Goal: Information Seeking & Learning: Learn about a topic

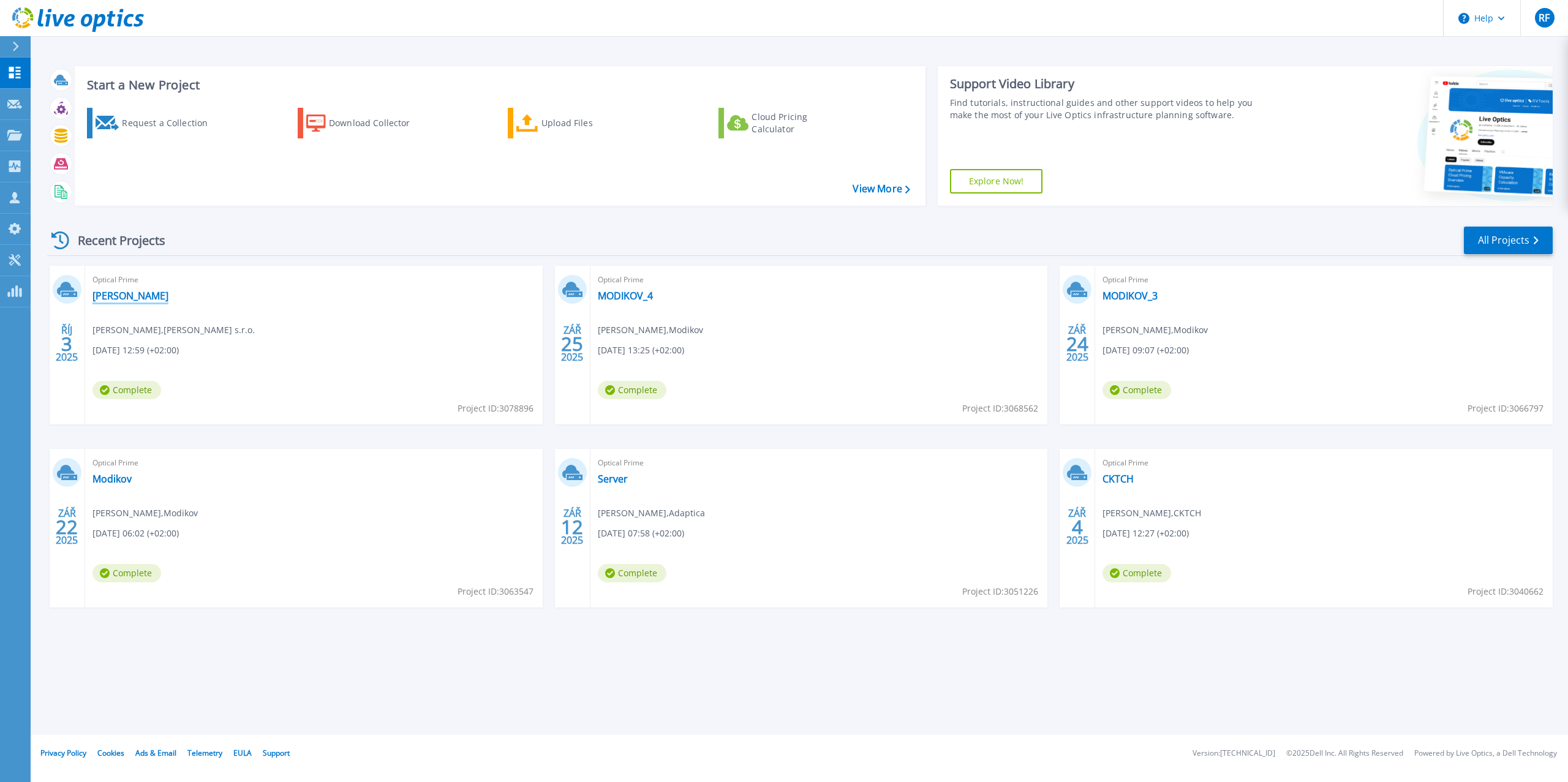
click at [112, 294] on link "GASTON" at bounding box center [129, 295] width 76 height 12
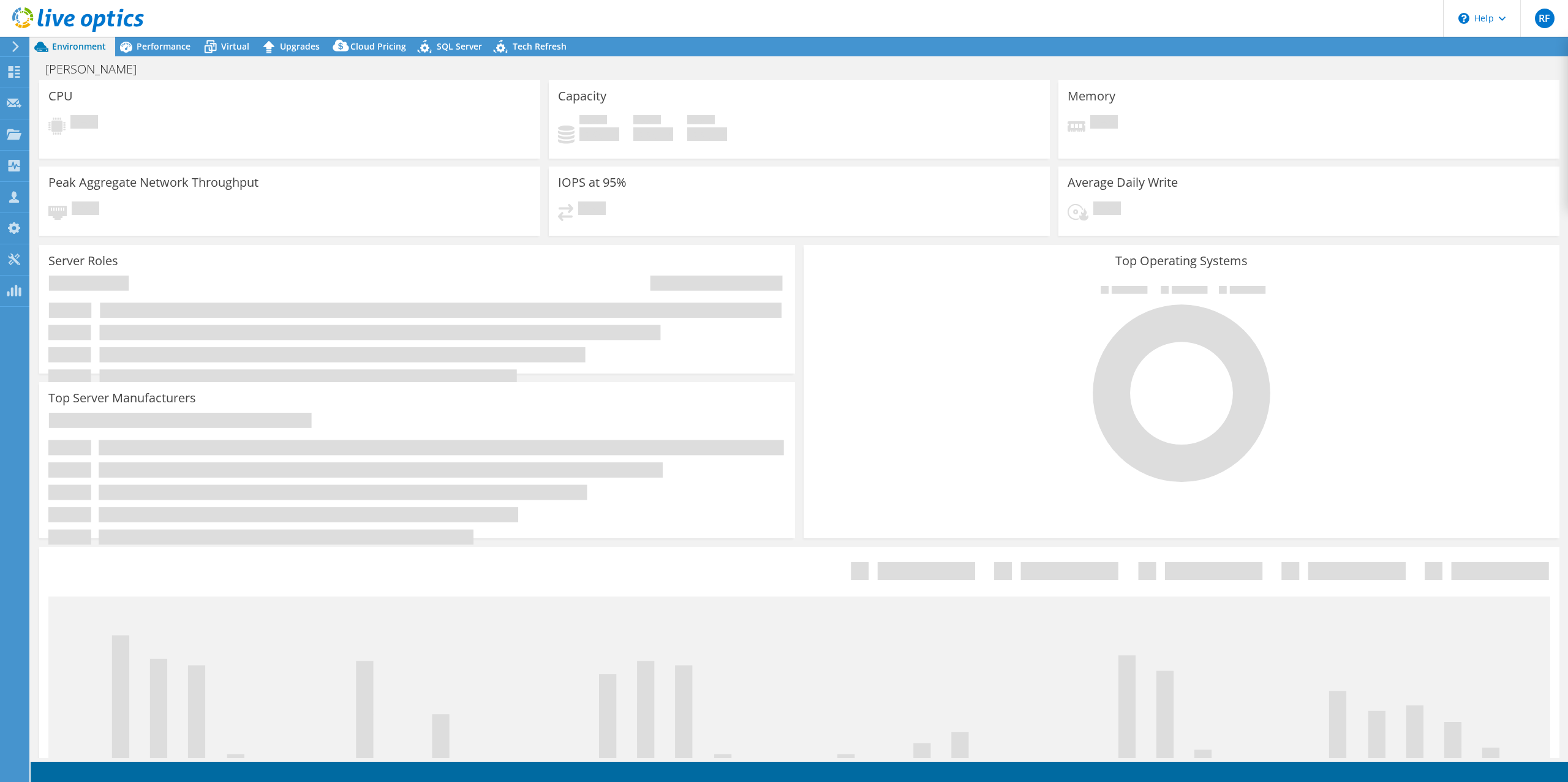
select select "USD"
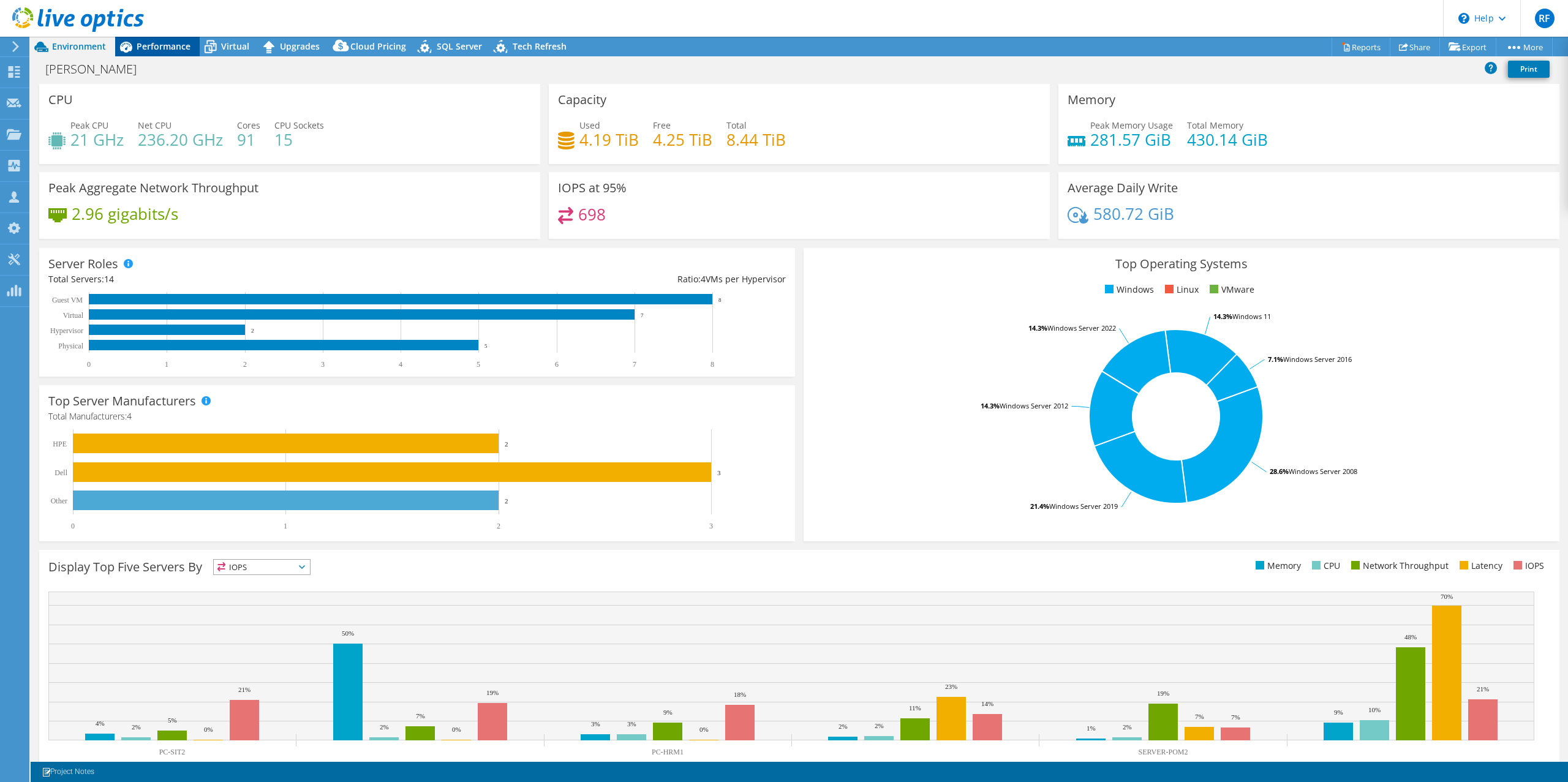
click at [154, 43] on span "Performance" at bounding box center [163, 46] width 54 height 12
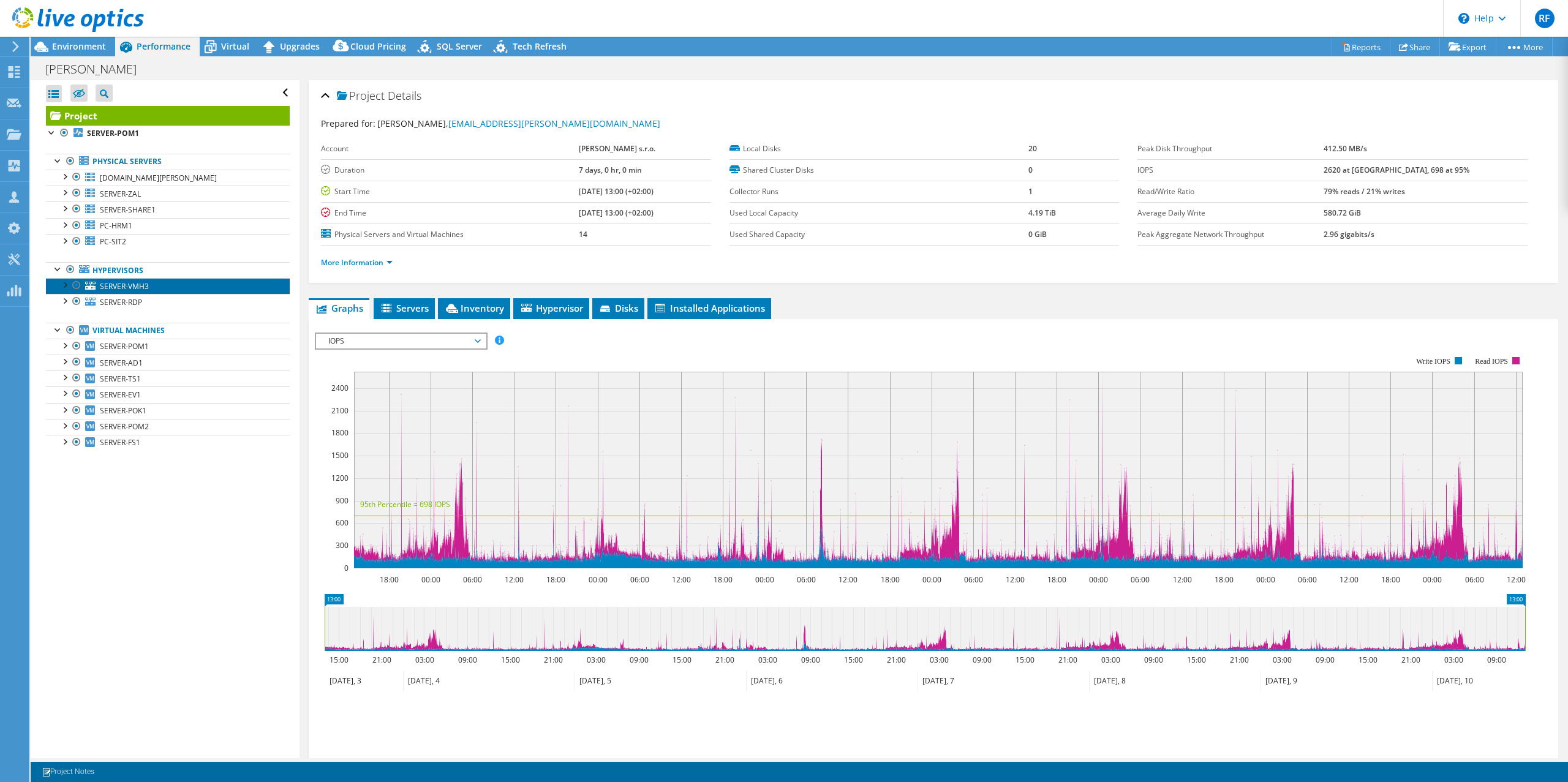
click at [121, 289] on span "SERVER-VMH3" at bounding box center [125, 285] width 49 height 10
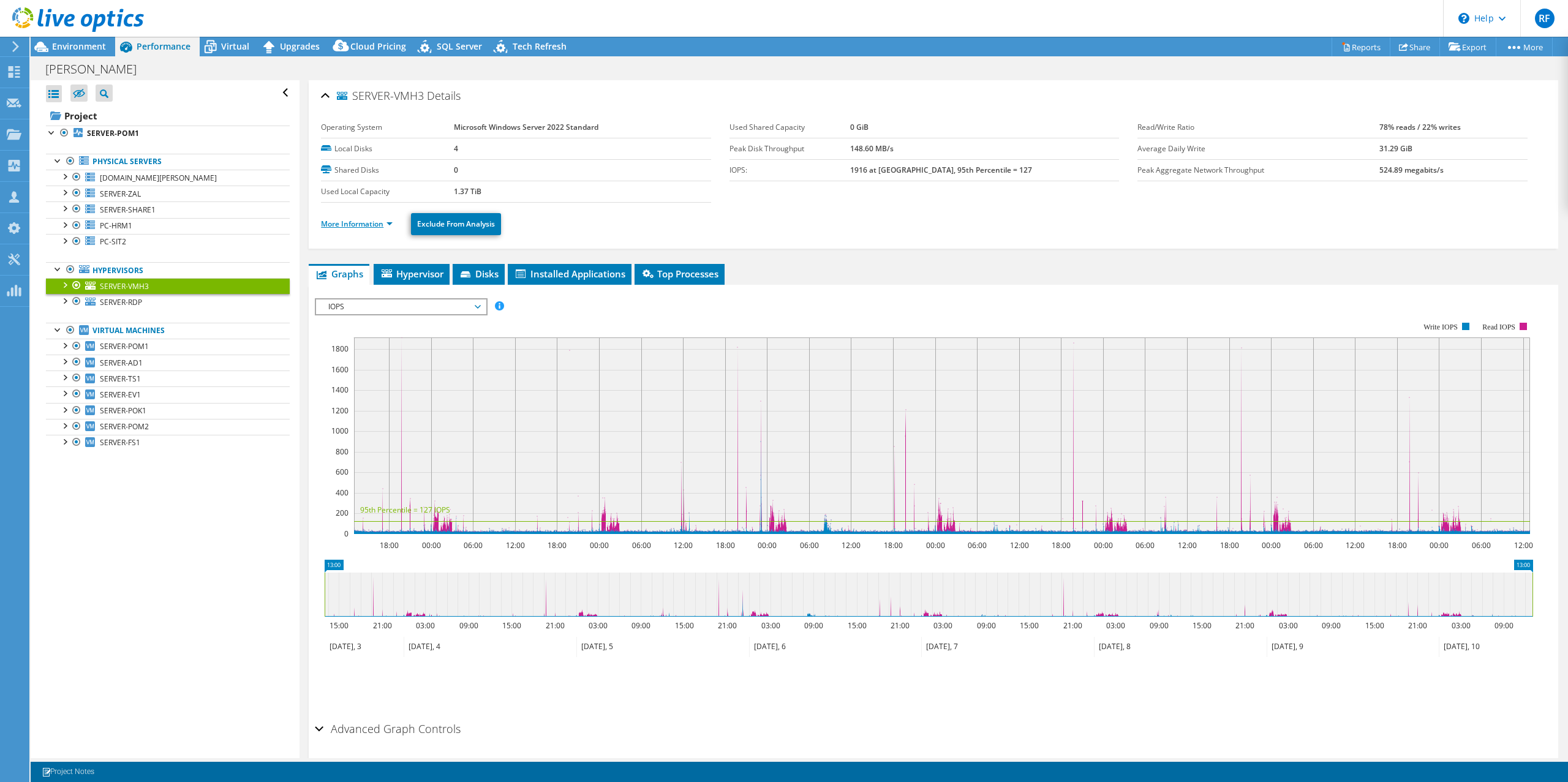
click at [375, 223] on link "More Information" at bounding box center [356, 223] width 72 height 10
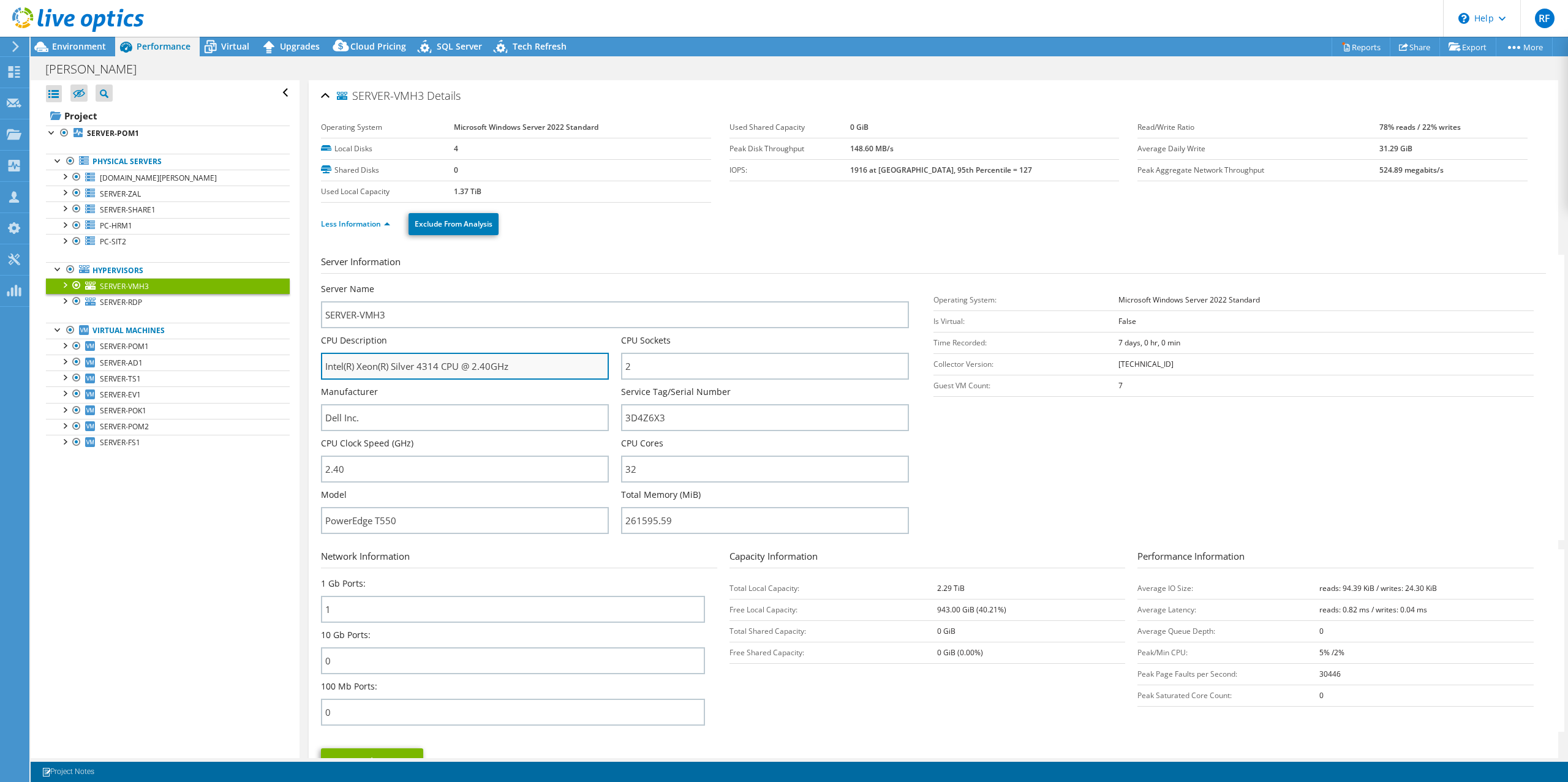
click at [438, 365] on input "Intel(R) Xeon(R) Silver 4314 CPU @ 2.40GHz" at bounding box center [465, 366] width 288 height 27
drag, startPoint x: 440, startPoint y: 366, endPoint x: 320, endPoint y: 367, distance: 120.0
click at [320, 367] on div "SERVER-VMH3 Details Operating System Microsoft Windows Server 2022 Standard Loc…" at bounding box center [934, 442] width 1250 height 724
click at [977, 531] on section "Server Information Server Name SERVER-VMH3 CPU Description Intel(R) Xeon(R) Sil…" at bounding box center [936, 397] width 1232 height 285
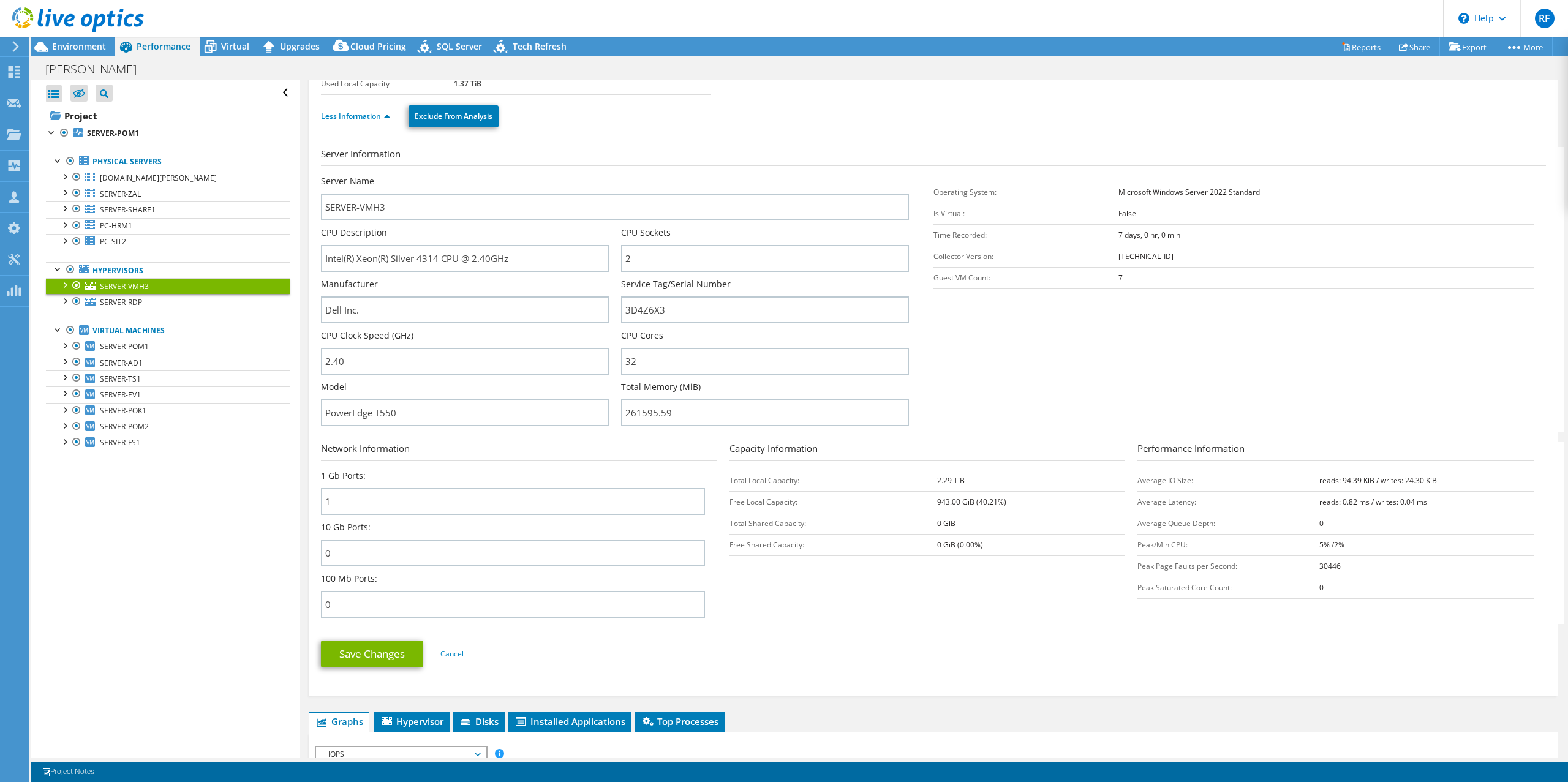
scroll to position [184, 0]
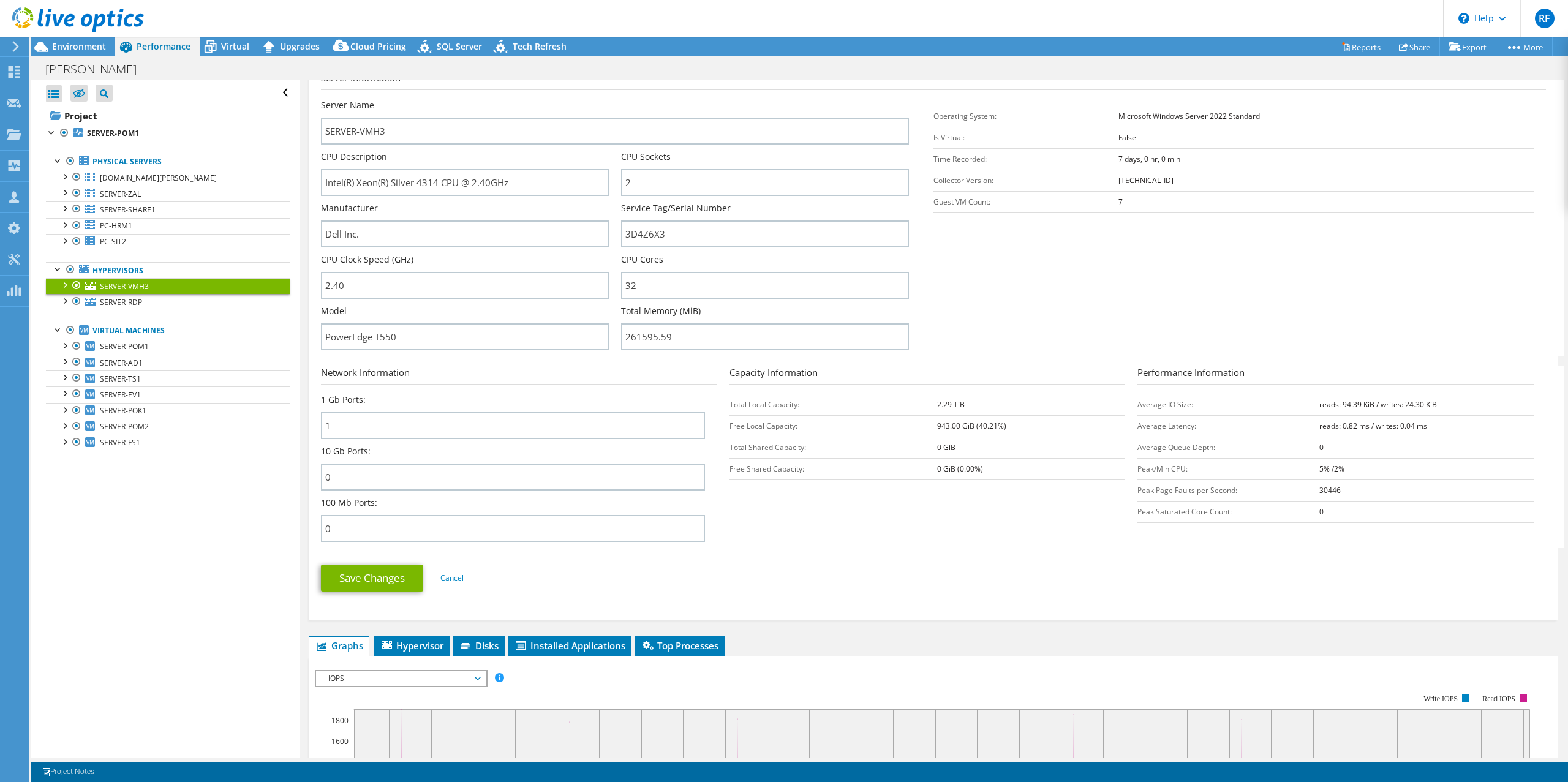
drag, startPoint x: 1010, startPoint y: 427, endPoint x: 927, endPoint y: 426, distance: 83.0
click at [927, 426] on tr "Free Local Capacity: 943.00 GiB (40.21%)" at bounding box center [927, 427] width 397 height 22
click at [65, 287] on div at bounding box center [64, 283] width 12 height 12
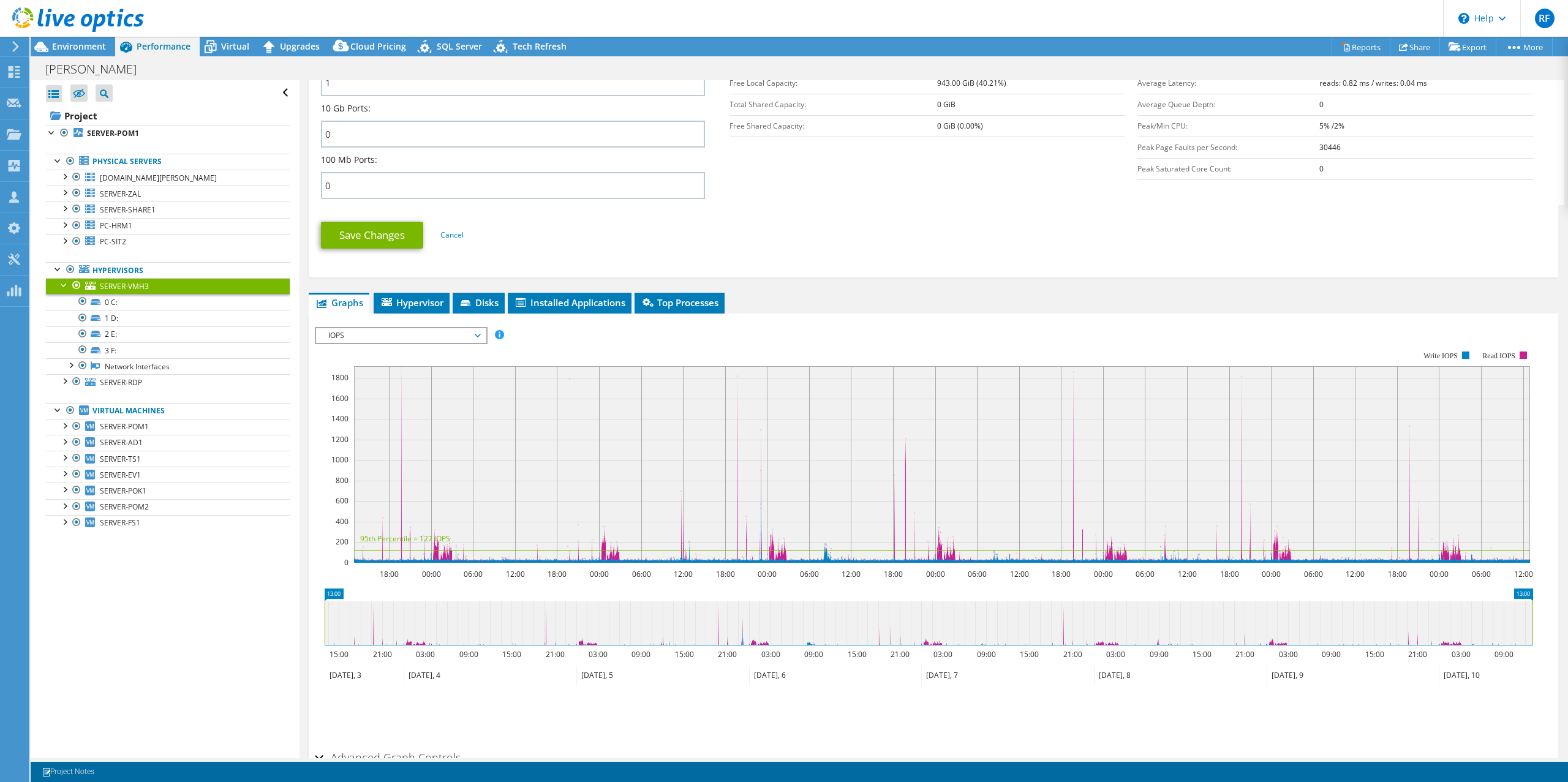
scroll to position [551, 0]
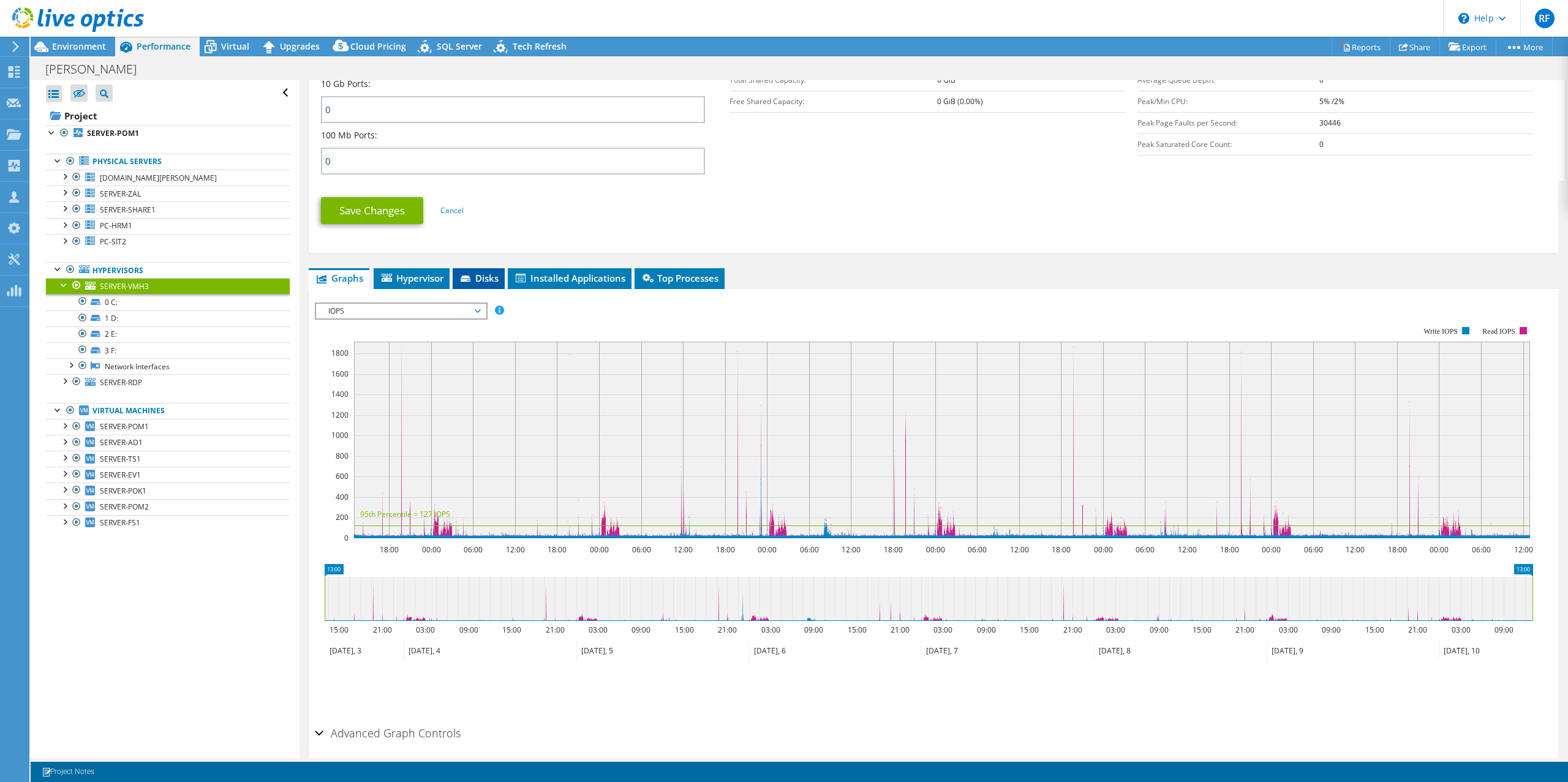
click at [489, 277] on span "Disks" at bounding box center [479, 277] width 40 height 12
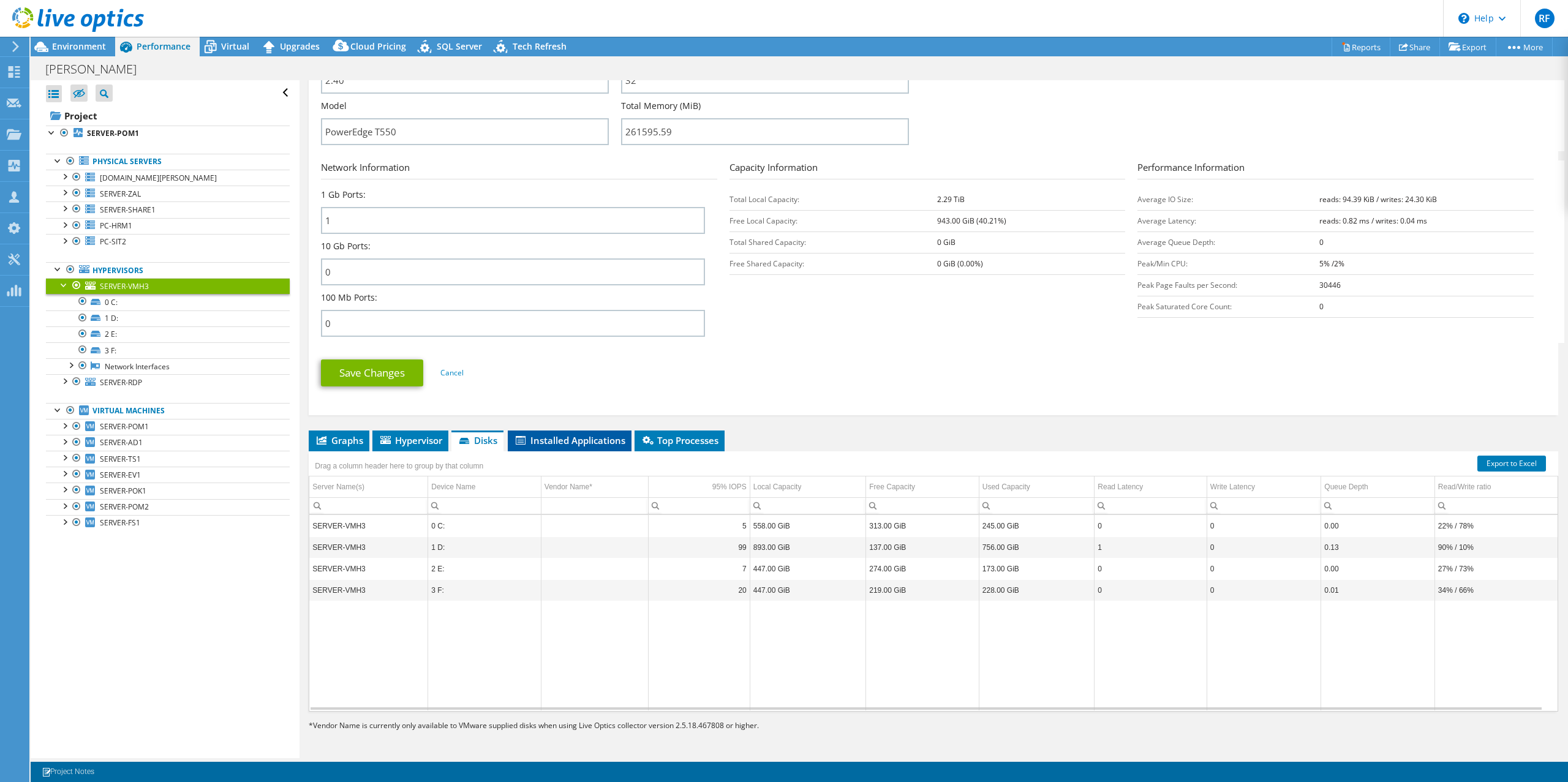
click at [580, 442] on span "Installed Applications" at bounding box center [570, 439] width 111 height 12
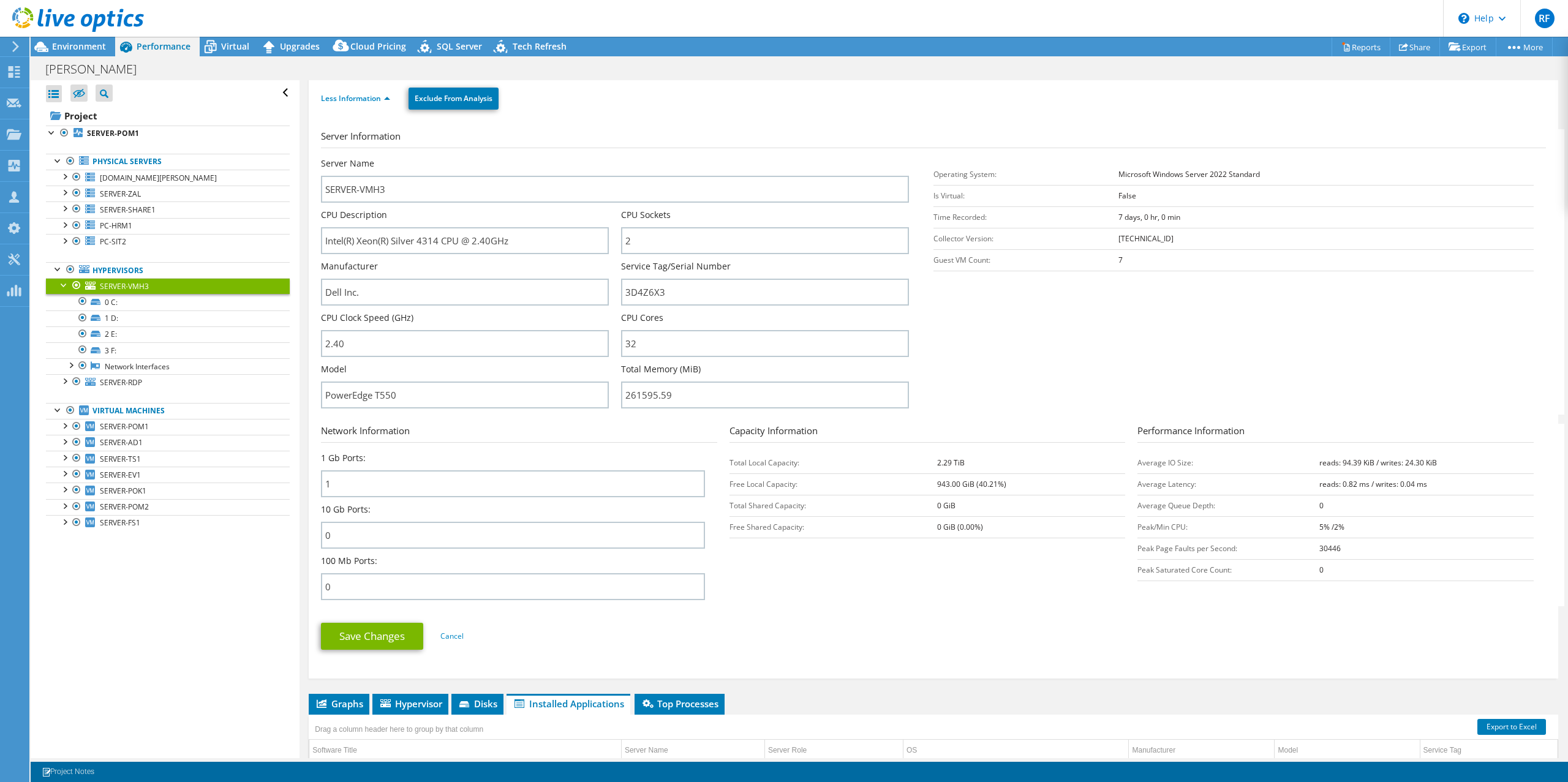
scroll to position [0, 0]
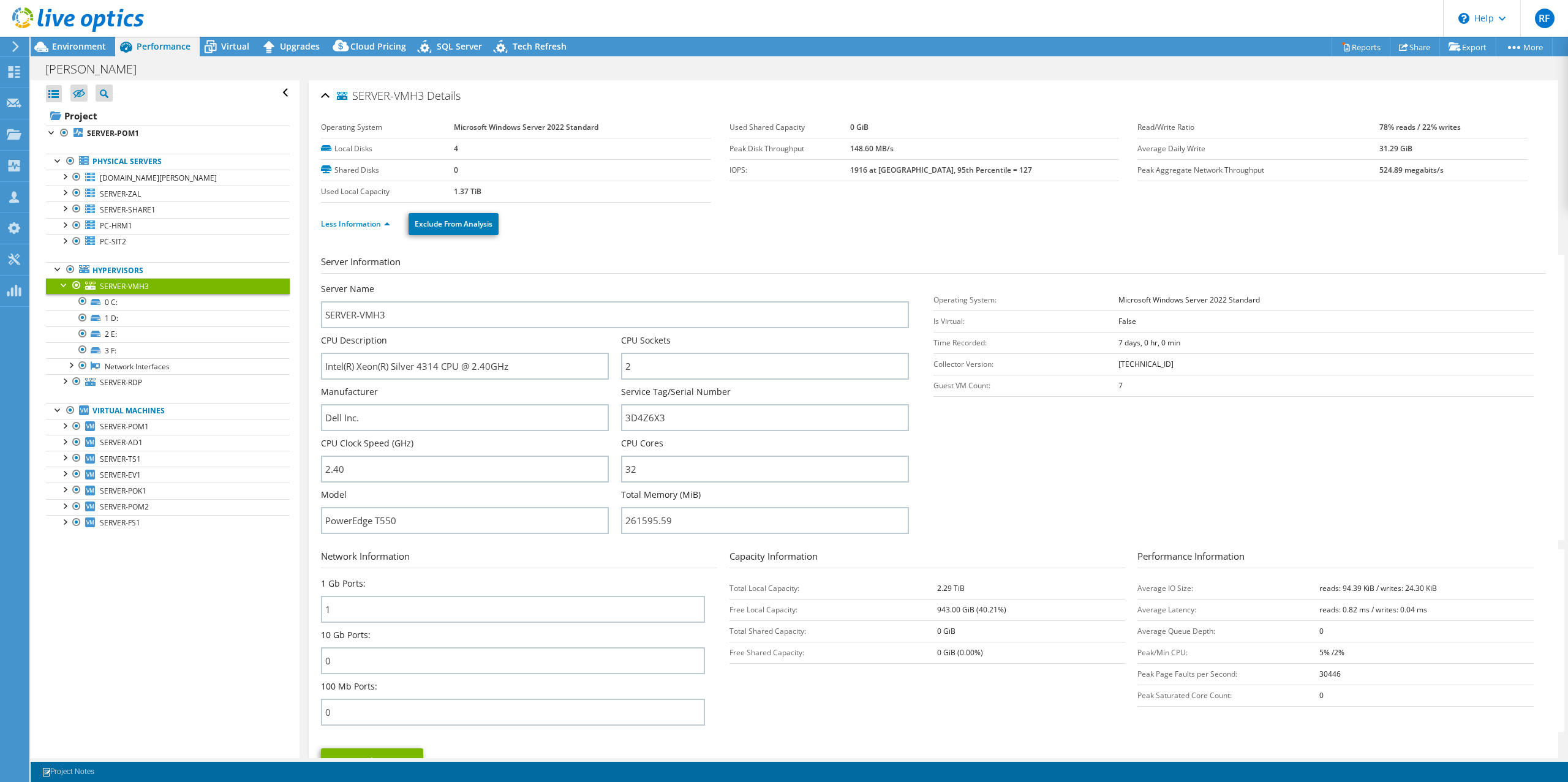
drag, startPoint x: 63, startPoint y: 285, endPoint x: 68, endPoint y: 289, distance: 6.4
click at [63, 285] on div at bounding box center [64, 283] width 12 height 12
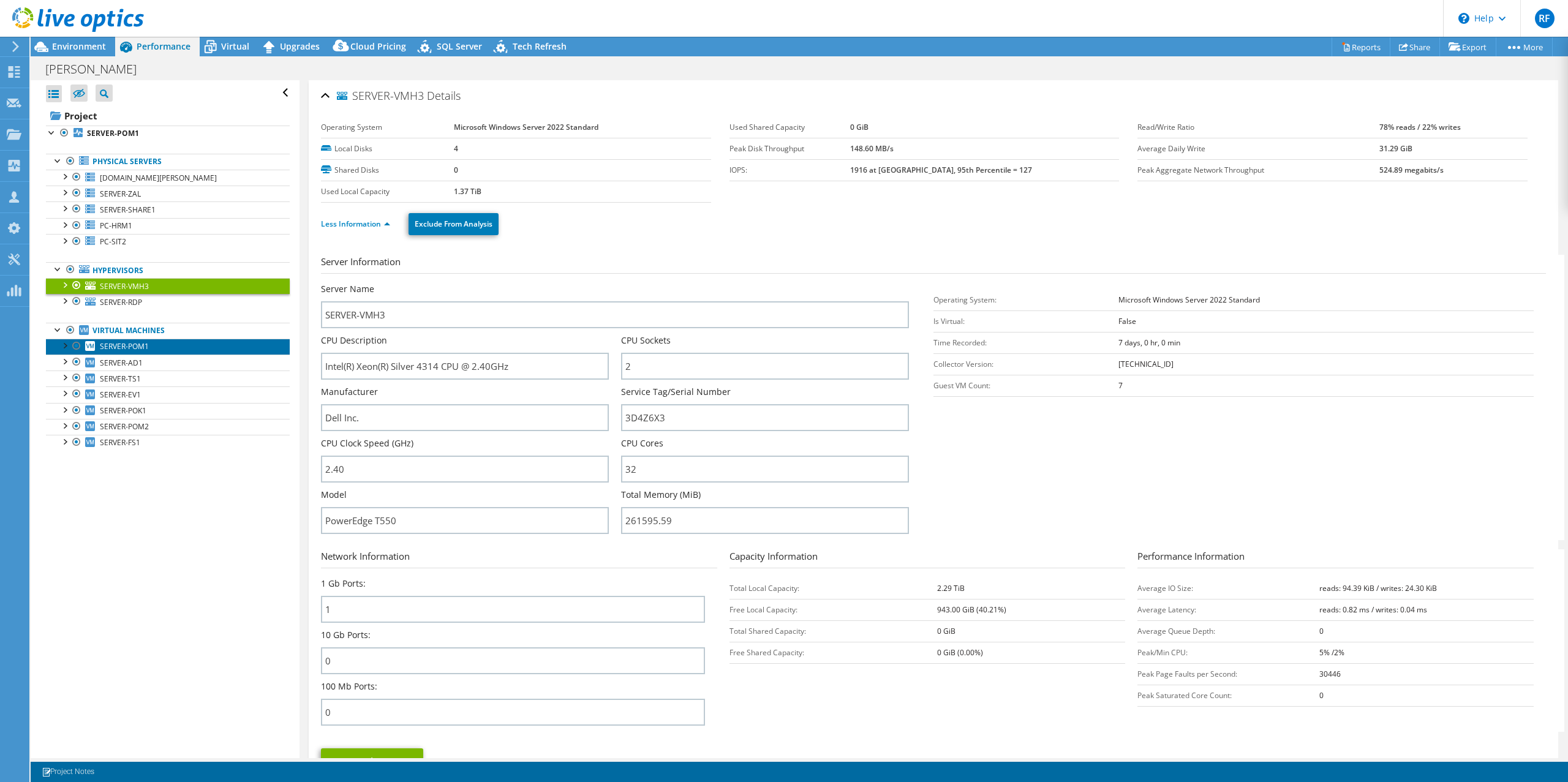
click at [119, 346] on span "SERVER-POM1" at bounding box center [125, 345] width 49 height 10
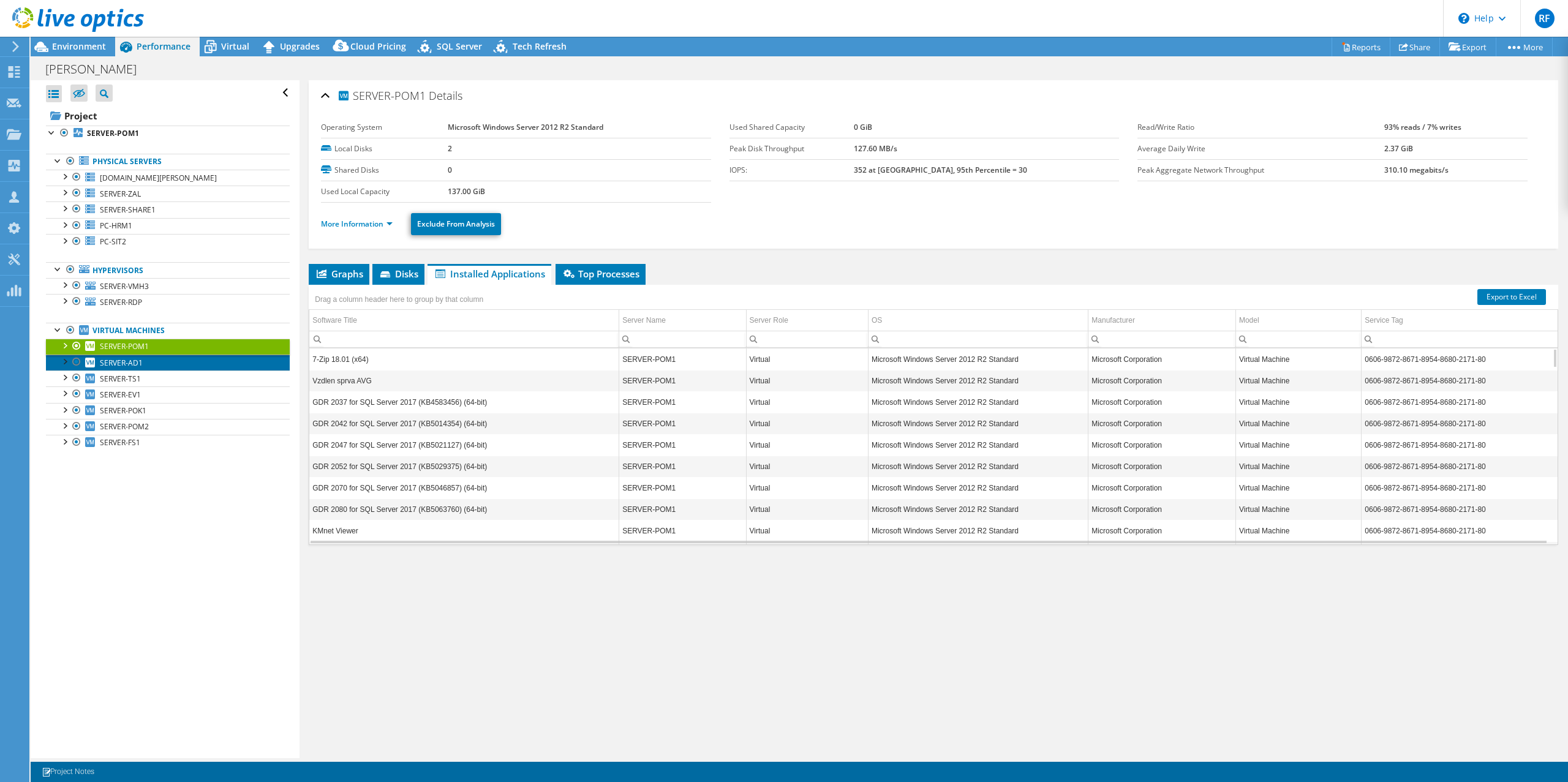
click at [127, 360] on span "SERVER-AD1" at bounding box center [121, 362] width 43 height 10
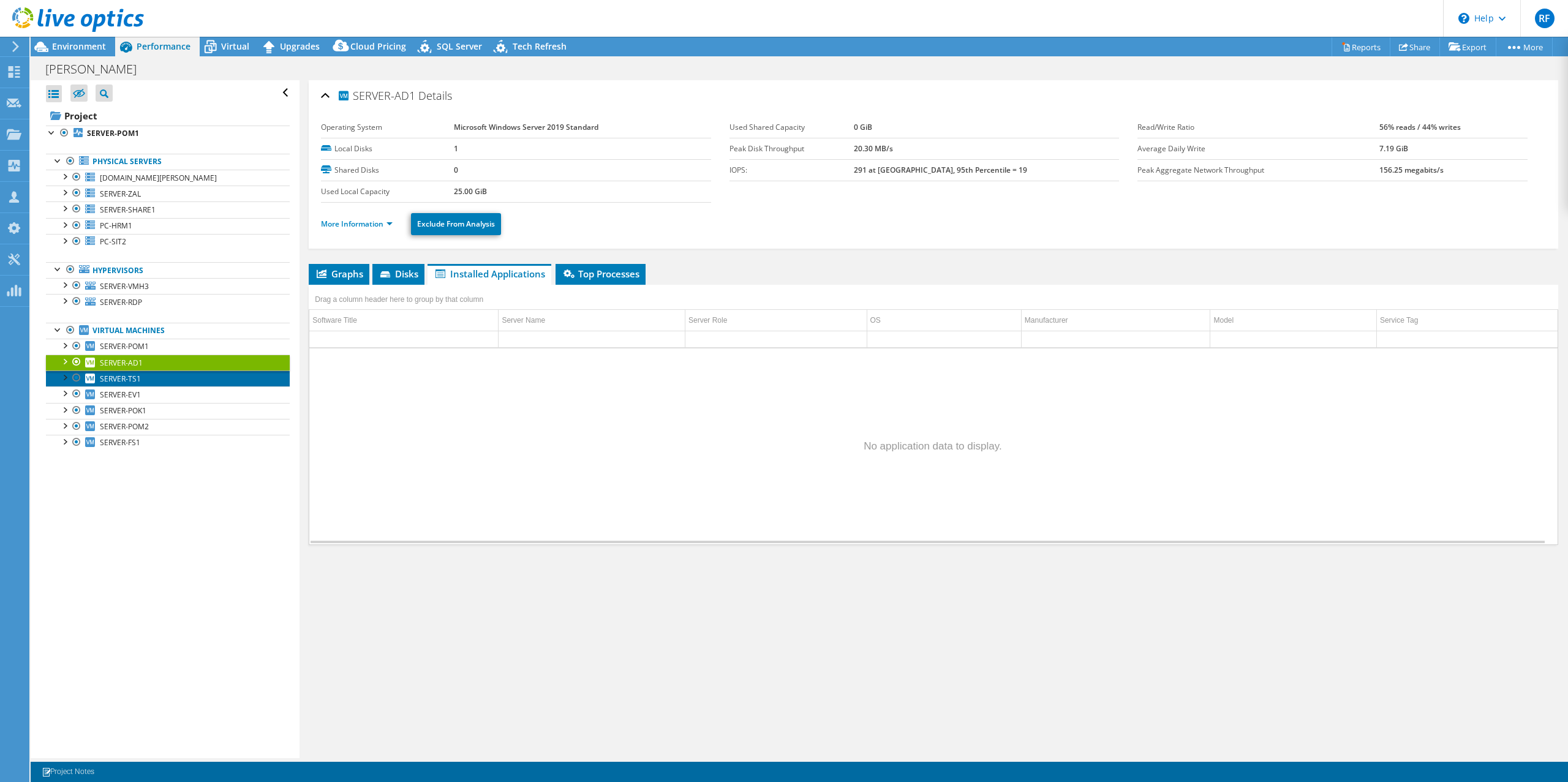
click at [125, 379] on span "SERVER-TS1" at bounding box center [120, 378] width 41 height 10
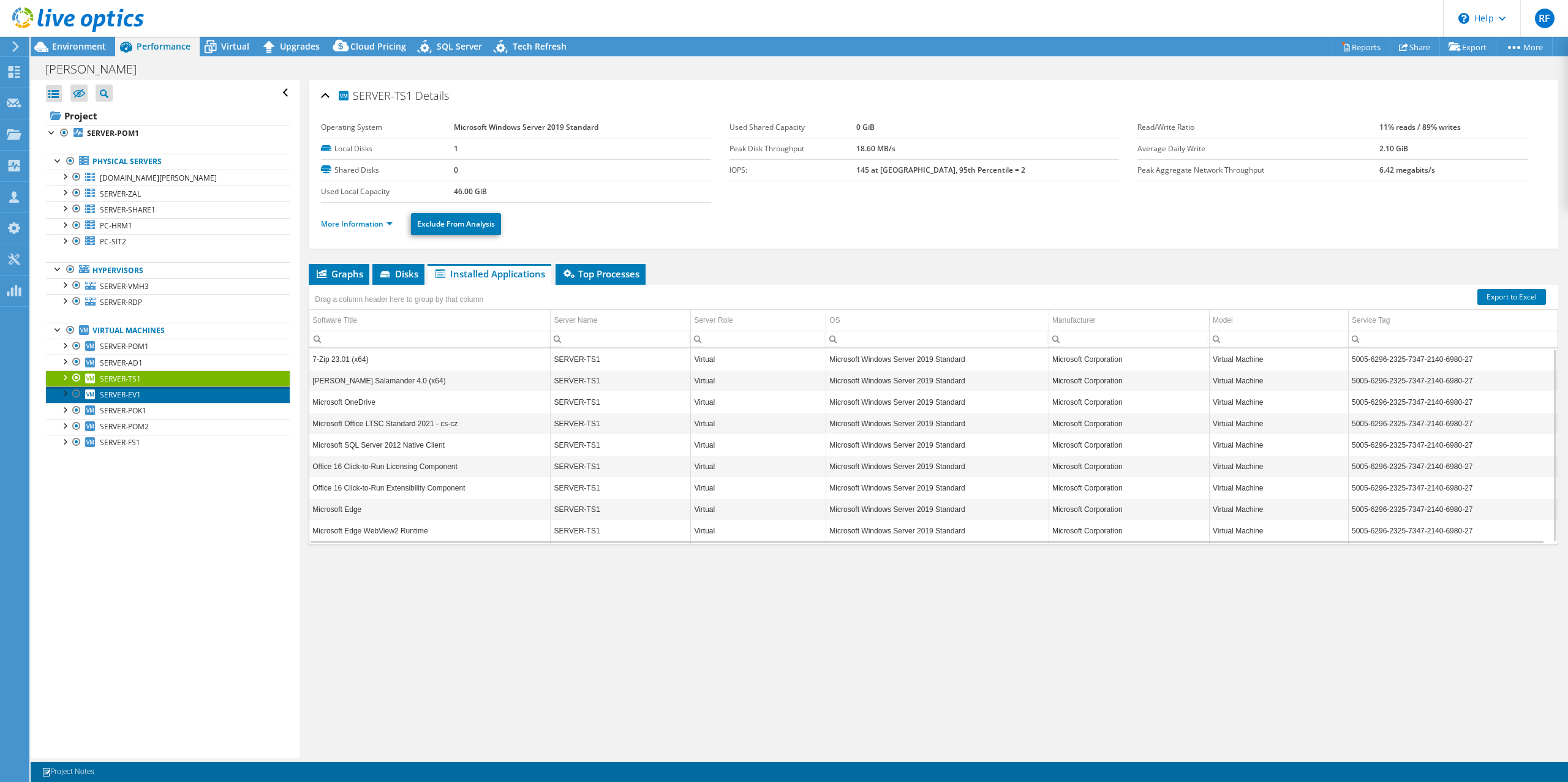
click at [122, 393] on span "SERVER-EV1" at bounding box center [120, 394] width 41 height 10
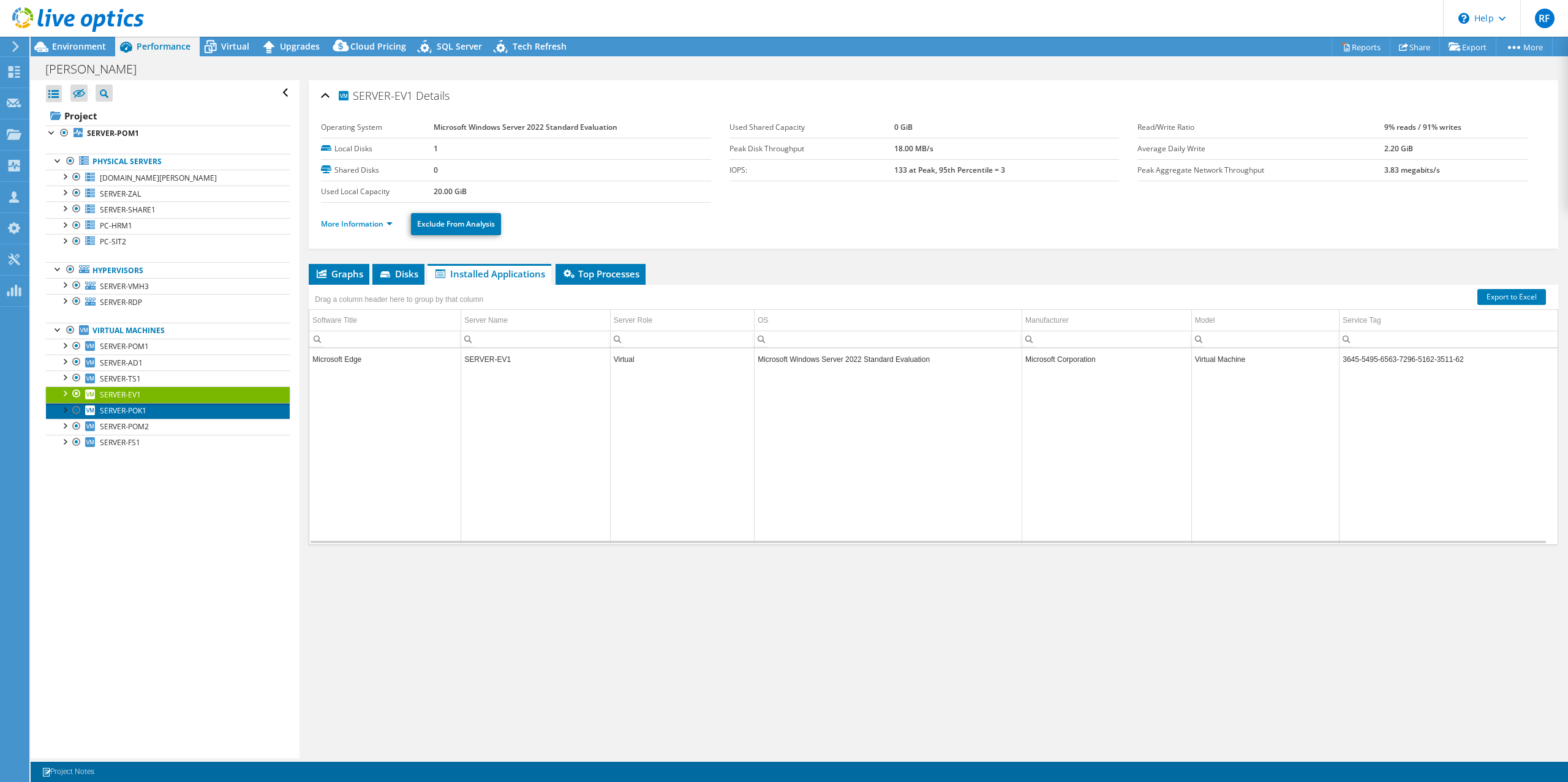
click at [126, 411] on span "SERVER-POK1" at bounding box center [123, 410] width 46 height 10
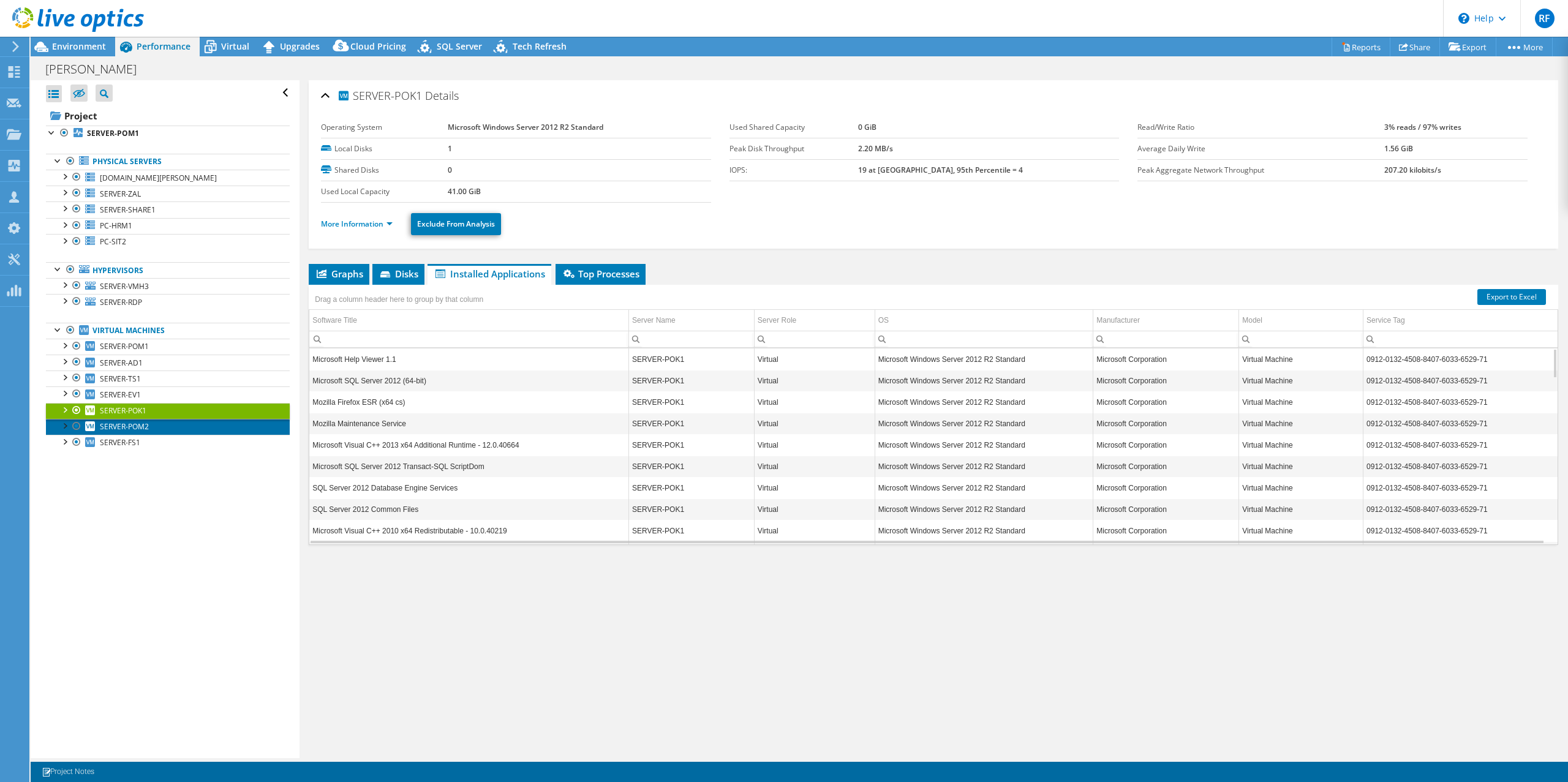
click at [128, 434] on link "SERVER-POM2" at bounding box center [167, 427] width 243 height 15
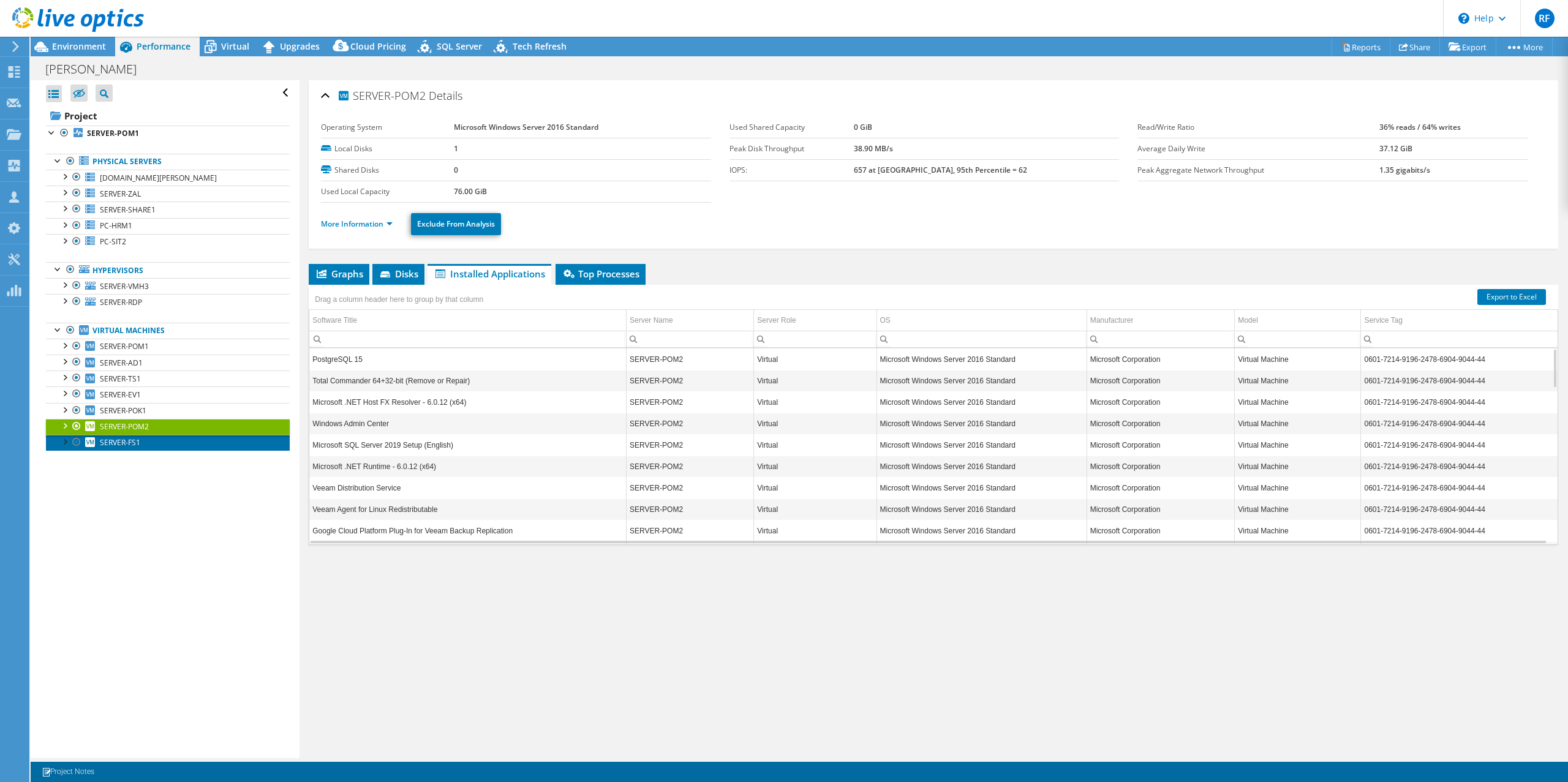
click at [120, 443] on span "SERVER-FS1" at bounding box center [120, 442] width 40 height 10
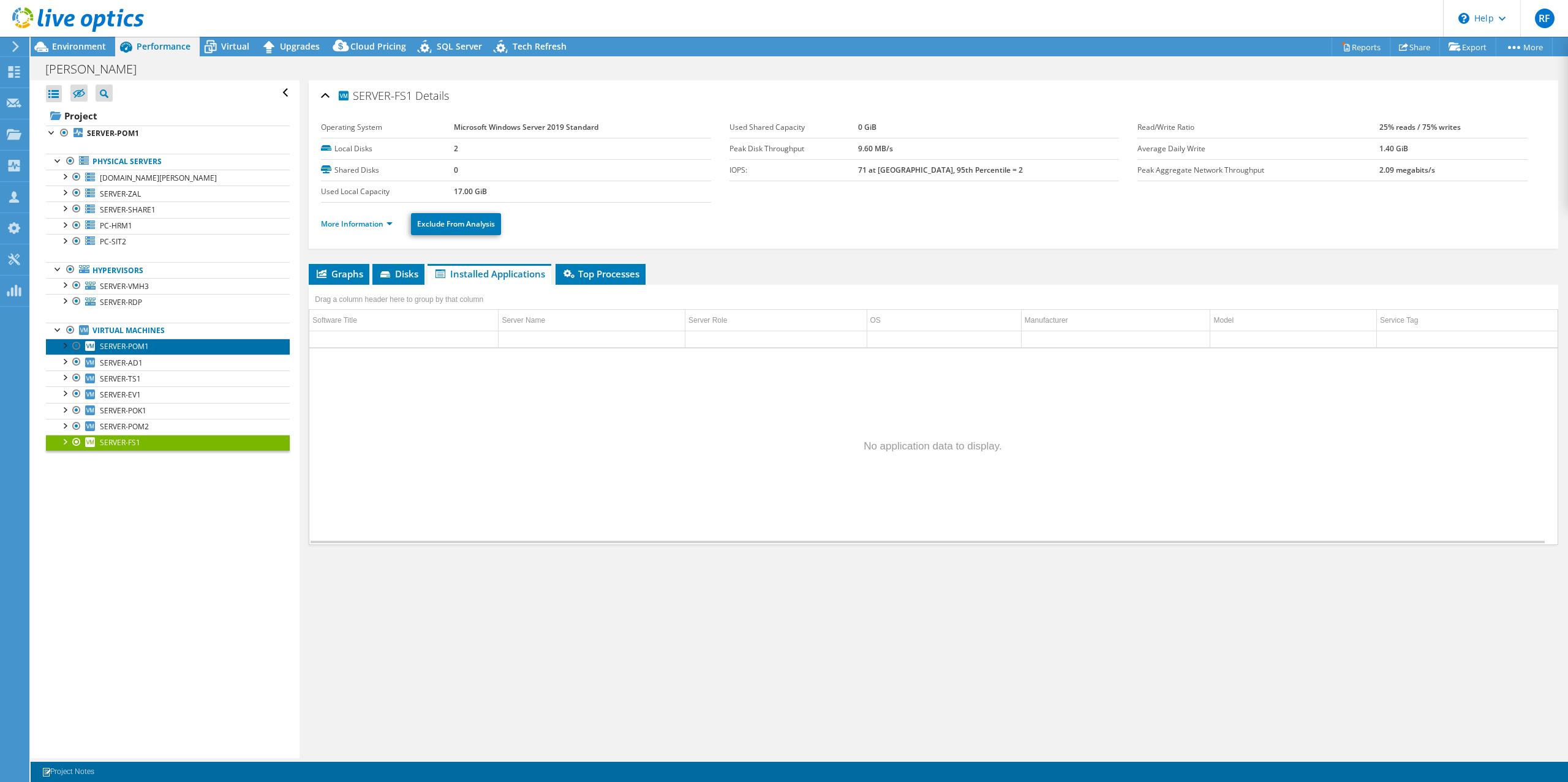
click at [122, 348] on span "SERVER-POM1" at bounding box center [125, 345] width 49 height 10
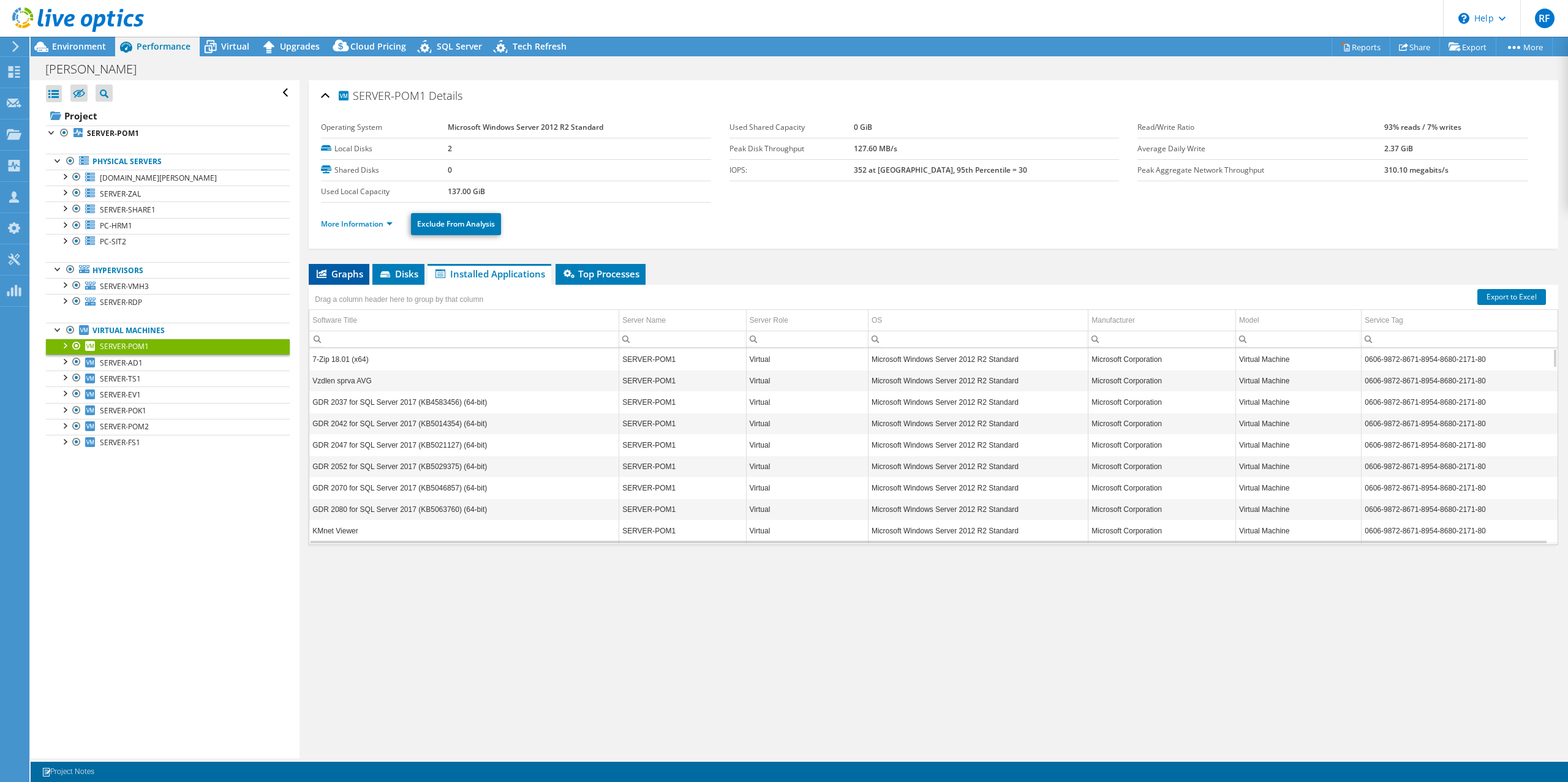
click at [346, 277] on span "Graphs" at bounding box center [338, 273] width 48 height 12
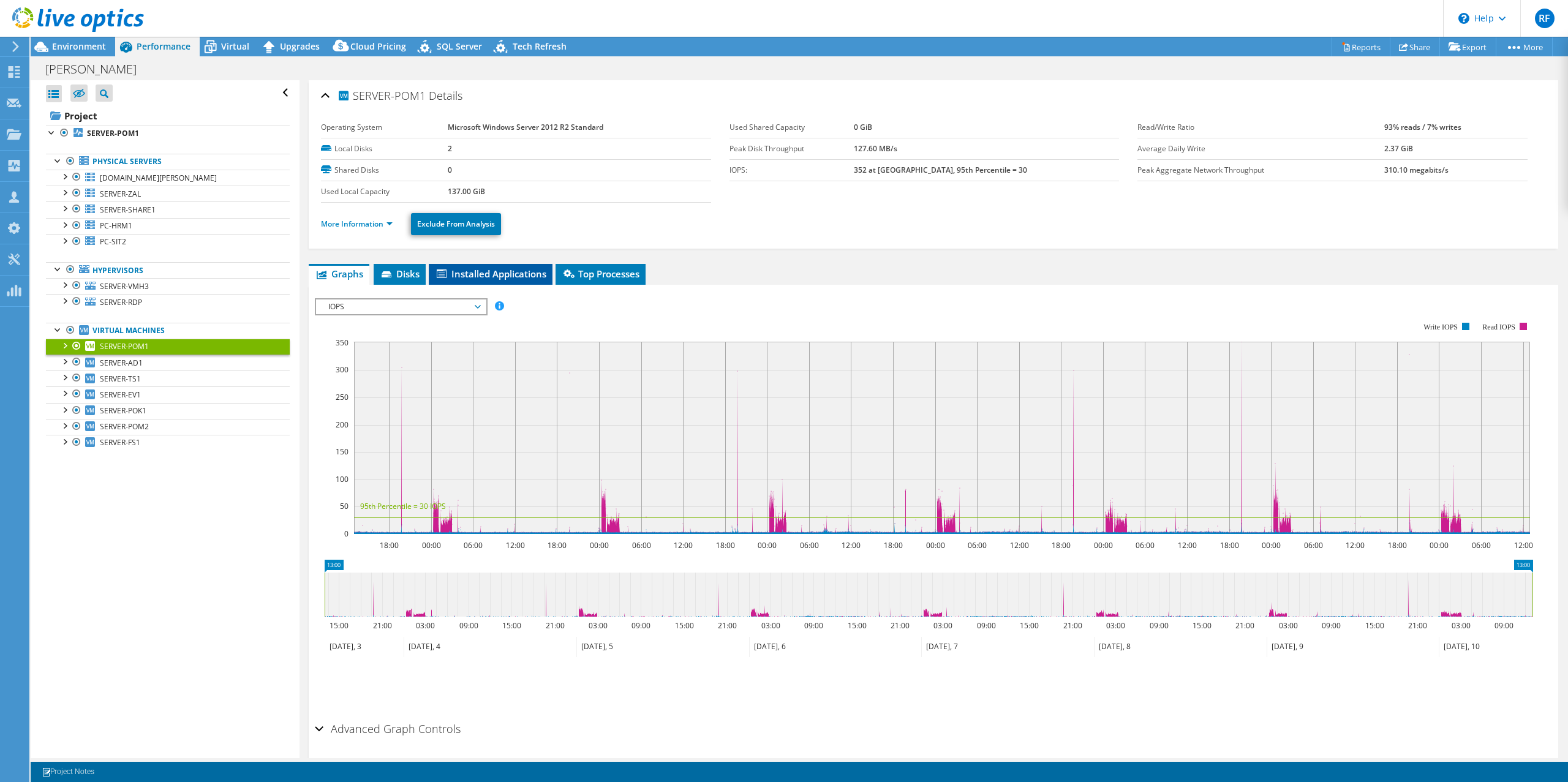
click at [469, 275] on span "Installed Applications" at bounding box center [490, 273] width 111 height 12
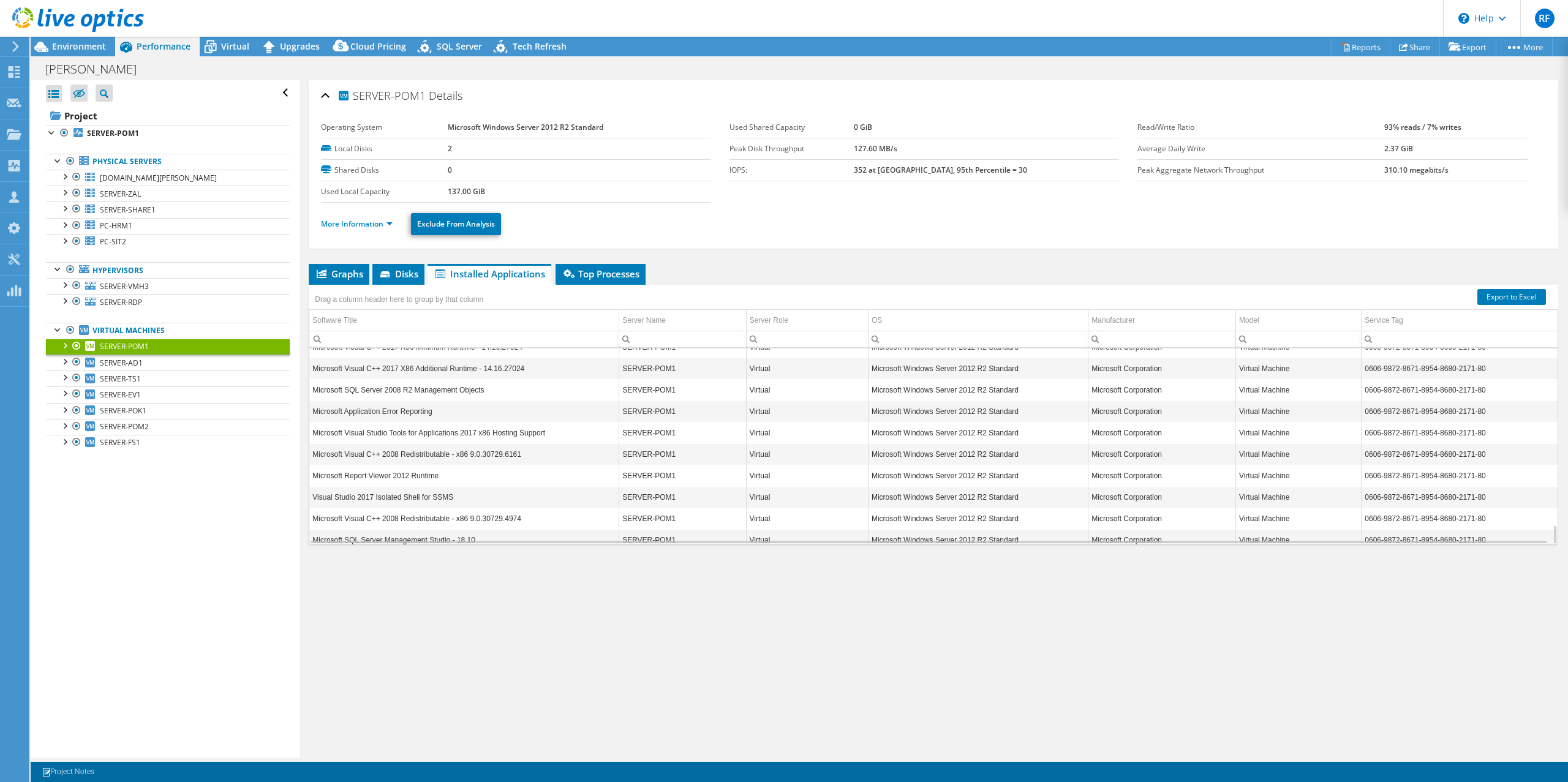
scroll to position [1739, 0]
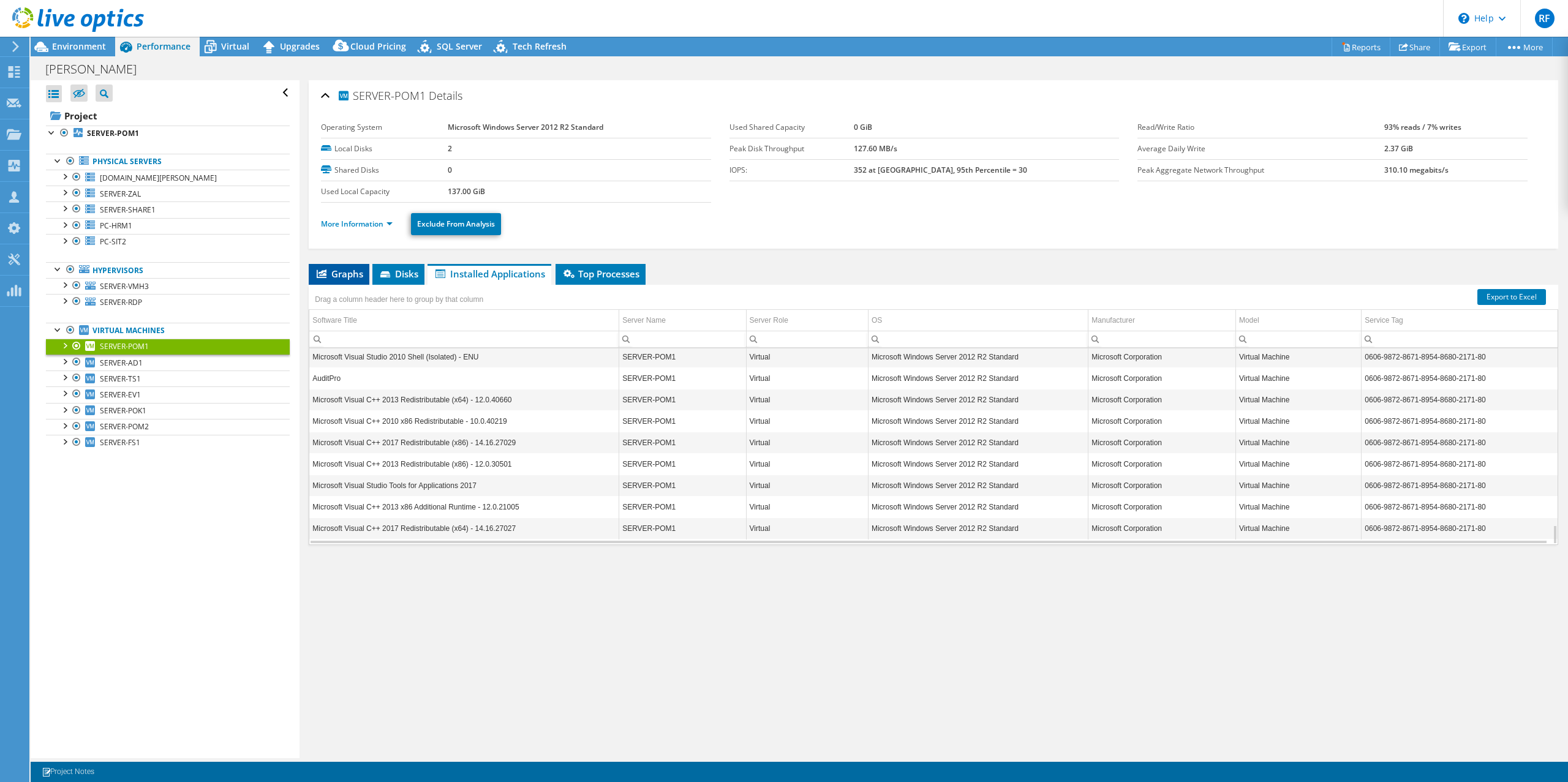
click at [343, 270] on span "Graphs" at bounding box center [338, 273] width 48 height 12
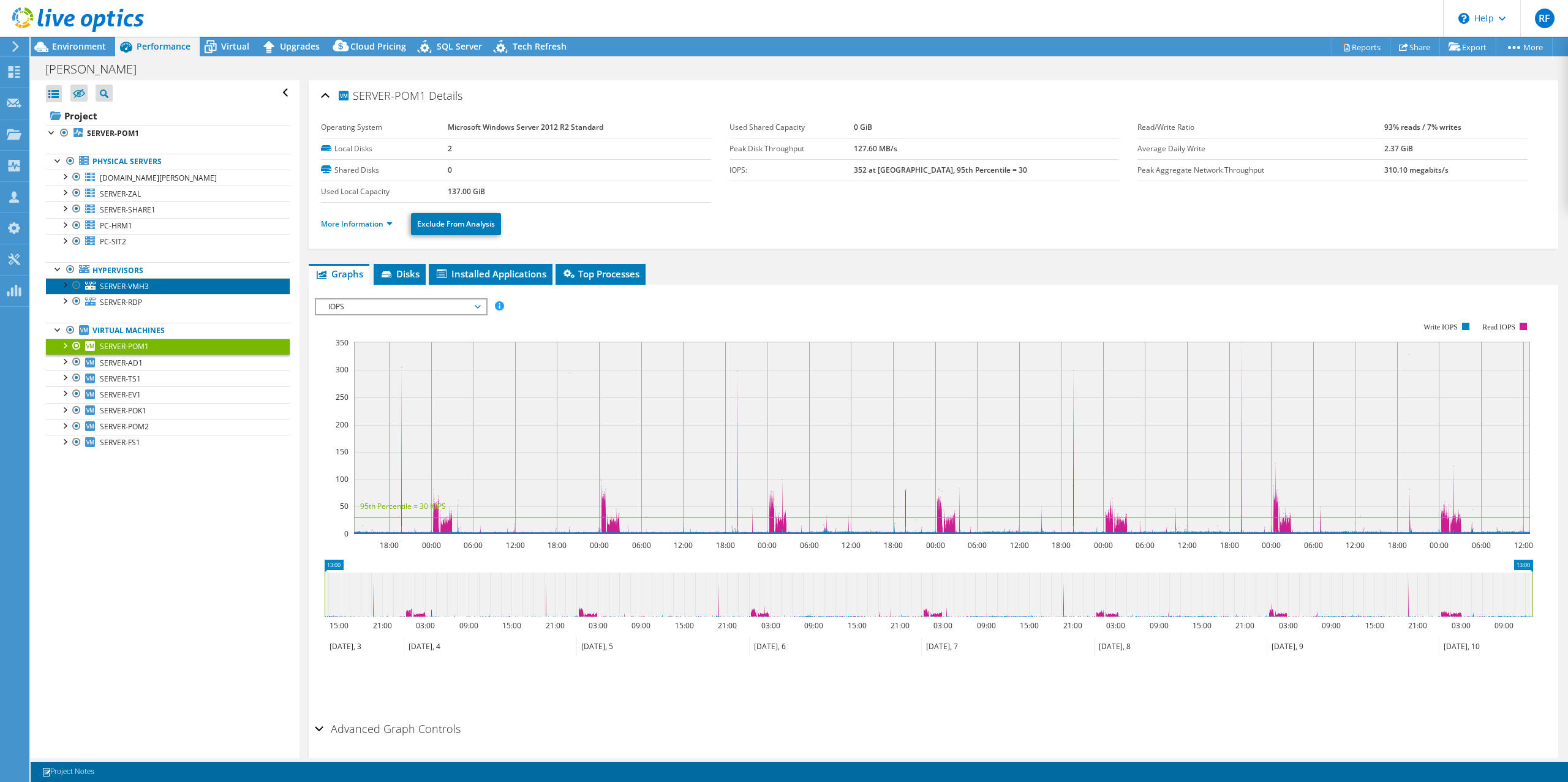
click at [124, 292] on link "SERVER-VMH3" at bounding box center [167, 285] width 243 height 15
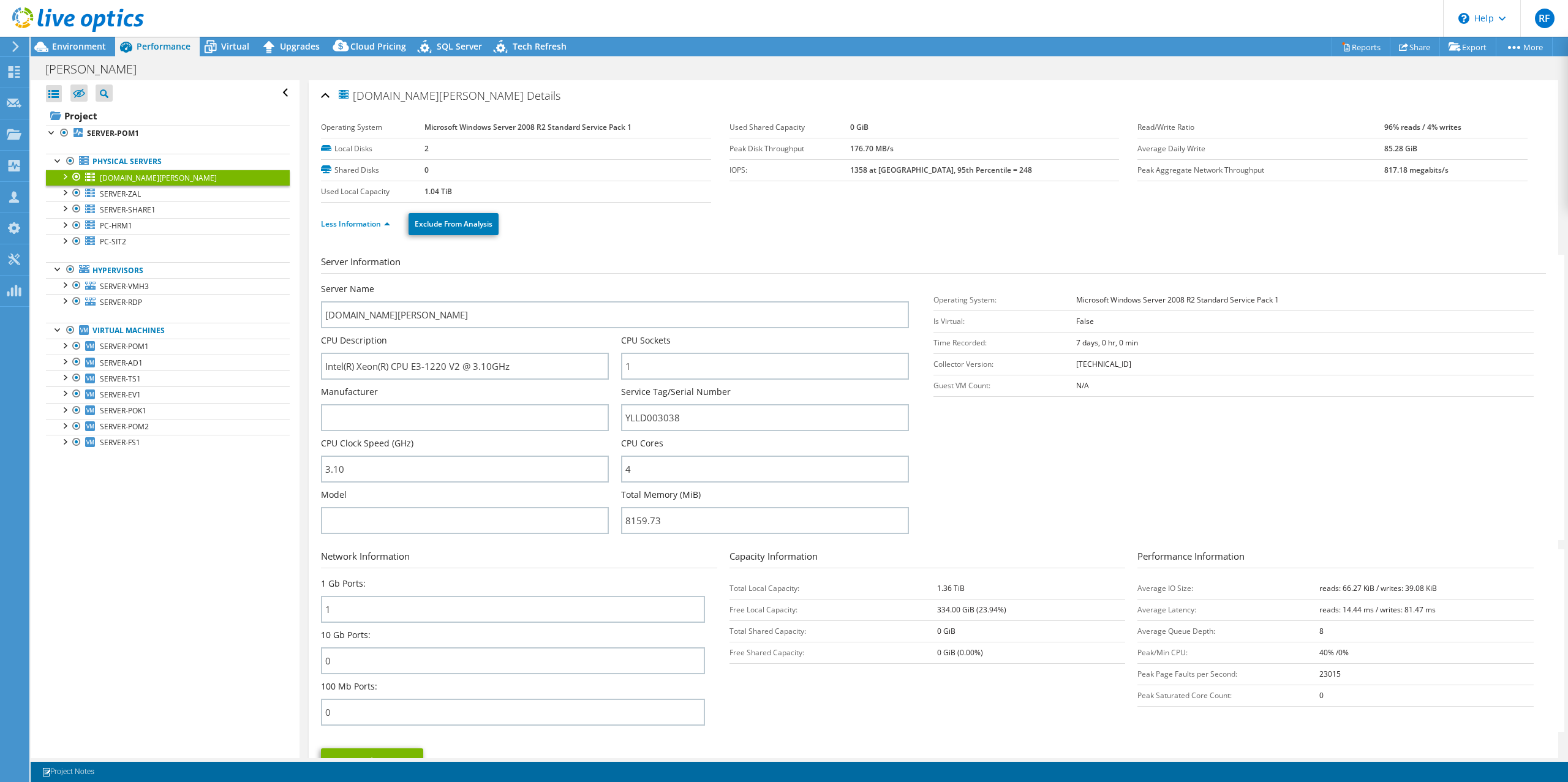
select select "USD"
click at [378, 221] on link "Less Information" at bounding box center [356, 223] width 69 height 10
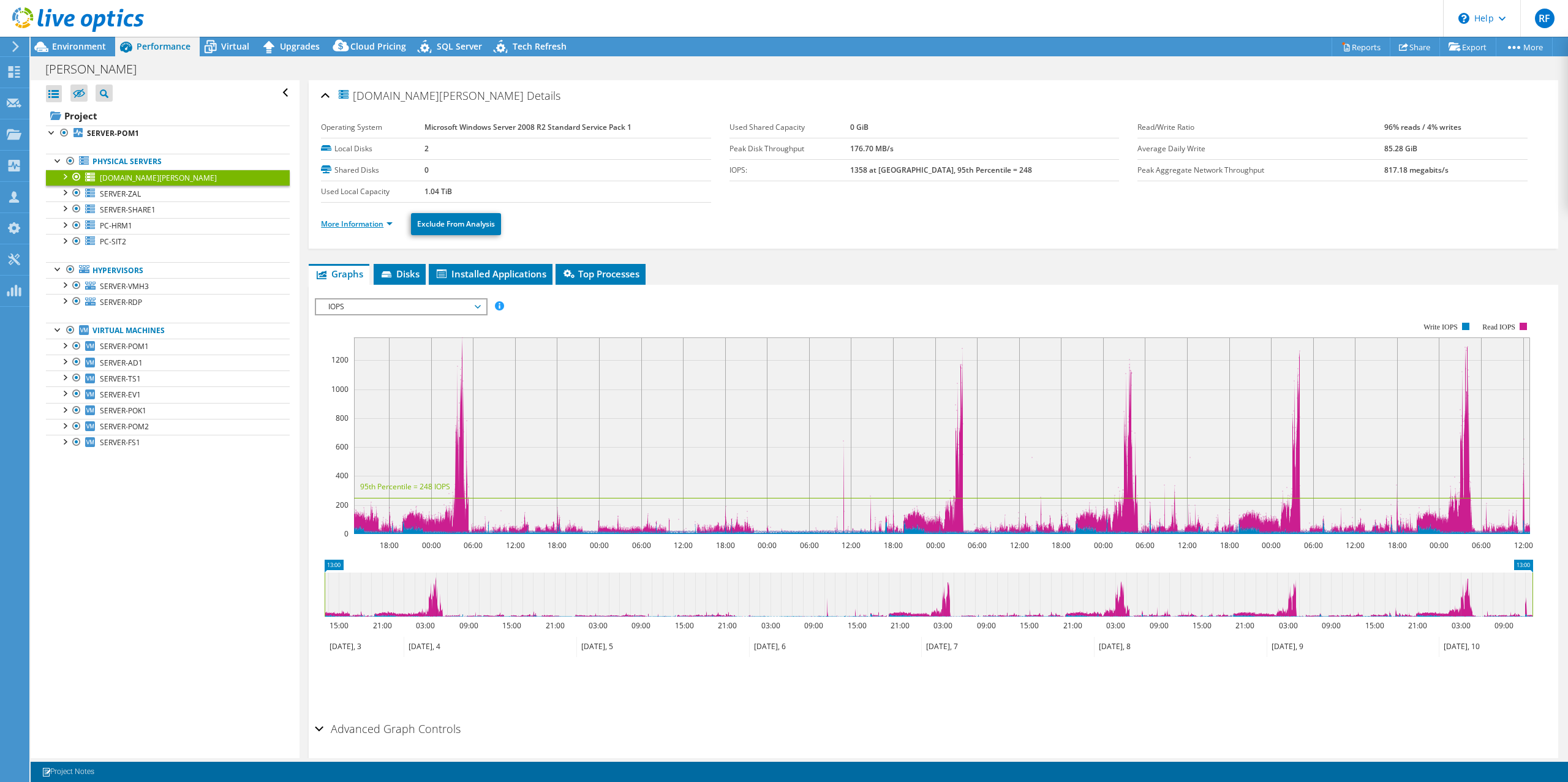
click at [378, 221] on link "More Information" at bounding box center [356, 223] width 72 height 10
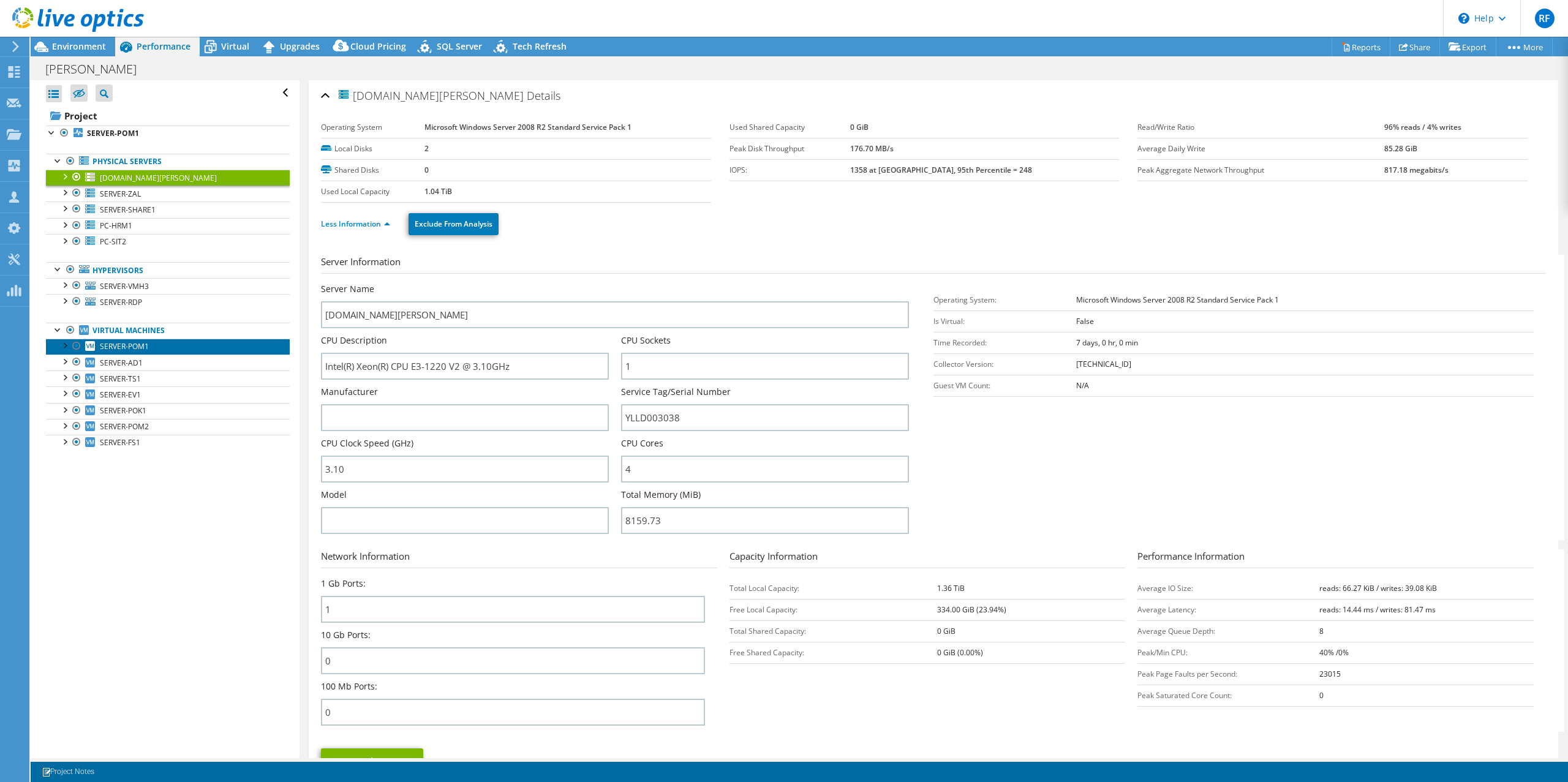
click at [122, 349] on span "SERVER-POM1" at bounding box center [125, 345] width 49 height 10
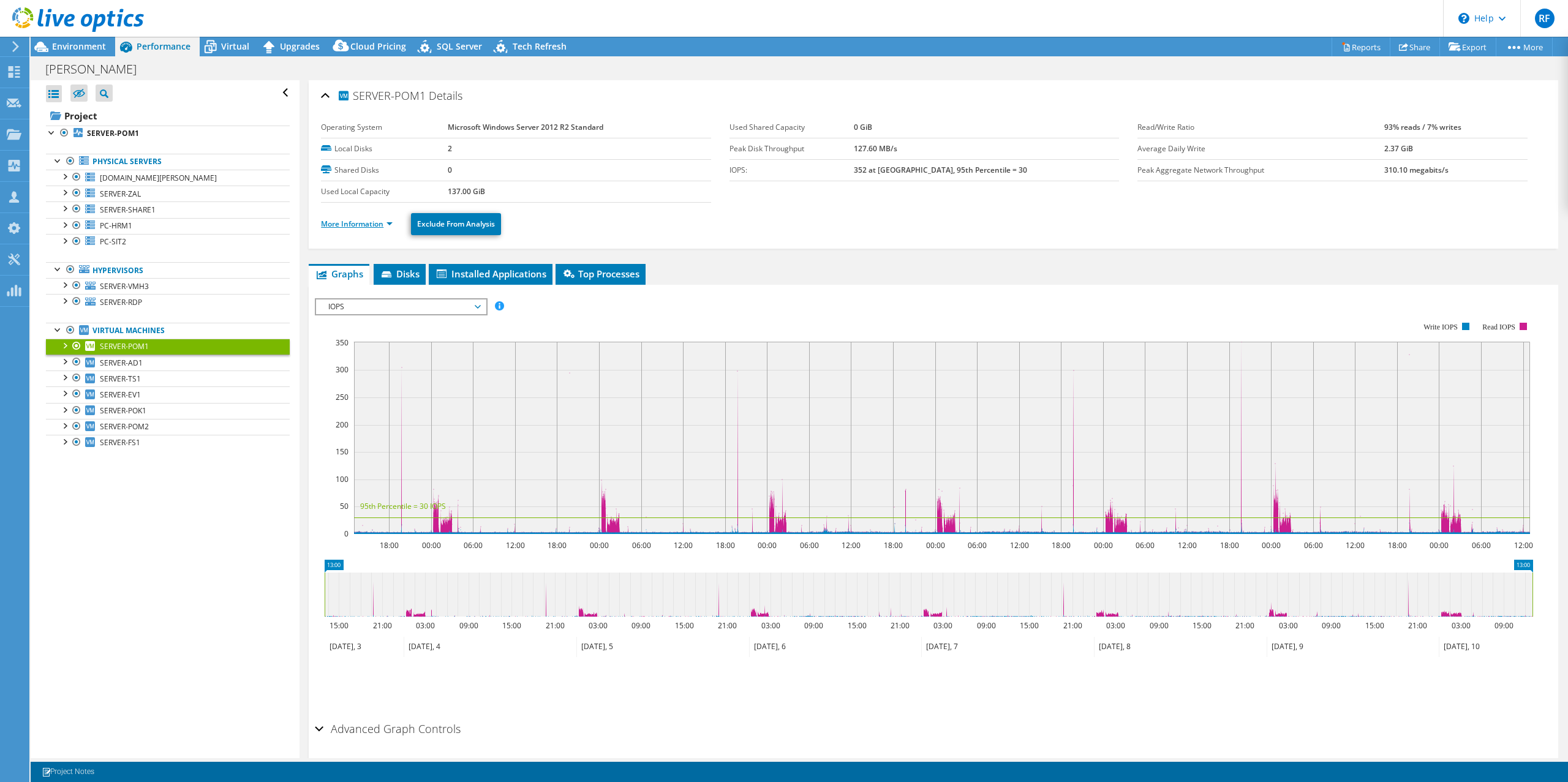
click at [383, 221] on link "More Information" at bounding box center [356, 223] width 72 height 10
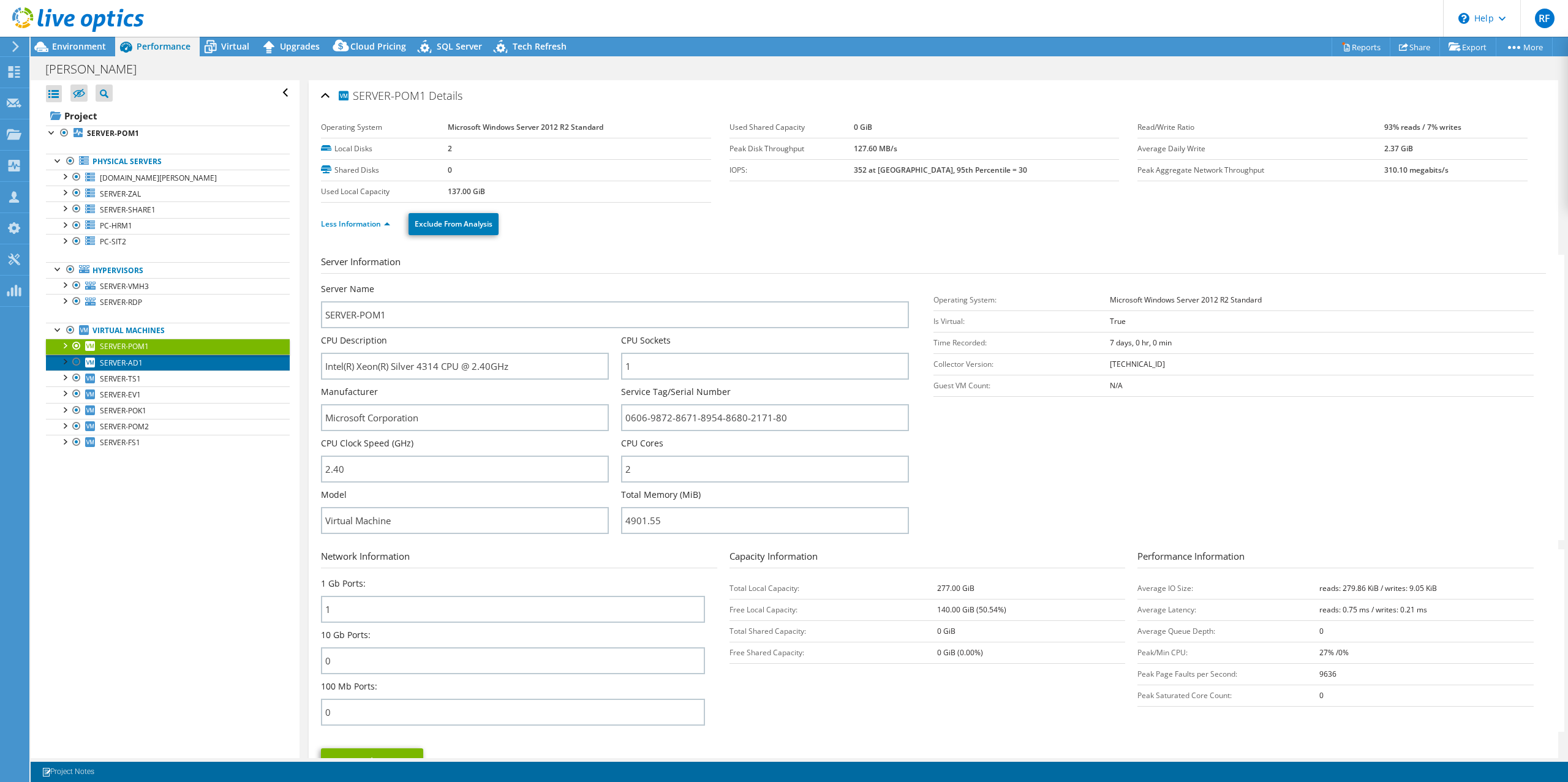
click at [129, 359] on span "SERVER-AD1" at bounding box center [121, 362] width 43 height 10
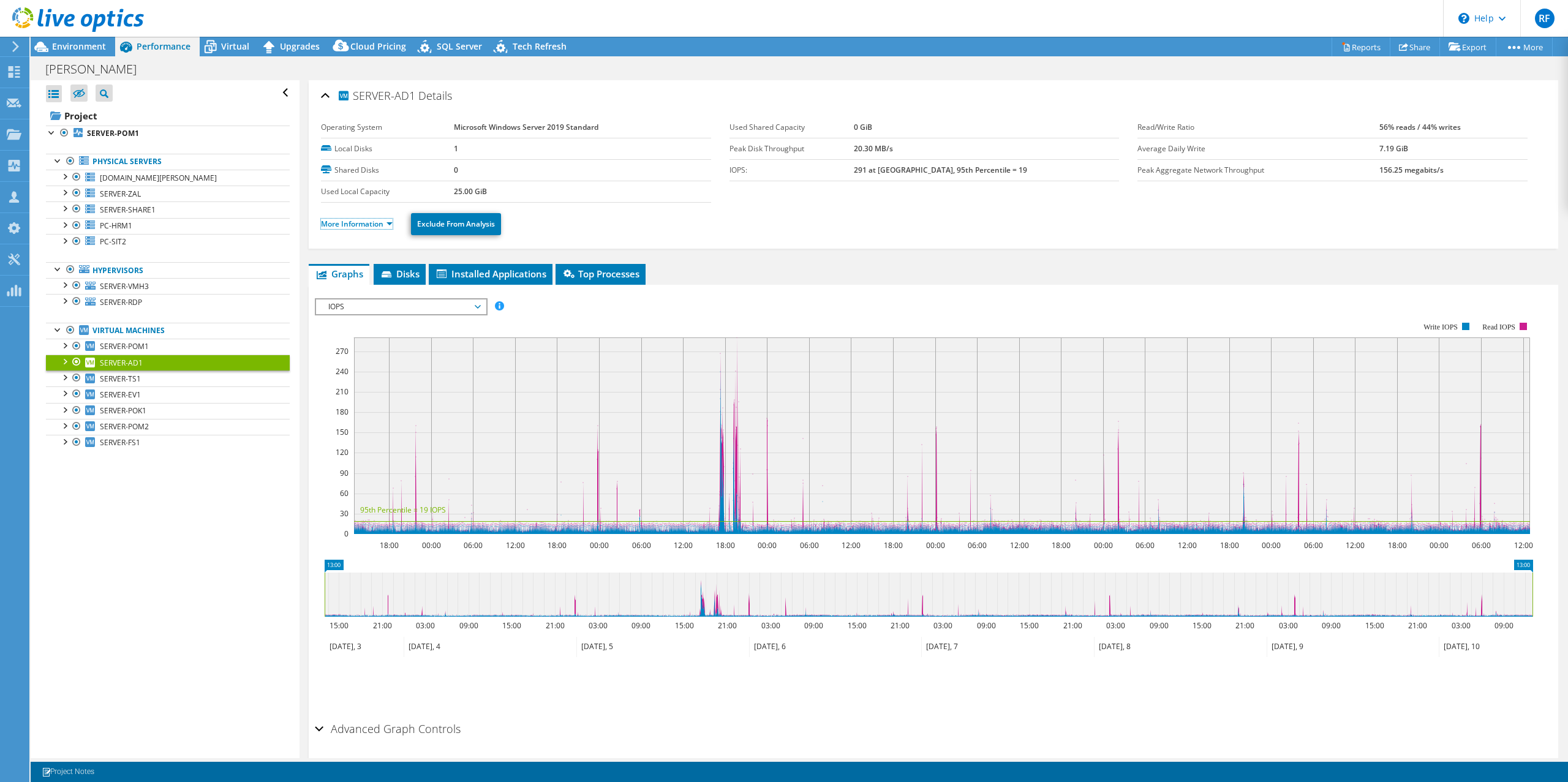
click at [377, 225] on link "More Information" at bounding box center [356, 223] width 72 height 10
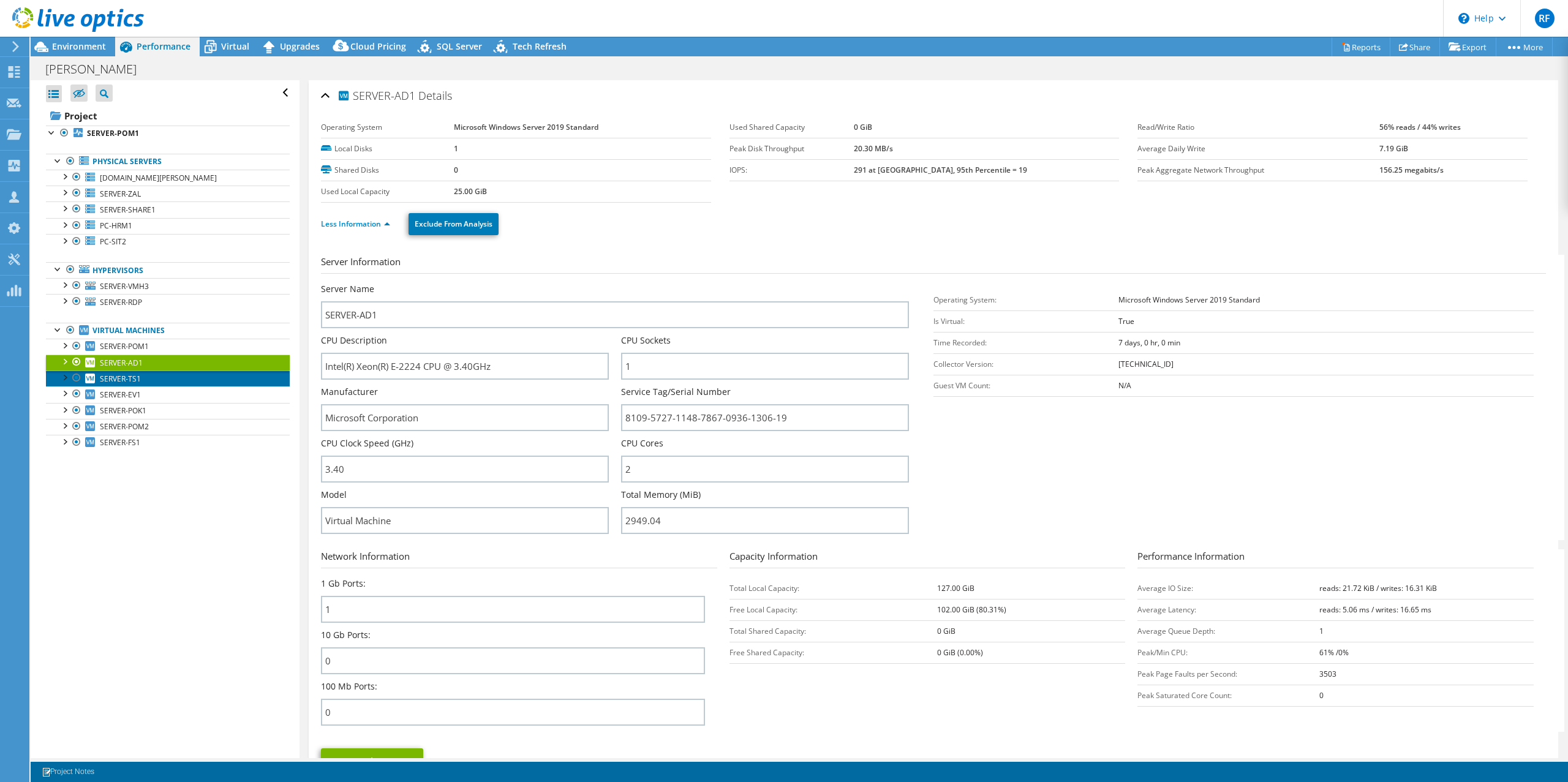
click at [119, 381] on span "SERVER-TS1" at bounding box center [120, 378] width 41 height 10
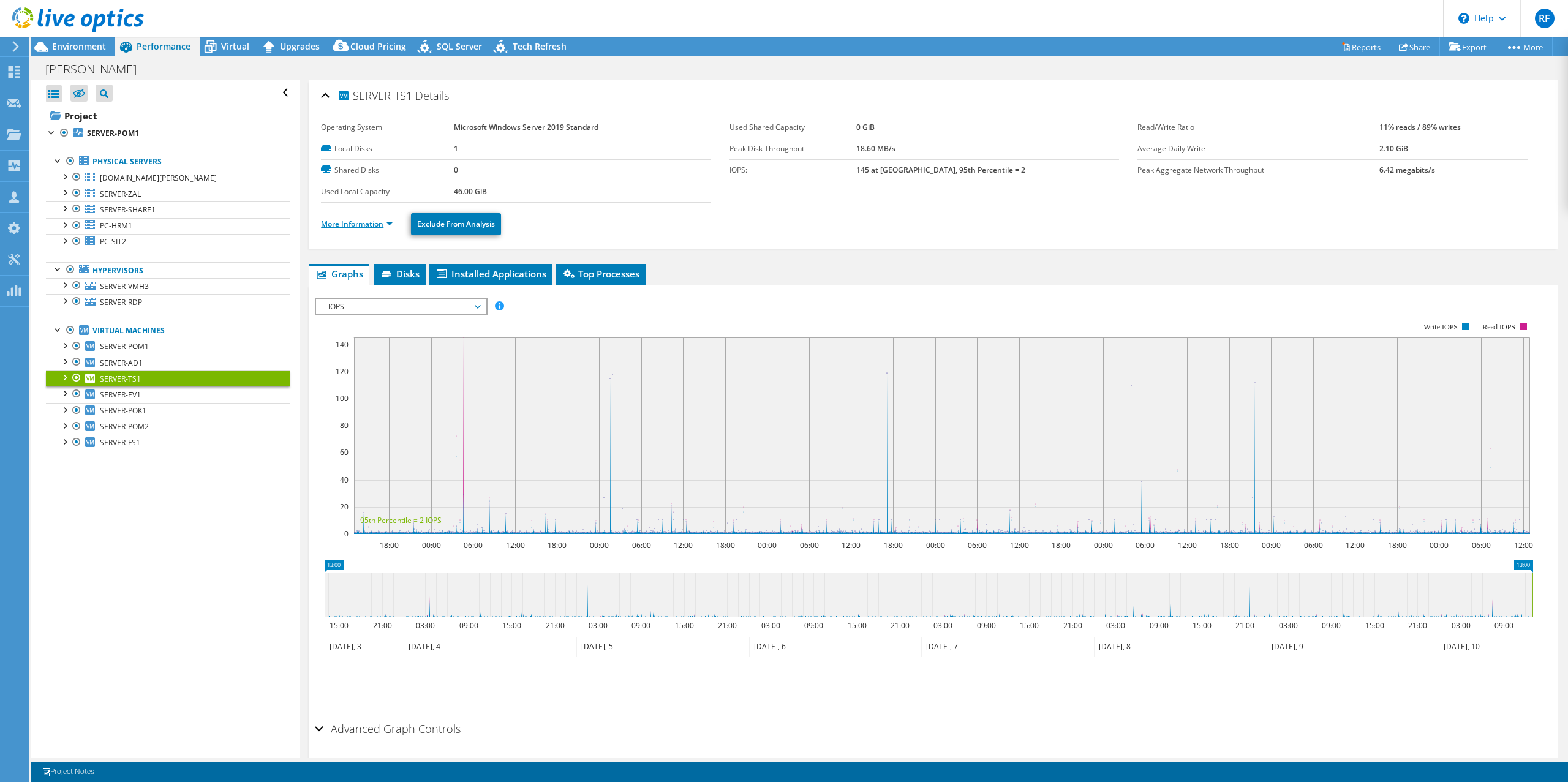
click at [378, 225] on link "More Information" at bounding box center [356, 223] width 72 height 10
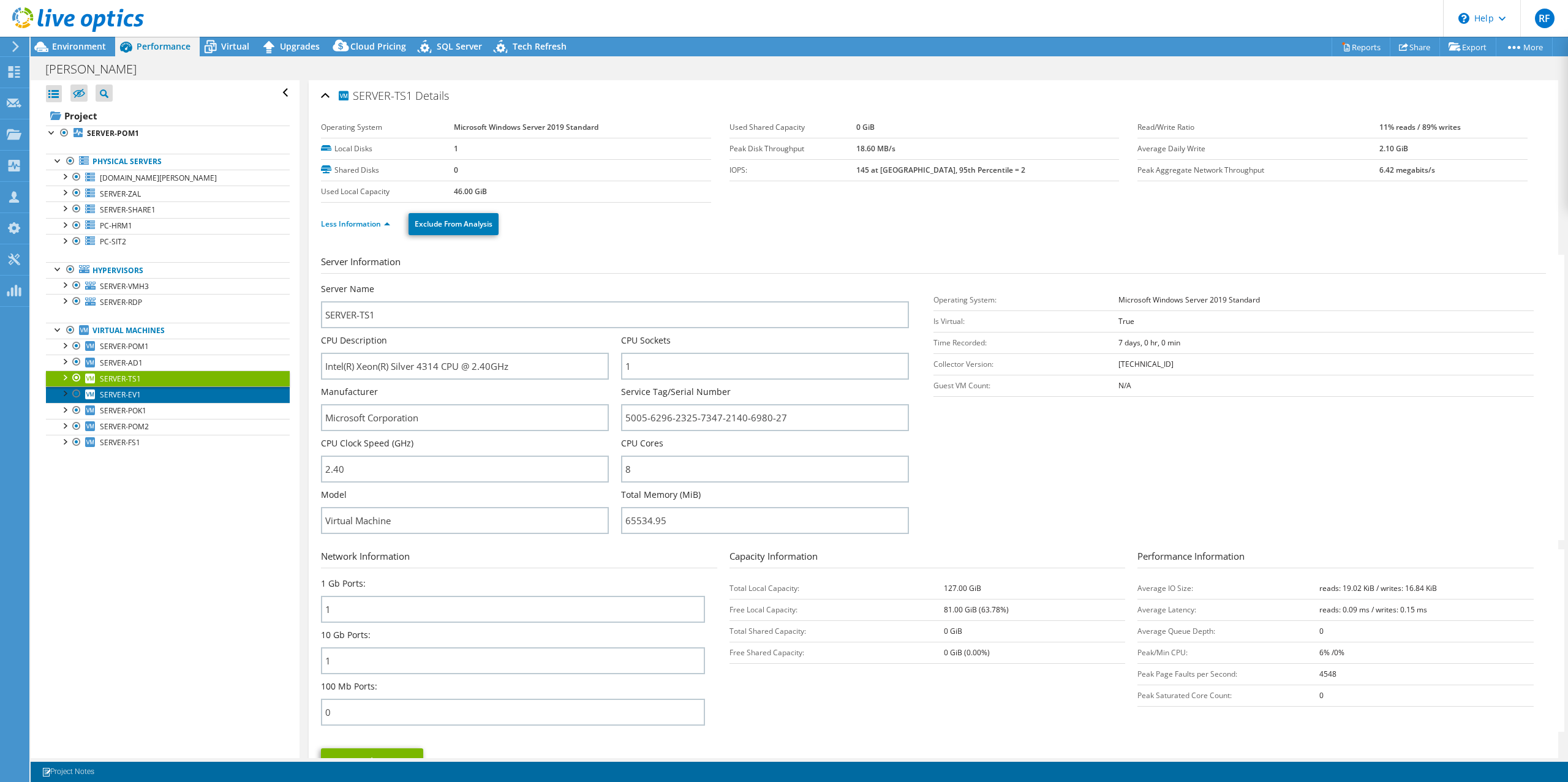
click at [130, 395] on span "SERVER-EV1" at bounding box center [120, 394] width 41 height 10
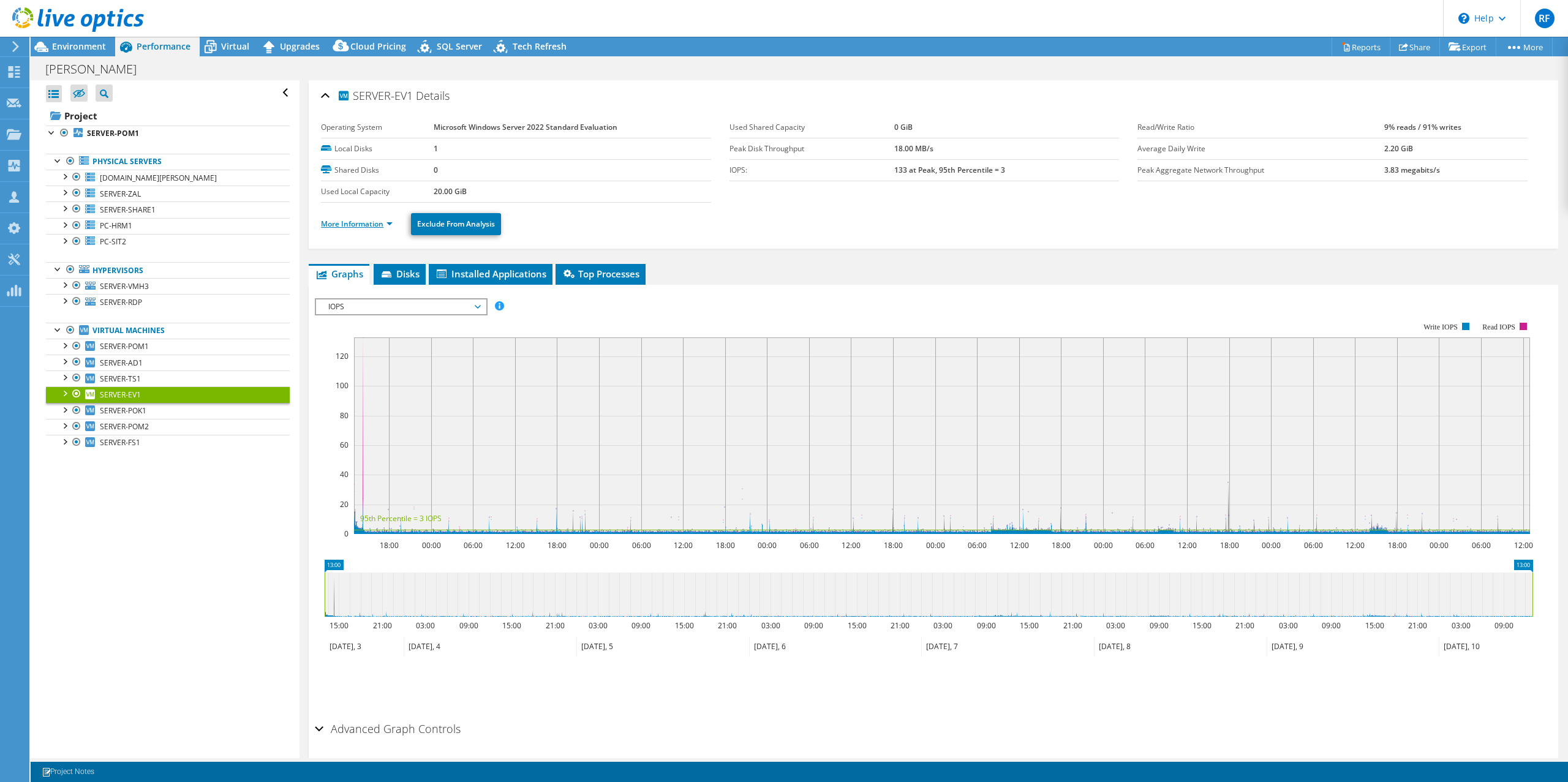
click at [375, 223] on link "More Information" at bounding box center [356, 223] width 72 height 10
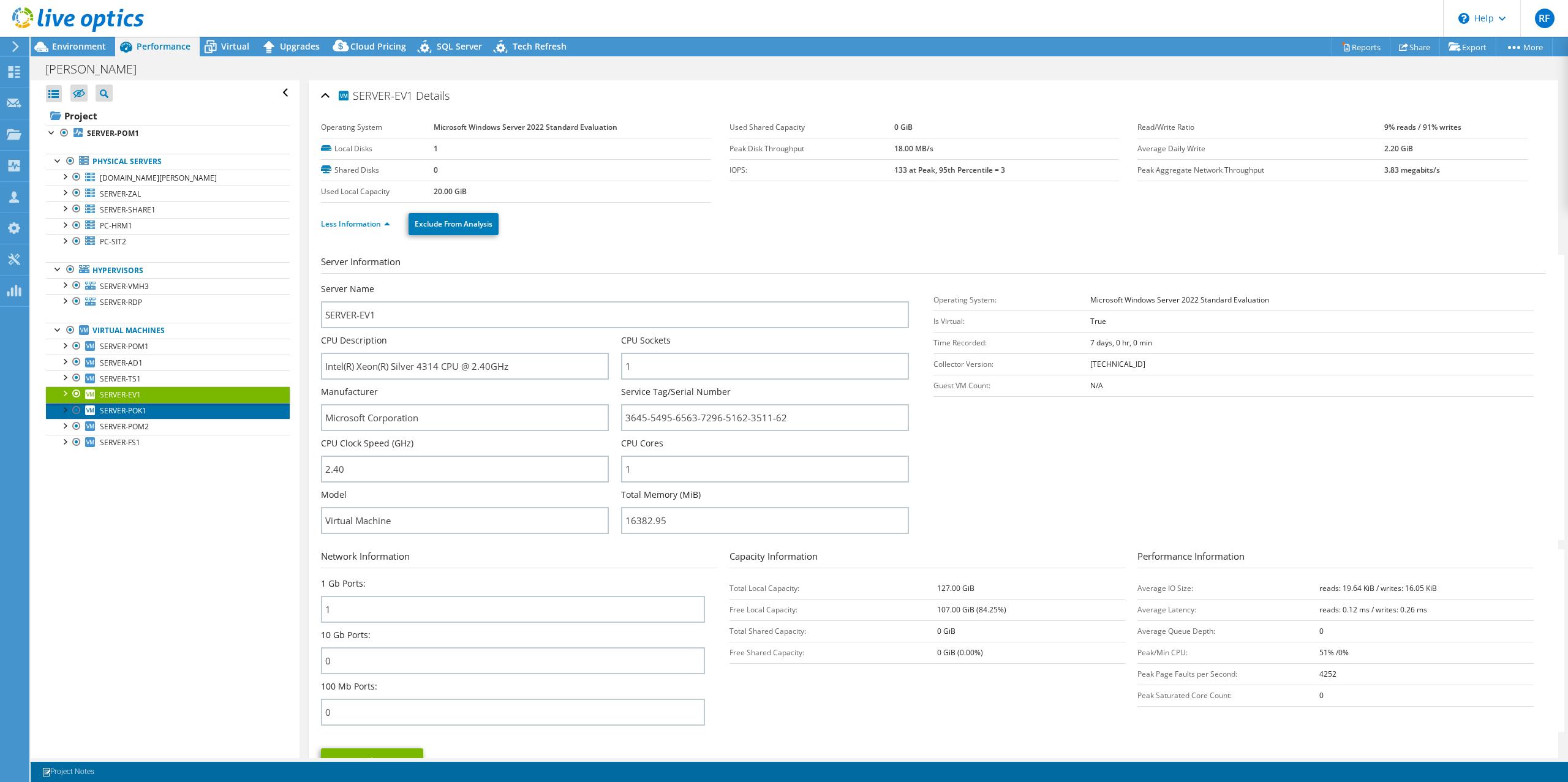
click at [119, 412] on span "SERVER-POK1" at bounding box center [123, 410] width 46 height 10
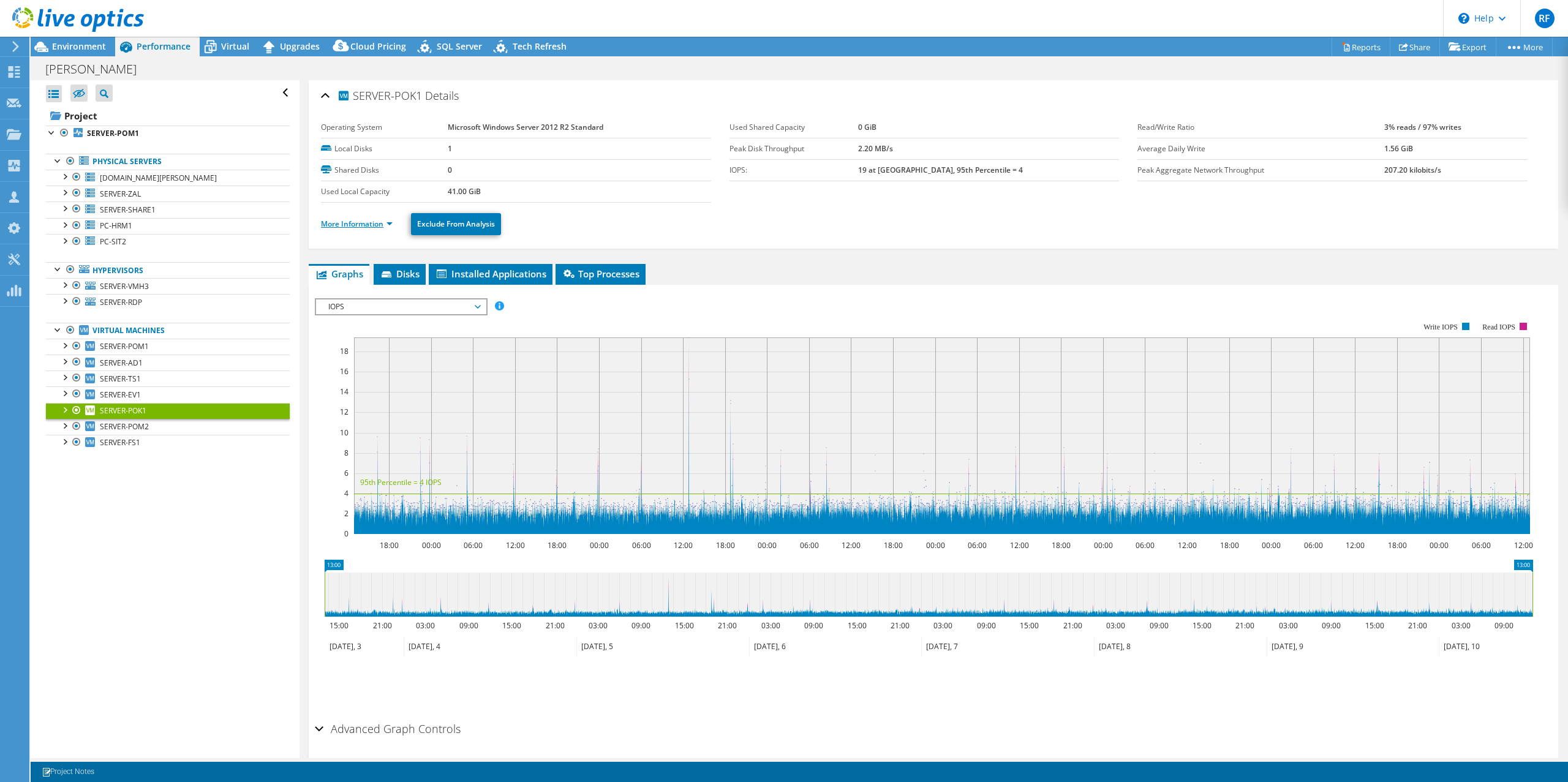
click at [373, 223] on link "More Information" at bounding box center [356, 223] width 72 height 10
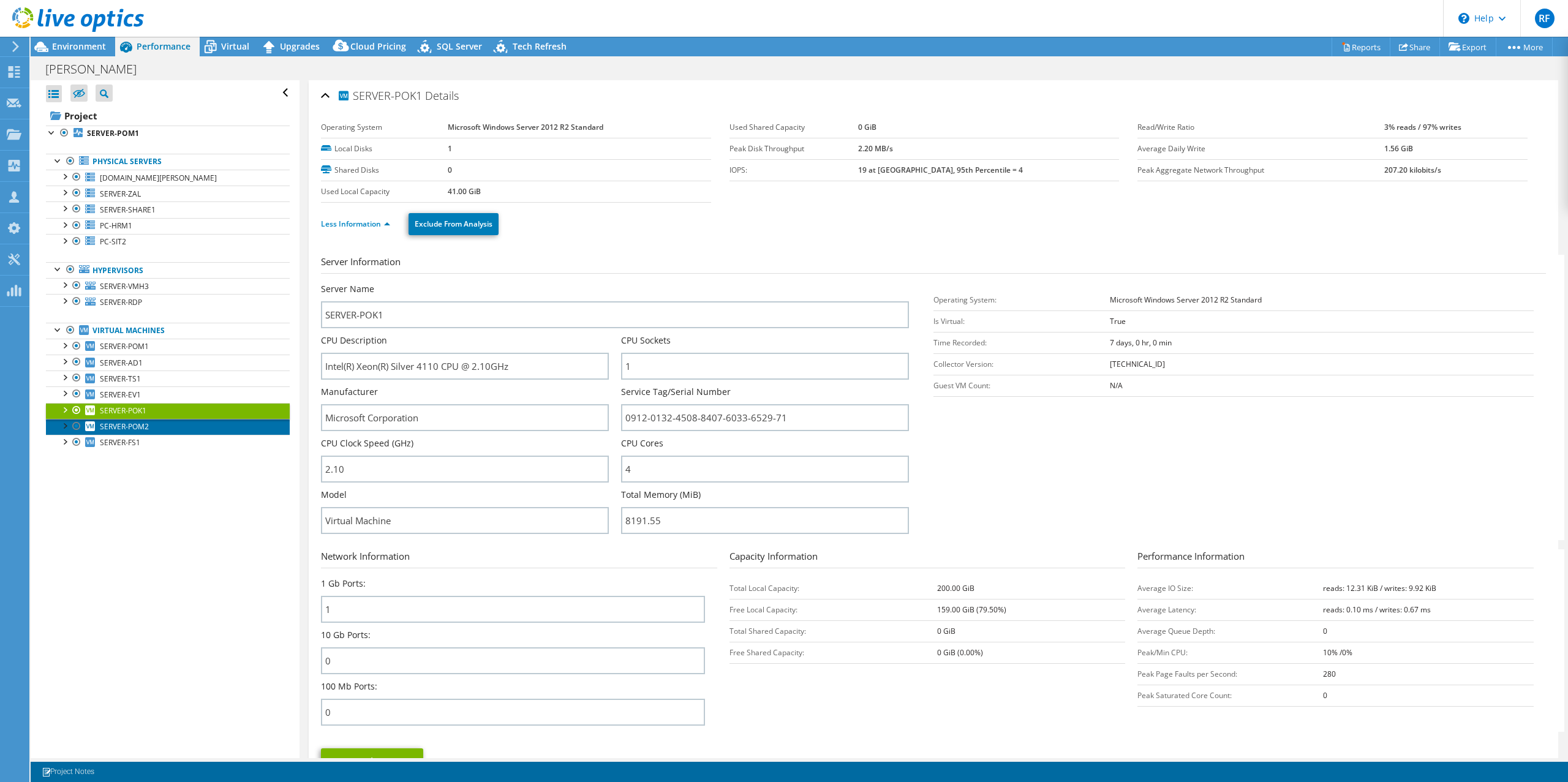
click at [116, 426] on span "SERVER-POM2" at bounding box center [125, 426] width 49 height 10
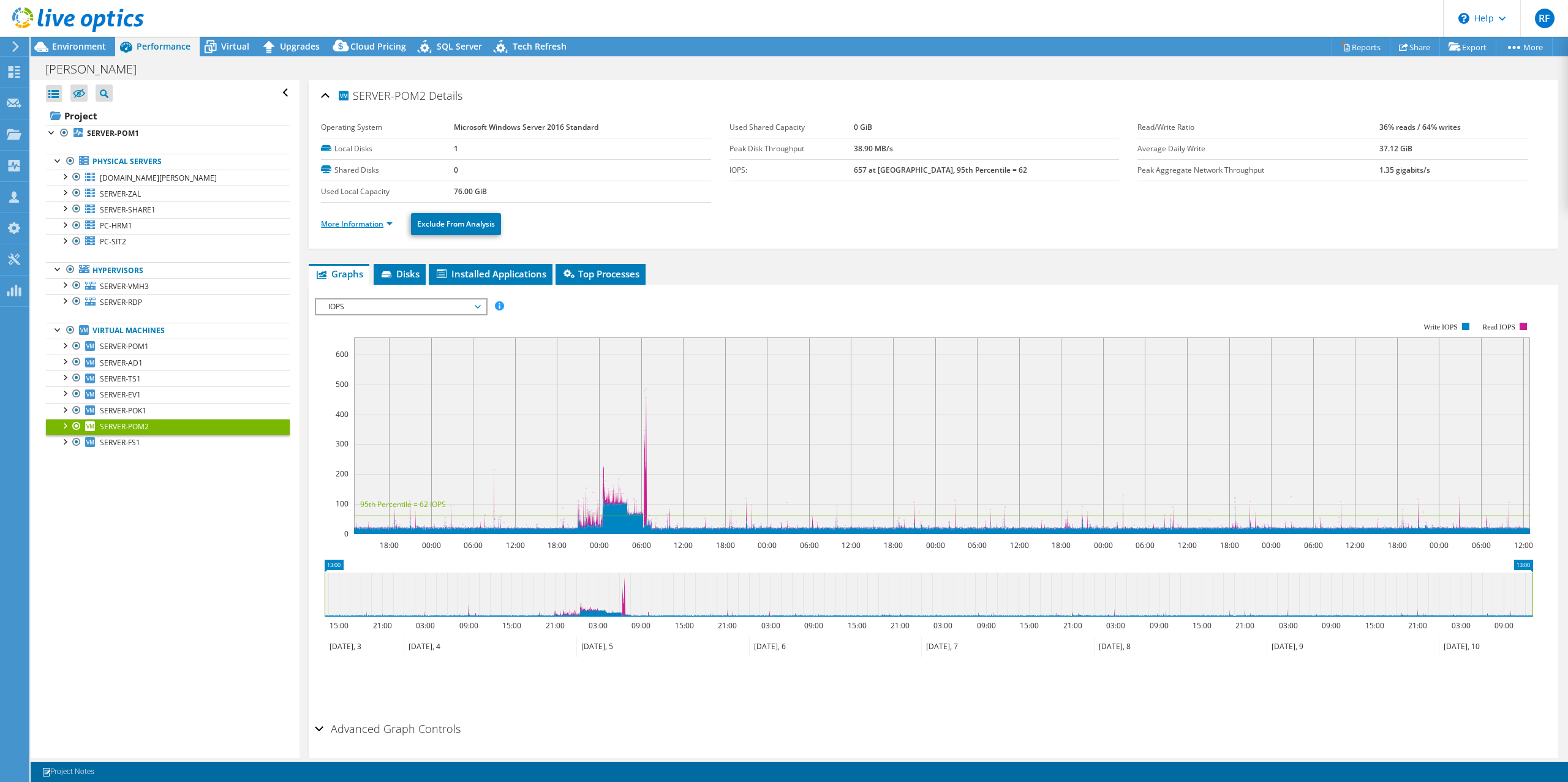
click at [355, 223] on link "More Information" at bounding box center [356, 223] width 72 height 10
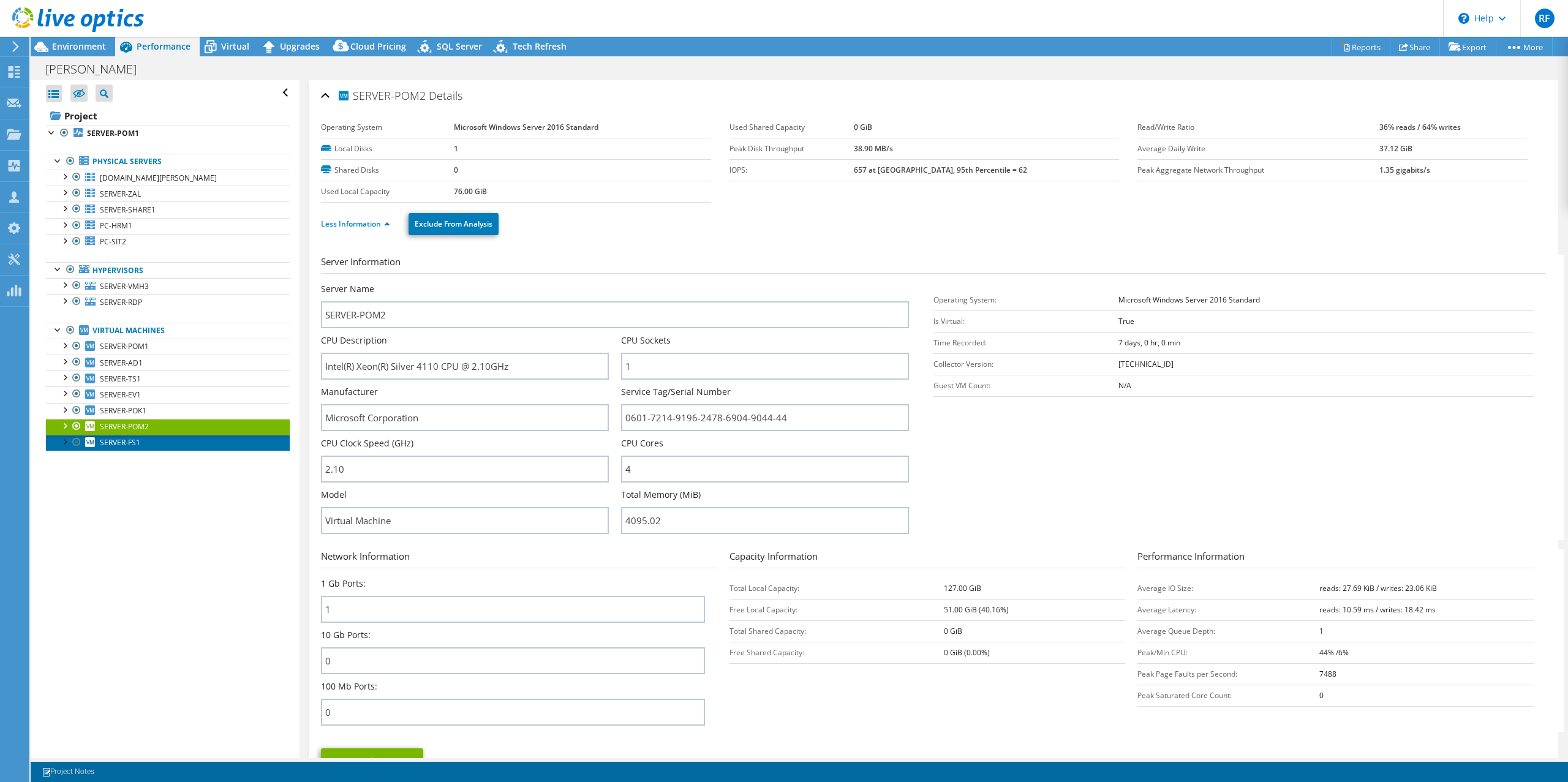
click at [131, 444] on span "SERVER-FS1" at bounding box center [120, 442] width 40 height 10
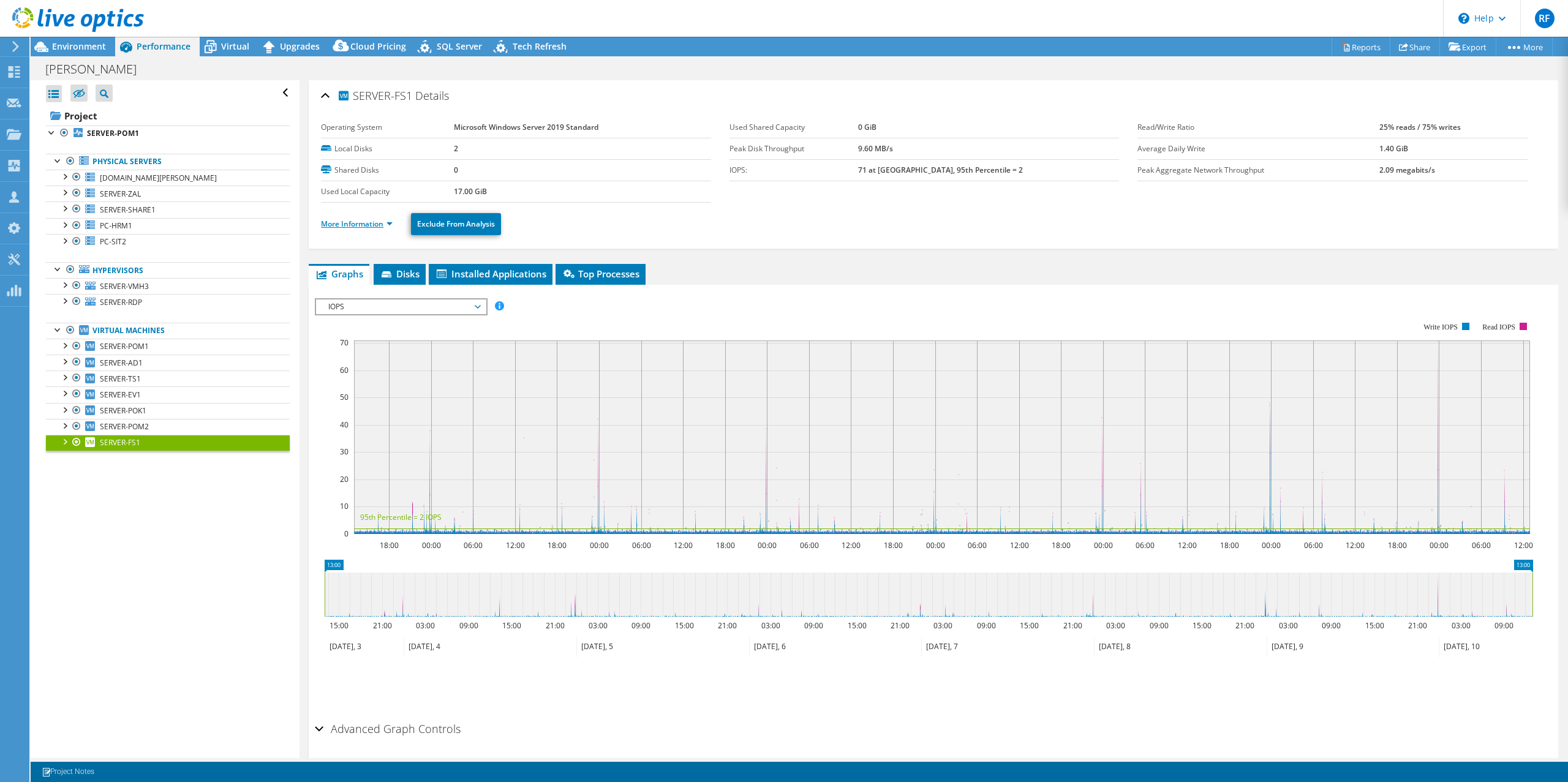
click at [367, 221] on link "More Information" at bounding box center [356, 223] width 72 height 10
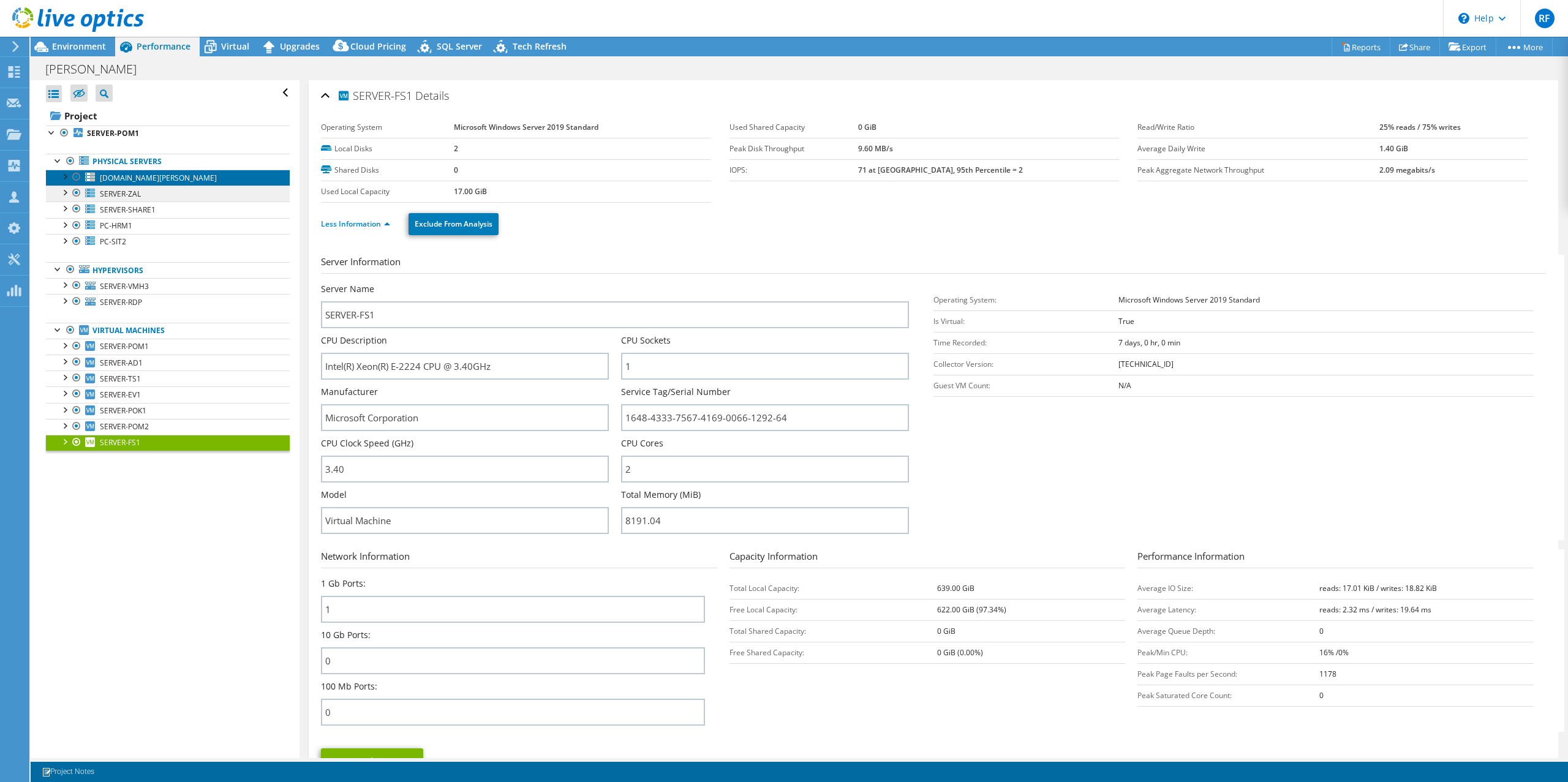
drag, startPoint x: 124, startPoint y: 178, endPoint x: 173, endPoint y: 193, distance: 51.2
click at [124, 178] on span "[DOMAIN_NAME][PERSON_NAME]" at bounding box center [159, 178] width 117 height 10
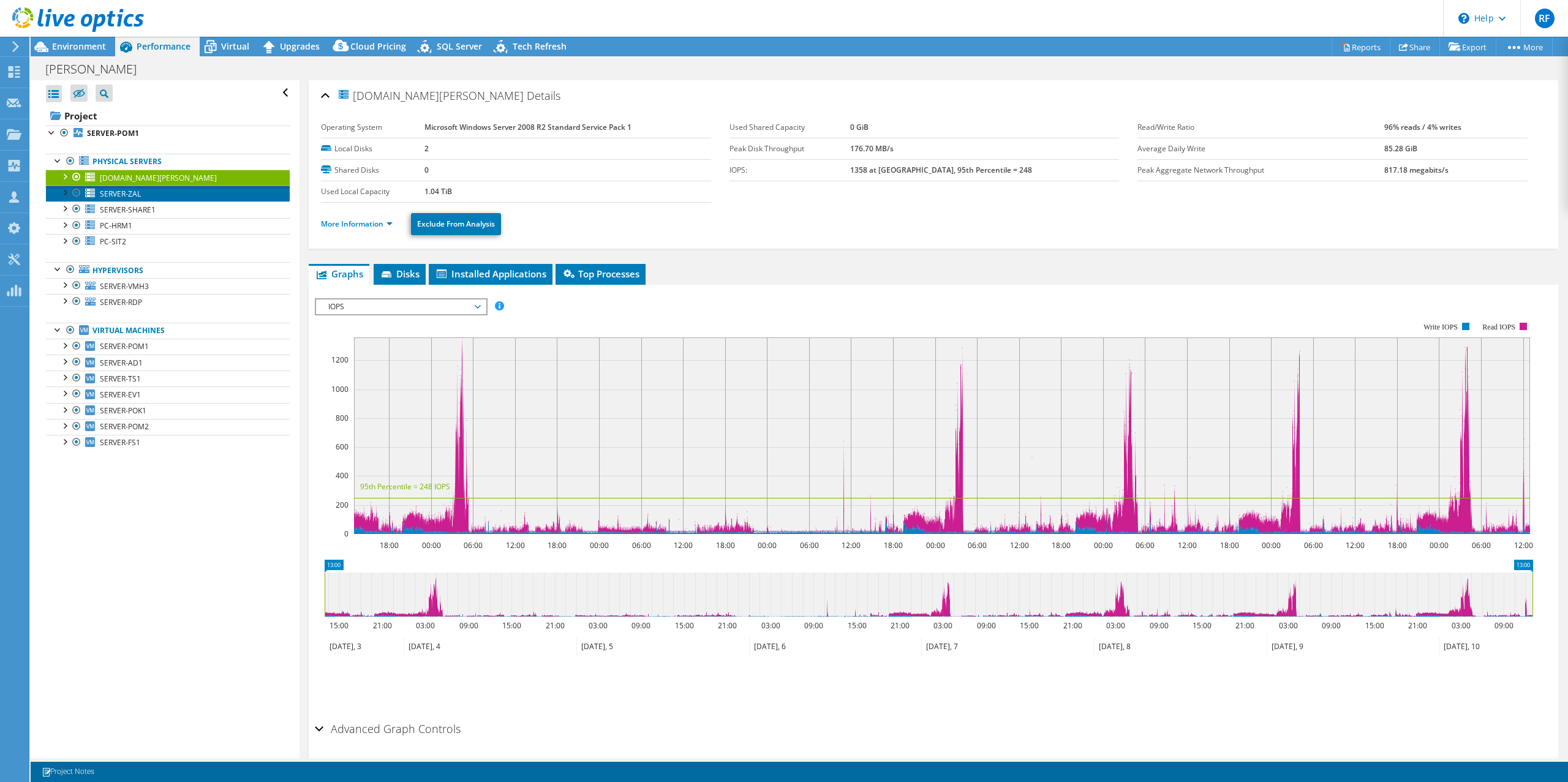
click at [124, 193] on span "SERVER-ZAL" at bounding box center [120, 193] width 41 height 10
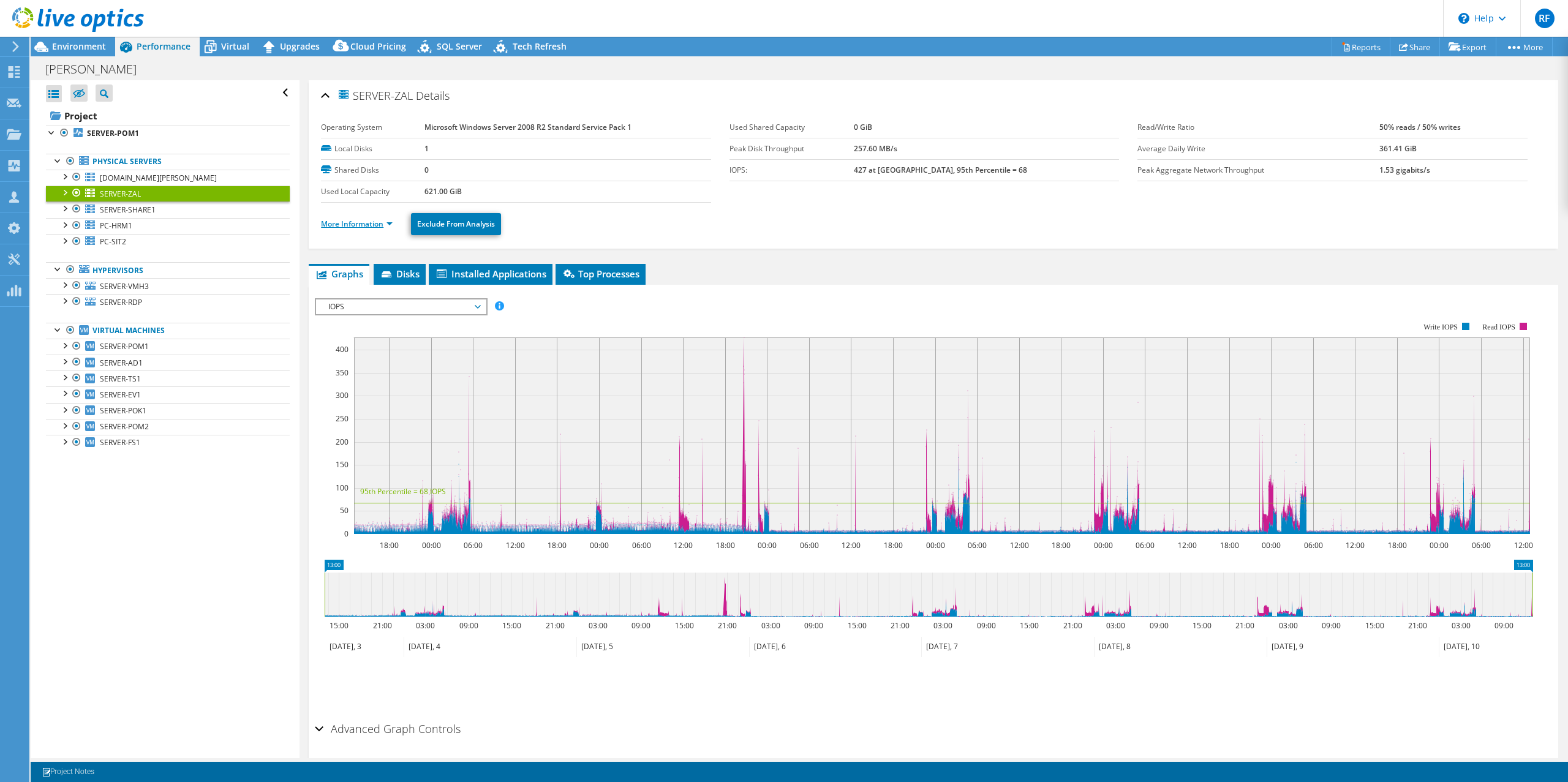
click at [390, 223] on link "More Information" at bounding box center [356, 223] width 72 height 10
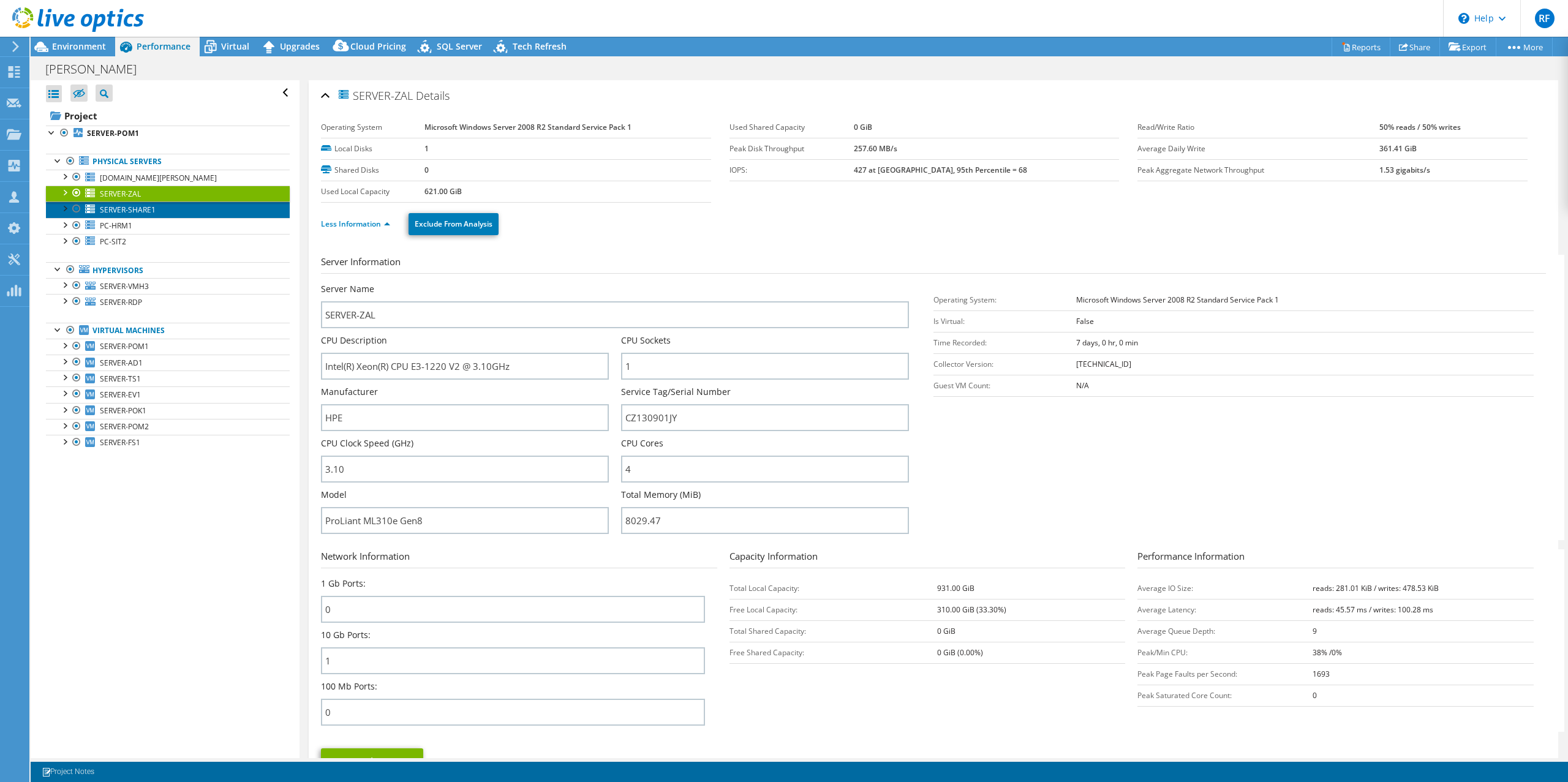
click at [128, 208] on span "SERVER-SHARE1" at bounding box center [128, 209] width 56 height 10
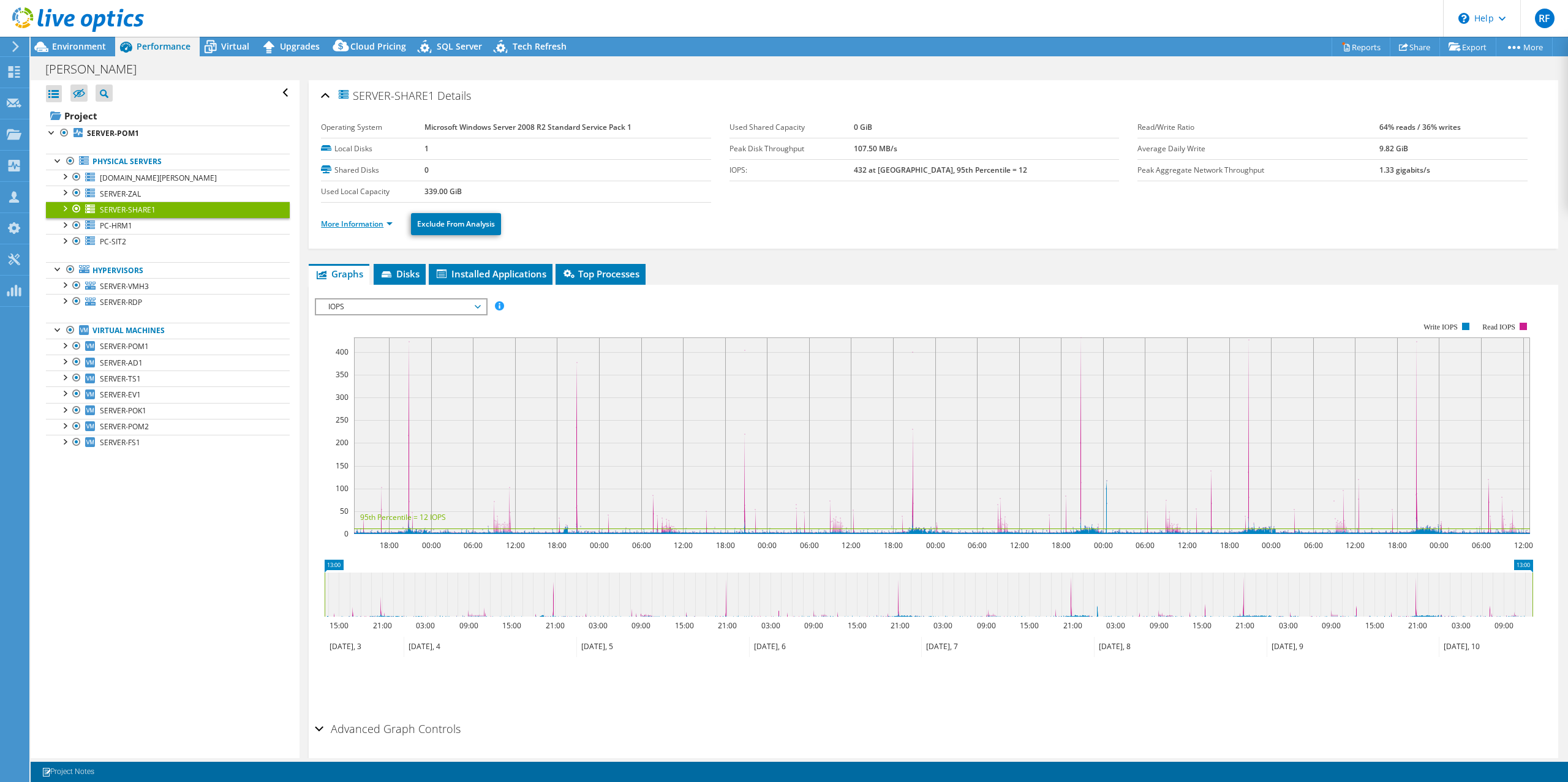
click at [377, 222] on link "More Information" at bounding box center [356, 223] width 72 height 10
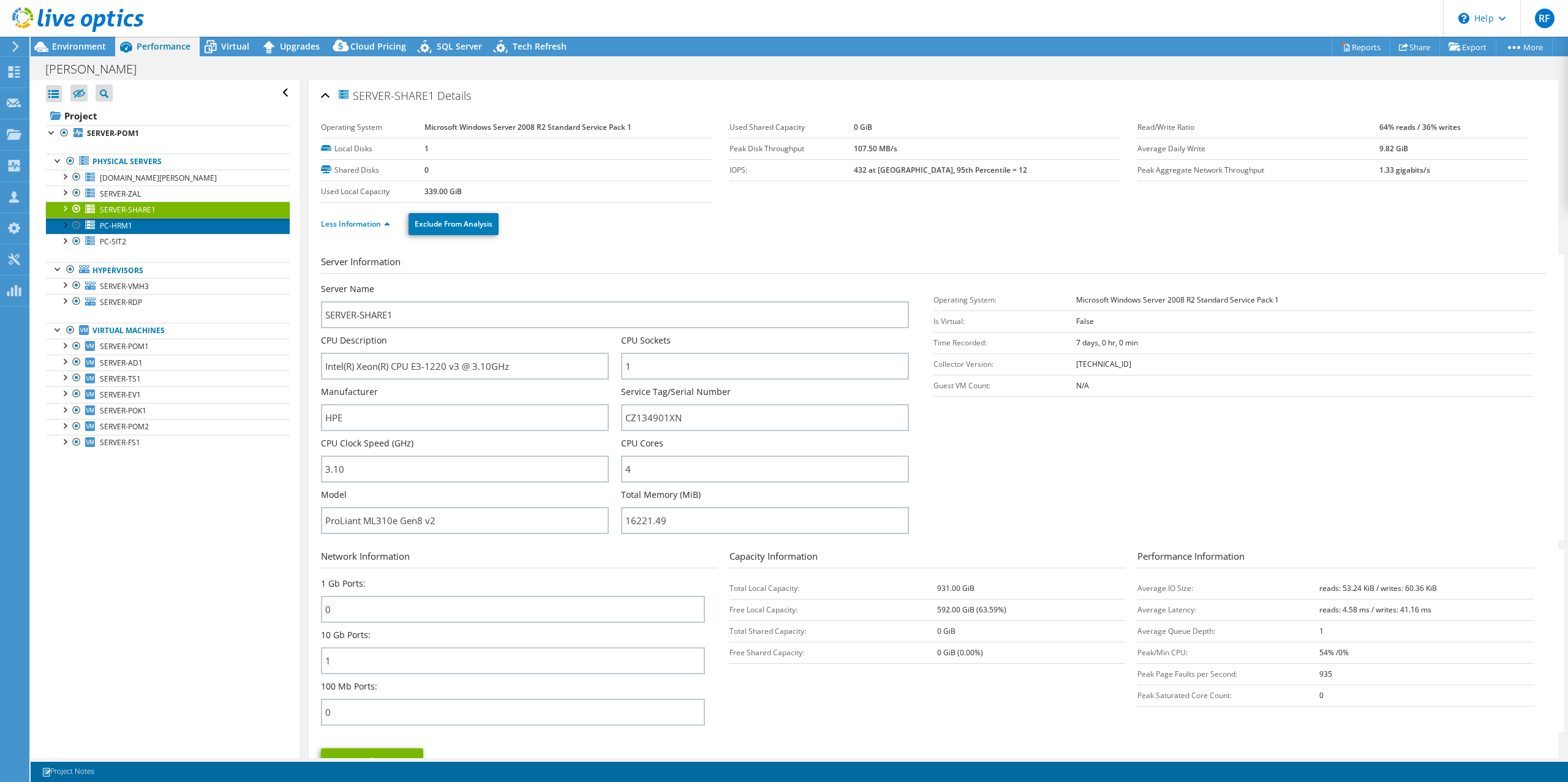
click at [116, 227] on span "PC-HRM1" at bounding box center [117, 225] width 33 height 10
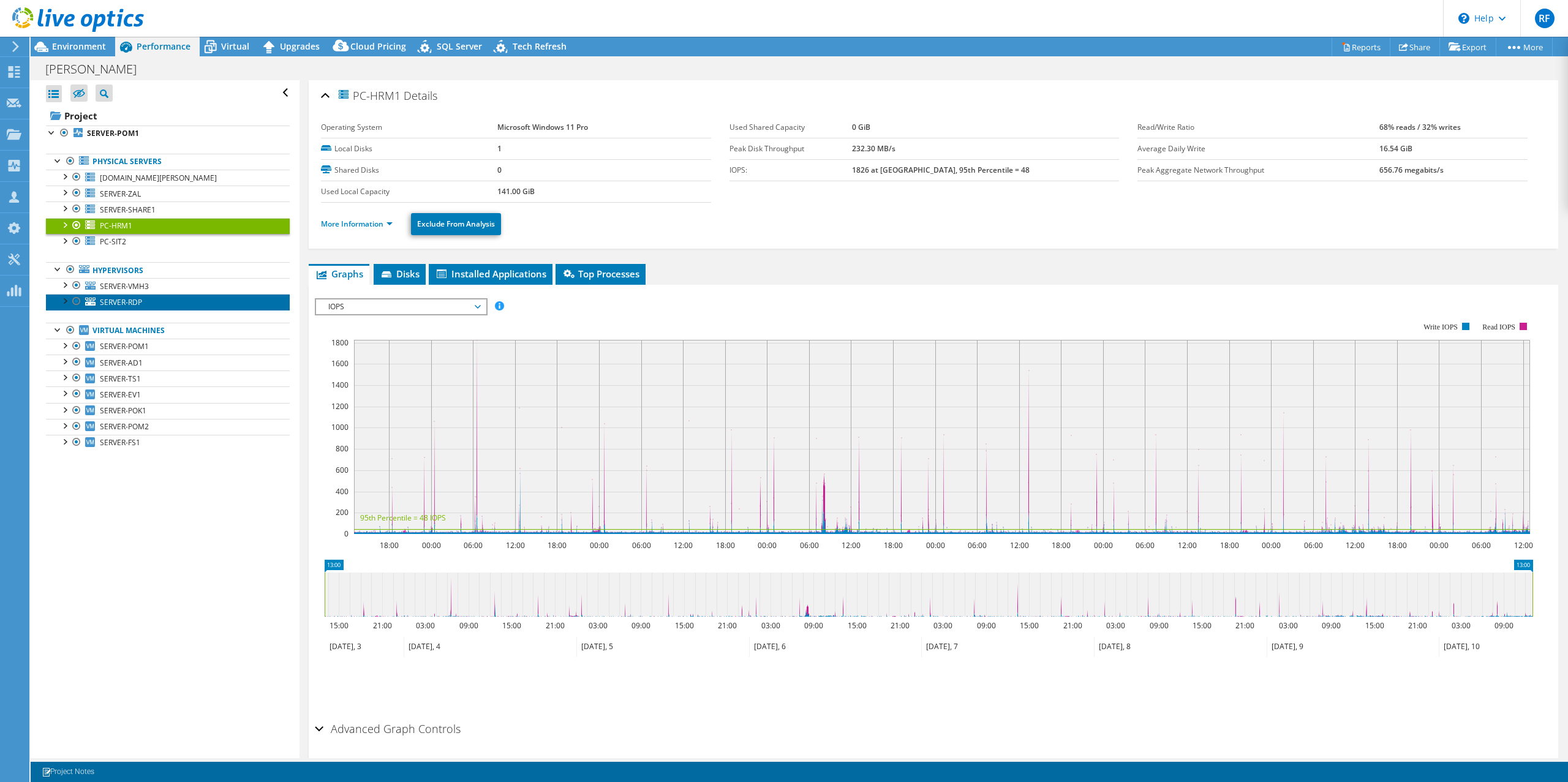
click at [119, 300] on span "SERVER-RDP" at bounding box center [121, 302] width 42 height 10
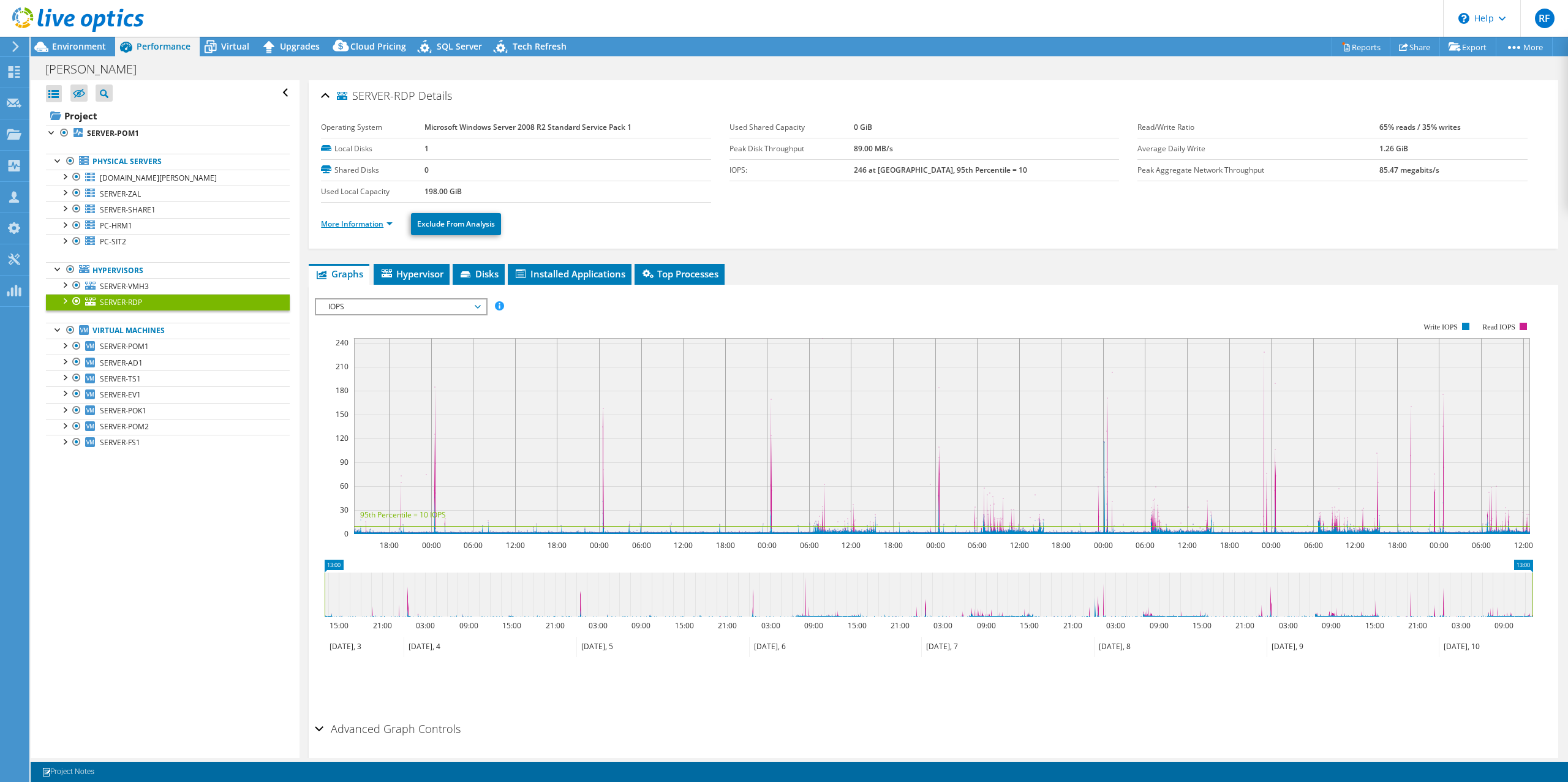
click at [378, 225] on link "More Information" at bounding box center [356, 223] width 72 height 10
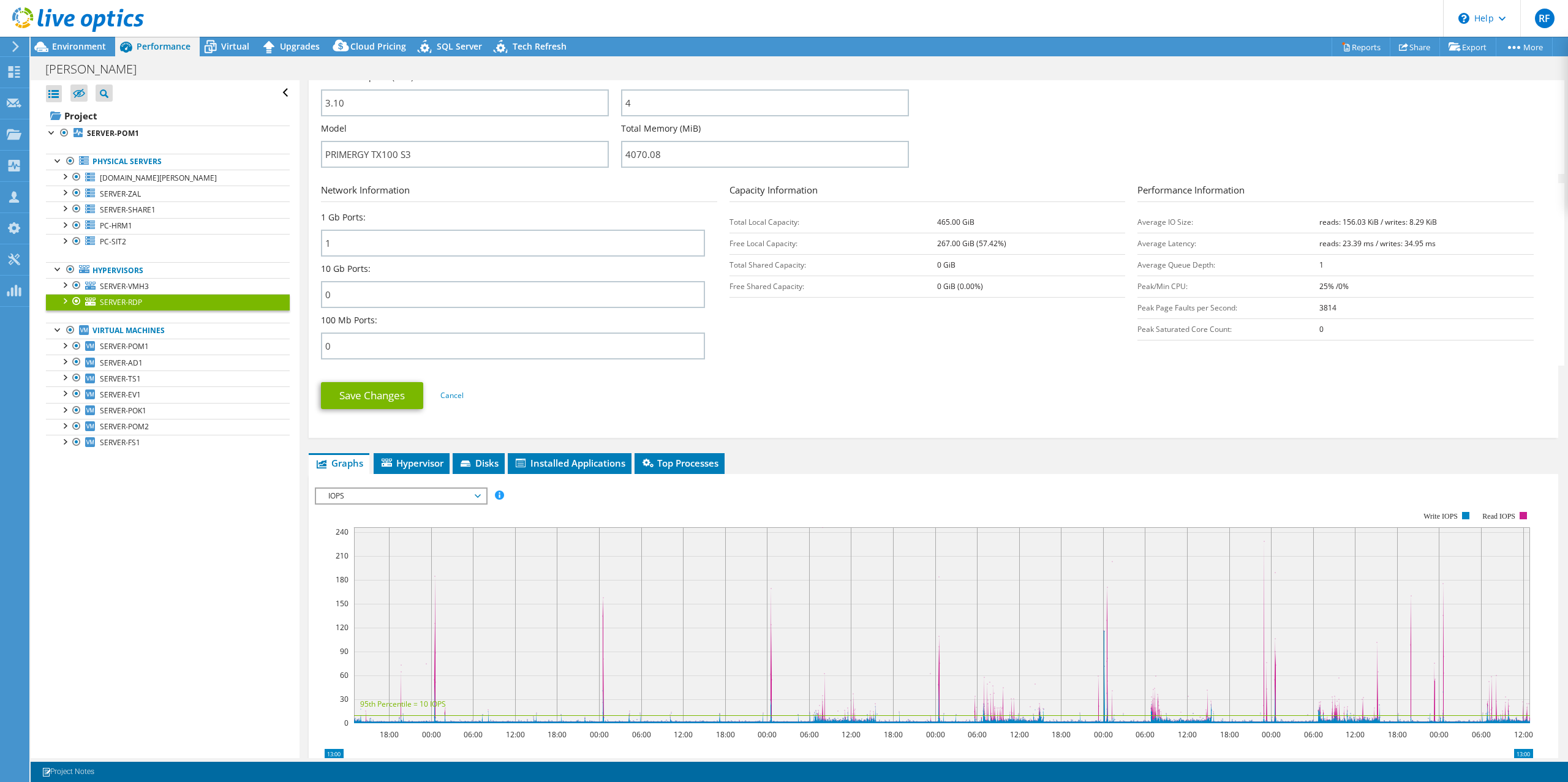
scroll to position [367, 0]
click at [428, 457] on span "Hypervisor" at bounding box center [412, 461] width 64 height 12
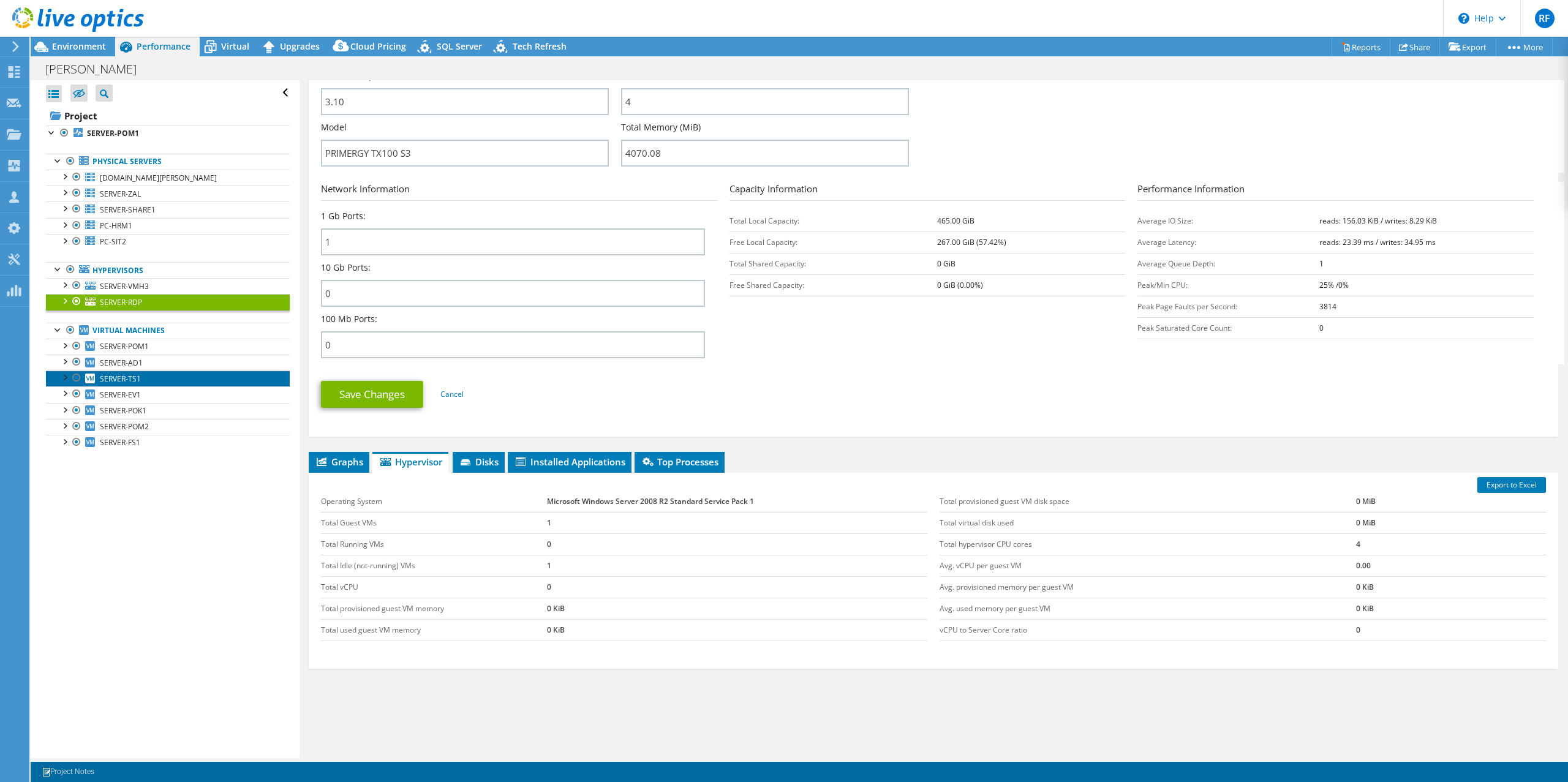
click at [124, 381] on span "SERVER-TS1" at bounding box center [120, 378] width 41 height 10
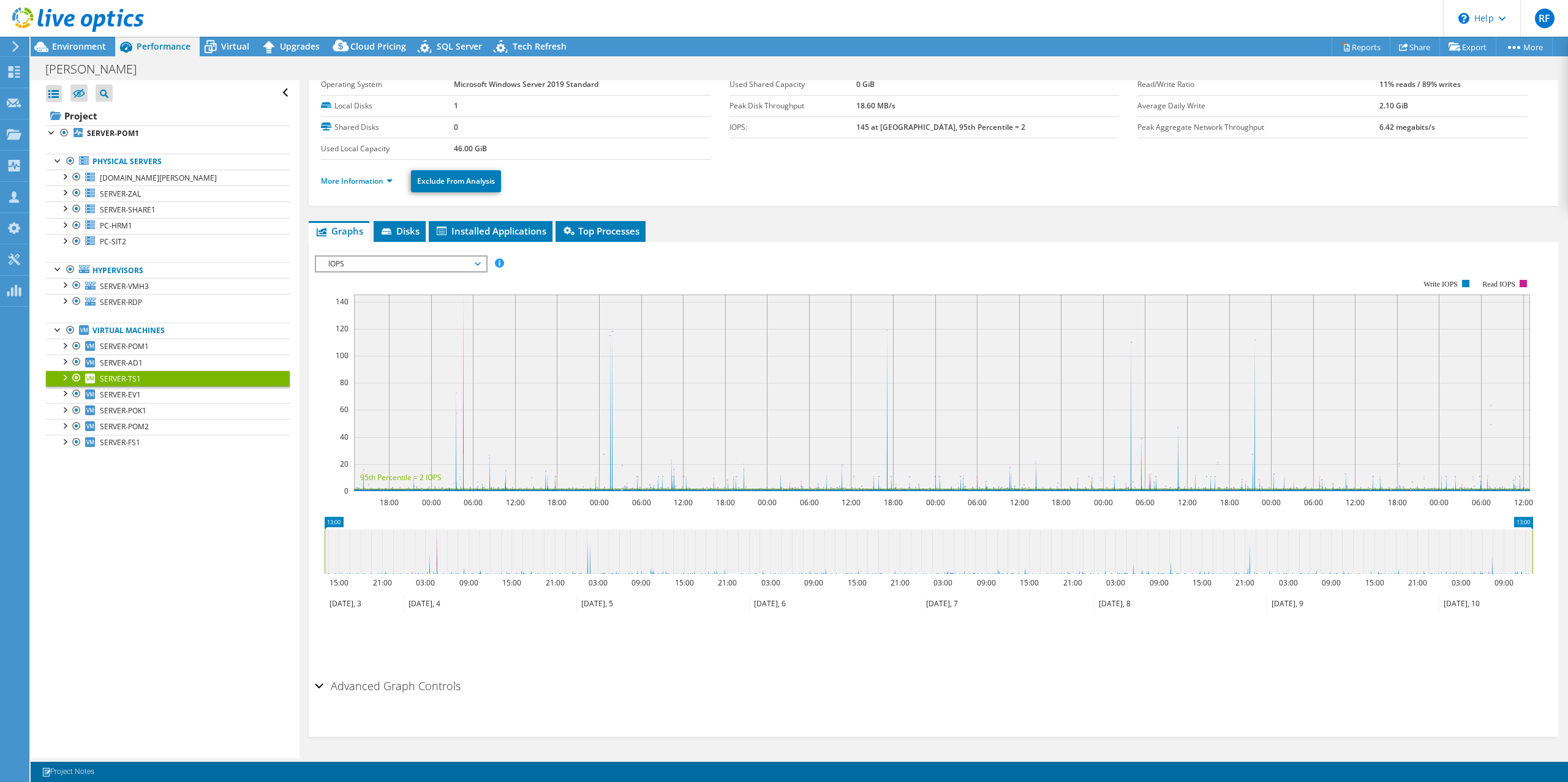
scroll to position [43, 0]
click at [382, 182] on link "More Information" at bounding box center [356, 180] width 72 height 10
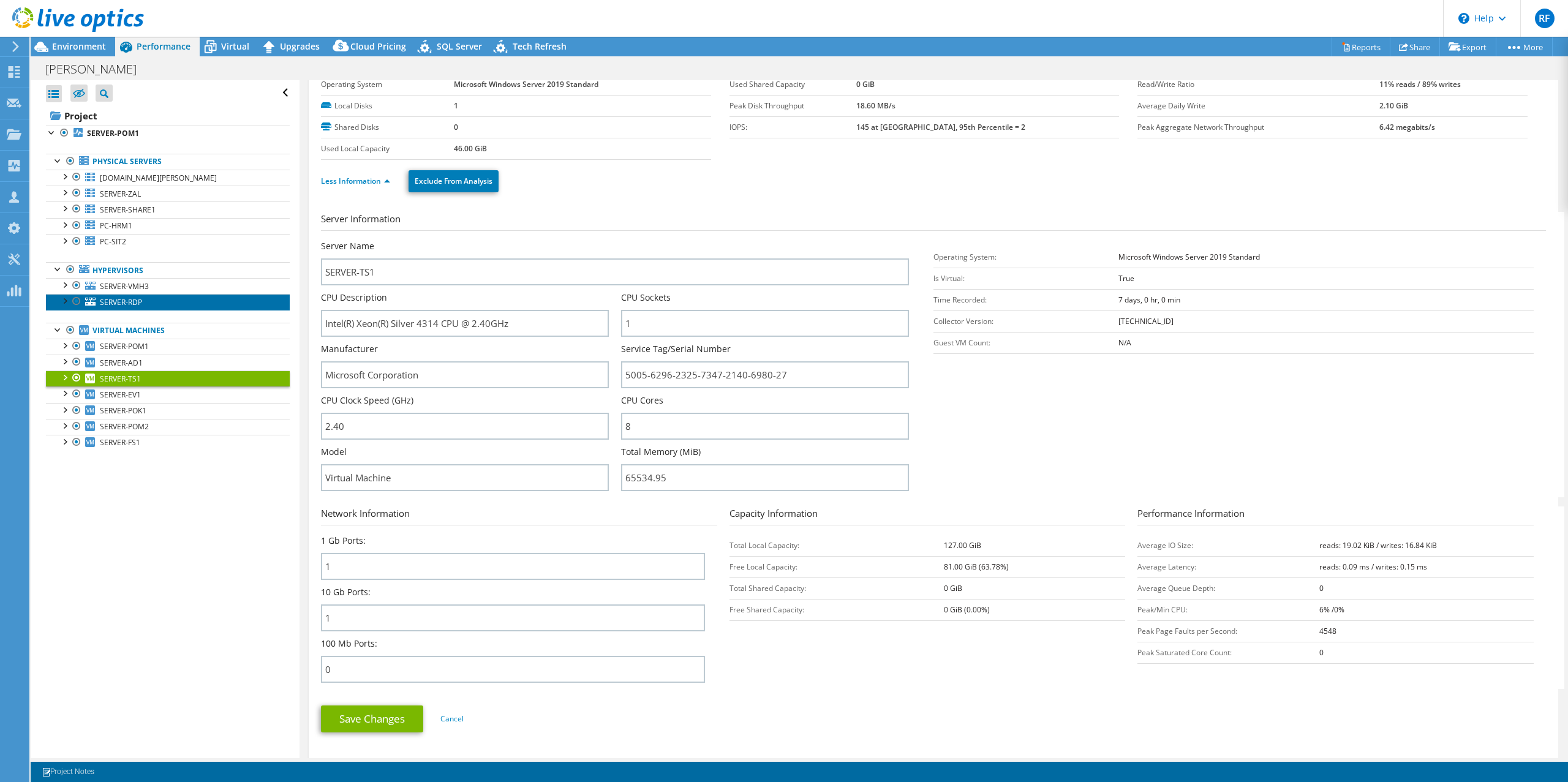
click at [120, 303] on span "SERVER-RDP" at bounding box center [121, 302] width 42 height 10
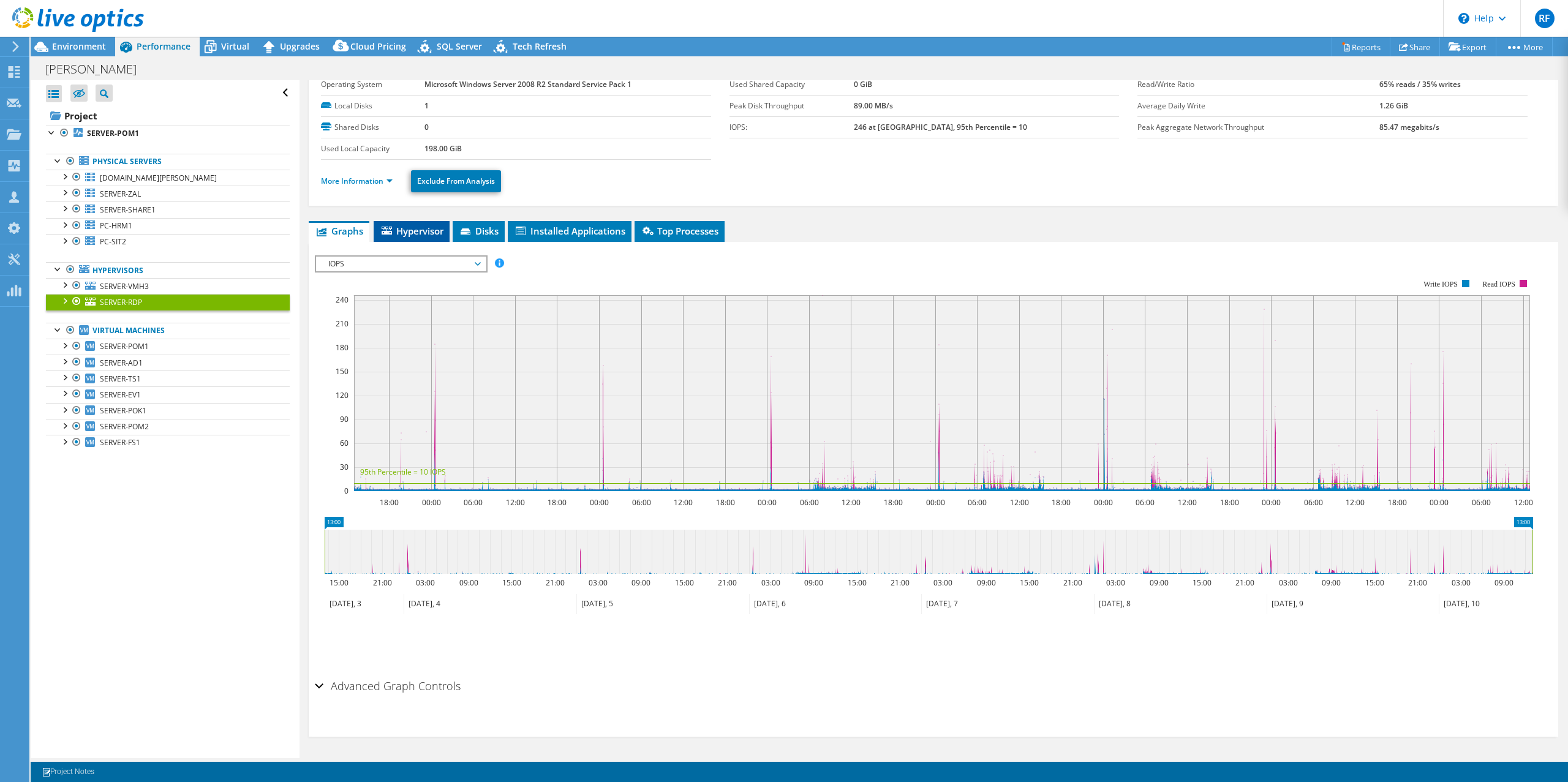
click at [427, 229] on span "Hypervisor" at bounding box center [412, 231] width 64 height 12
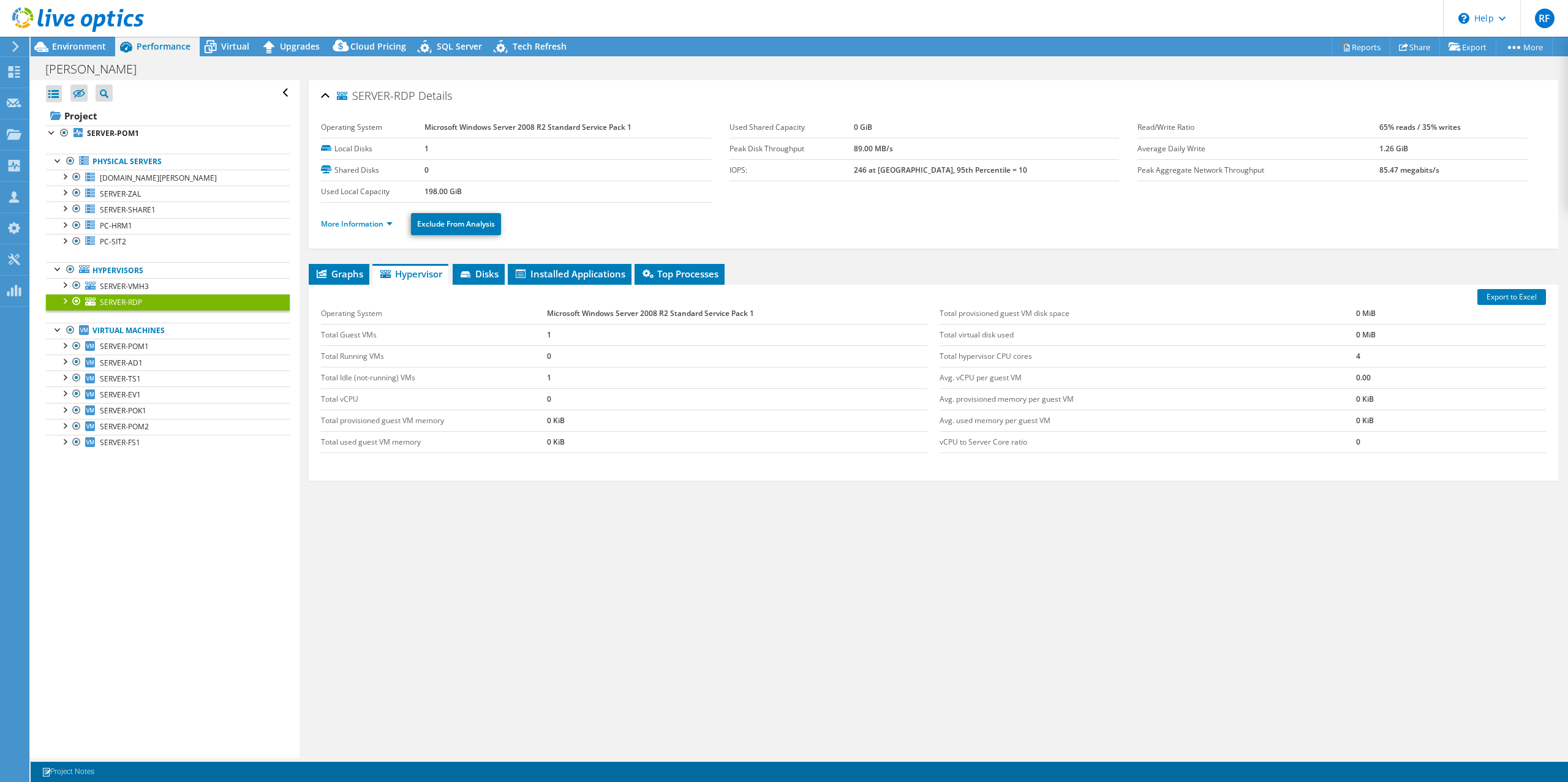
scroll to position [0, 0]
drag, startPoint x: 371, startPoint y: 223, endPoint x: 431, endPoint y: 304, distance: 100.8
click at [371, 223] on link "More Information" at bounding box center [356, 223] width 72 height 10
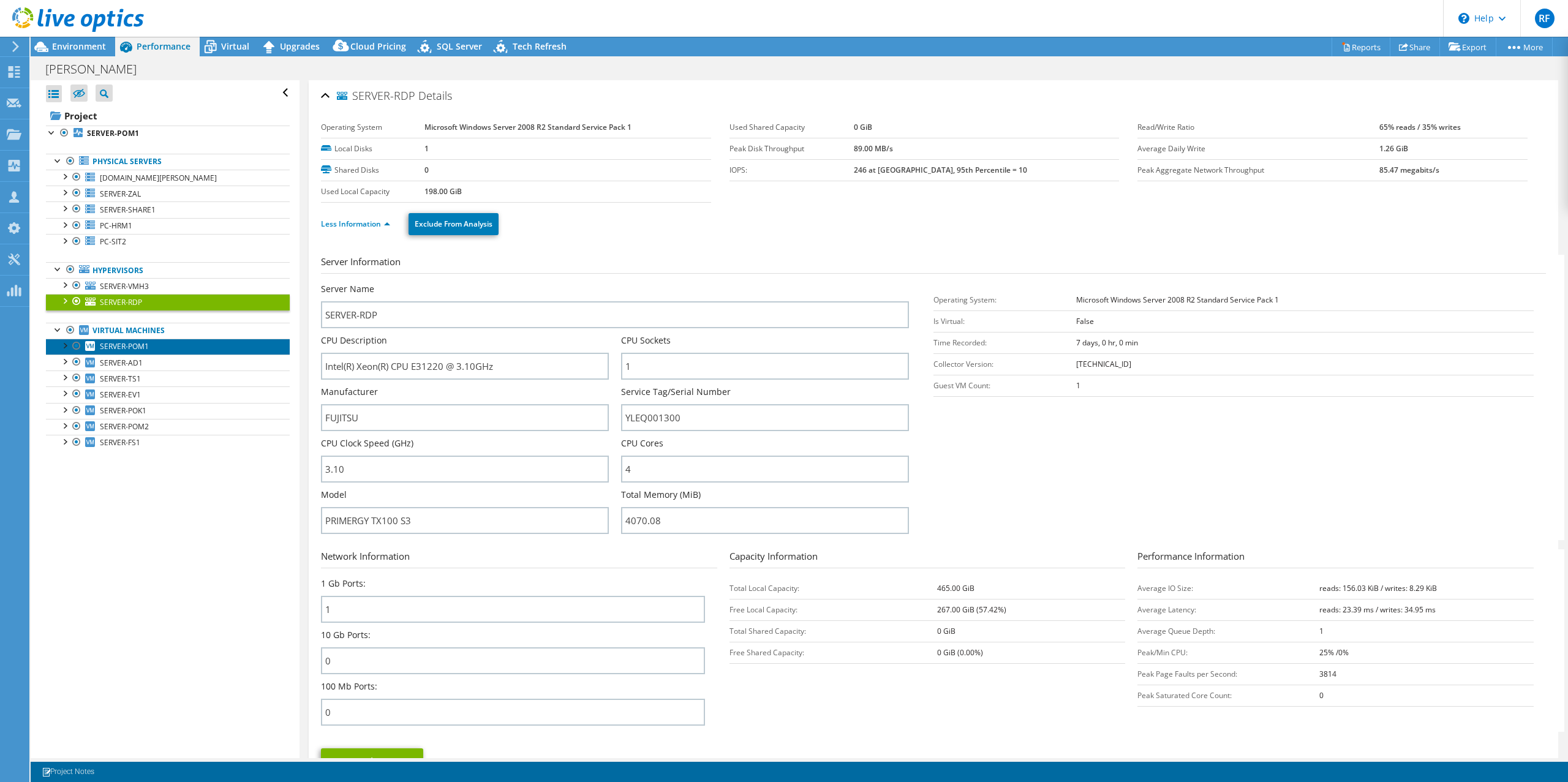
click at [119, 346] on span "SERVER-POM1" at bounding box center [125, 345] width 49 height 10
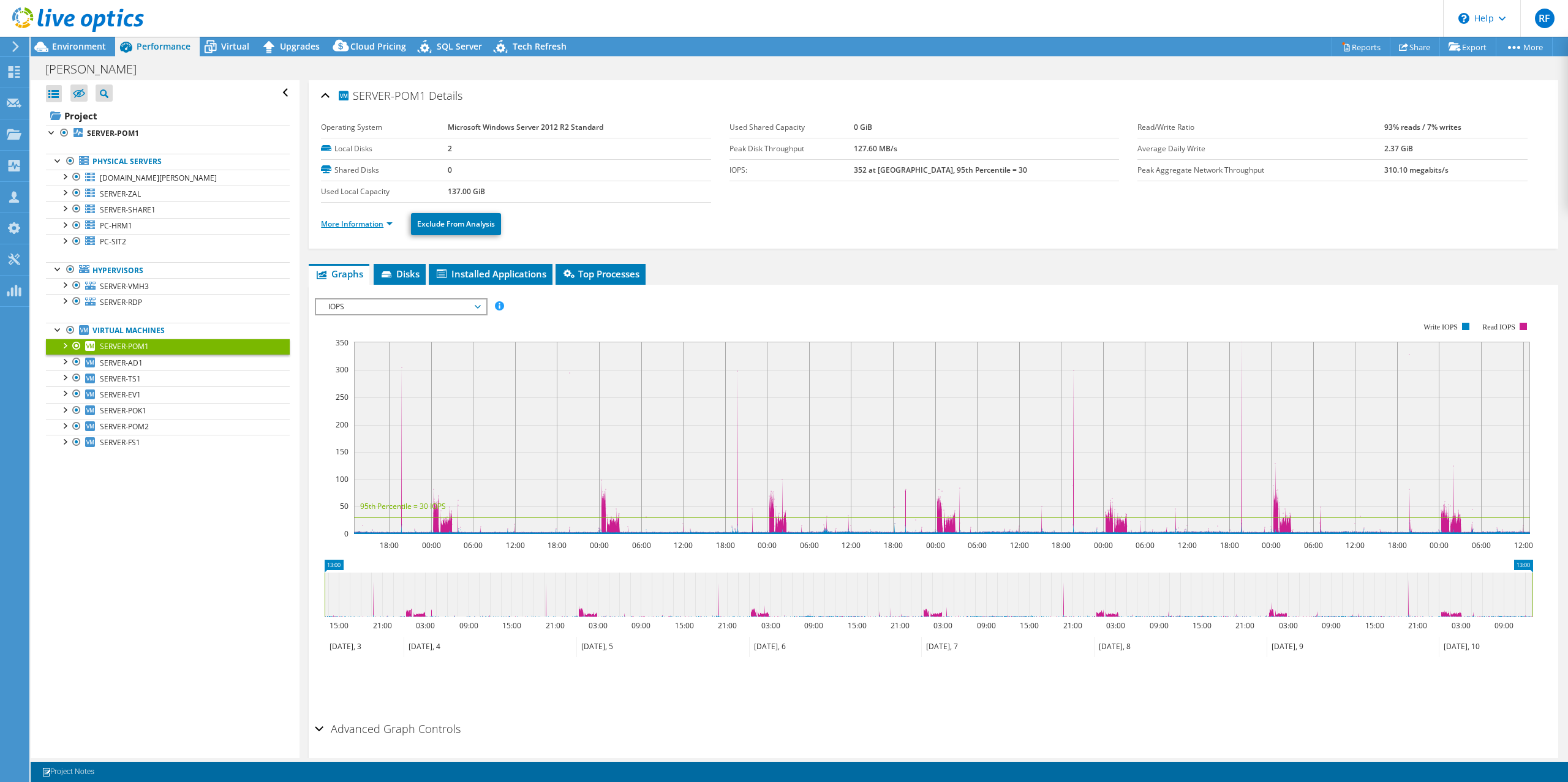
click at [383, 221] on link "More Information" at bounding box center [356, 223] width 72 height 10
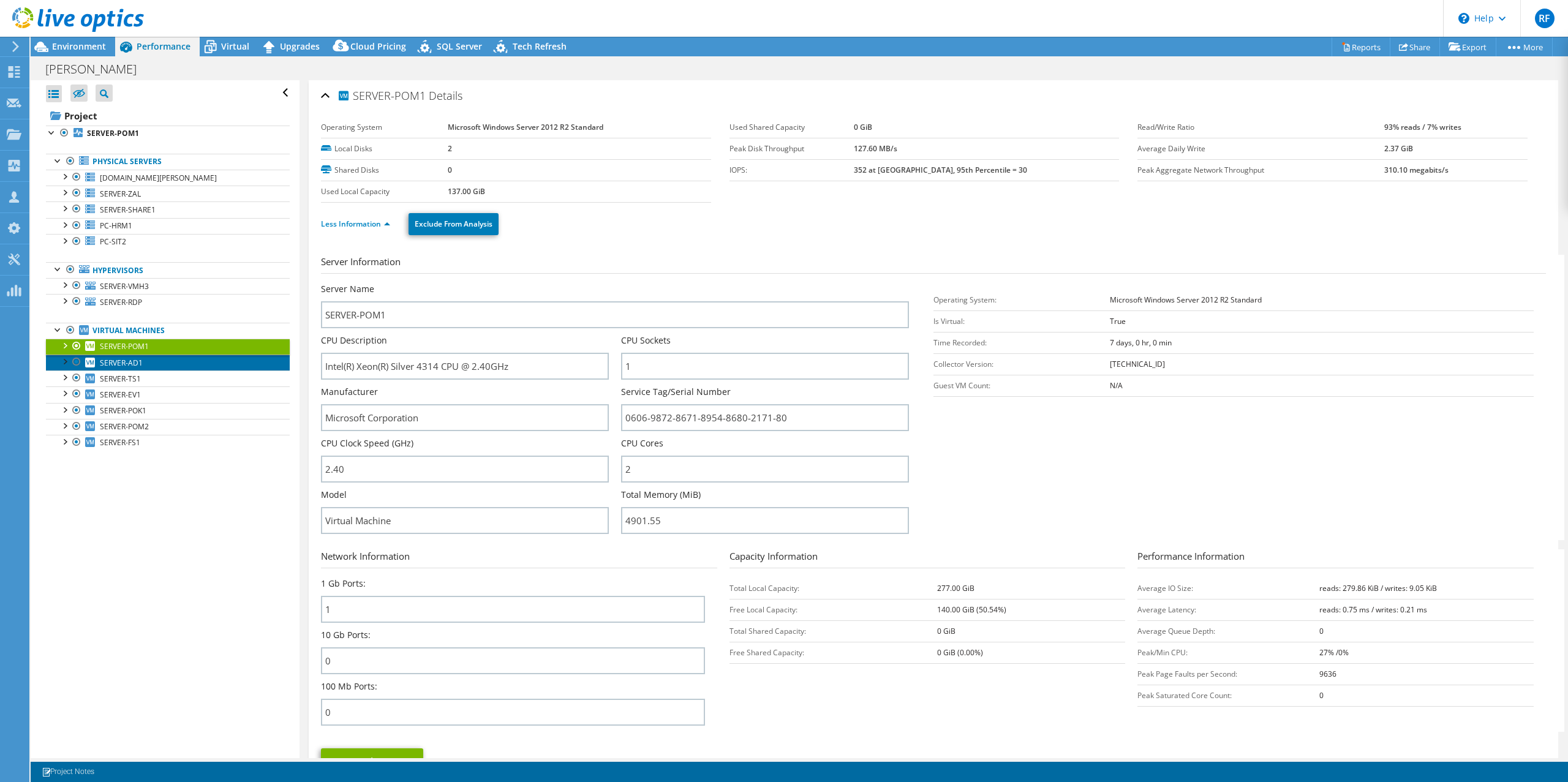
click at [123, 363] on span "SERVER-AD1" at bounding box center [121, 362] width 43 height 10
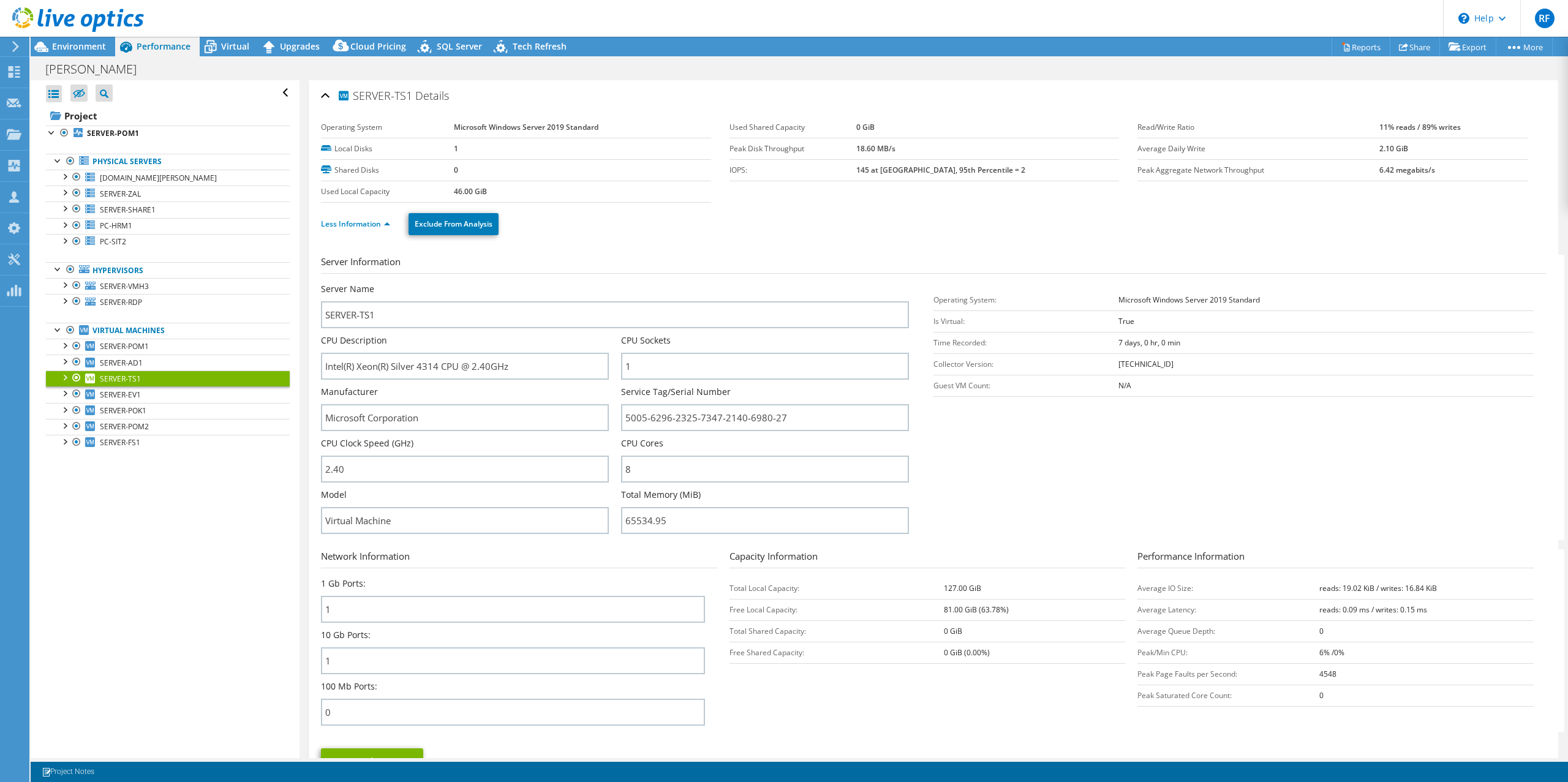
select select "USD"
click at [136, 395] on span "SERVER-EV1" at bounding box center [120, 394] width 41 height 10
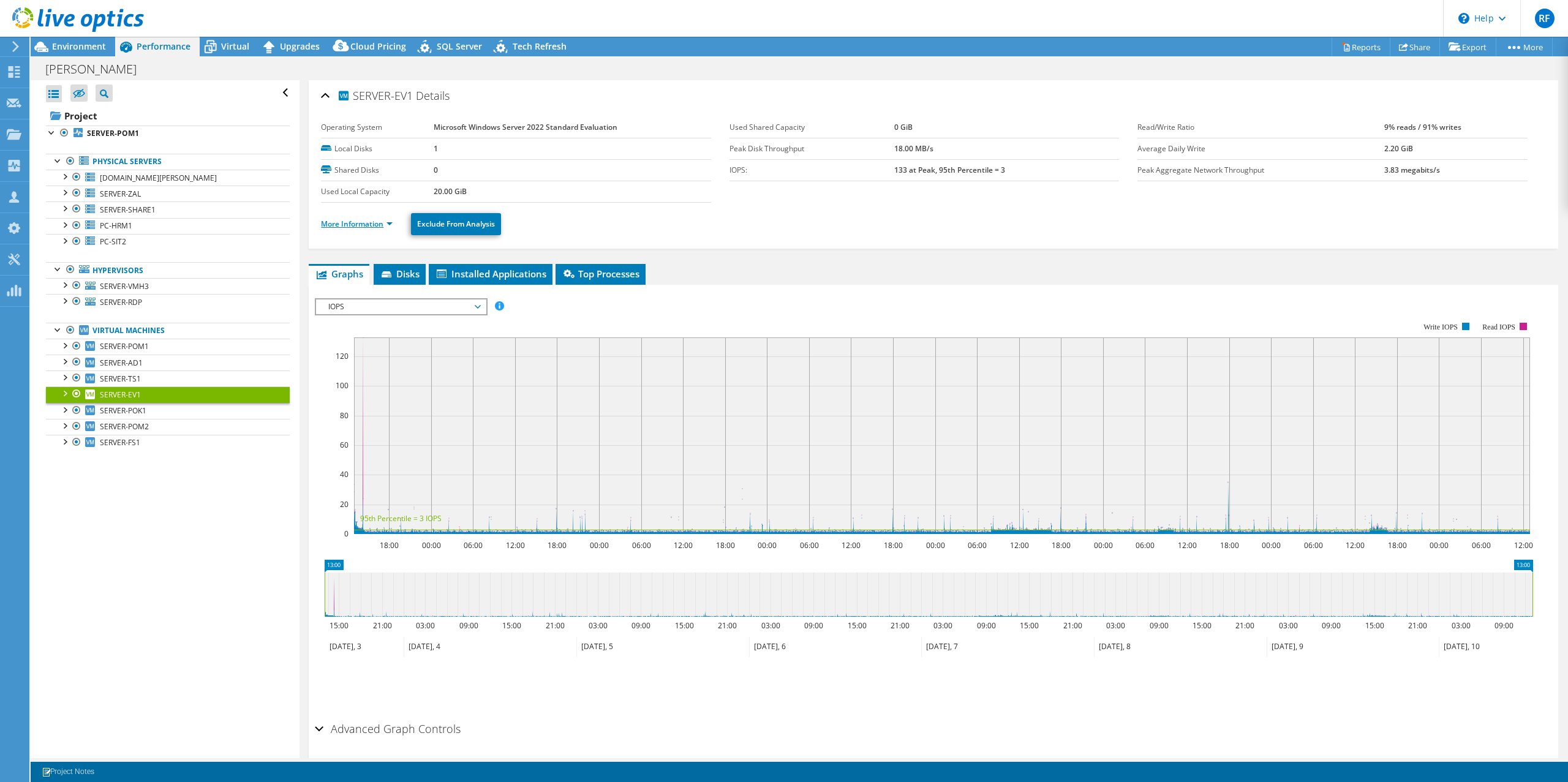
click at [366, 225] on link "More Information" at bounding box center [356, 223] width 72 height 10
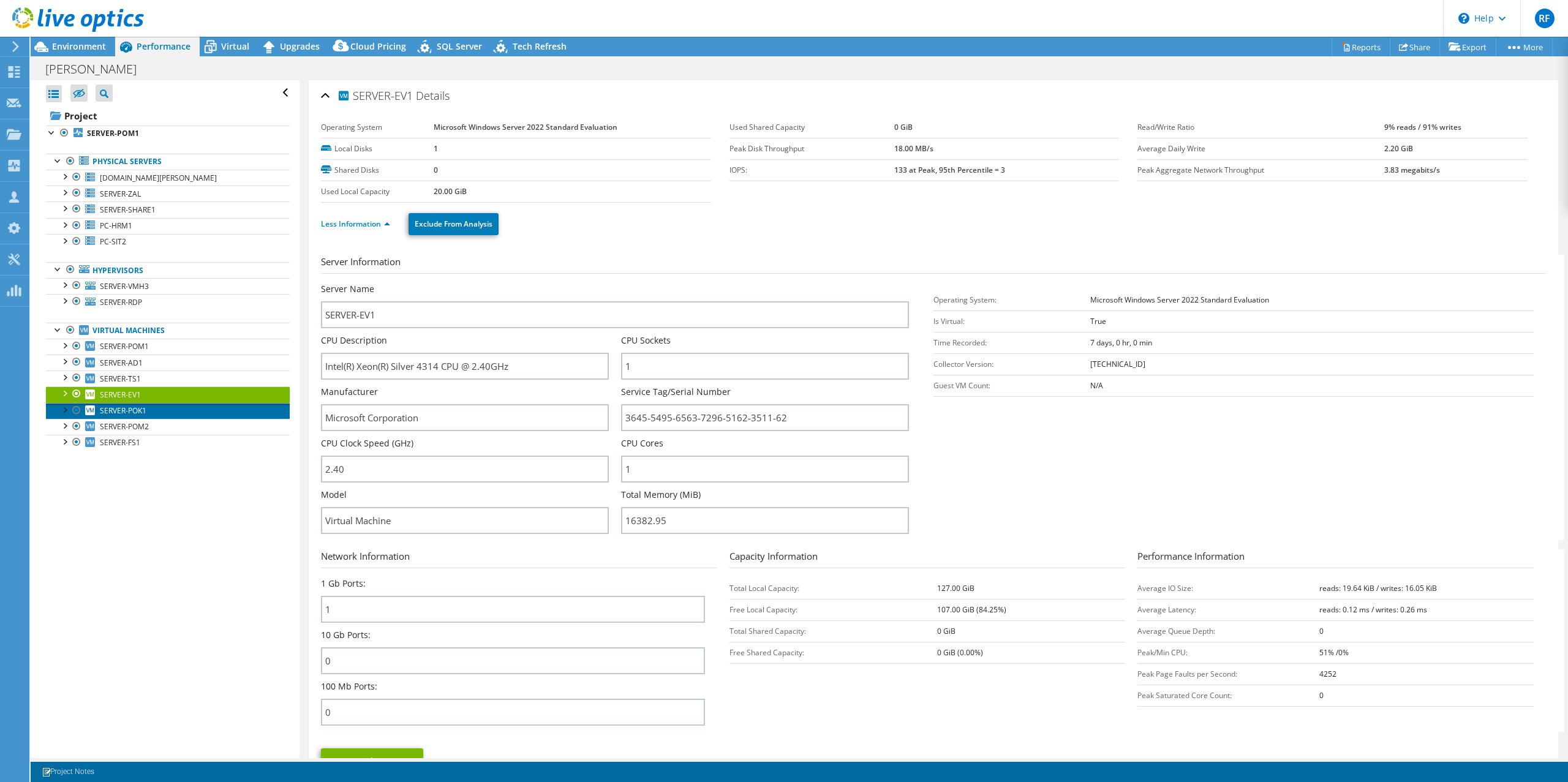
click at [145, 410] on span "SERVER-POK1" at bounding box center [123, 410] width 46 height 10
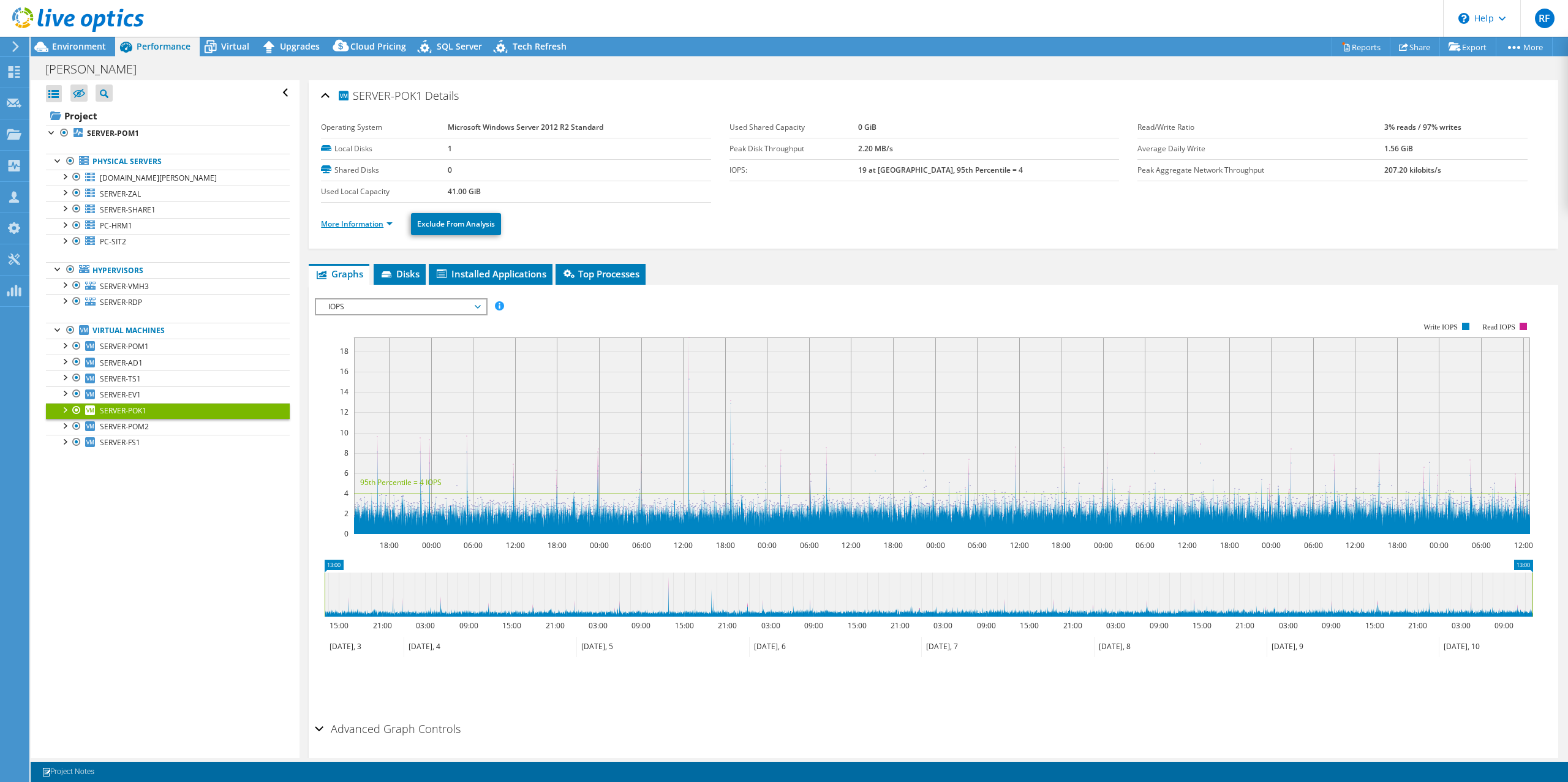
click at [374, 221] on link "More Information" at bounding box center [356, 223] width 72 height 10
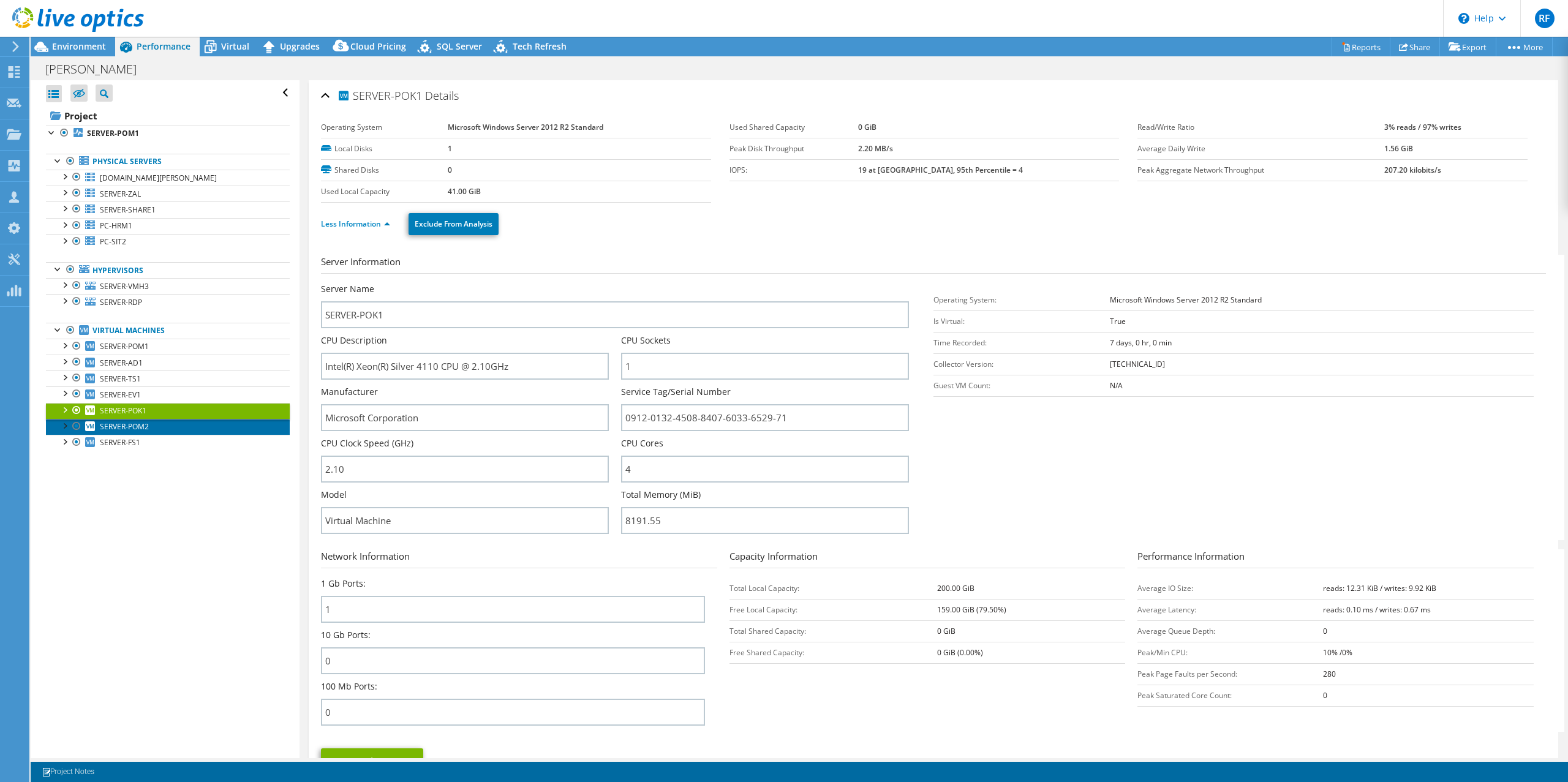
click at [139, 425] on span "SERVER-POM2" at bounding box center [125, 426] width 49 height 10
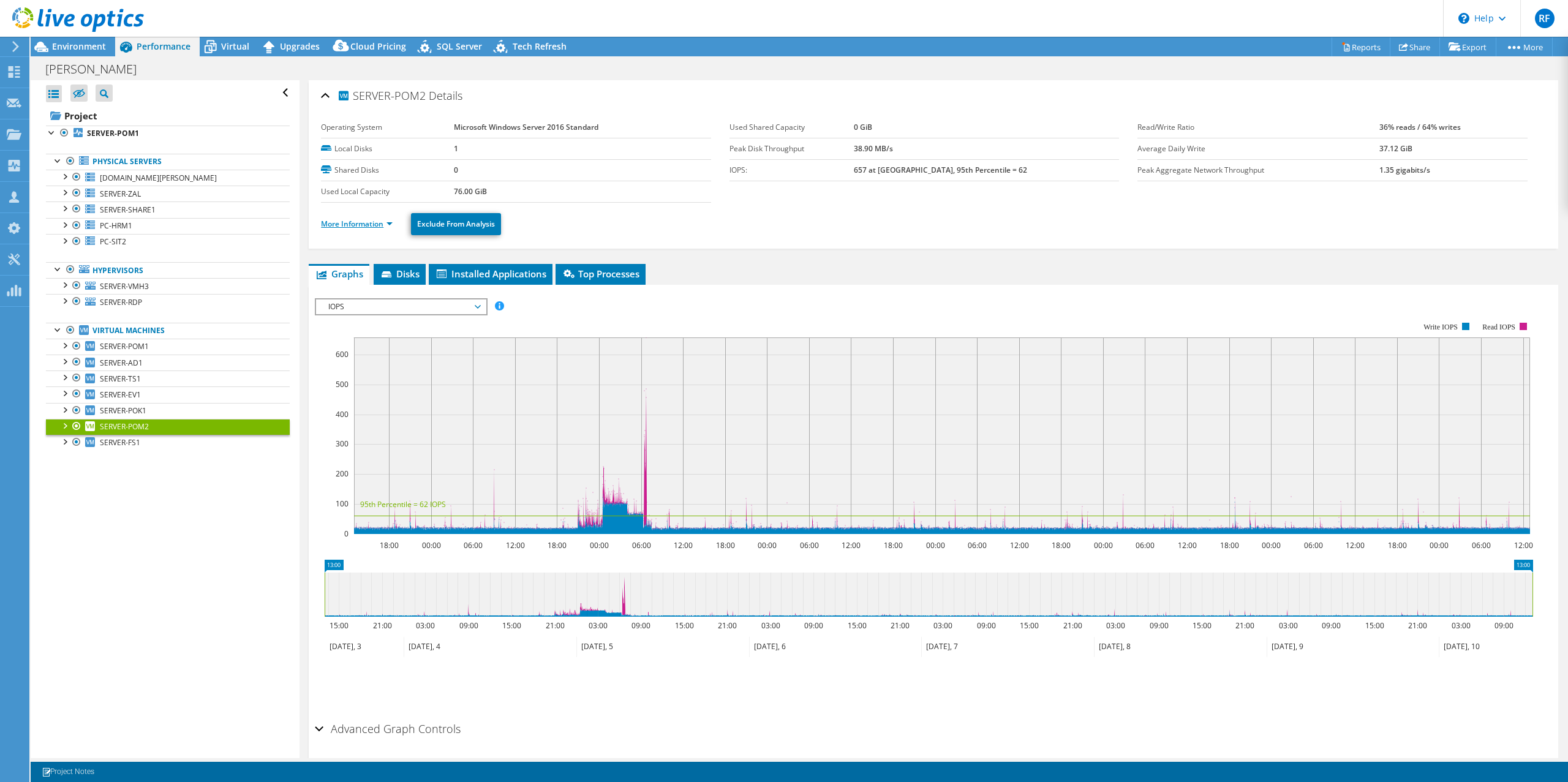
click at [372, 223] on link "More Information" at bounding box center [356, 223] width 72 height 10
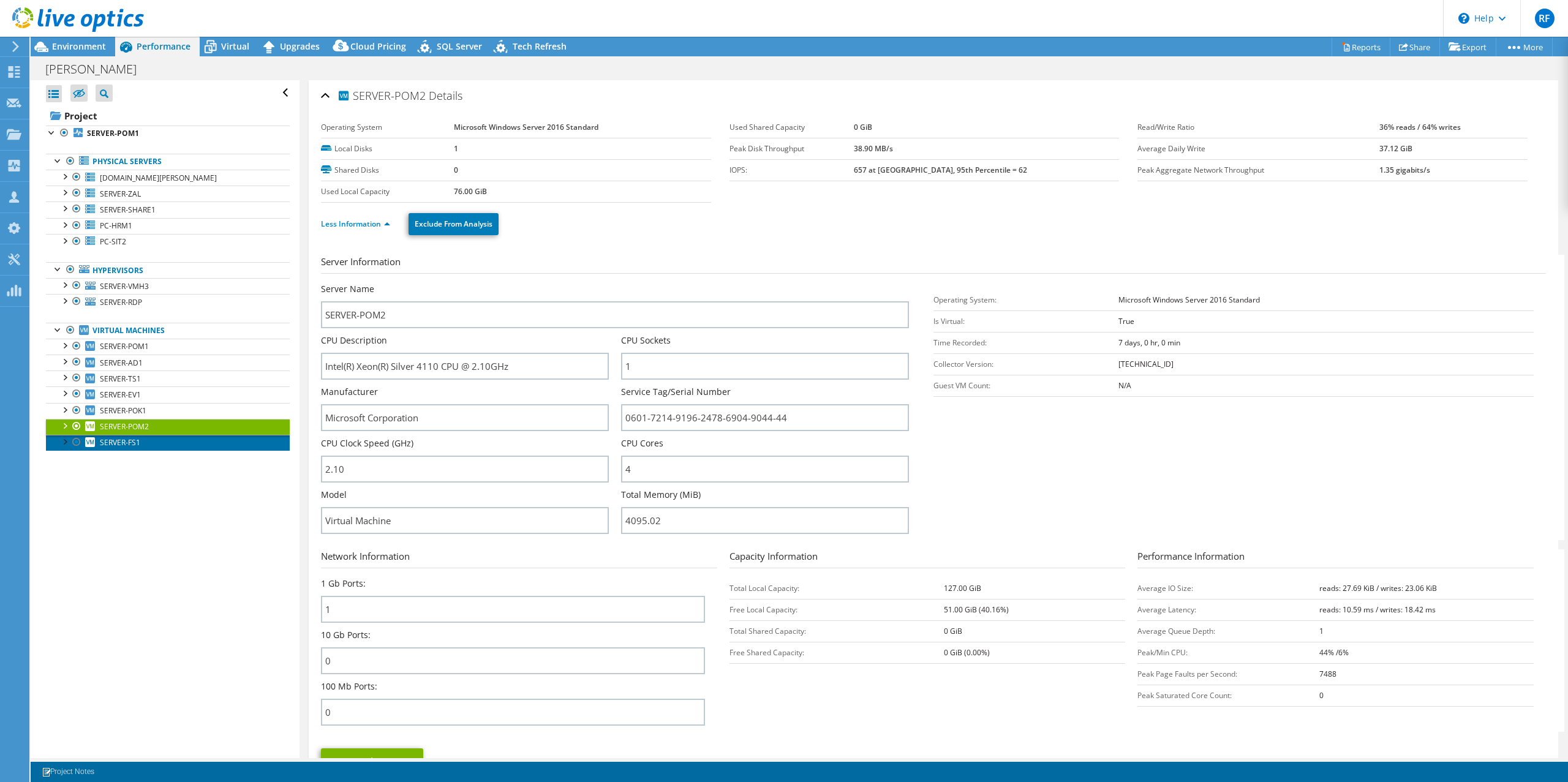
click at [120, 444] on span "SERVER-FS1" at bounding box center [120, 442] width 40 height 10
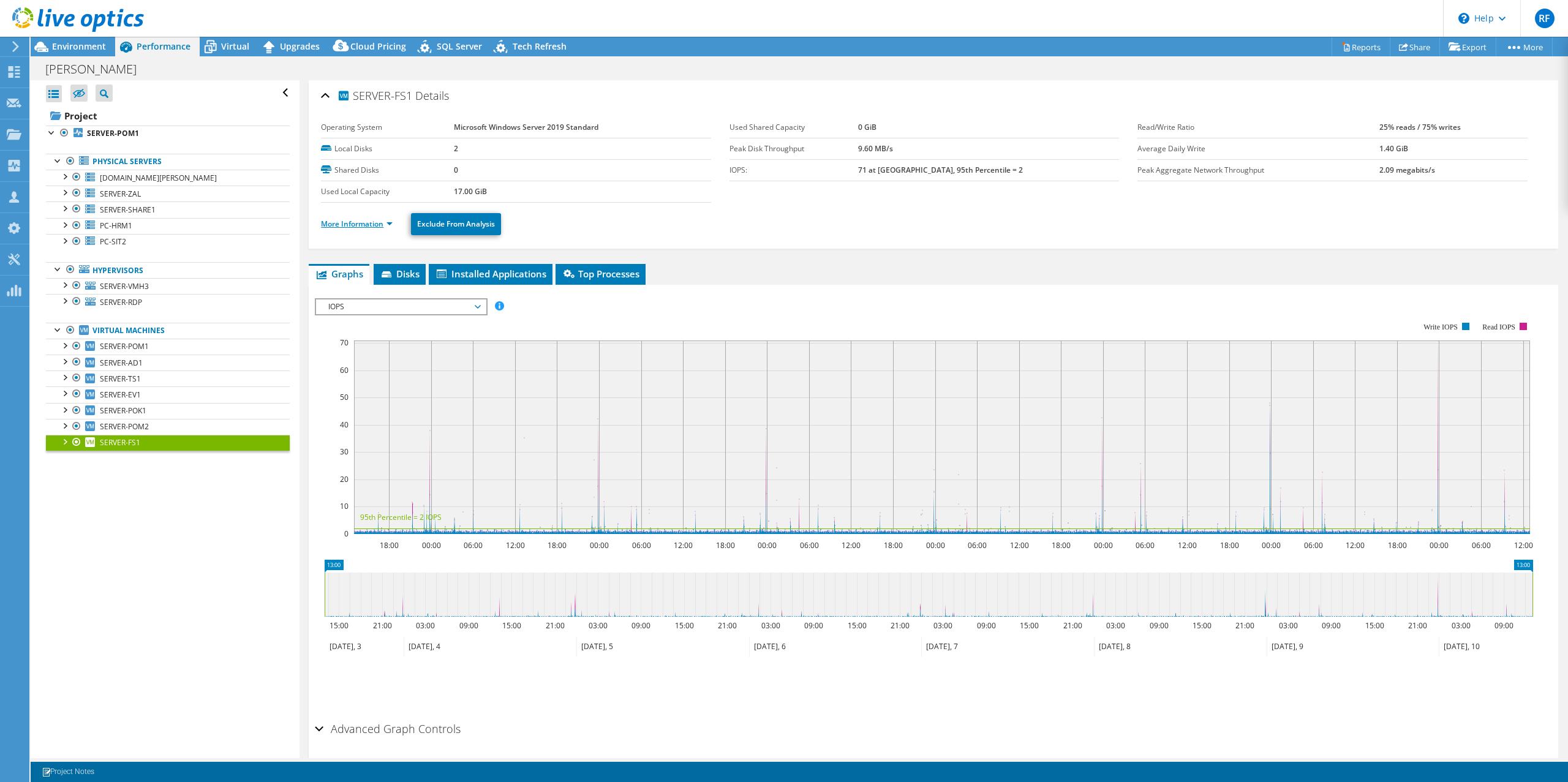
click at [367, 220] on link "More Information" at bounding box center [356, 223] width 72 height 10
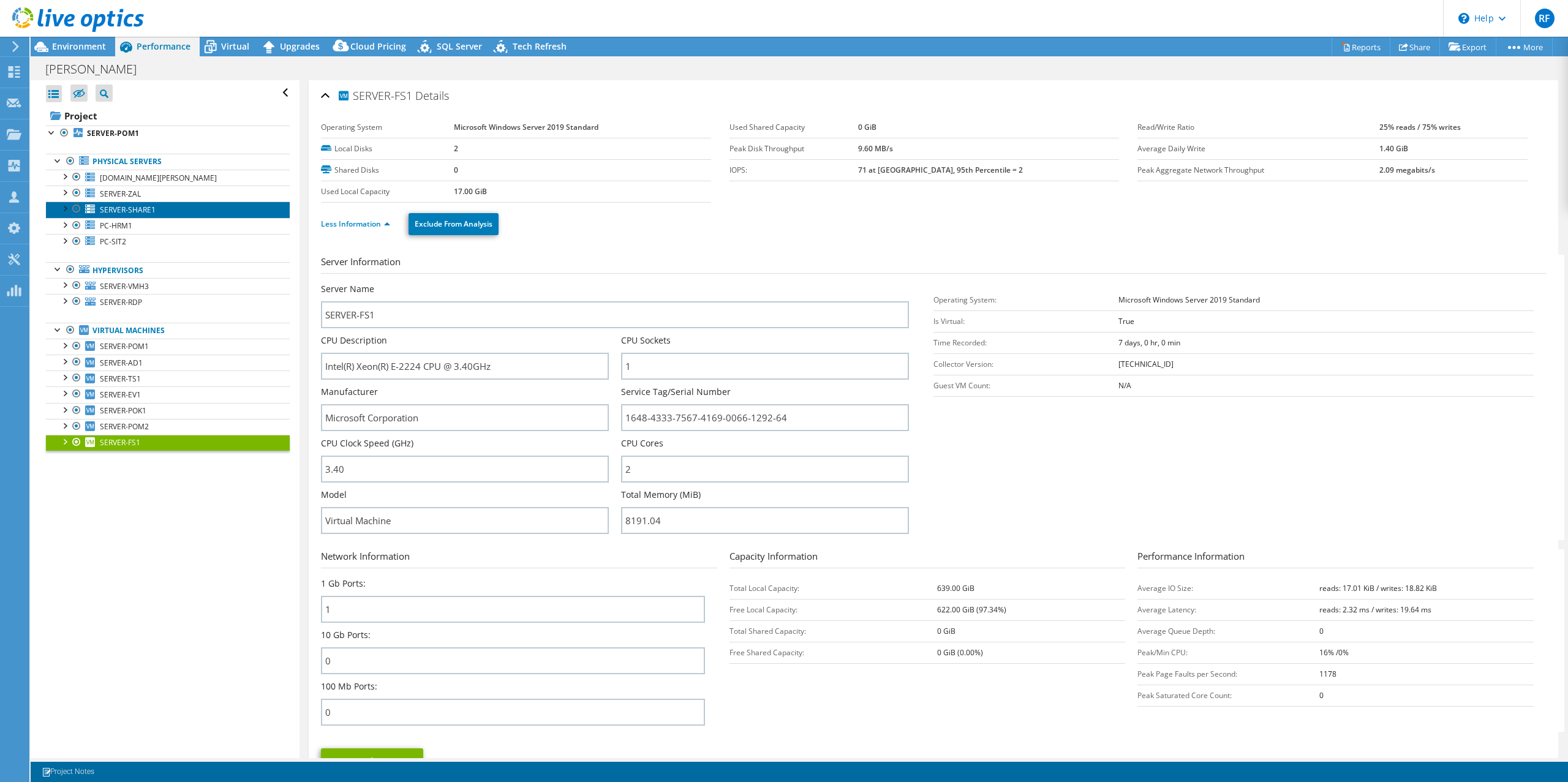
click at [135, 211] on span "SERVER-SHARE1" at bounding box center [128, 209] width 56 height 10
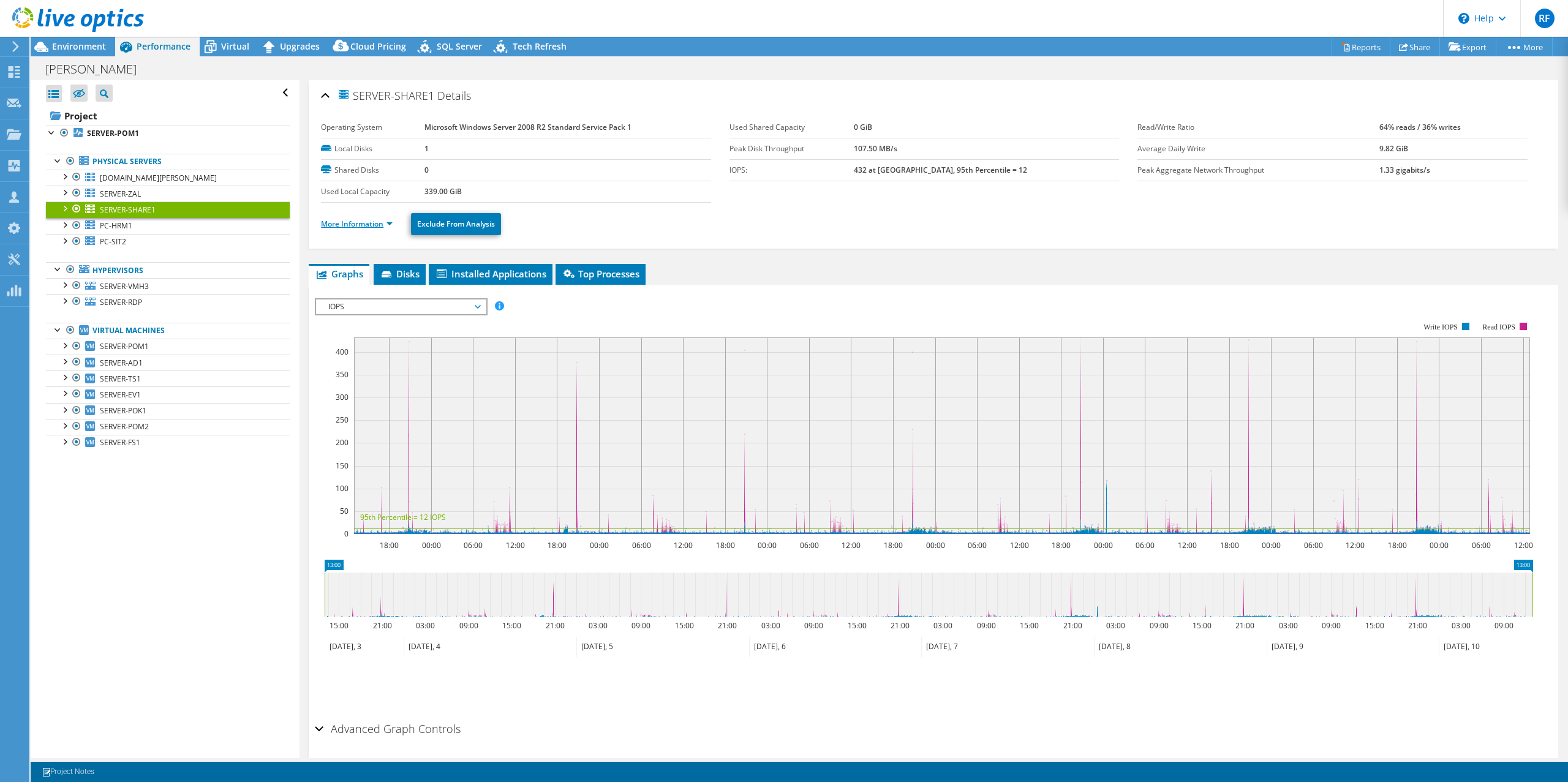
click at [384, 224] on link "More Information" at bounding box center [356, 223] width 72 height 10
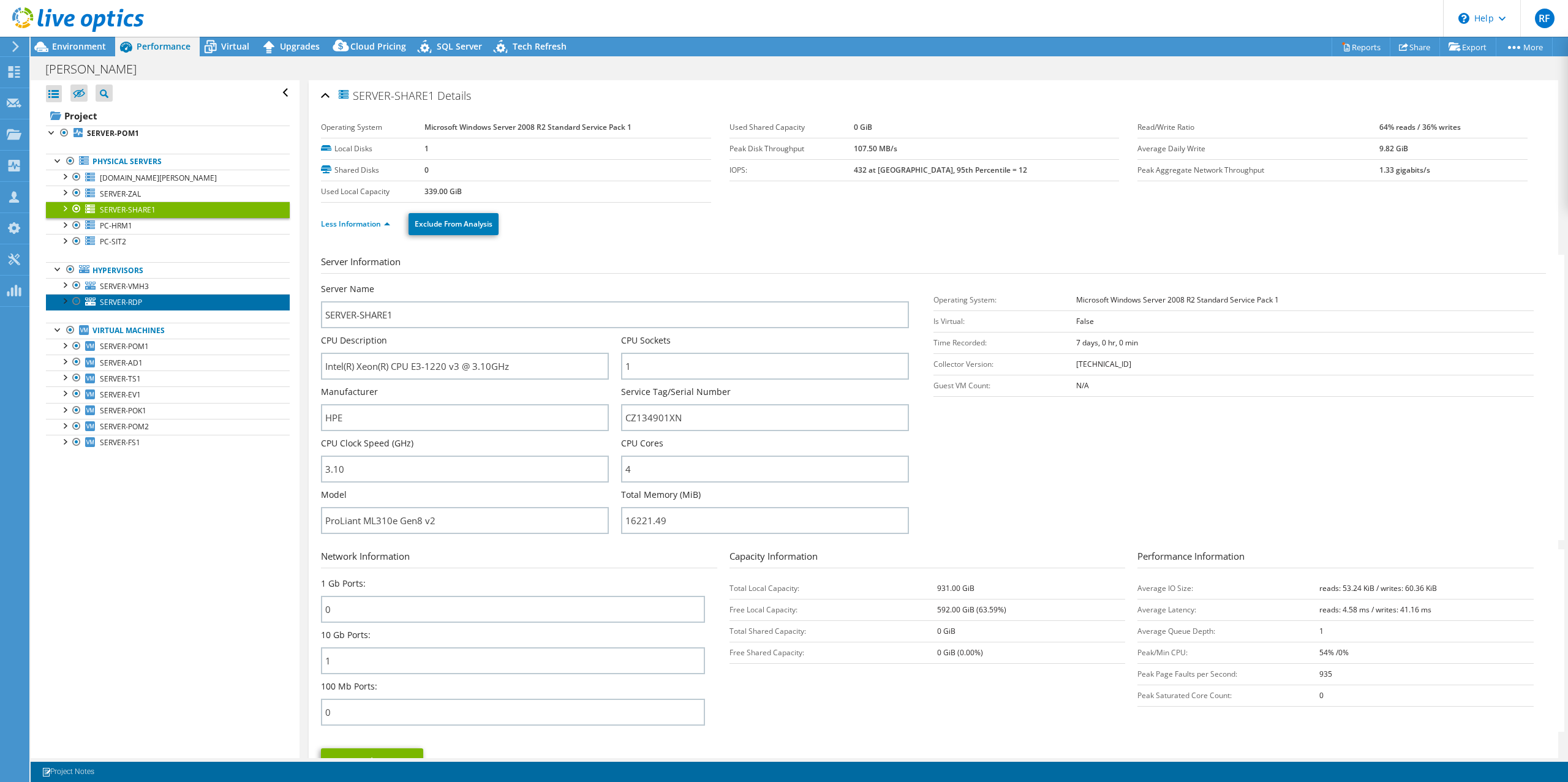
click at [129, 305] on span "SERVER-RDP" at bounding box center [121, 302] width 42 height 10
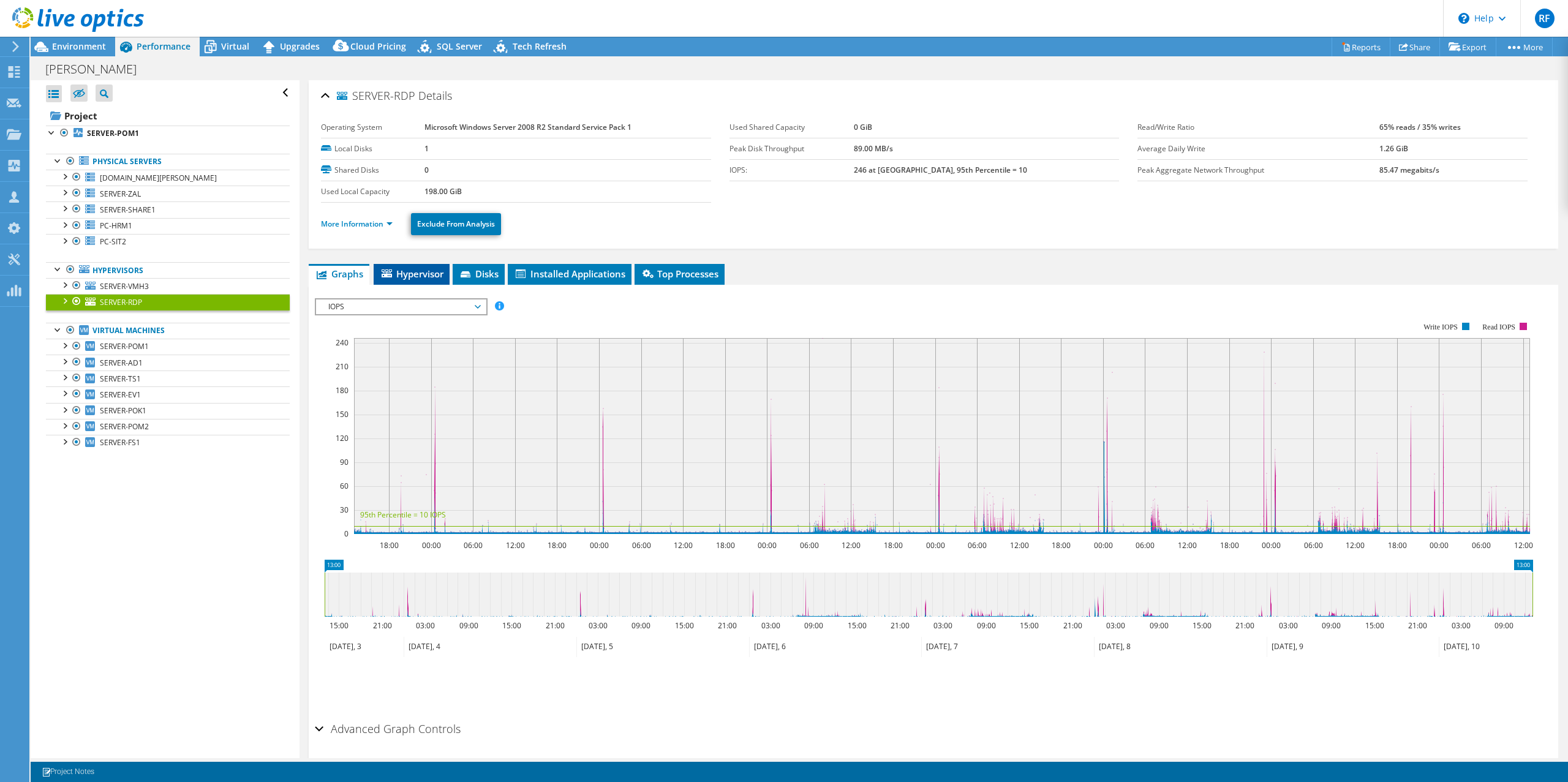
click at [416, 268] on span "Hypervisor" at bounding box center [412, 273] width 64 height 12
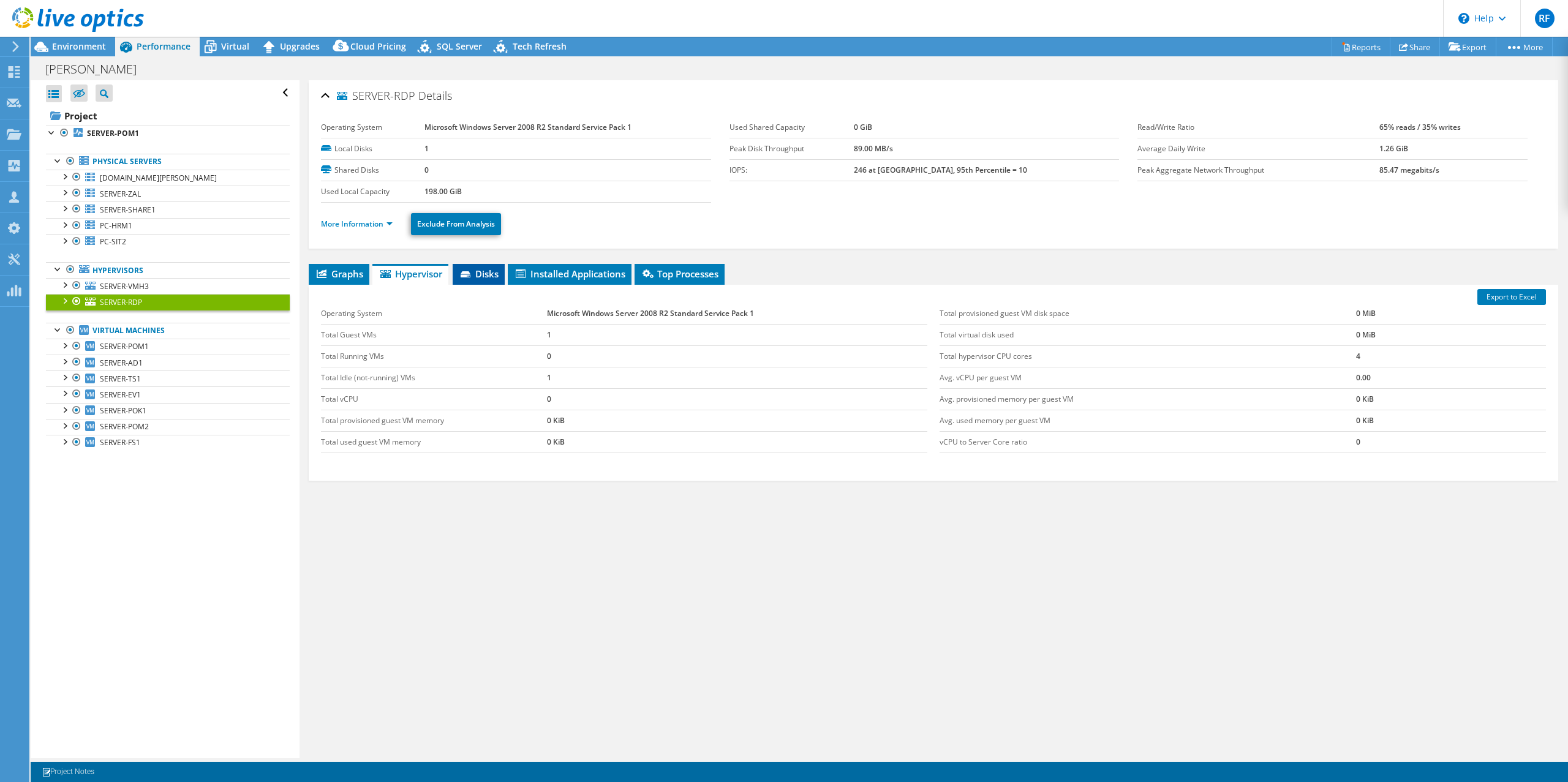
click at [483, 277] on span "Disks" at bounding box center [479, 273] width 40 height 12
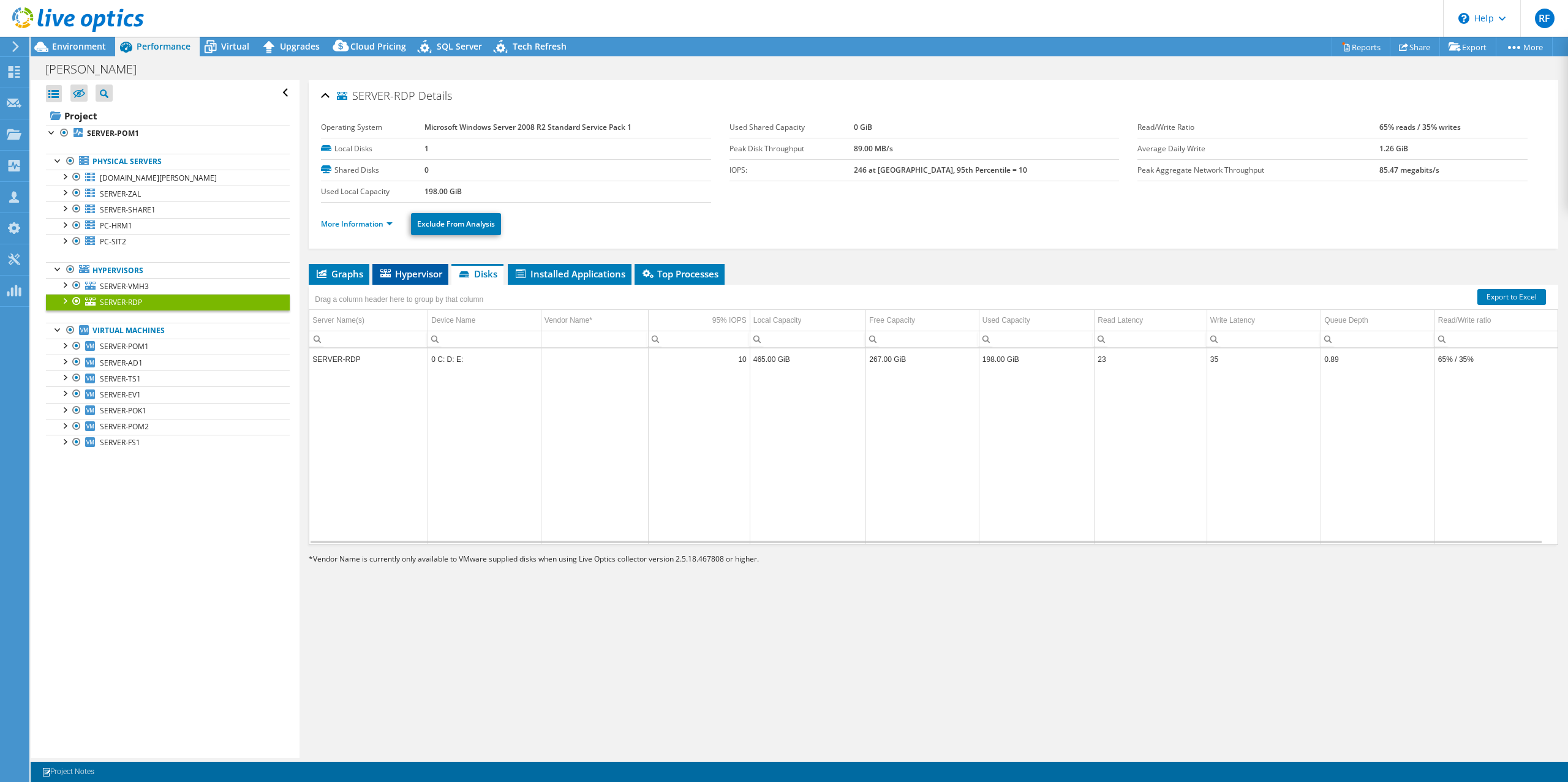
click at [418, 277] on span "Hypervisor" at bounding box center [410, 273] width 64 height 12
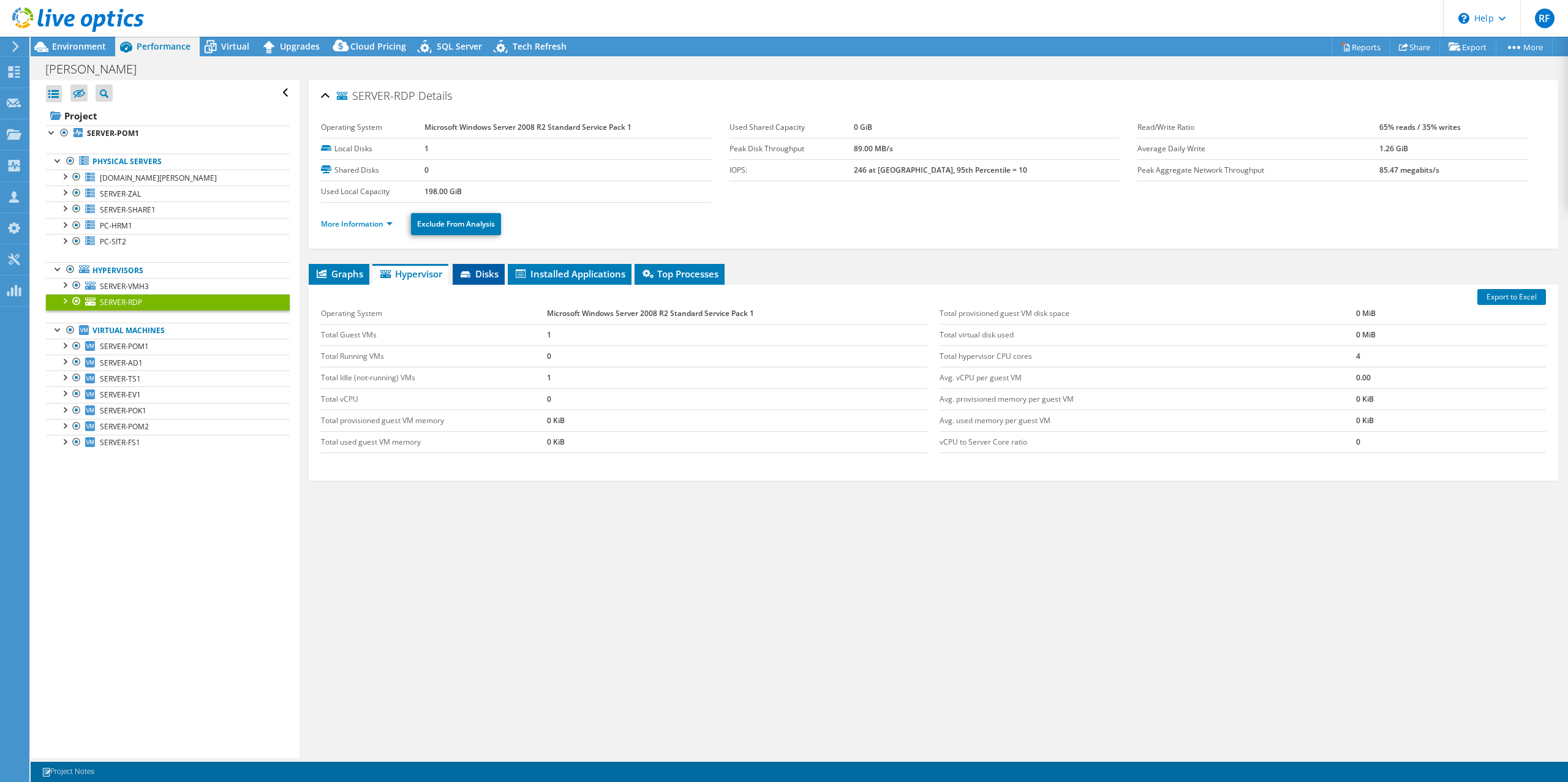
click at [475, 272] on span "Disks" at bounding box center [479, 273] width 40 height 12
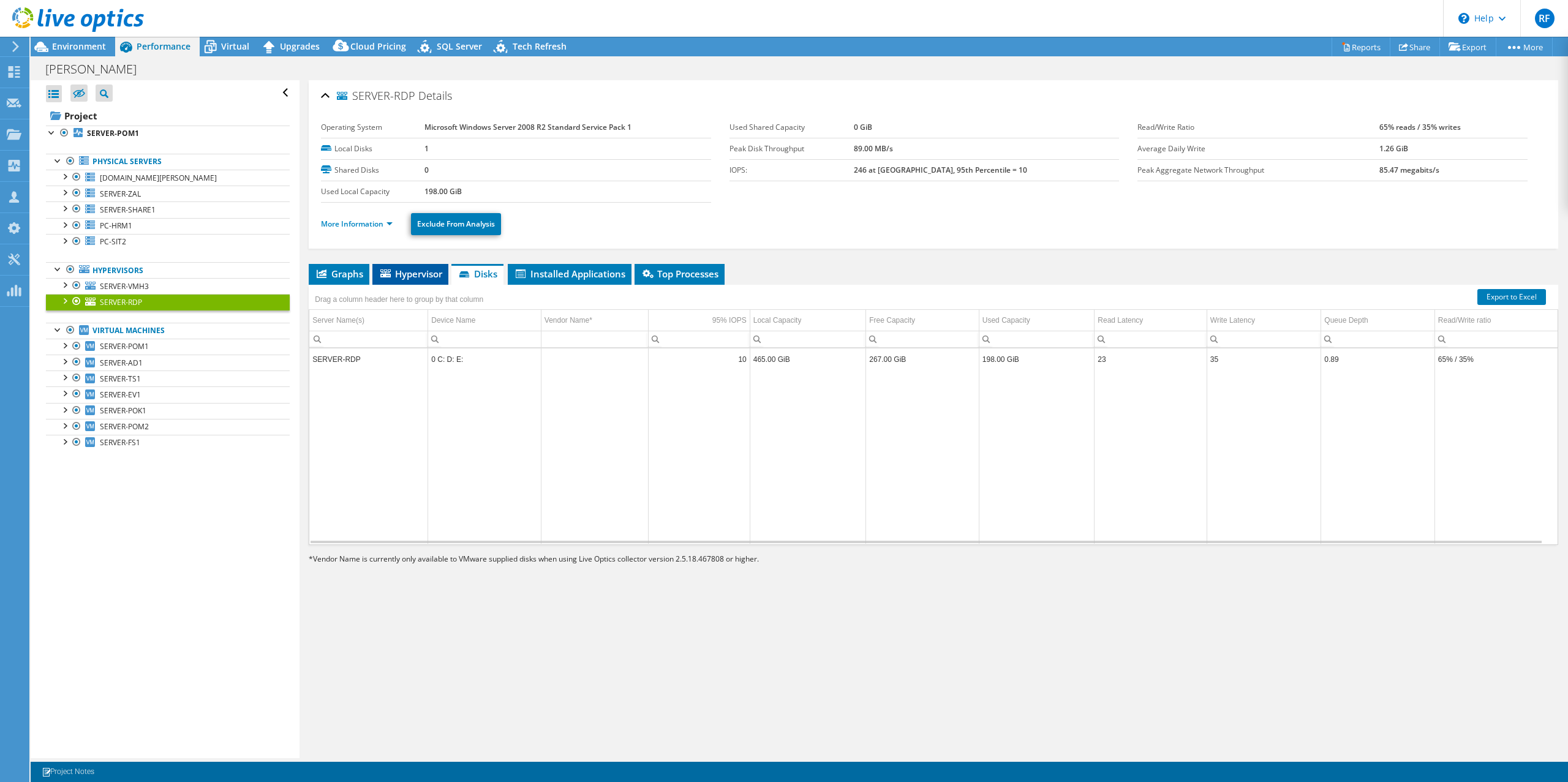
click at [412, 276] on span "Hypervisor" at bounding box center [410, 273] width 64 height 12
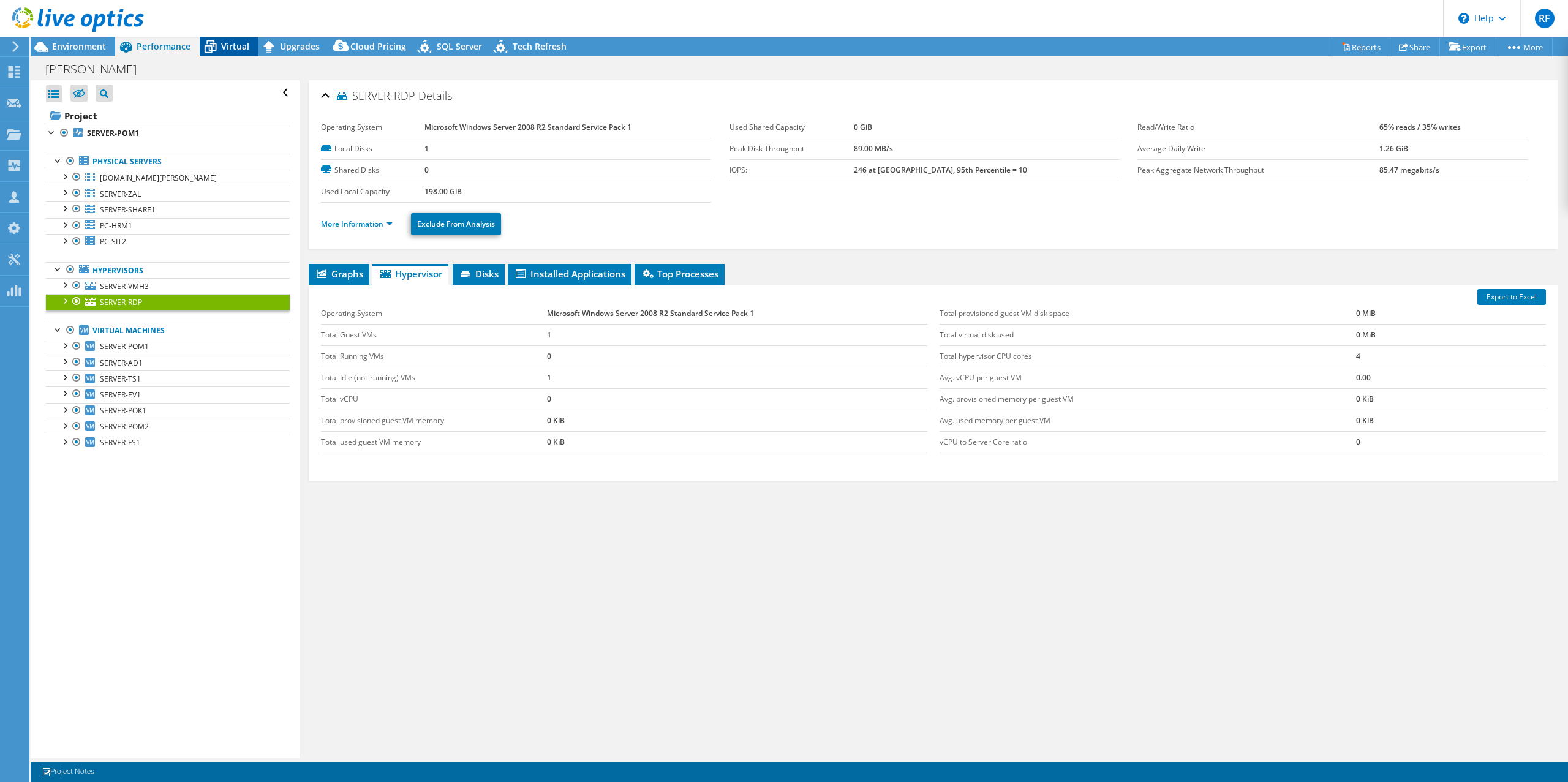
click at [219, 47] on icon at bounding box center [211, 47] width 22 height 22
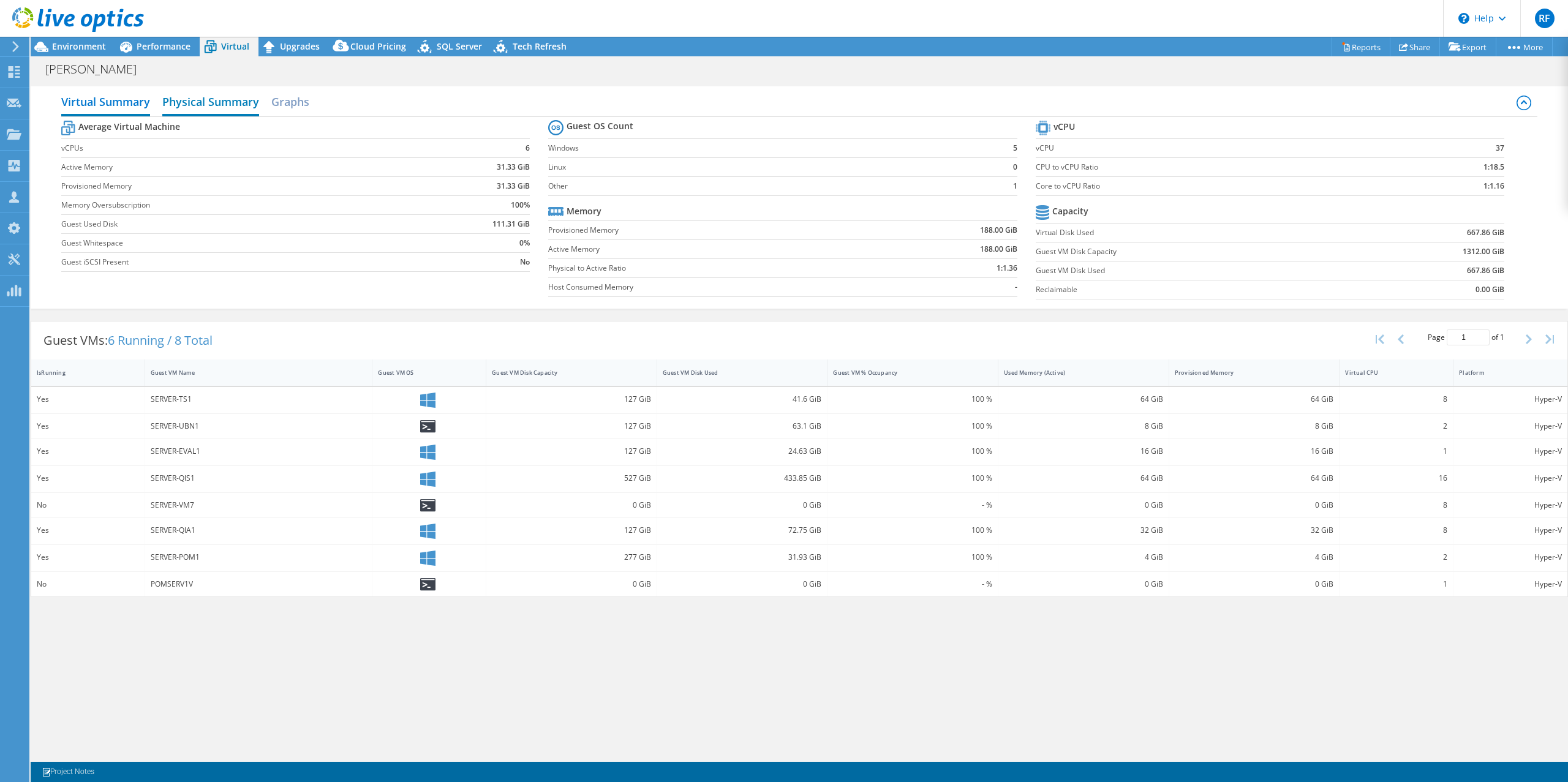
drag, startPoint x: 197, startPoint y: 100, endPoint x: 258, endPoint y: 98, distance: 61.0
click at [197, 100] on h2 "Physical Summary" at bounding box center [211, 103] width 97 height 27
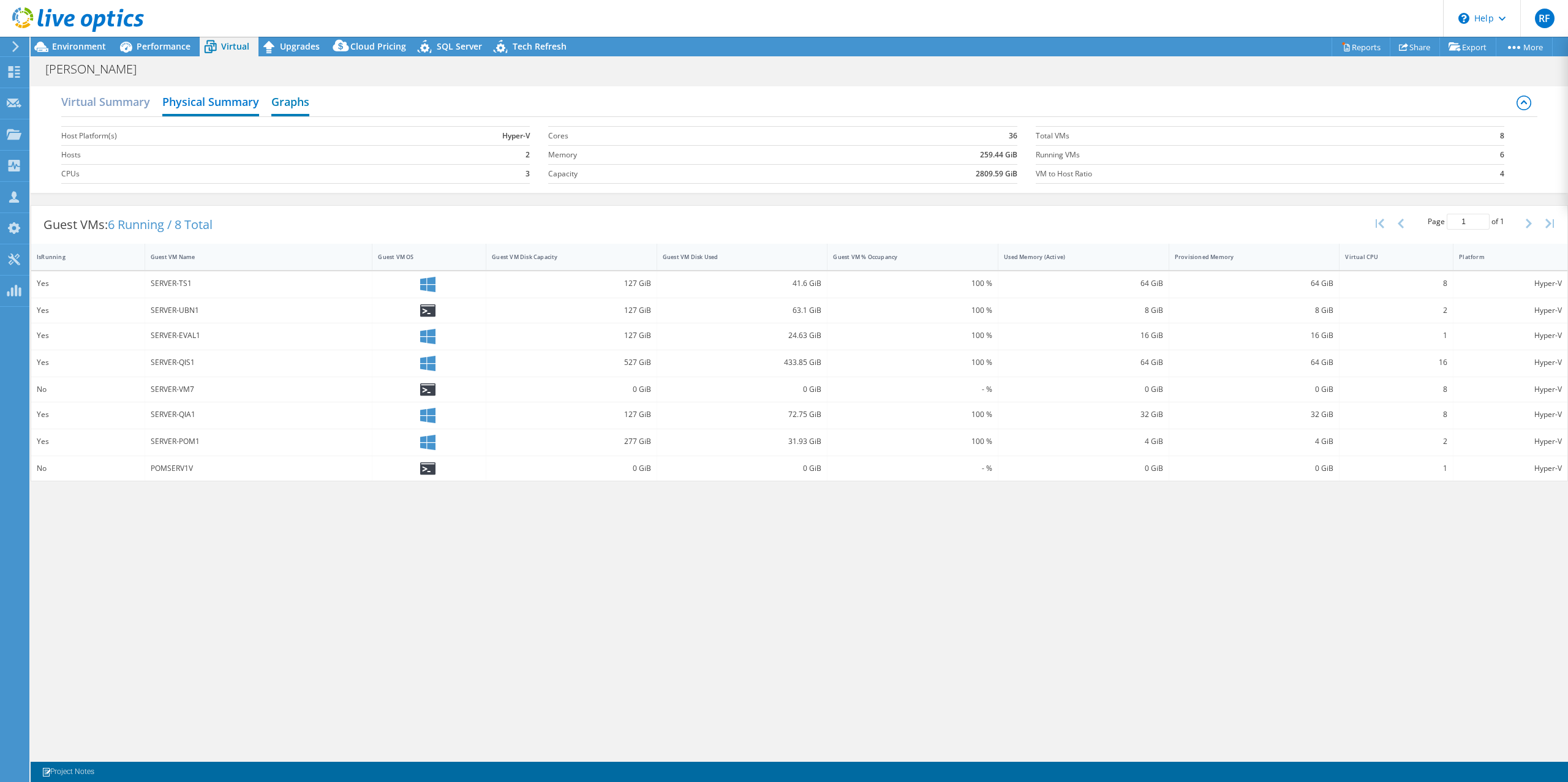
click at [298, 107] on h2 "Graphs" at bounding box center [291, 103] width 38 height 27
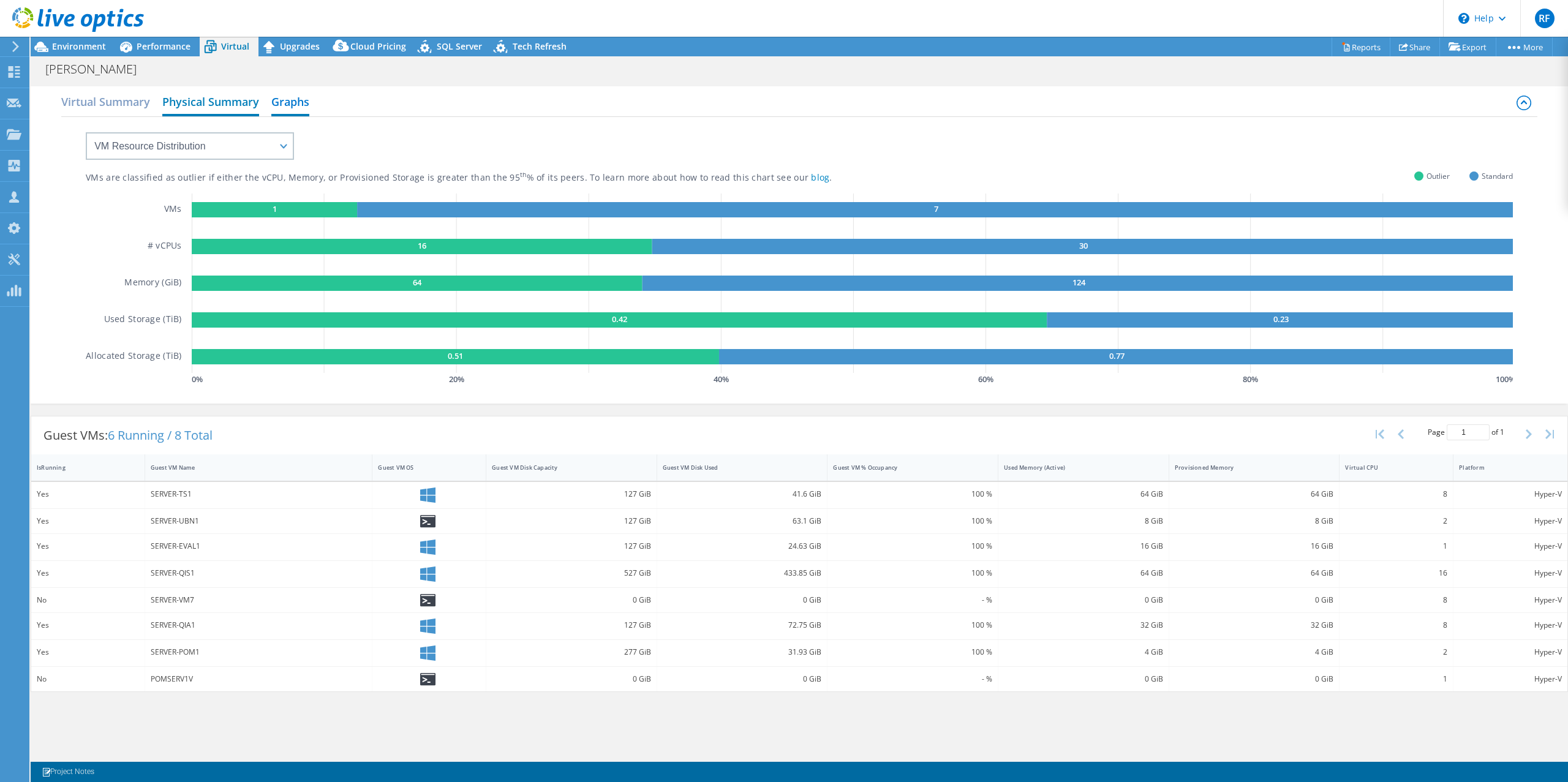
click at [201, 104] on h2 "Physical Summary" at bounding box center [211, 103] width 97 height 27
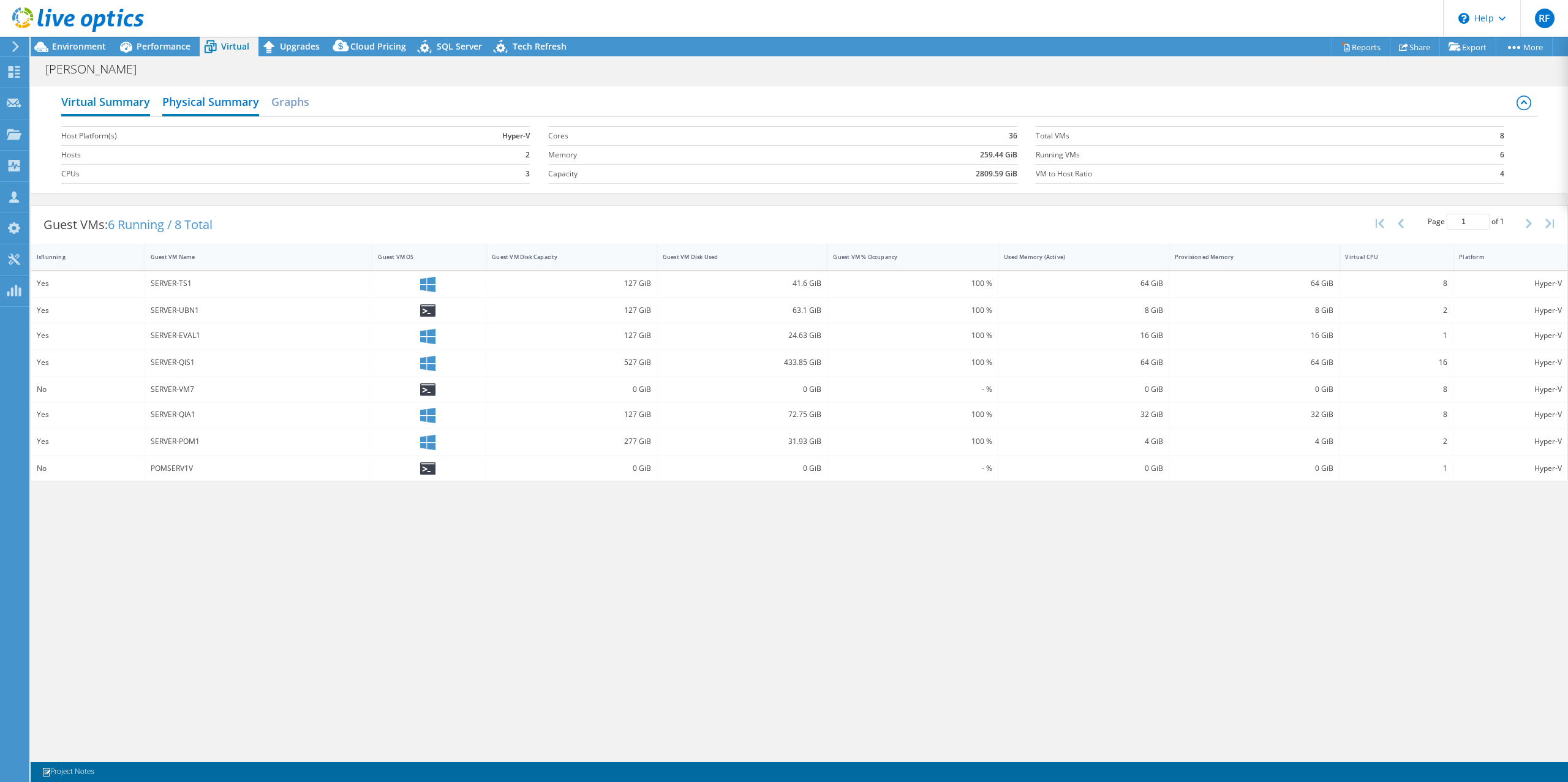
click at [126, 104] on h2 "Virtual Summary" at bounding box center [105, 103] width 88 height 27
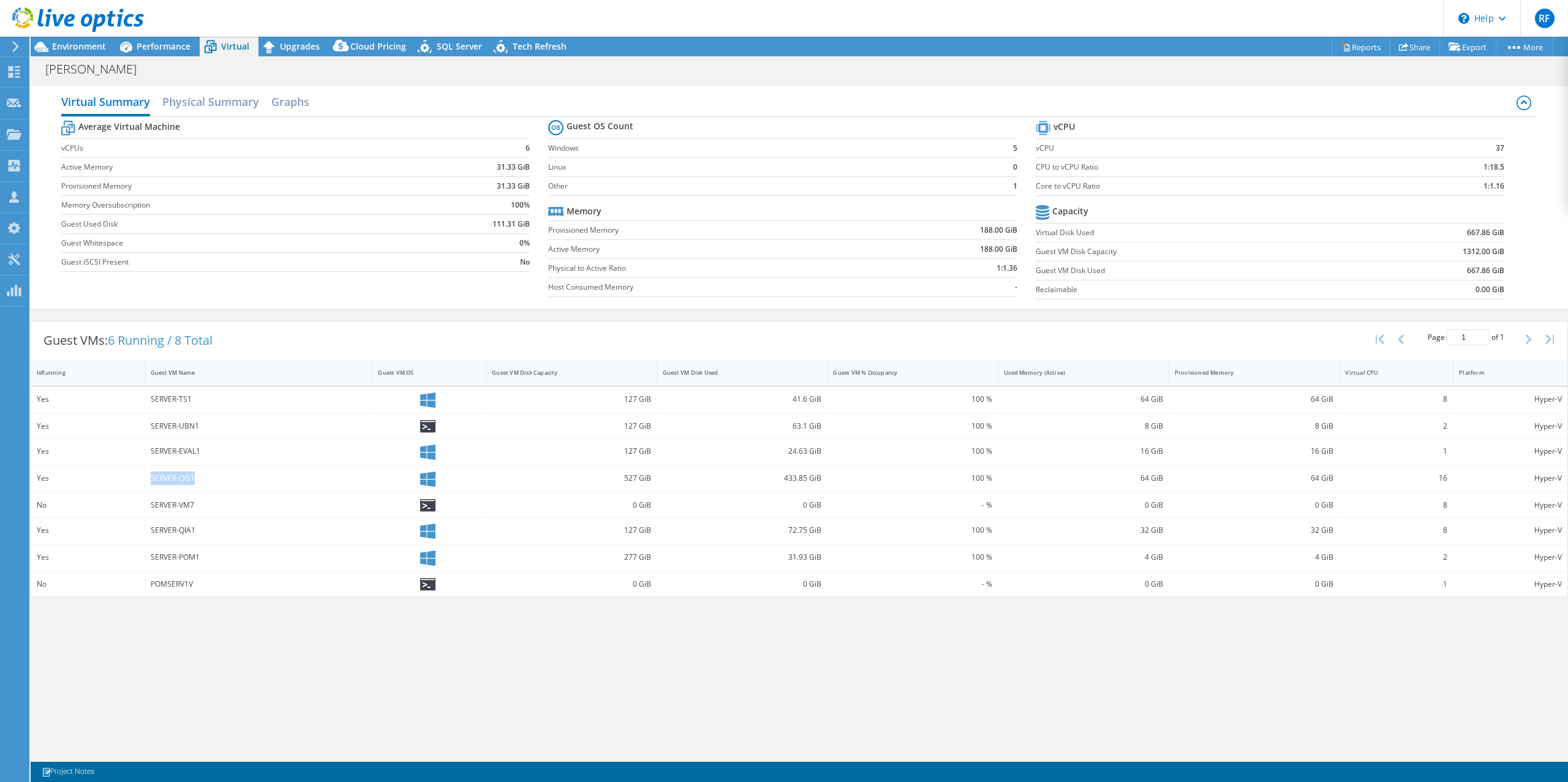
drag, startPoint x: 204, startPoint y: 478, endPoint x: 143, endPoint y: 477, distance: 61.0
click at [143, 477] on div "Yes SERVER-QIS1 527 GiB 433.85 GiB 100 % 64 GiB 64 GiB 16 Hyper-V" at bounding box center [799, 478] width 1537 height 26
click at [202, 476] on div "SERVER-QIS1" at bounding box center [258, 478] width 216 height 14
drag, startPoint x: 201, startPoint y: 481, endPoint x: 135, endPoint y: 479, distance: 66.0
click at [135, 479] on div "Yes SERVER-QIS1 527 GiB 433.85 GiB 100 % 64 GiB 64 GiB 16 Hyper-V" at bounding box center [799, 478] width 1537 height 26
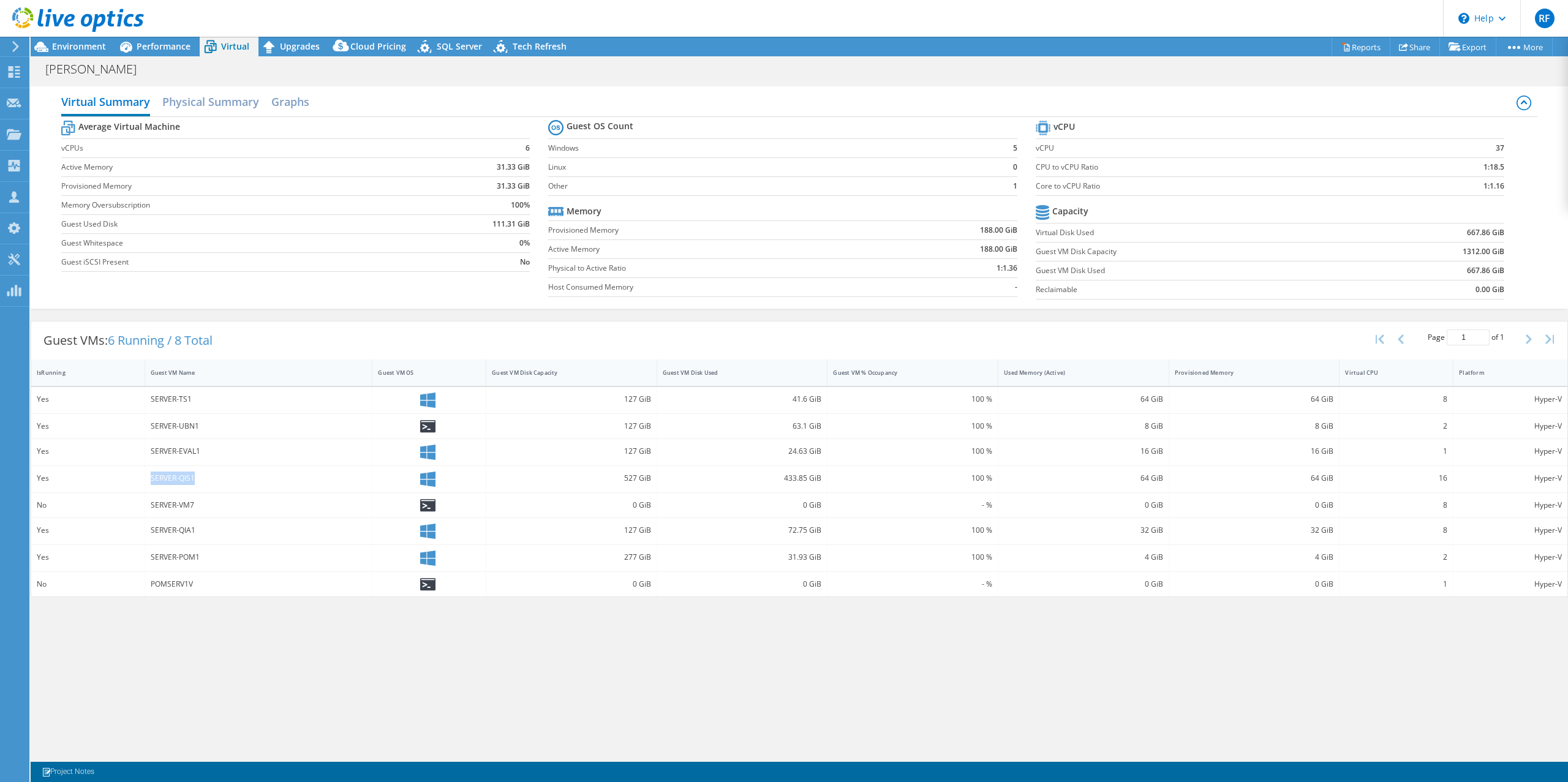
copy div "SERVER-QIS1"
click at [214, 477] on div "SERVER-QIS1" at bounding box center [258, 478] width 216 height 14
drag, startPoint x: 205, startPoint y: 476, endPoint x: 142, endPoint y: 476, distance: 63.0
click at [142, 476] on div "Yes SERVER-QIS1 527 GiB 433.85 GiB 100 % 64 GiB 64 GiB 16 Hyper-V" at bounding box center [799, 478] width 1537 height 26
copy div "SERVER-QIS1"
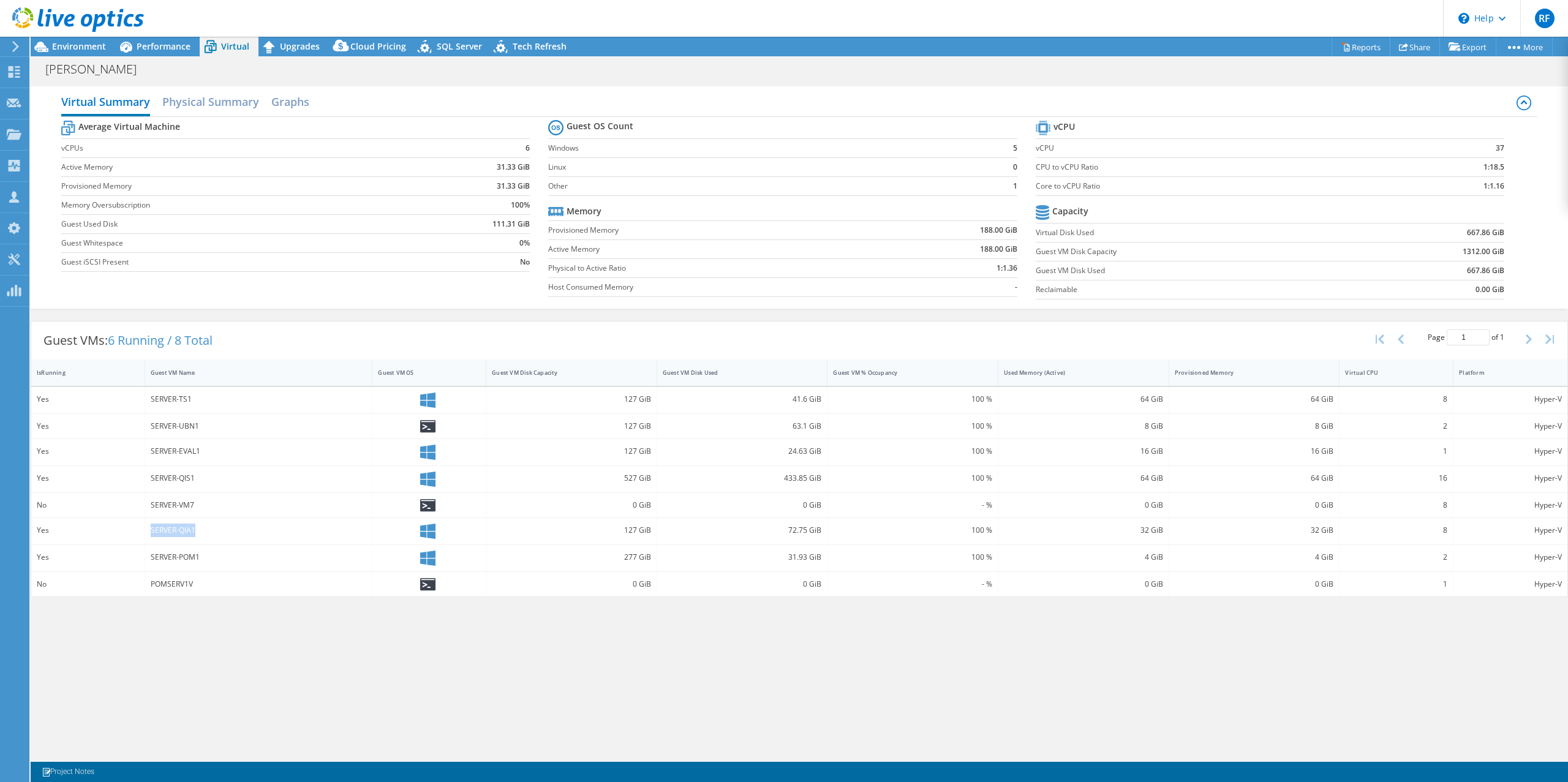
drag, startPoint x: 202, startPoint y: 528, endPoint x: 134, endPoint y: 530, distance: 68.0
click at [134, 530] on div "Yes SERVER-QIA1 127 GiB 72.75 GiB 100 % 32 GiB 32 GiB 8 Hyper-V" at bounding box center [799, 531] width 1537 height 26
copy div "SERVER-QIA1"
click at [213, 91] on h2 "Physical Summary" at bounding box center [211, 103] width 97 height 27
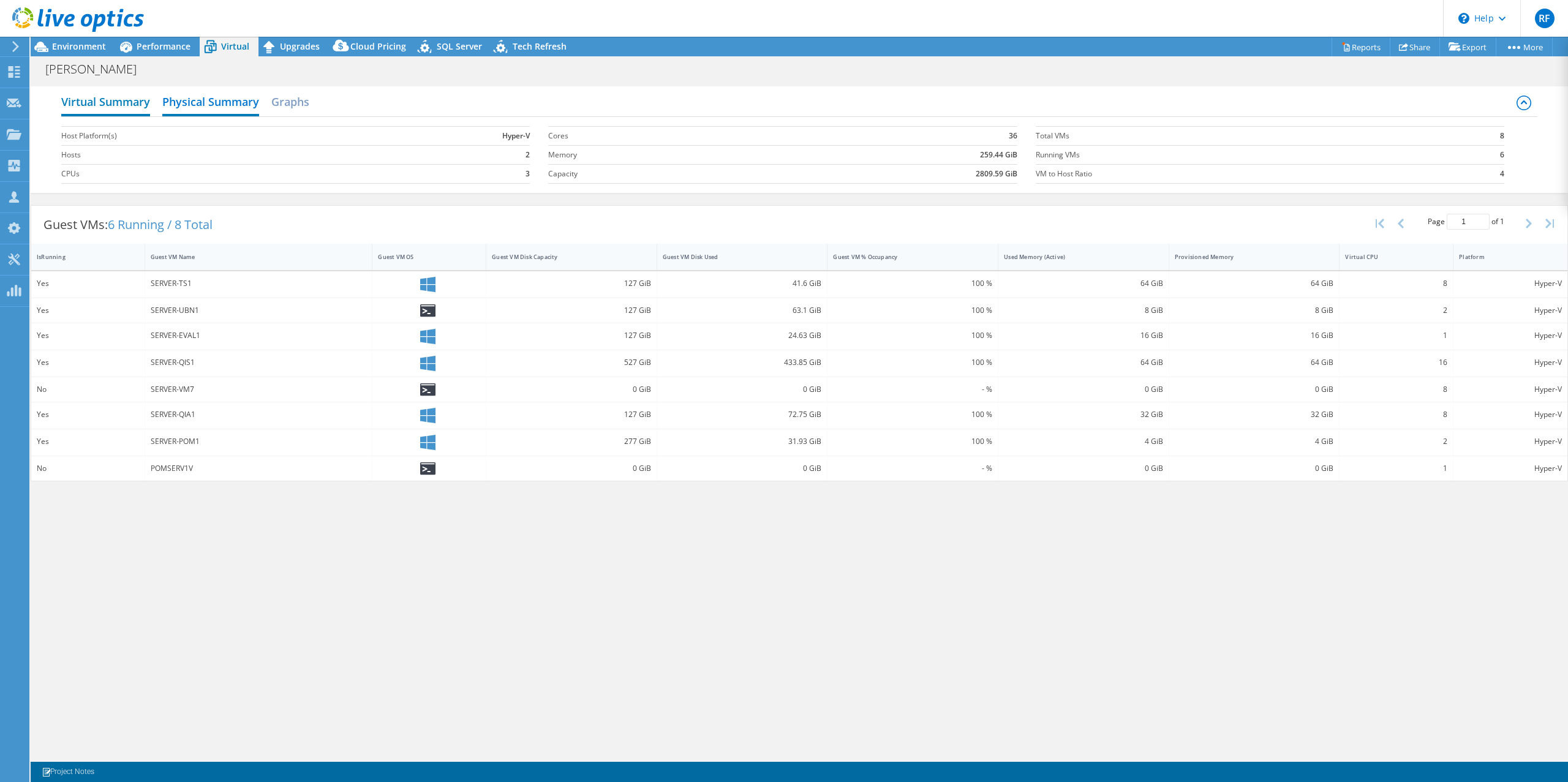
click at [116, 106] on h2 "Virtual Summary" at bounding box center [105, 103] width 88 height 27
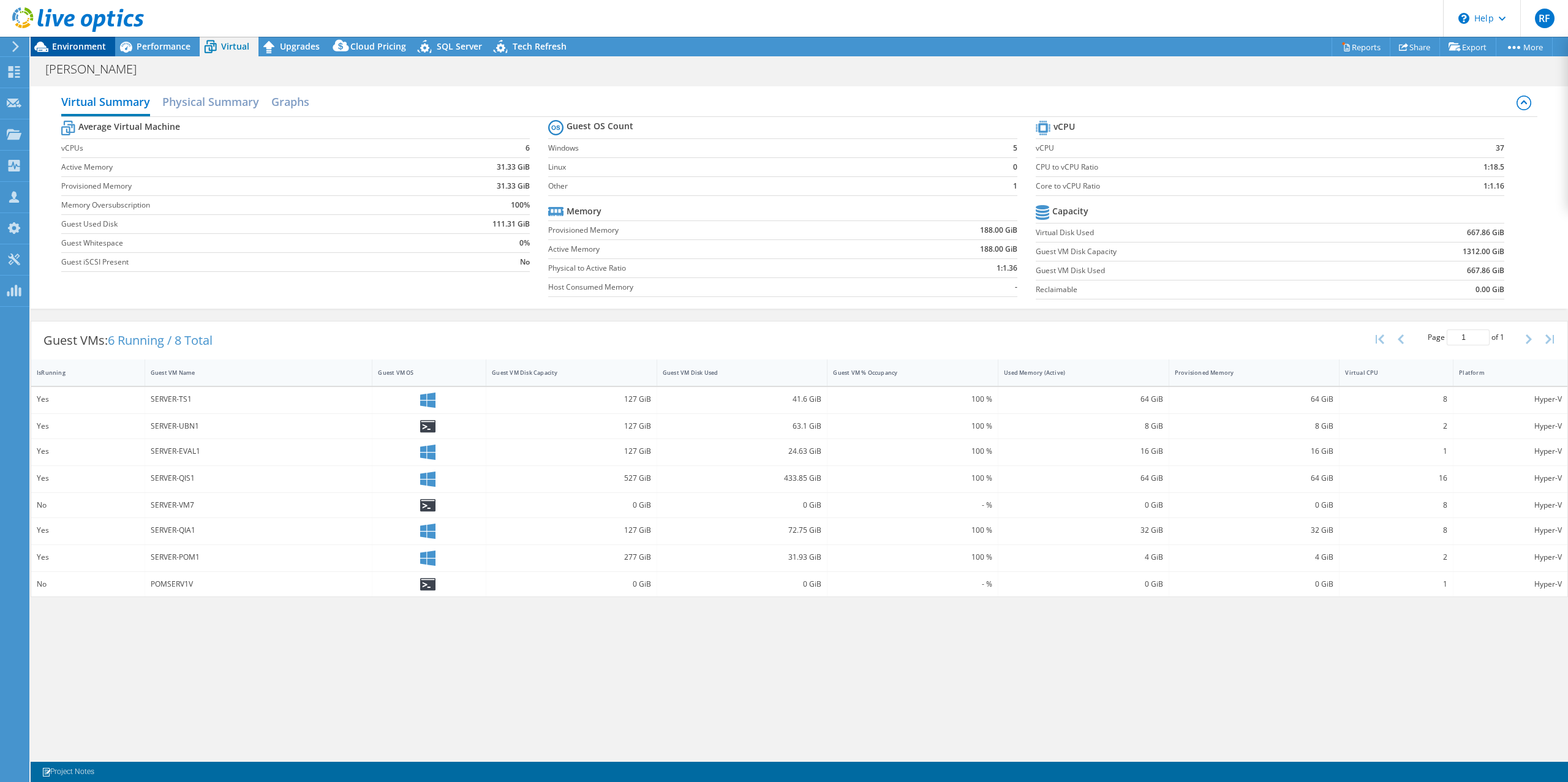
click at [93, 44] on span "Environment" at bounding box center [78, 46] width 54 height 12
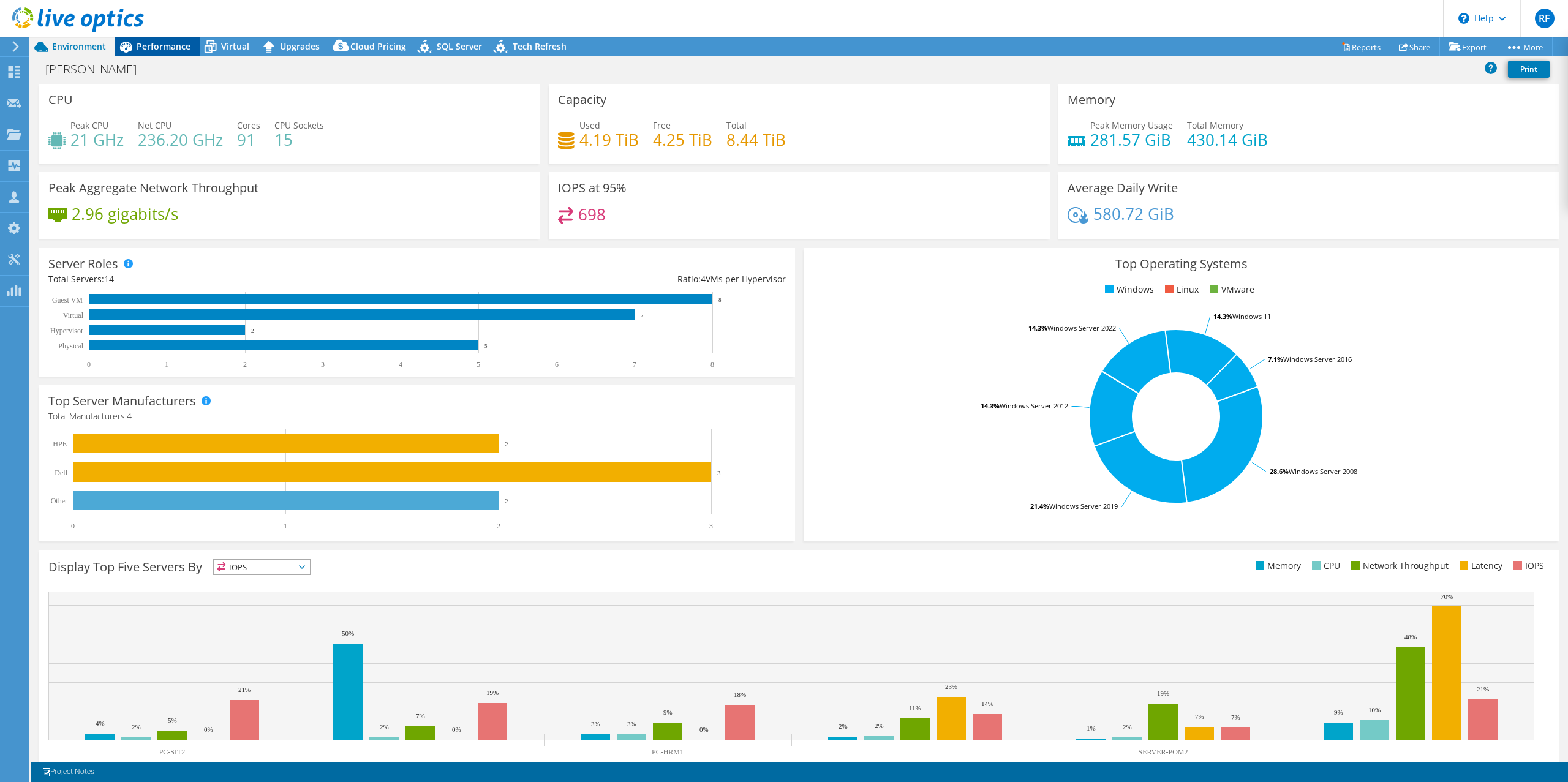
click at [155, 44] on span "Performance" at bounding box center [163, 46] width 54 height 12
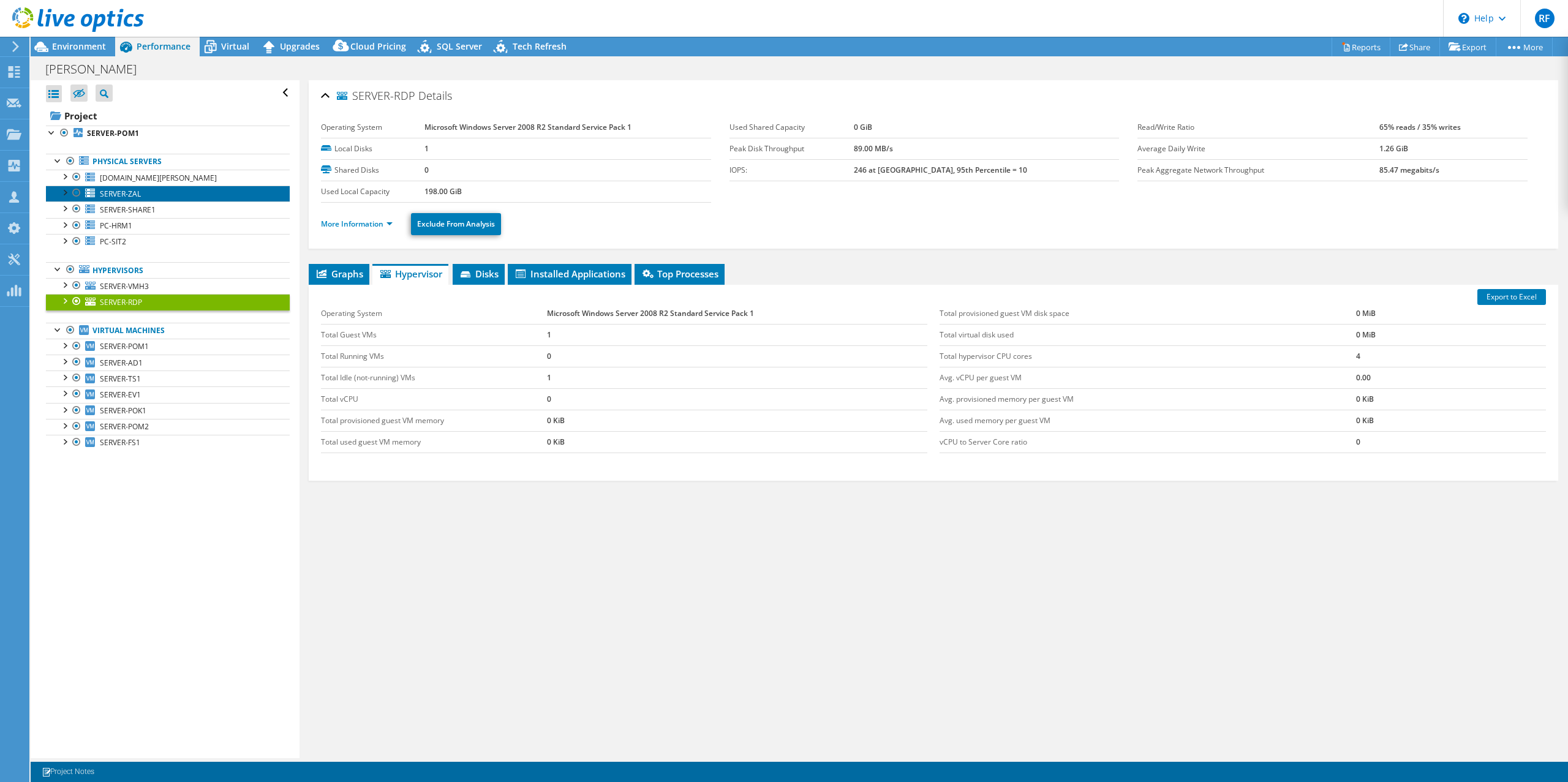
click at [128, 193] on span "SERVER-ZAL" at bounding box center [120, 193] width 41 height 10
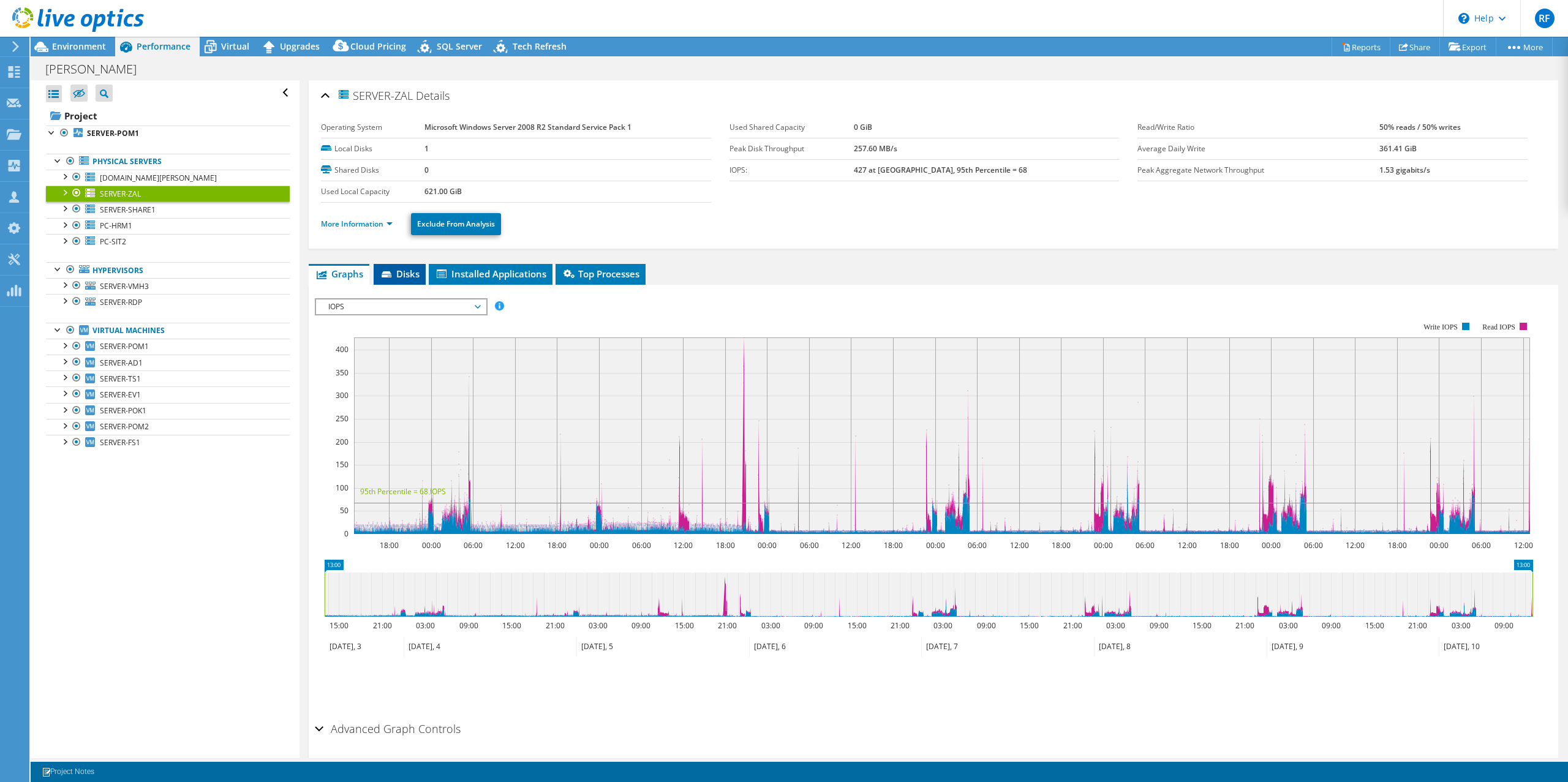
click at [402, 277] on span "Disks" at bounding box center [400, 273] width 40 height 12
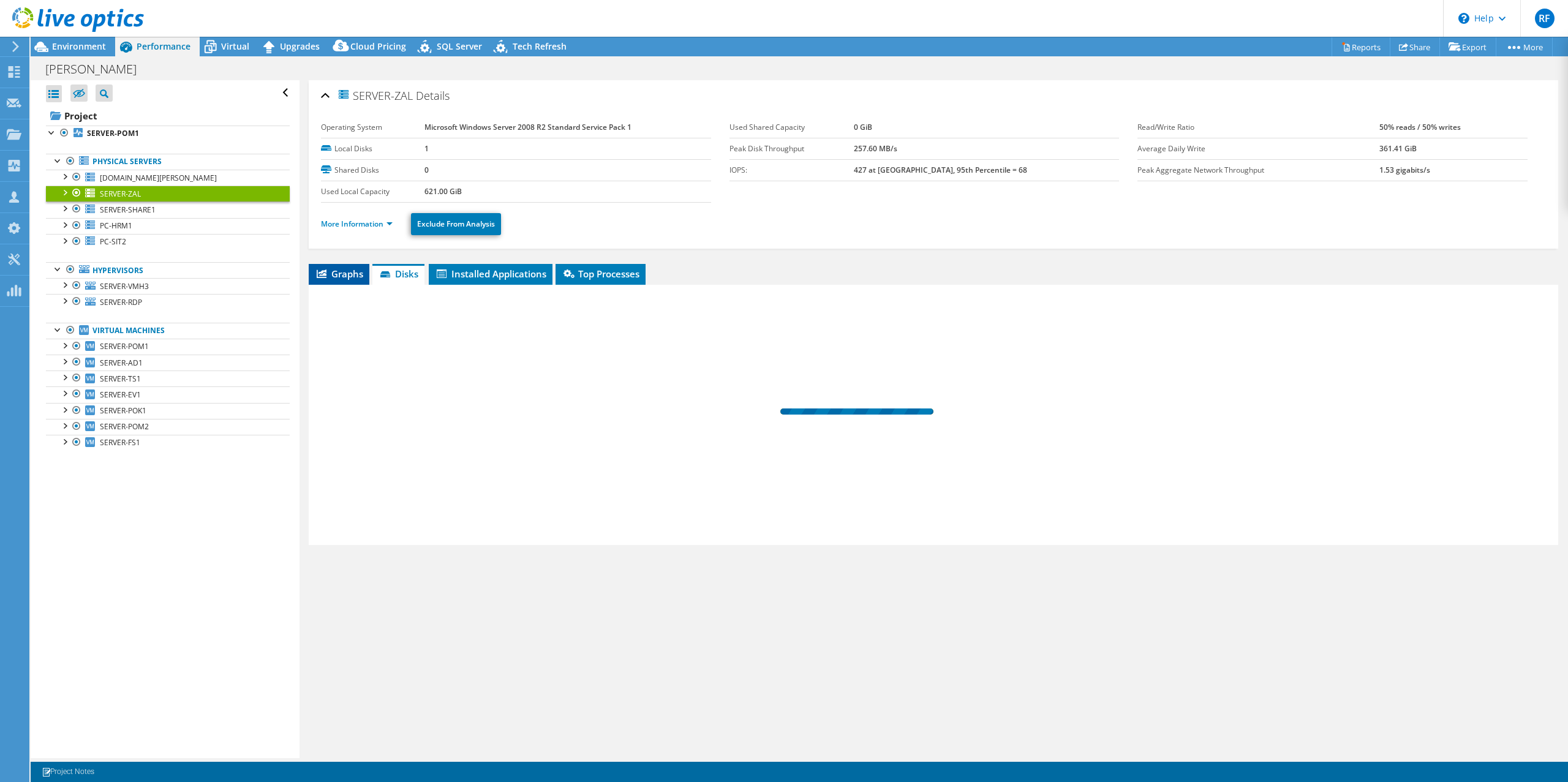
click at [337, 272] on span "Graphs" at bounding box center [338, 273] width 48 height 12
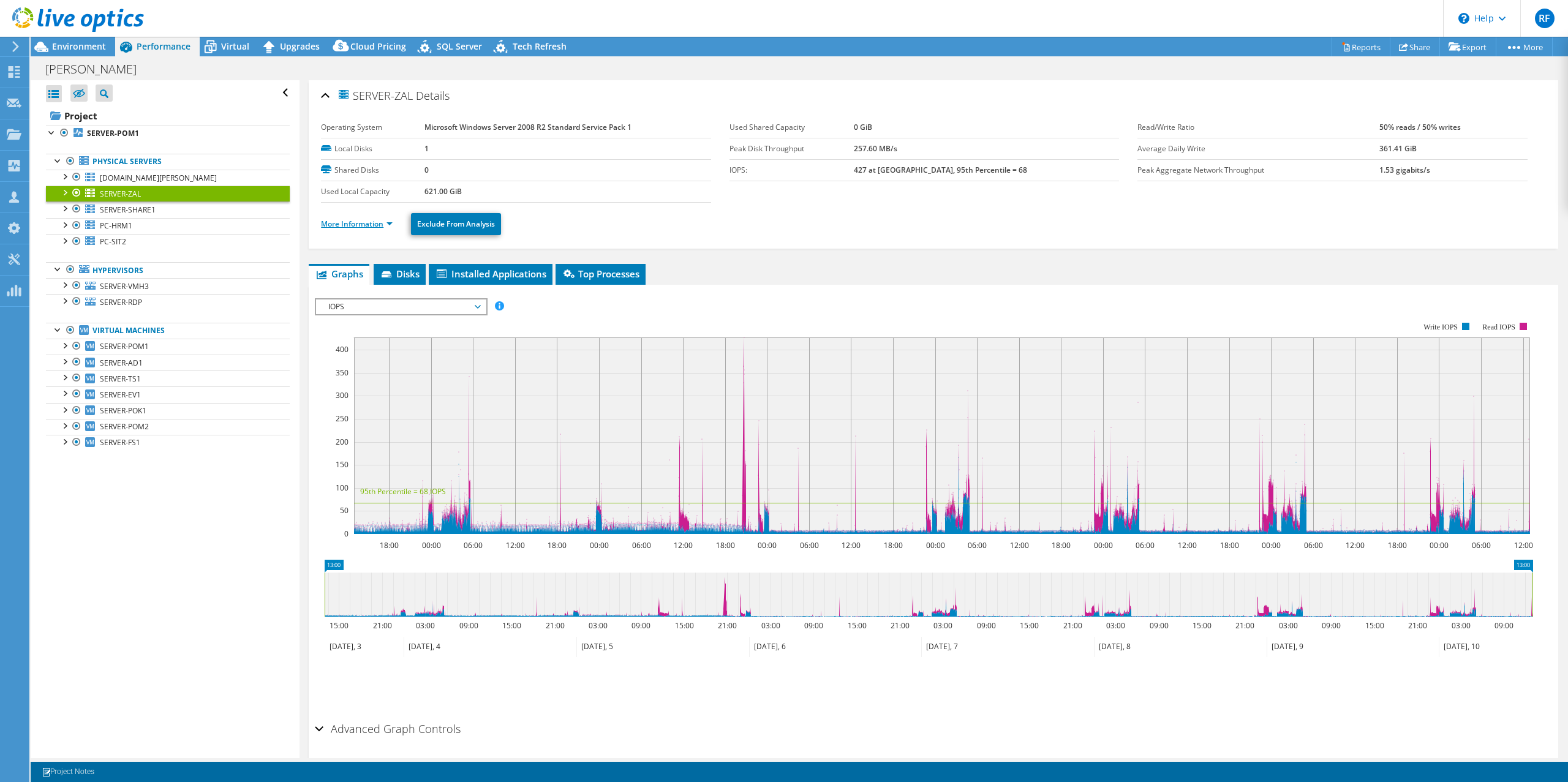
click at [373, 227] on link "More Information" at bounding box center [356, 223] width 72 height 10
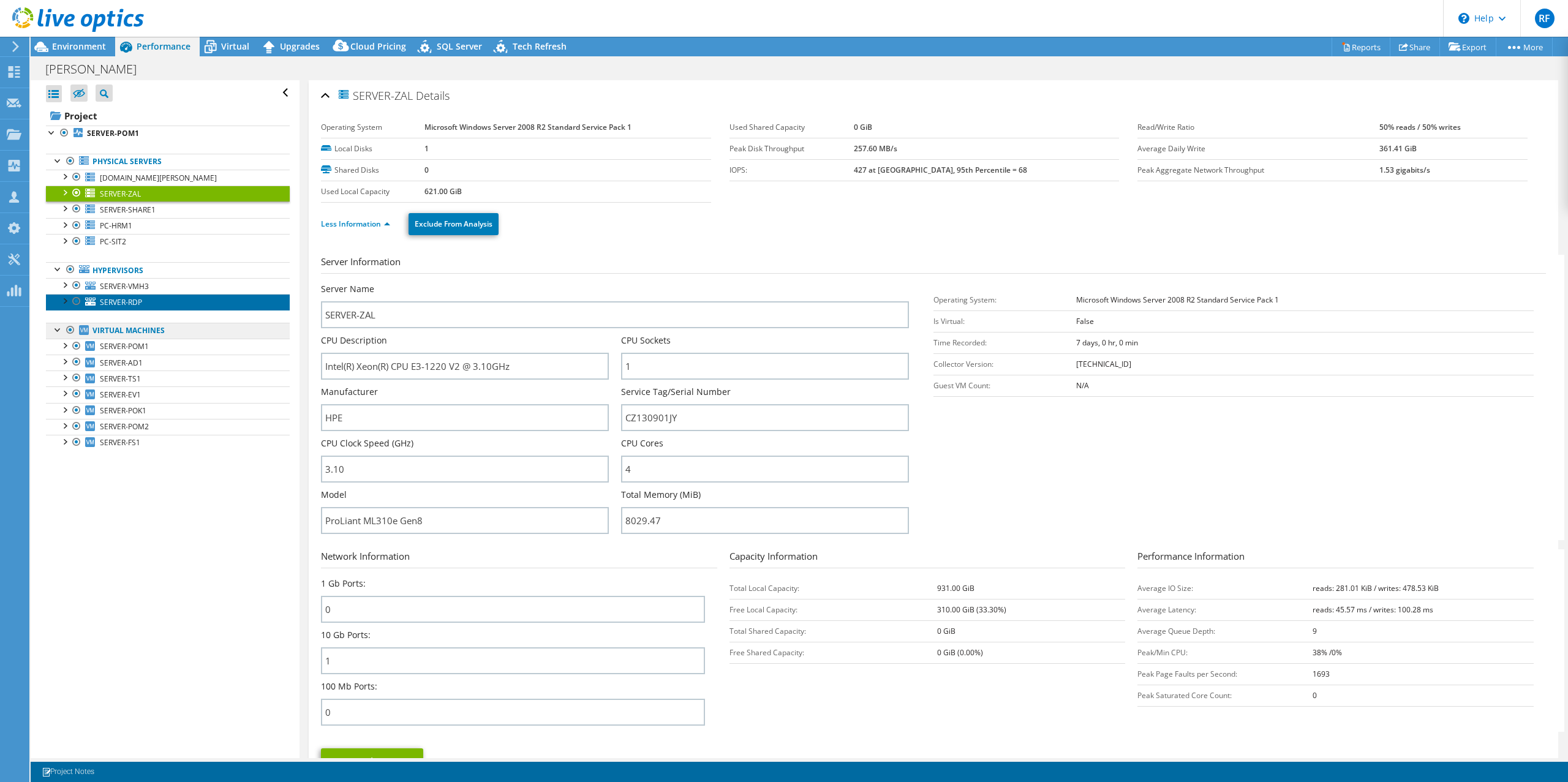
drag, startPoint x: 129, startPoint y: 300, endPoint x: 174, endPoint y: 333, distance: 55.8
click at [129, 300] on span "SERVER-RDP" at bounding box center [121, 302] width 42 height 10
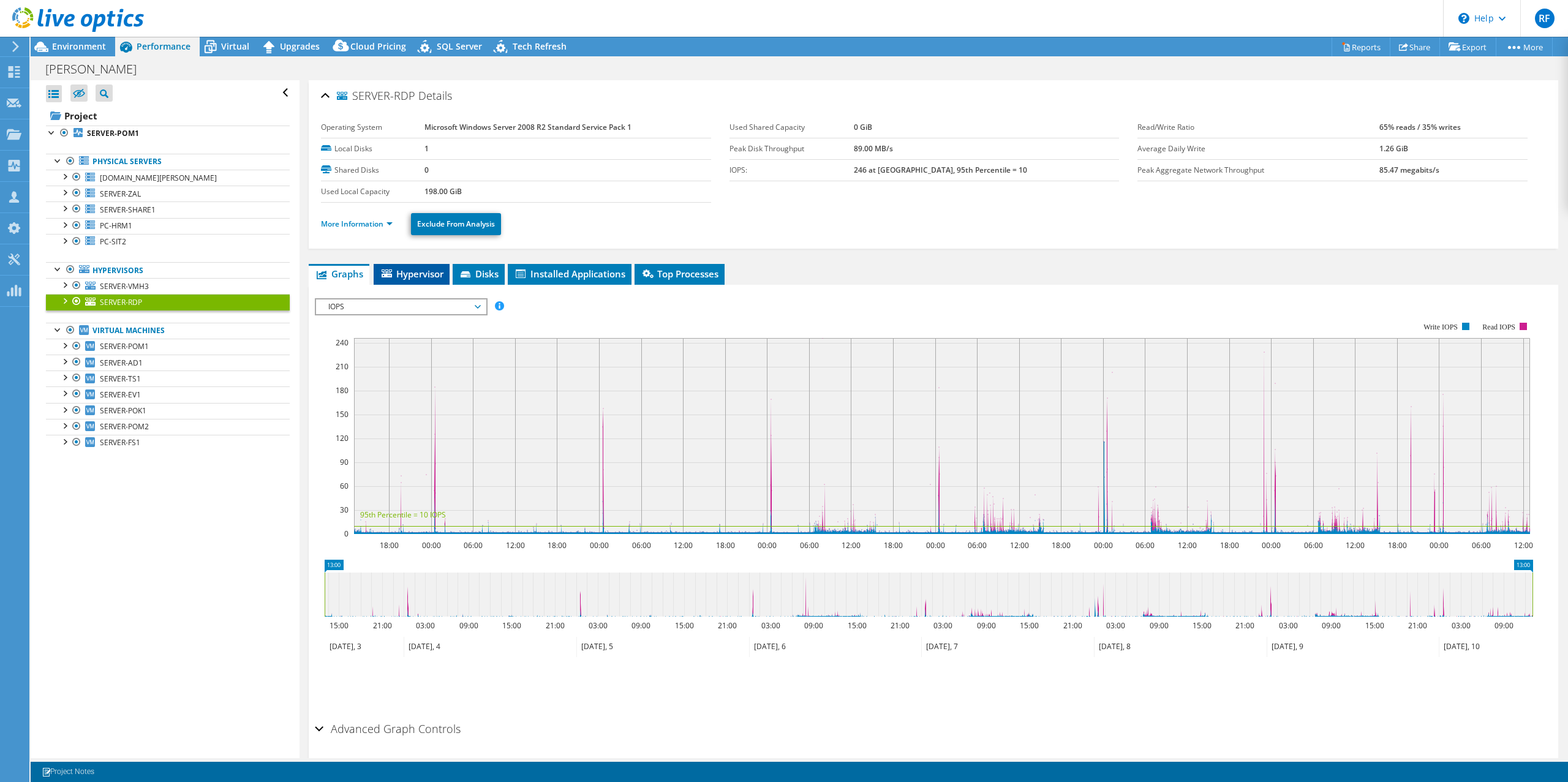
click at [421, 273] on span "Hypervisor" at bounding box center [412, 273] width 64 height 12
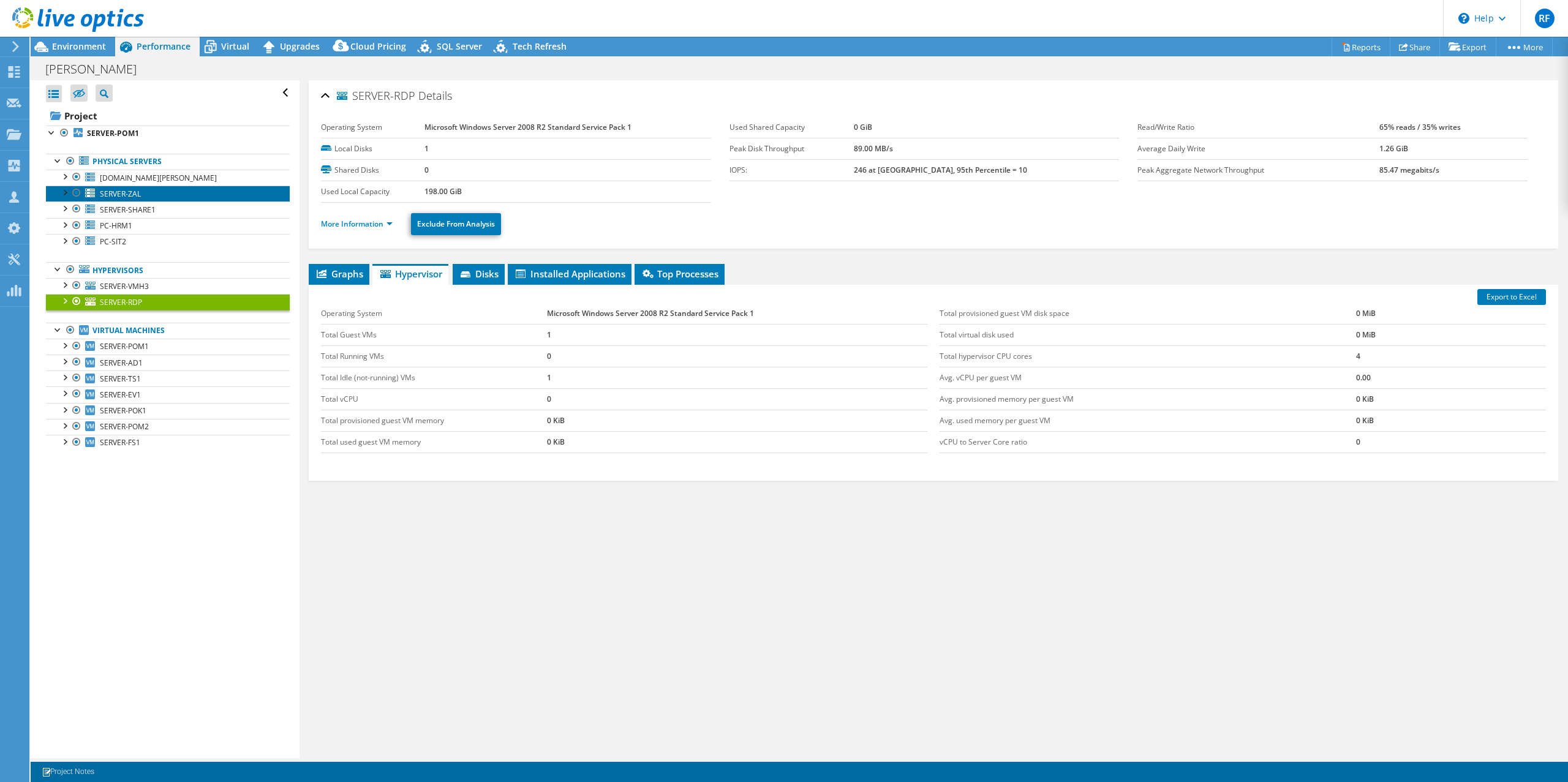
click at [129, 193] on span "SERVER-ZAL" at bounding box center [120, 193] width 41 height 10
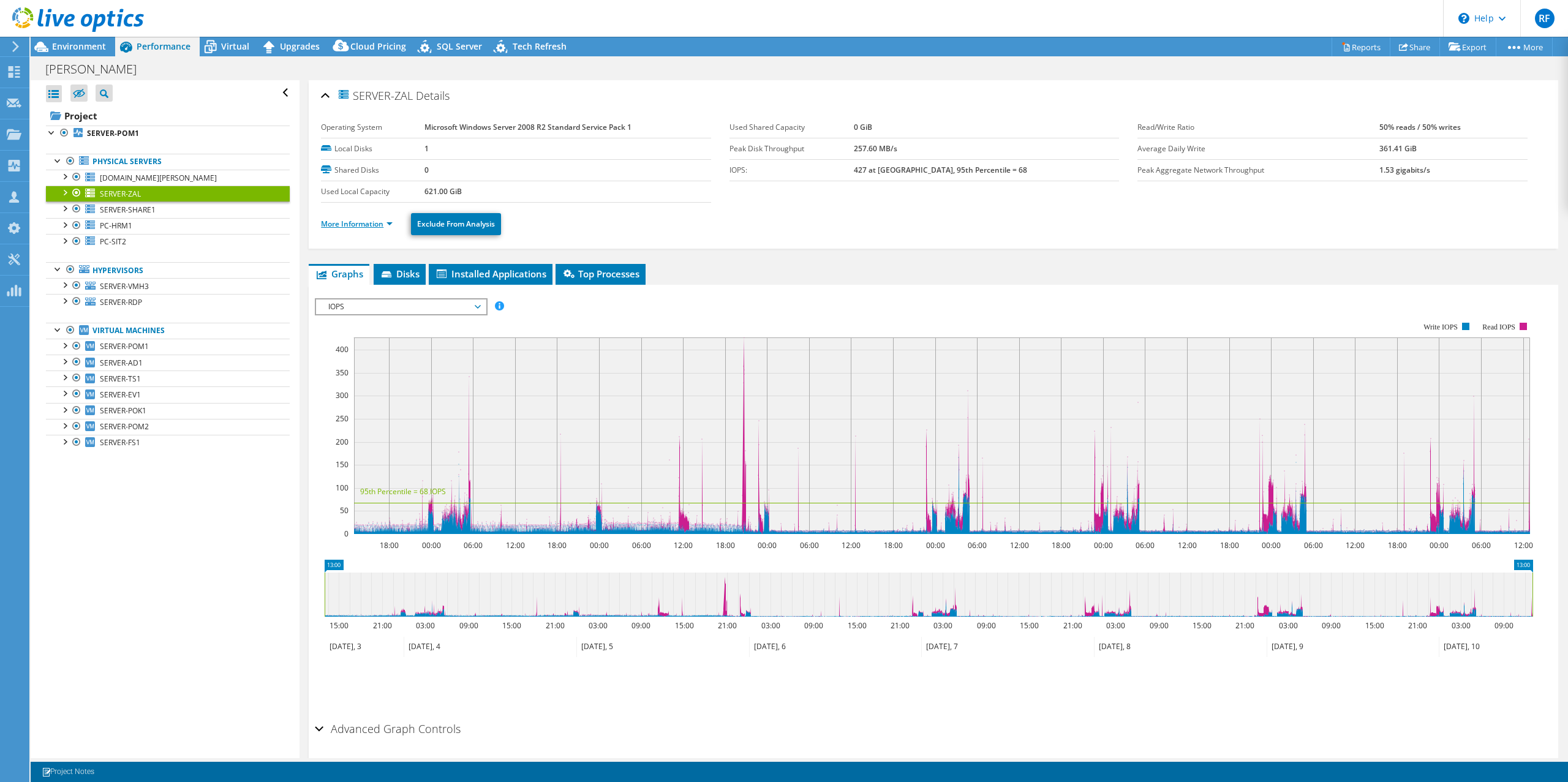
click at [385, 224] on link "More Information" at bounding box center [356, 223] width 72 height 10
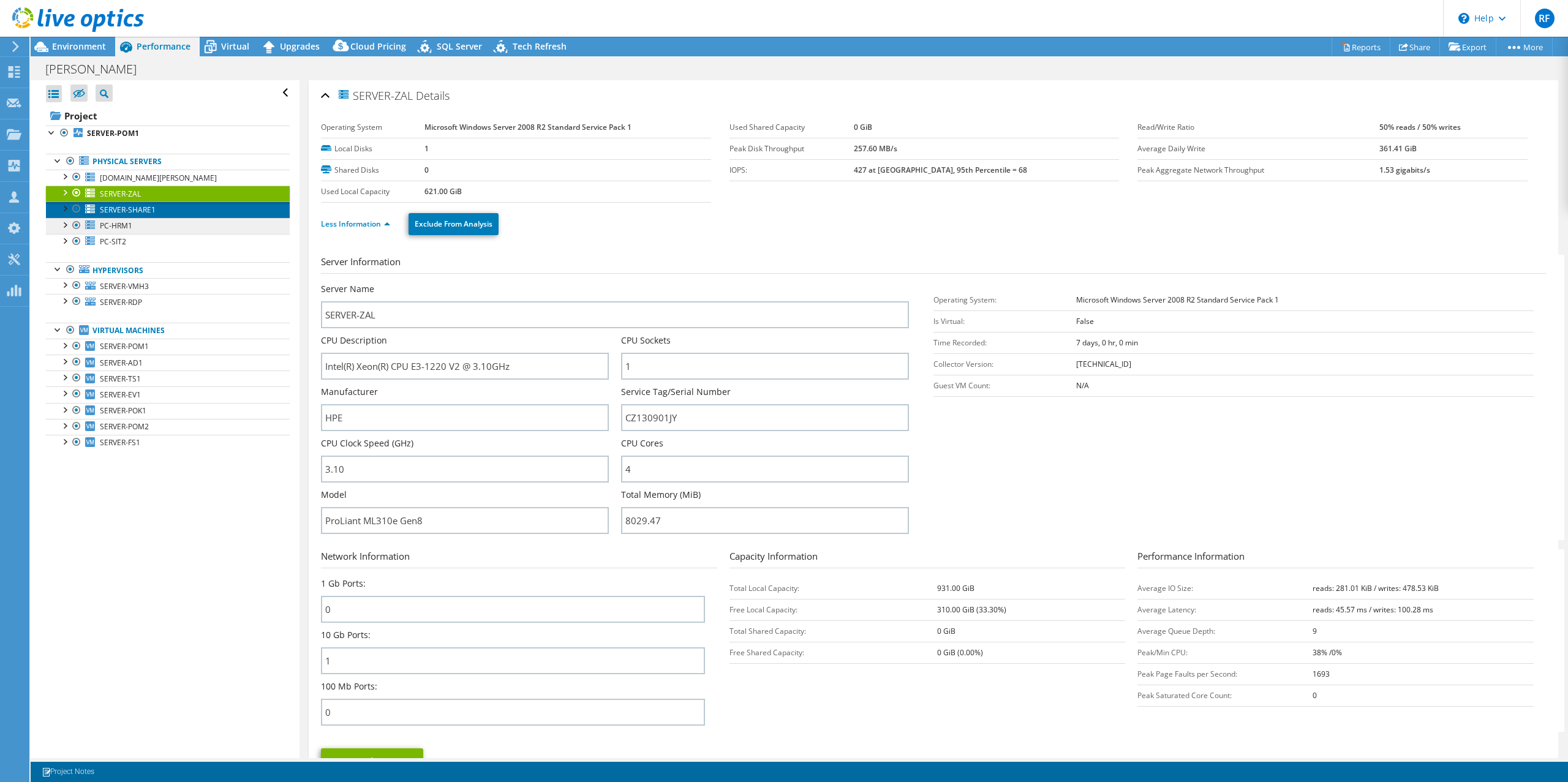
drag, startPoint x: 128, startPoint y: 208, endPoint x: 152, endPoint y: 223, distance: 28.3
click at [128, 208] on span "SERVER-SHARE1" at bounding box center [128, 209] width 56 height 10
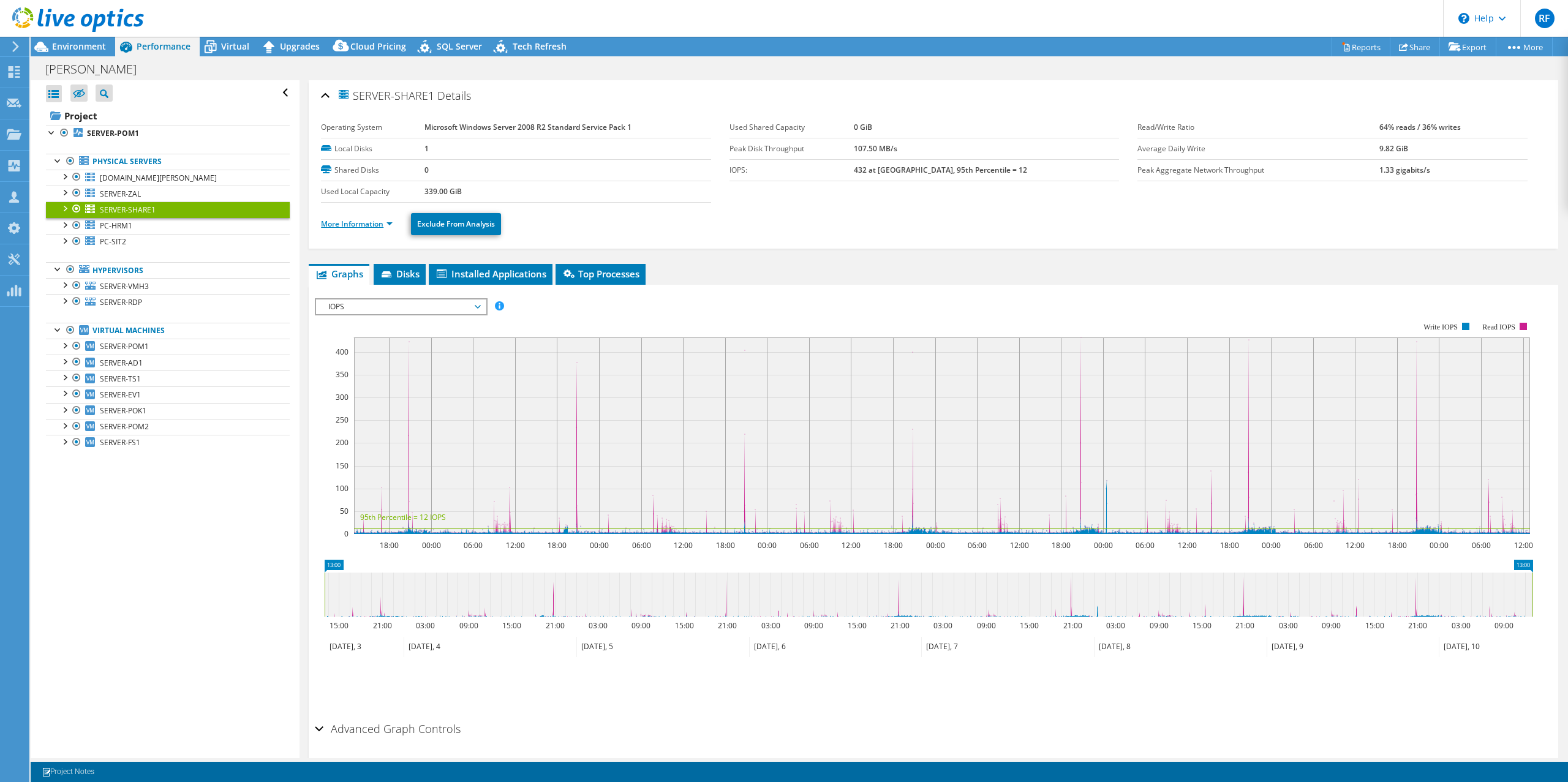
click at [378, 226] on link "More Information" at bounding box center [356, 223] width 72 height 10
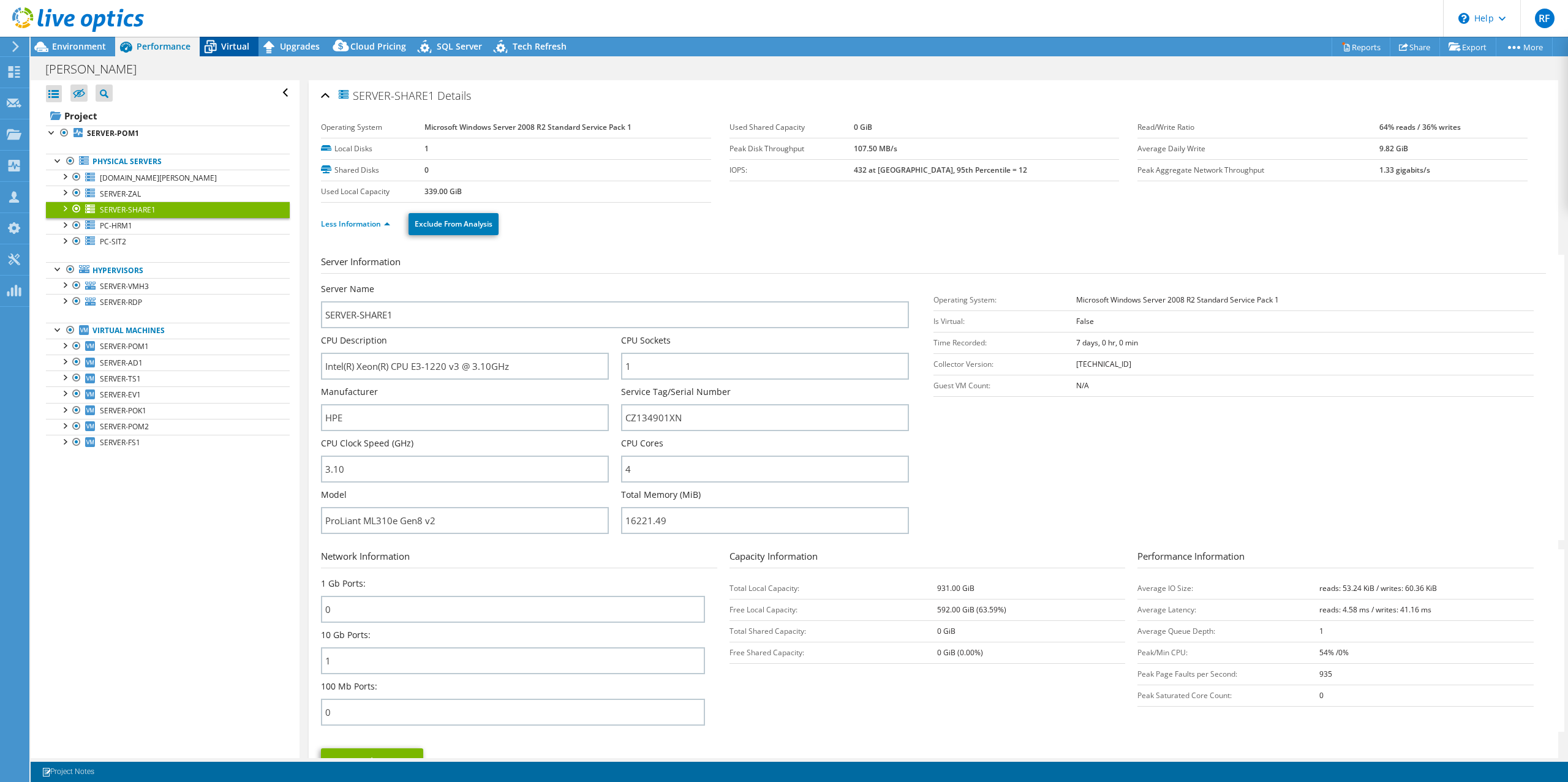
click at [227, 50] on span "Virtual" at bounding box center [235, 46] width 28 height 12
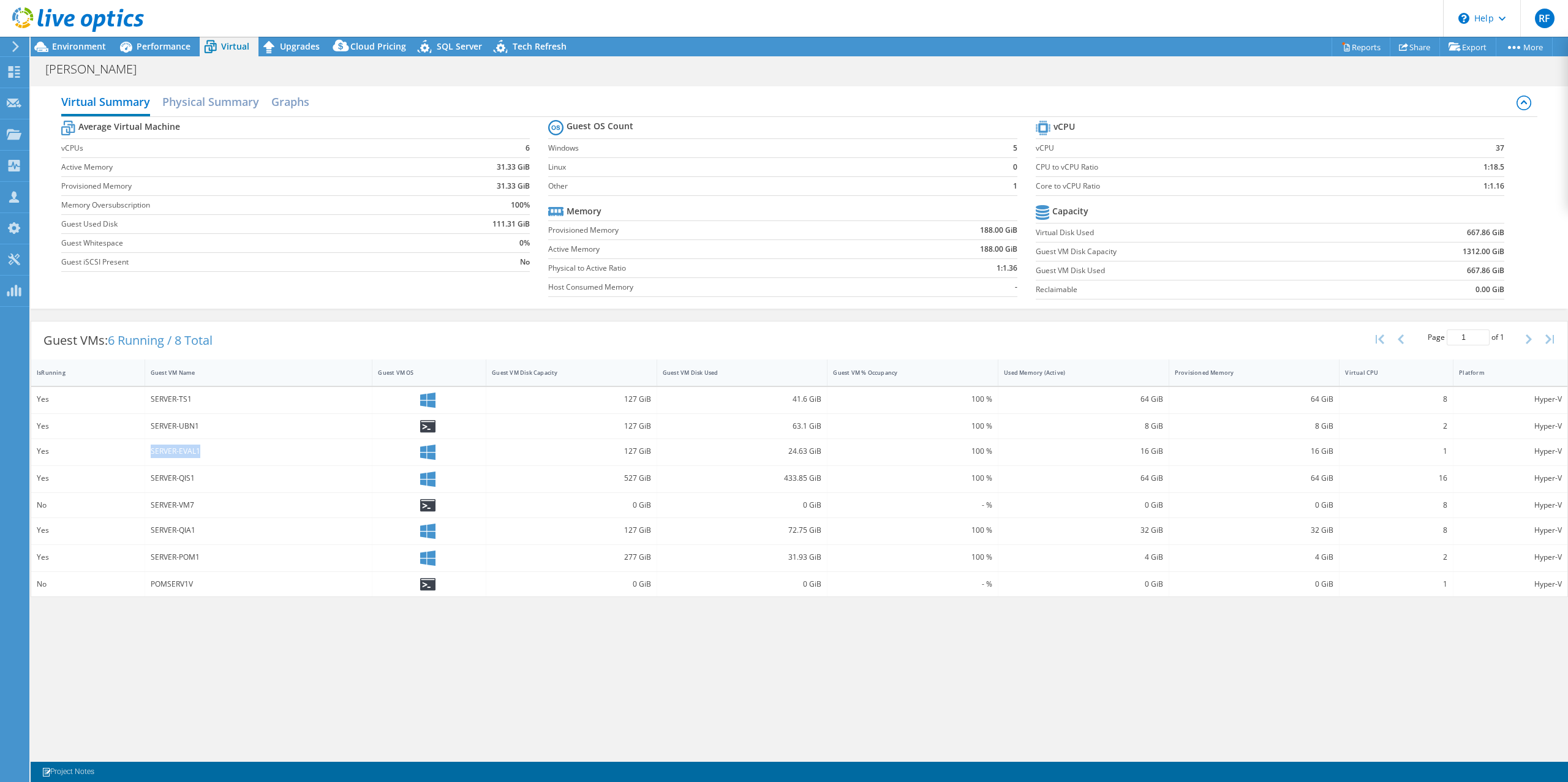
drag, startPoint x: 211, startPoint y: 451, endPoint x: 146, endPoint y: 449, distance: 65.0
click at [146, 449] on div "SERVER-EVAL1" at bounding box center [259, 452] width 228 height 26
copy div "SERVER-EVAL1"
drag, startPoint x: 150, startPoint y: 42, endPoint x: 139, endPoint y: 41, distance: 11.0
click at [150, 42] on span "Performance" at bounding box center [163, 46] width 54 height 12
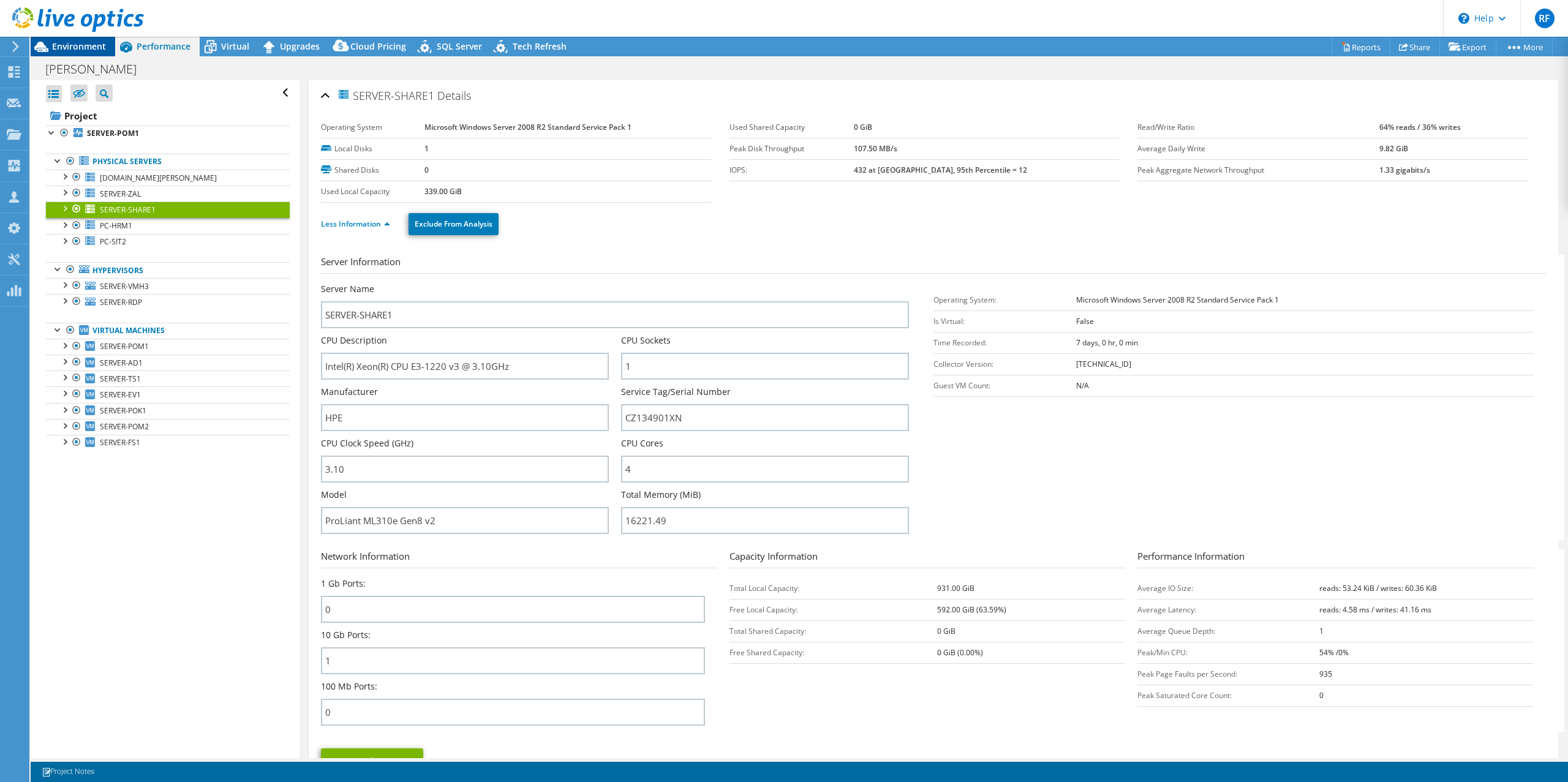
click at [63, 43] on span "Environment" at bounding box center [78, 46] width 54 height 12
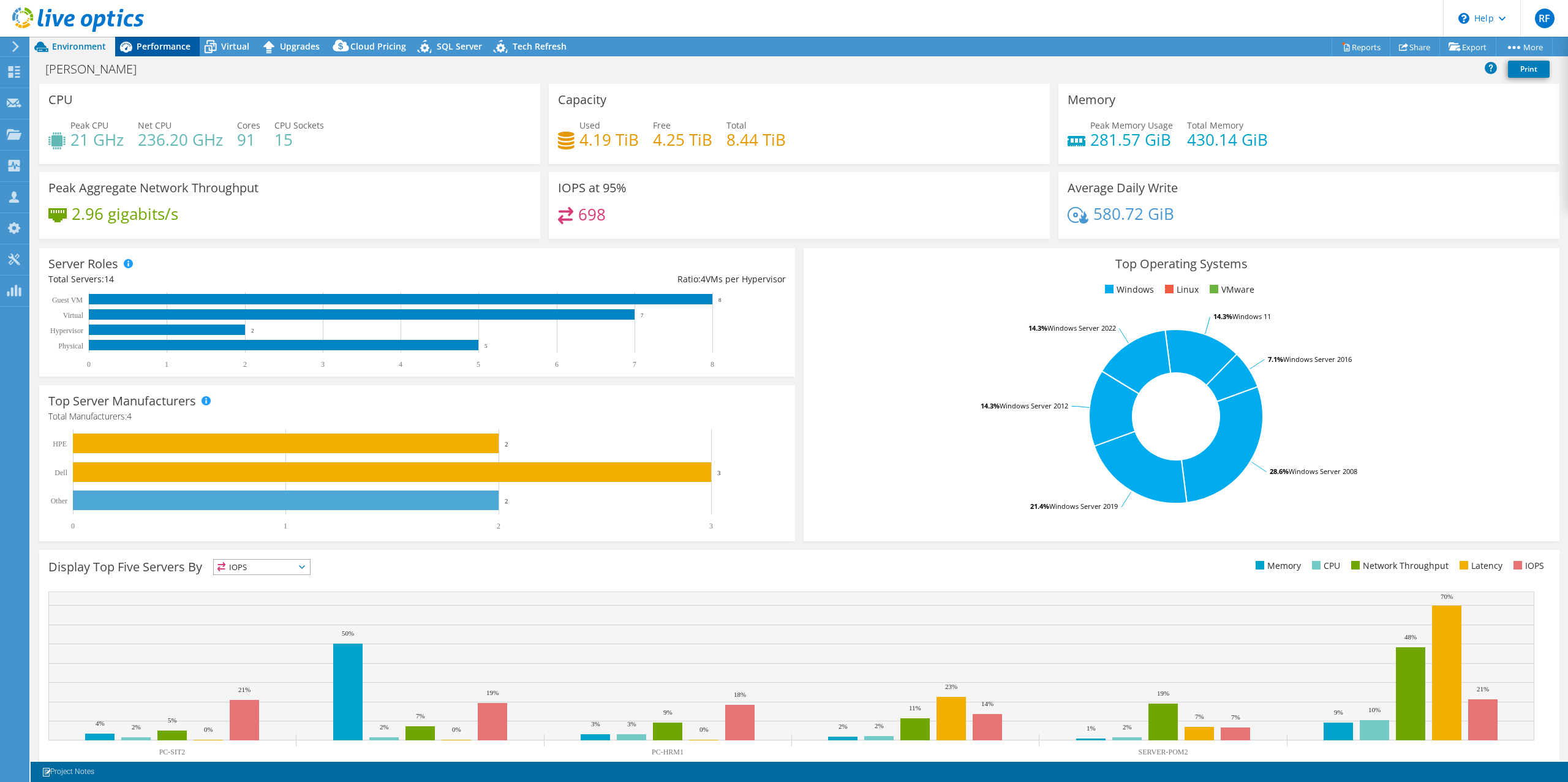
click at [156, 42] on span "Performance" at bounding box center [163, 46] width 54 height 12
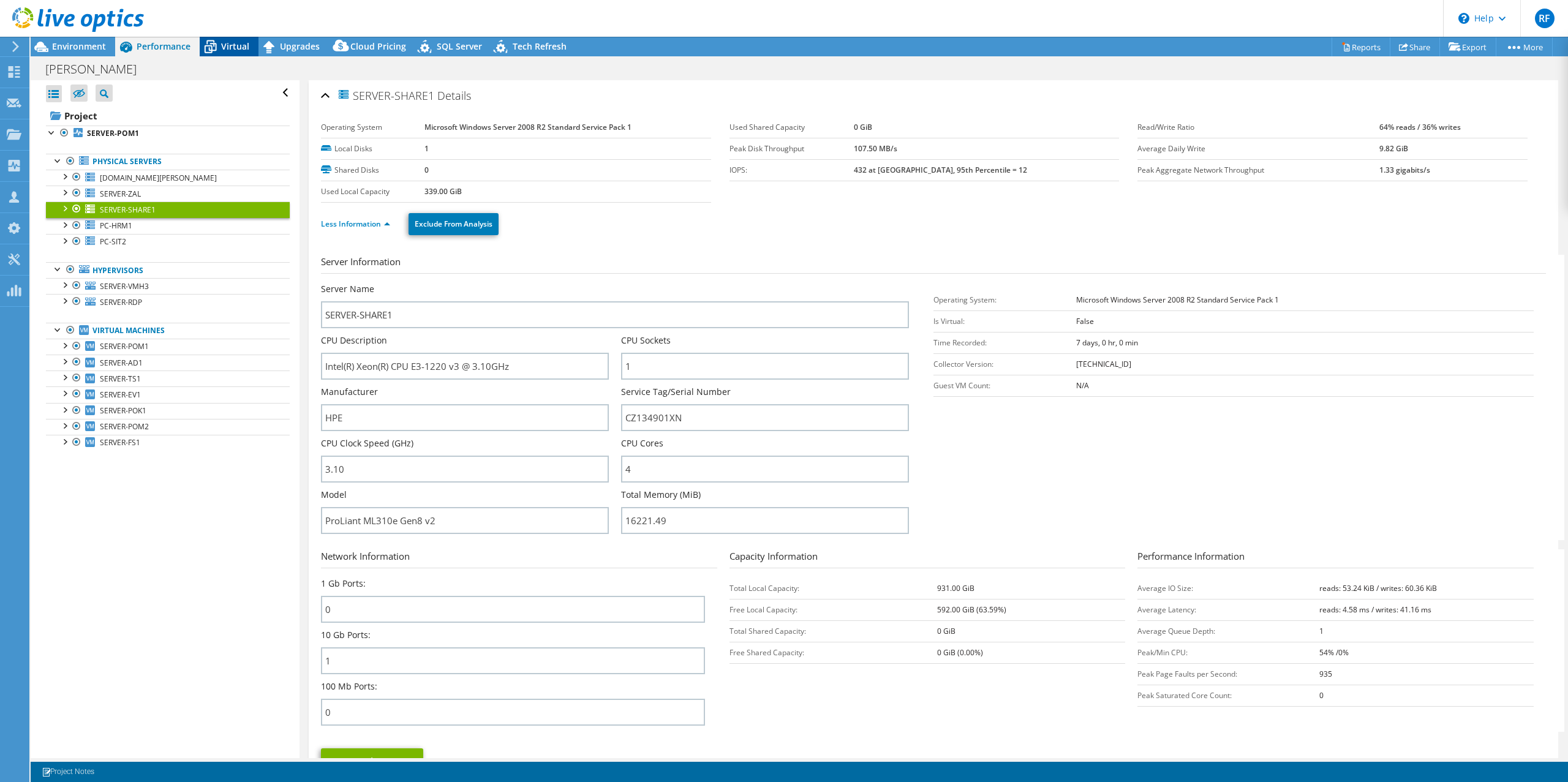
click at [238, 47] on span "Virtual" at bounding box center [235, 46] width 28 height 12
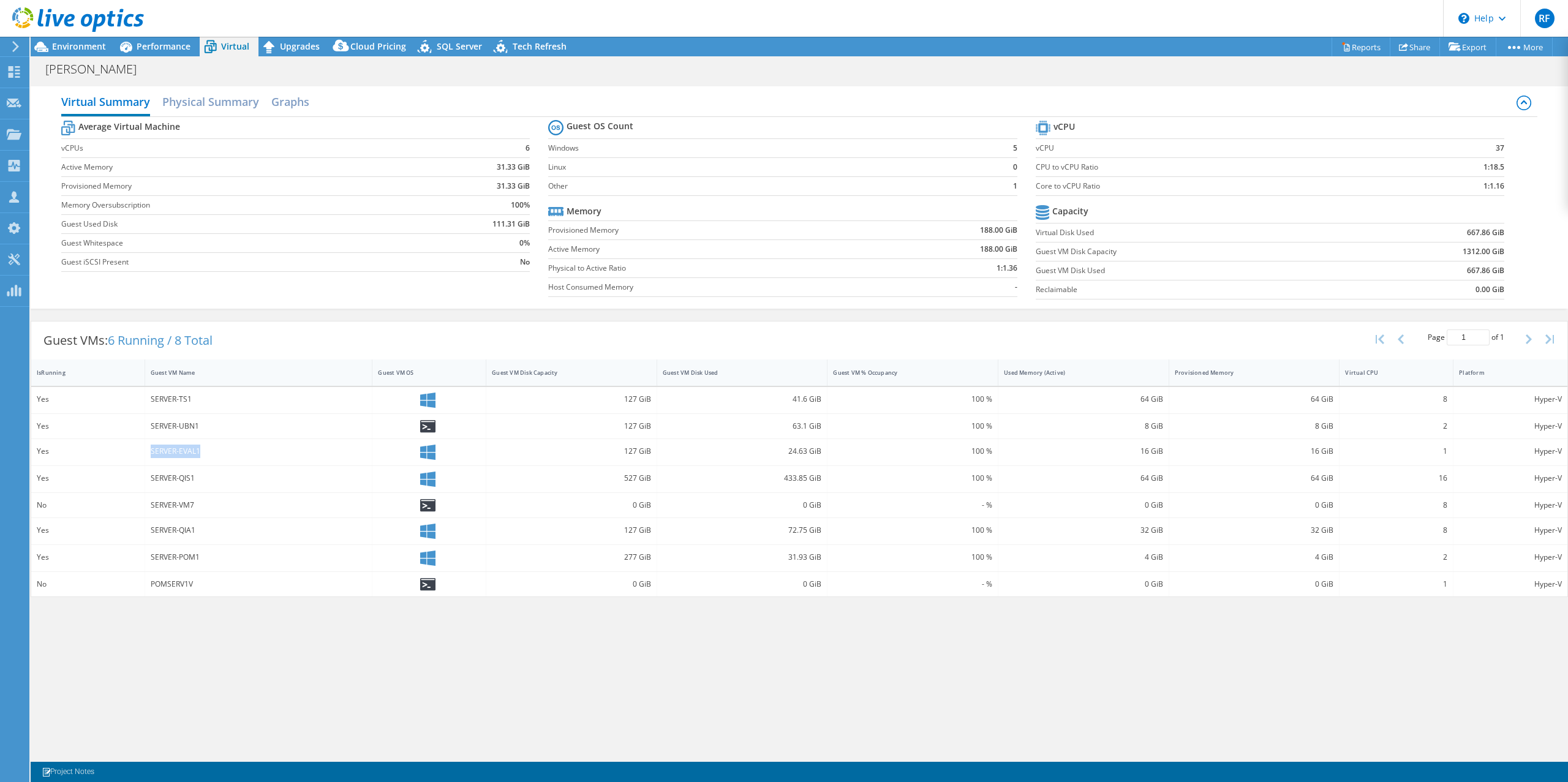
drag, startPoint x: 204, startPoint y: 448, endPoint x: 143, endPoint y: 449, distance: 61.0
click at [143, 449] on div "Yes SERVER-EVAL1 127 GiB 24.63 GiB 100 % 16 GiB 16 GiB 1 Hyper-V" at bounding box center [799, 452] width 1537 height 26
copy div "SERVER-EVAL1"
drag, startPoint x: 199, startPoint y: 509, endPoint x: 151, endPoint y: 506, distance: 48.1
click at [151, 506] on div "SERVER-VM7" at bounding box center [258, 505] width 216 height 14
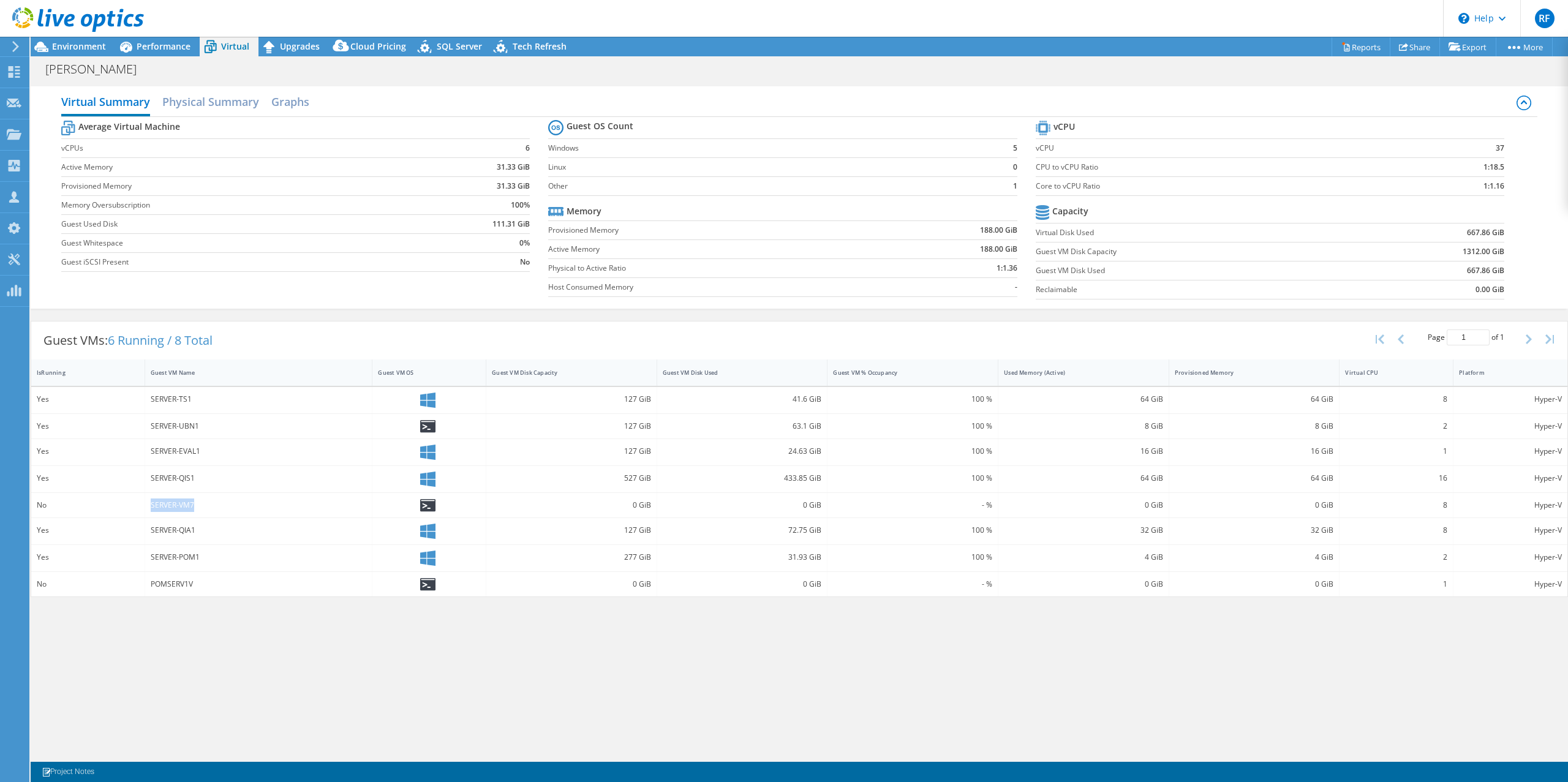
copy div "SERVER-VM7"
click at [181, 583] on div "POMSERV1V" at bounding box center [258, 584] width 216 height 14
copy div "POMSERV1V"
click at [177, 550] on div "SERVER-POM1" at bounding box center [258, 557] width 216 height 14
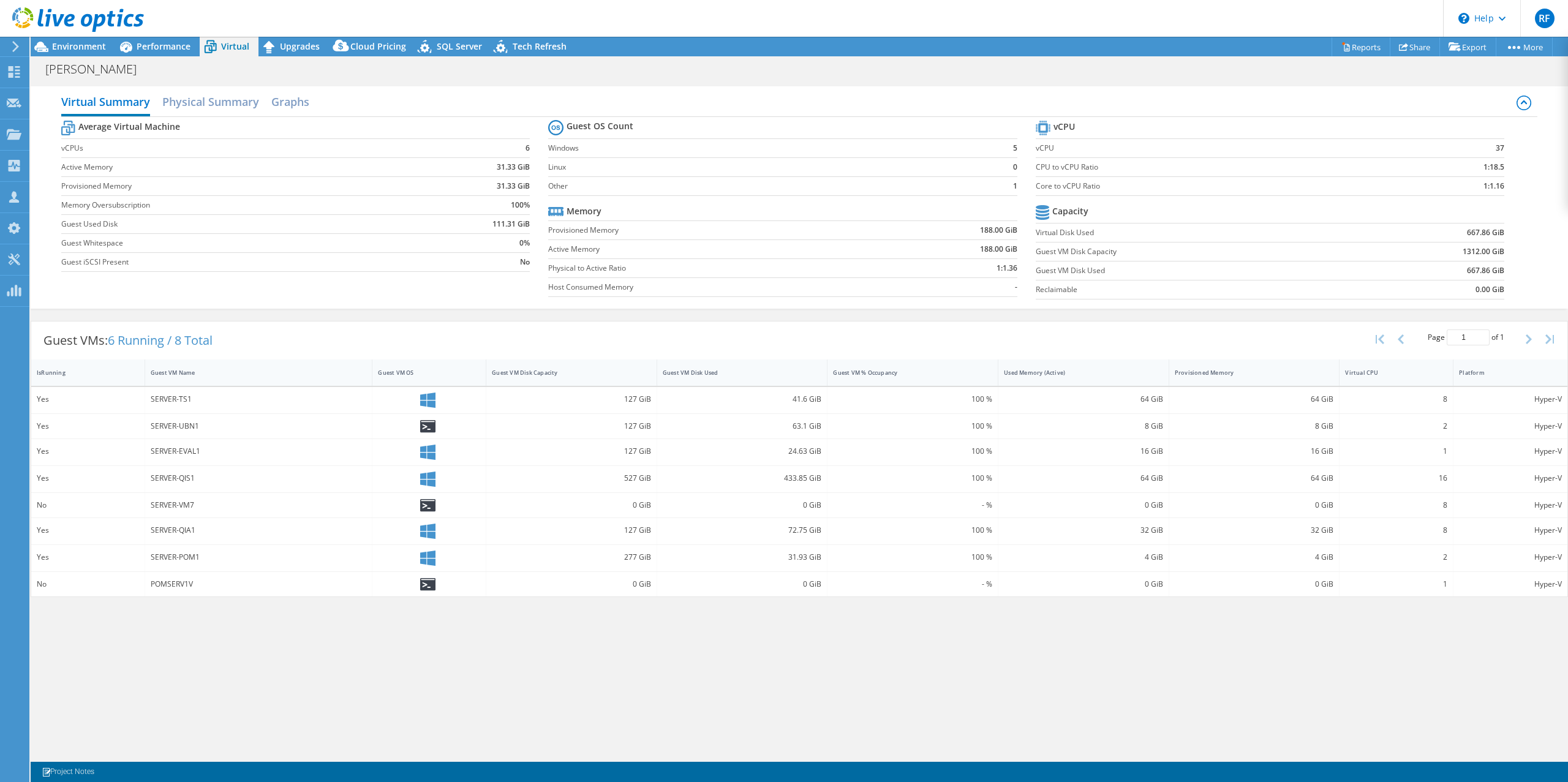
click at [165, 551] on div "SERVER-POM1" at bounding box center [258, 557] width 216 height 14
click at [165, 552] on div "SERVER-POM1" at bounding box center [258, 557] width 216 height 14
click at [171, 560] on div "SERVER-POM1" at bounding box center [258, 557] width 216 height 14
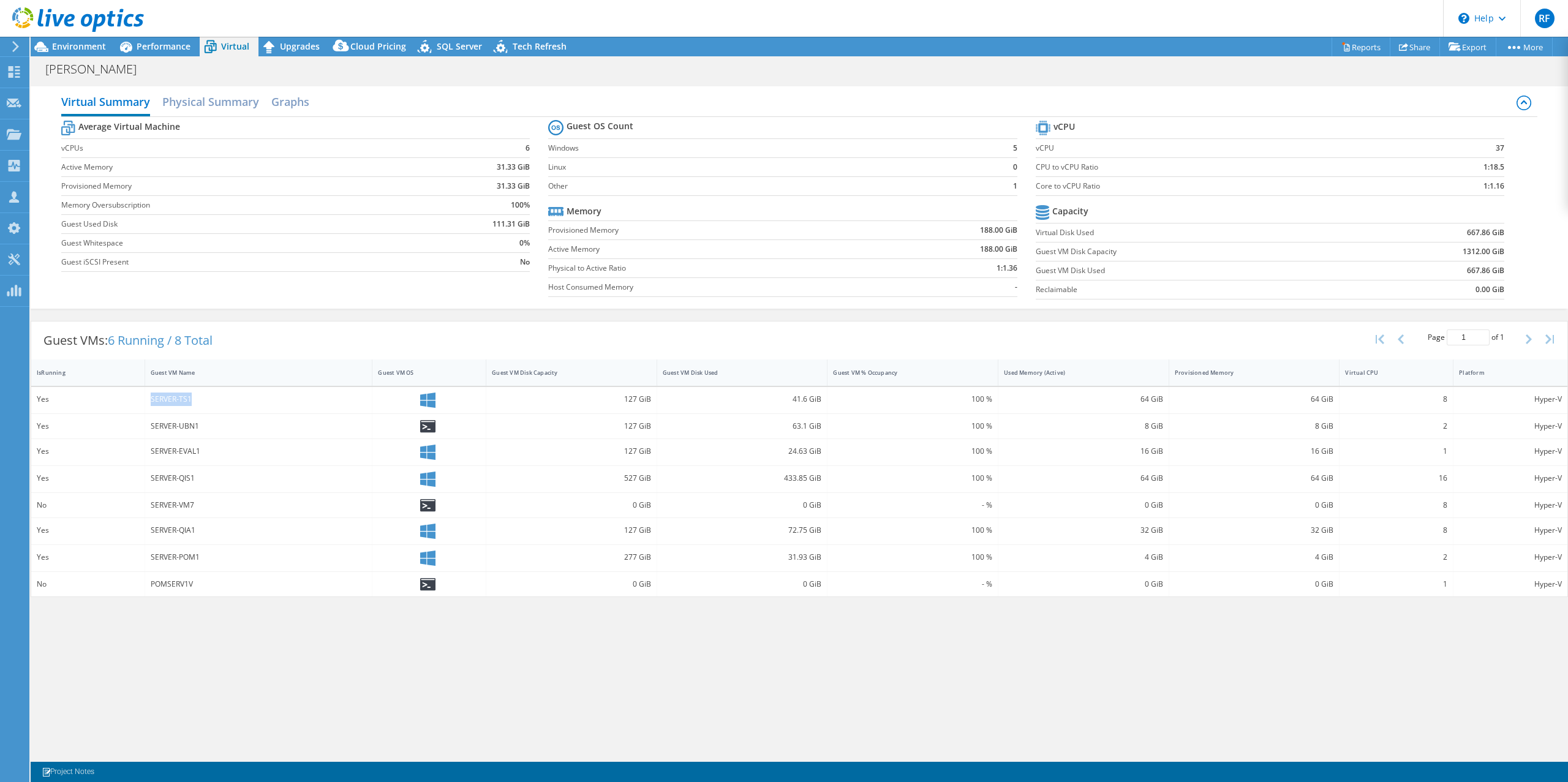
drag, startPoint x: 195, startPoint y: 398, endPoint x: 151, endPoint y: 399, distance: 44.0
click at [151, 399] on div "SERVER-TS1" at bounding box center [258, 399] width 216 height 14
copy div "SERVER-TS1"
drag, startPoint x: 219, startPoint y: 426, endPoint x: 150, endPoint y: 430, distance: 69.1
click at [150, 430] on div "SERVER-UBN1" at bounding box center [258, 426] width 216 height 14
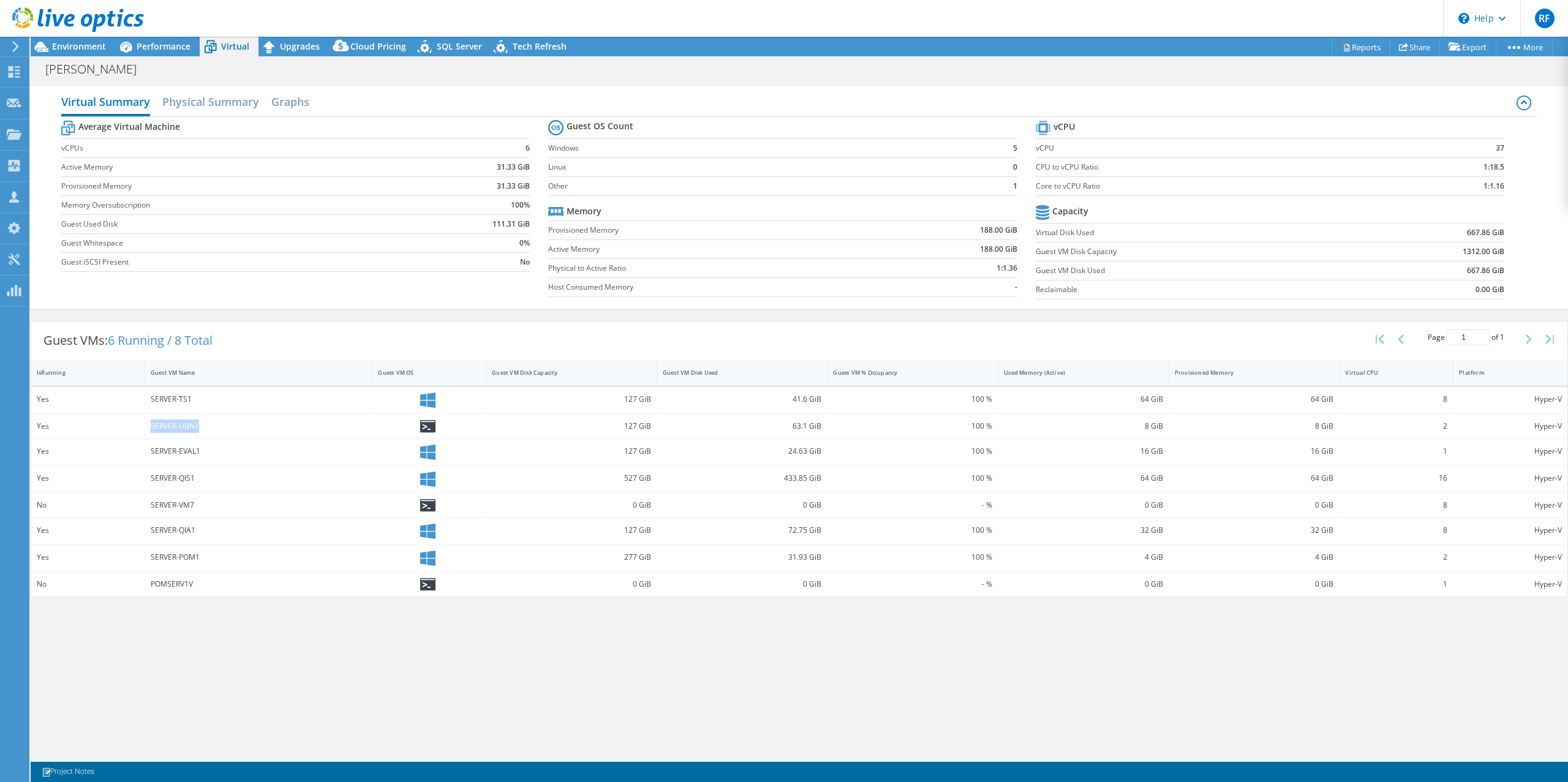
copy div "SERVER-UBN1"
click at [490, 321] on div "Guest VMs: 6 Running / 8 Total Page 1 of 1 5 rows 10 rows 20 rows 25 rows 50 ro…" at bounding box center [799, 458] width 1538 height 276
click at [204, 104] on h2 "Physical Summary" at bounding box center [211, 103] width 97 height 27
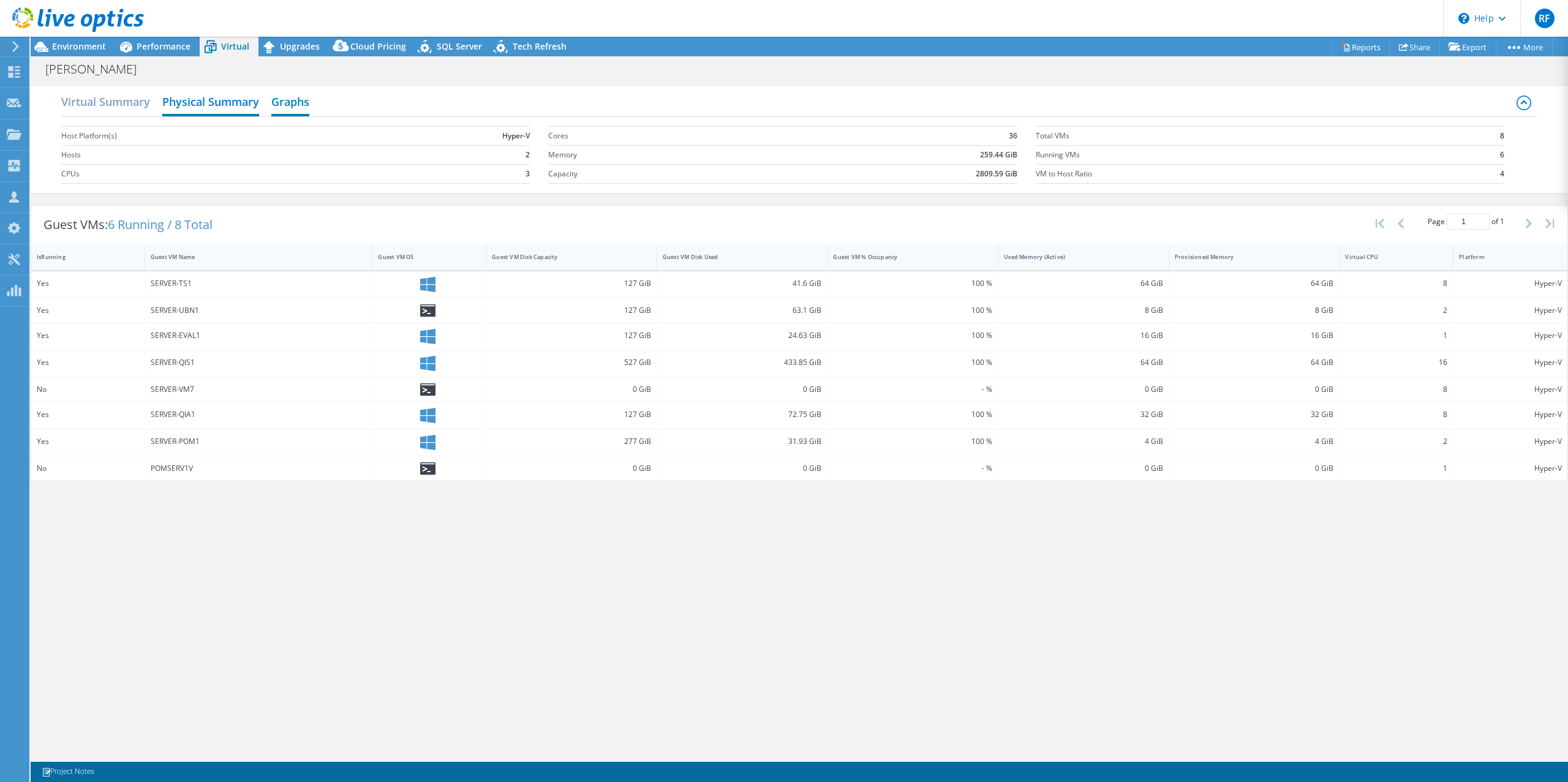
click at [288, 107] on h2 "Graphs" at bounding box center [291, 103] width 38 height 27
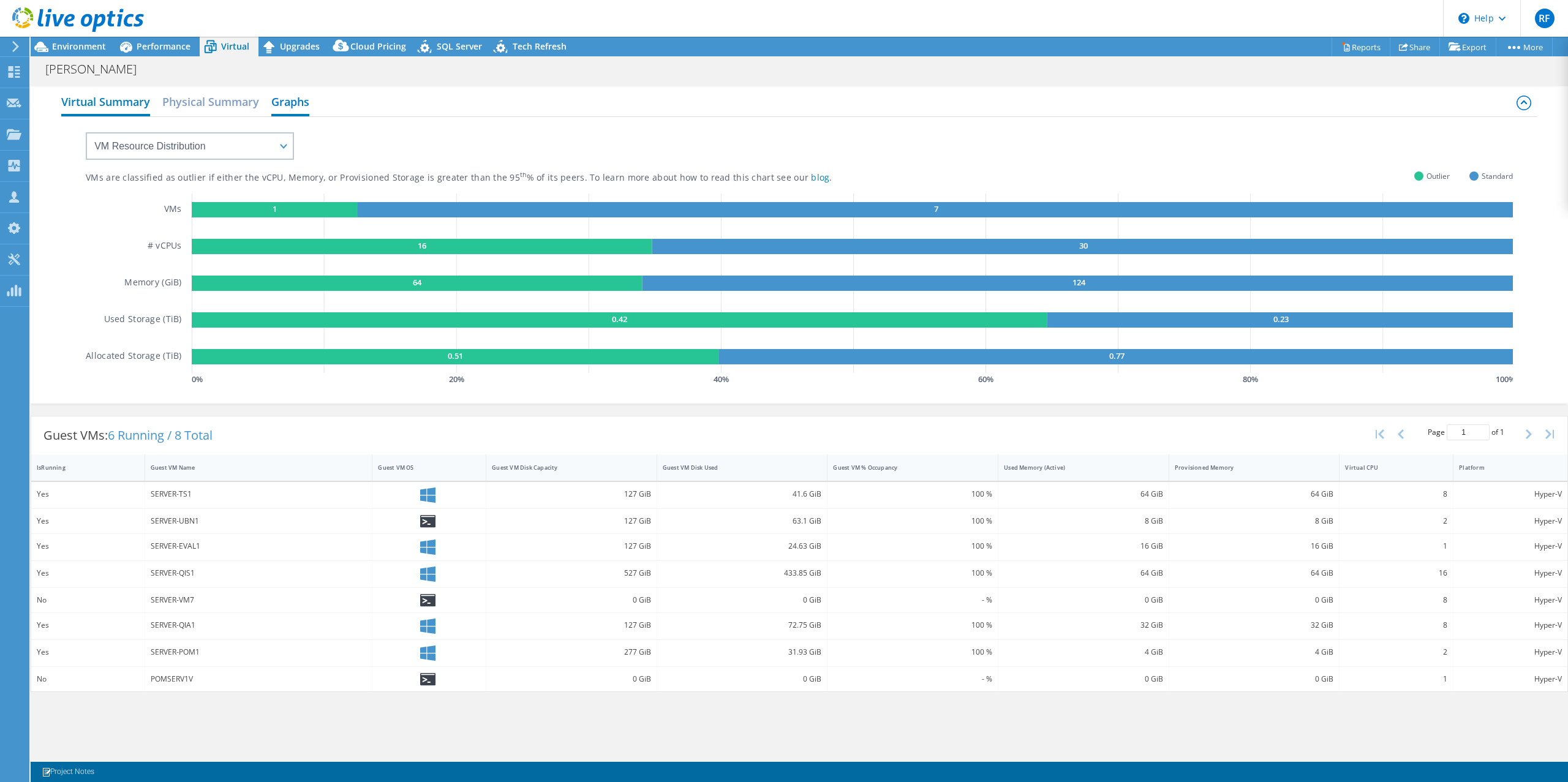
click at [120, 105] on h2 "Virtual Summary" at bounding box center [105, 103] width 88 height 27
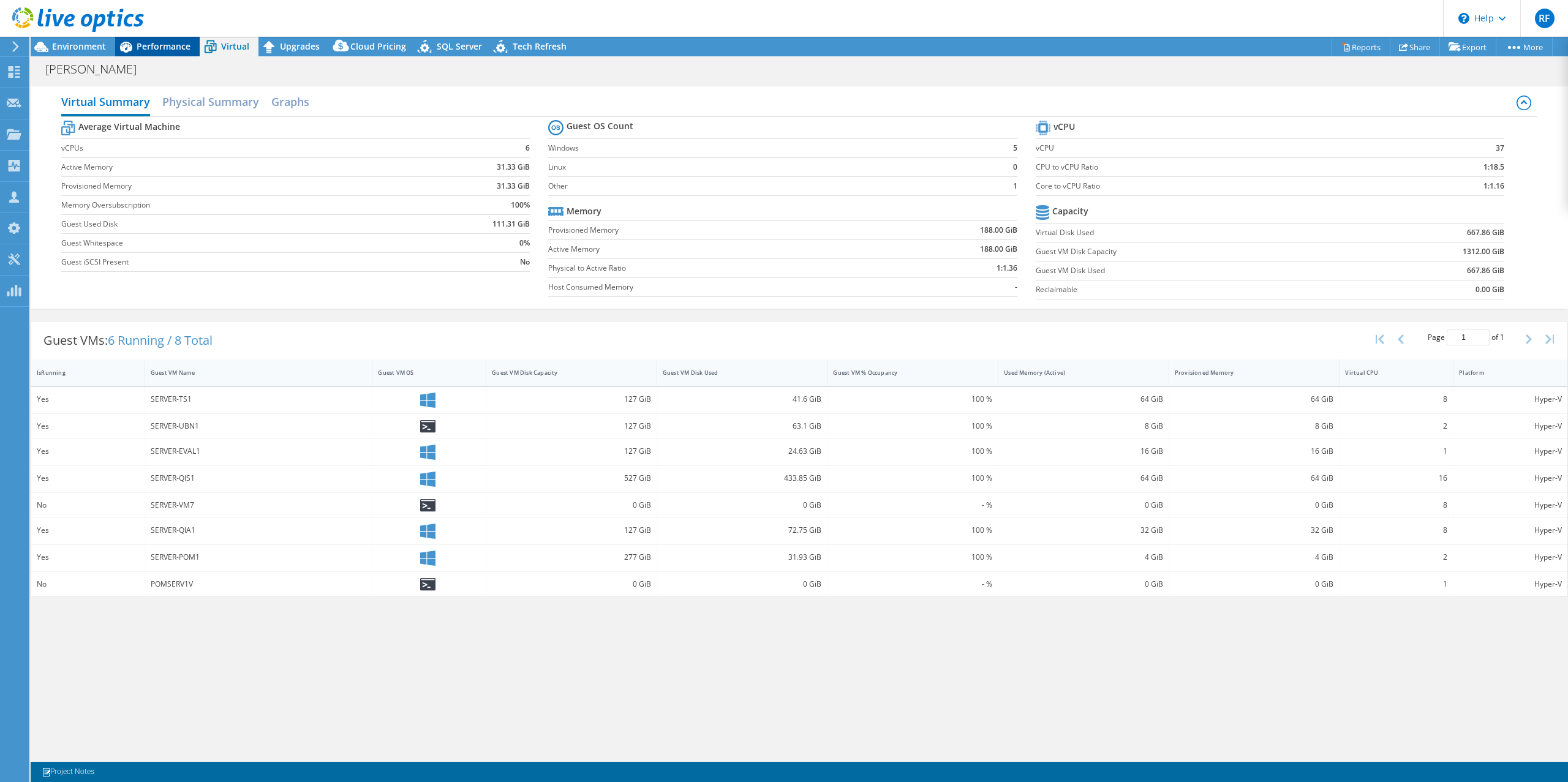
click at [155, 44] on span "Performance" at bounding box center [163, 46] width 54 height 12
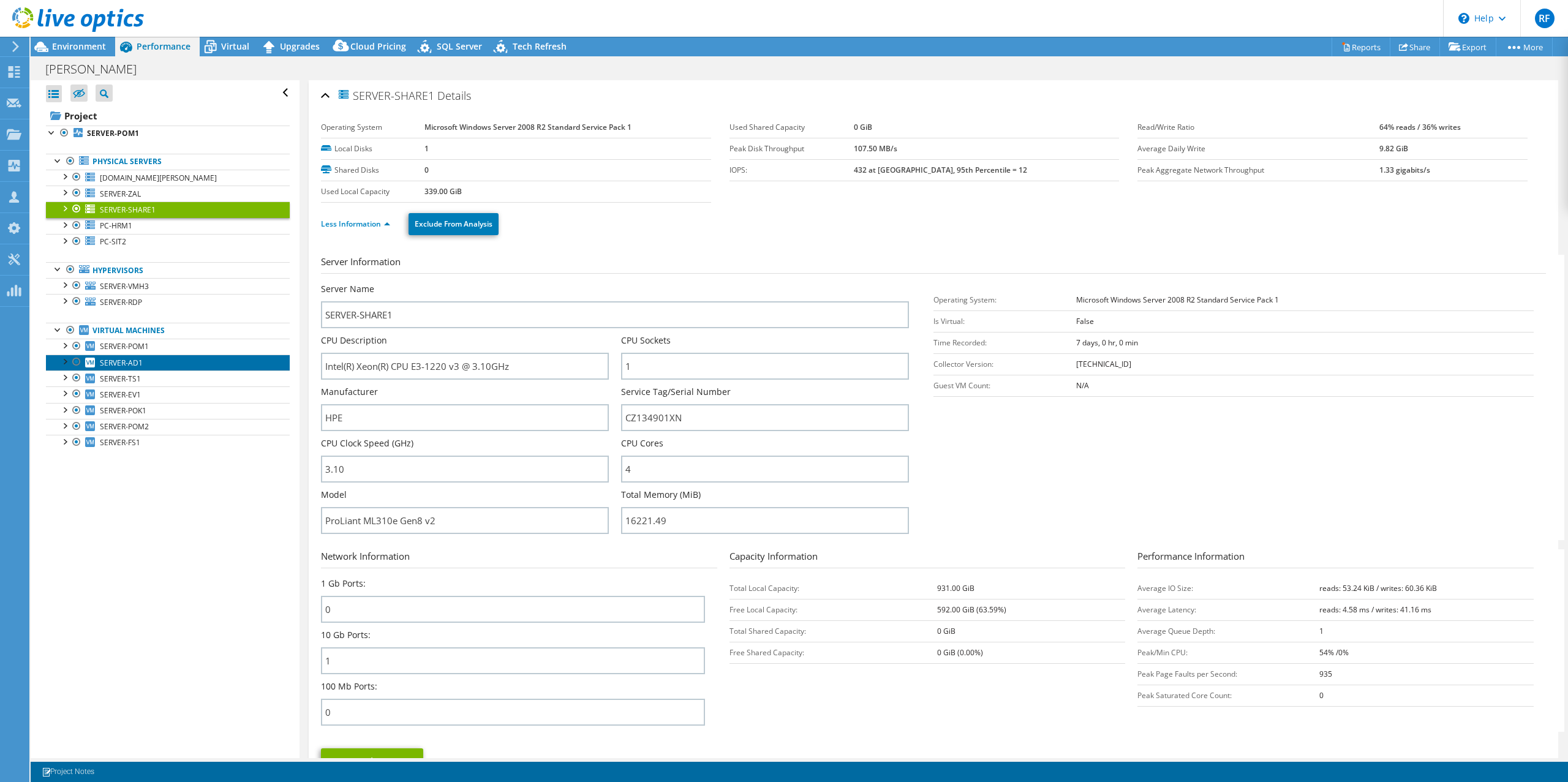
click at [132, 357] on span "SERVER-AD1" at bounding box center [121, 362] width 43 height 10
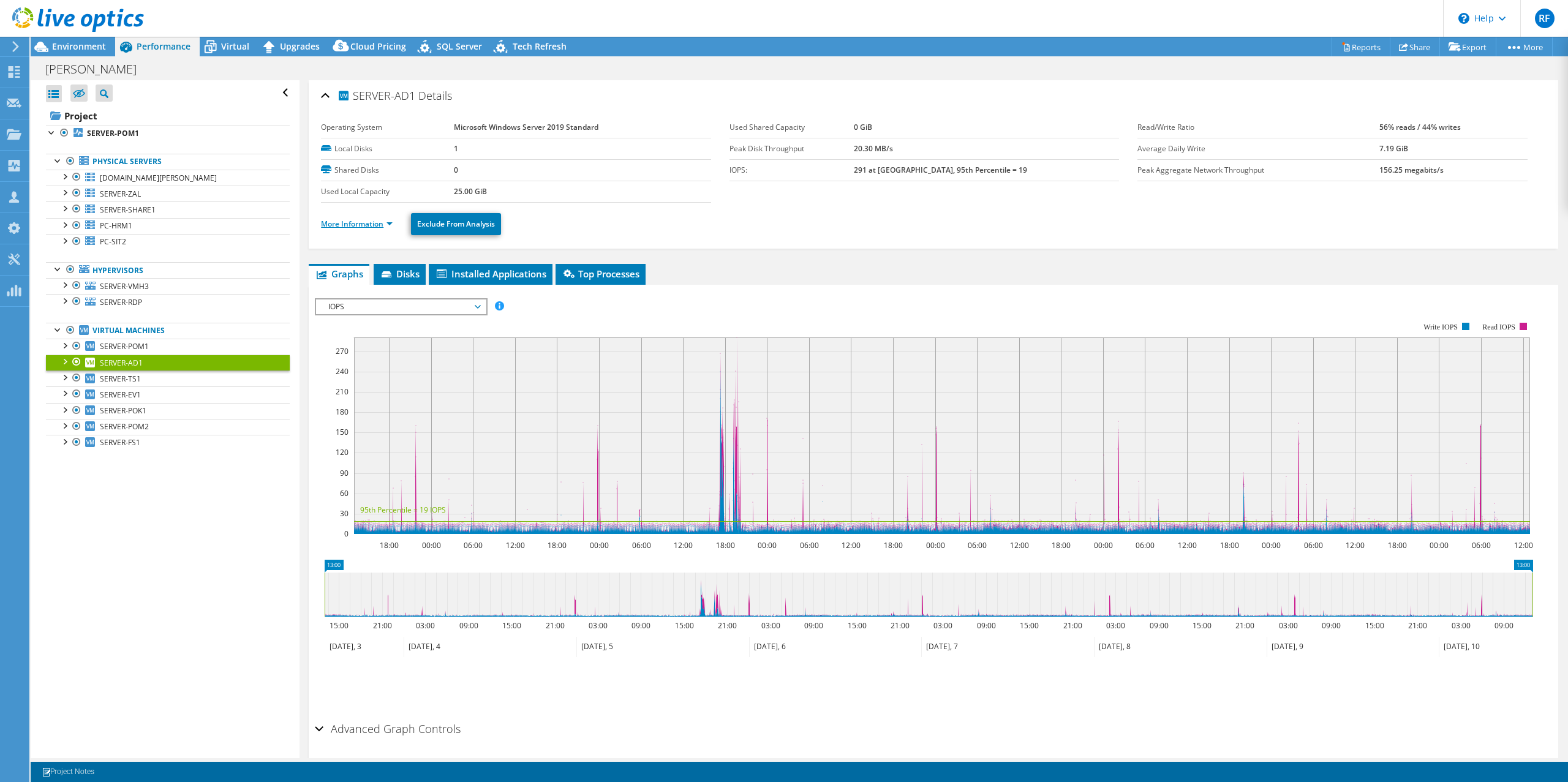
click at [380, 224] on link "More Information" at bounding box center [356, 223] width 72 height 10
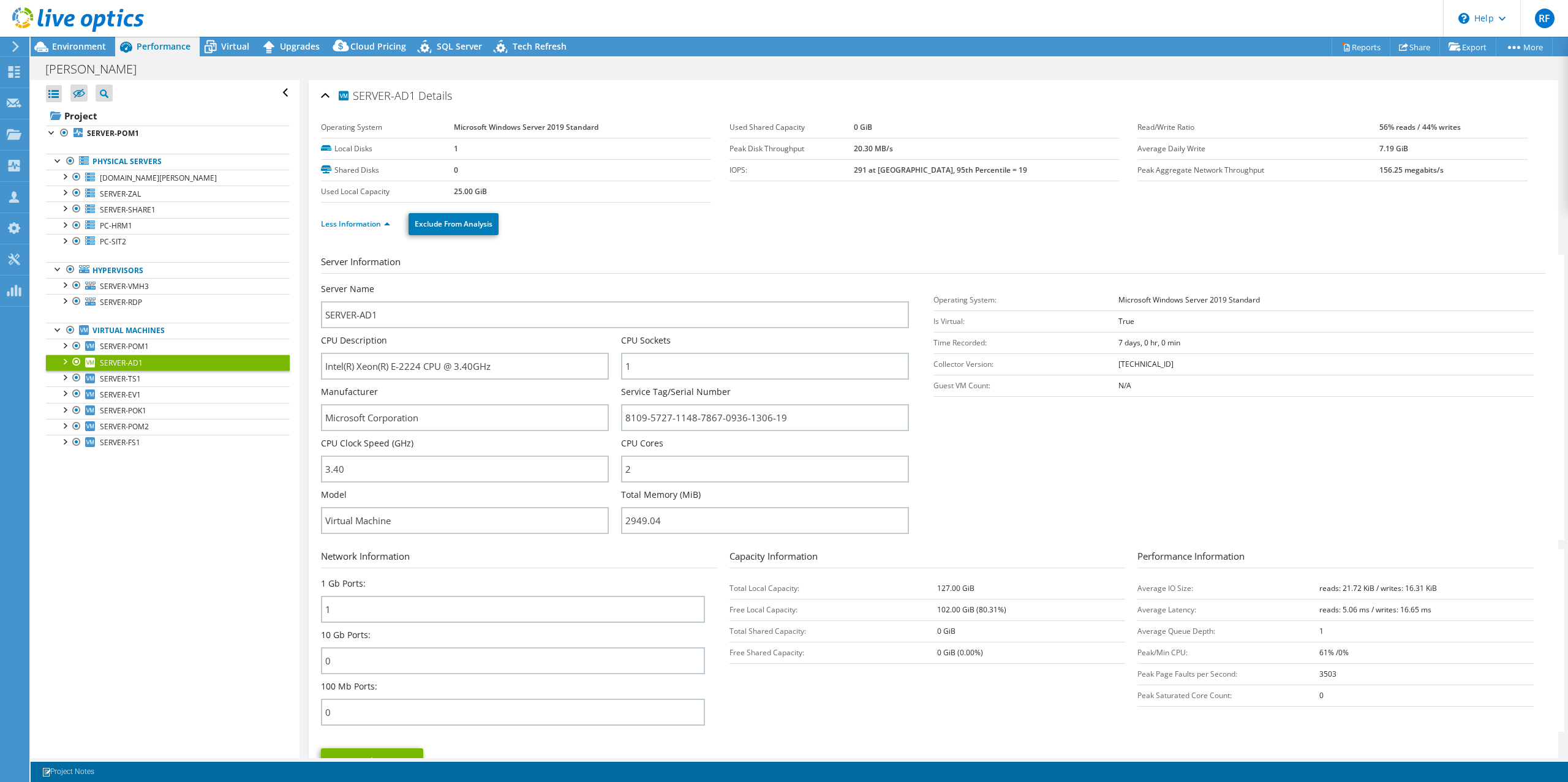
click at [647, 285] on div "Server Name SERVER-AD1" at bounding box center [614, 305] width 588 height 46
click at [120, 212] on span "SERVER-SHARE1" at bounding box center [128, 209] width 56 height 10
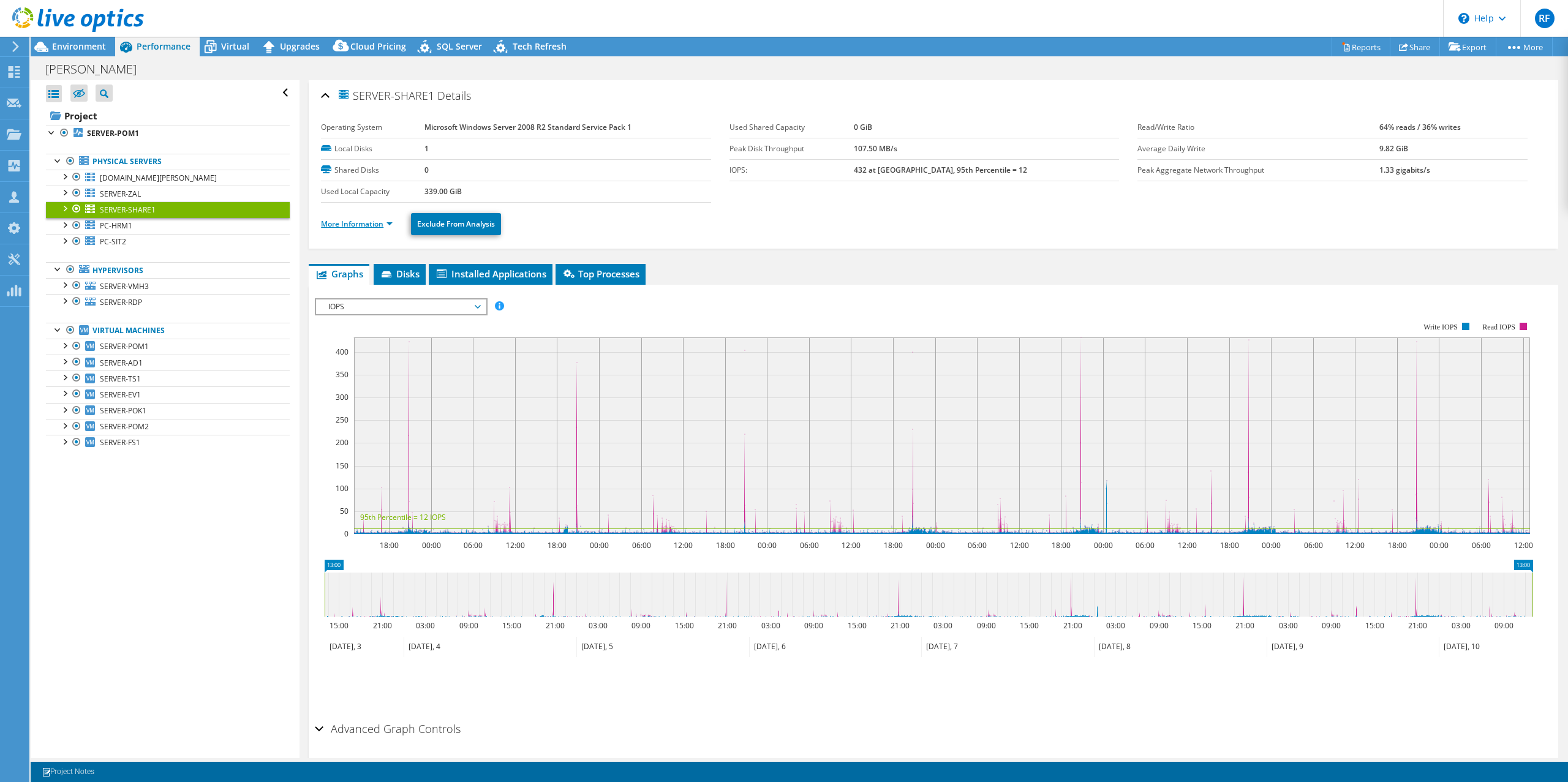
click at [367, 223] on link "More Information" at bounding box center [356, 223] width 72 height 10
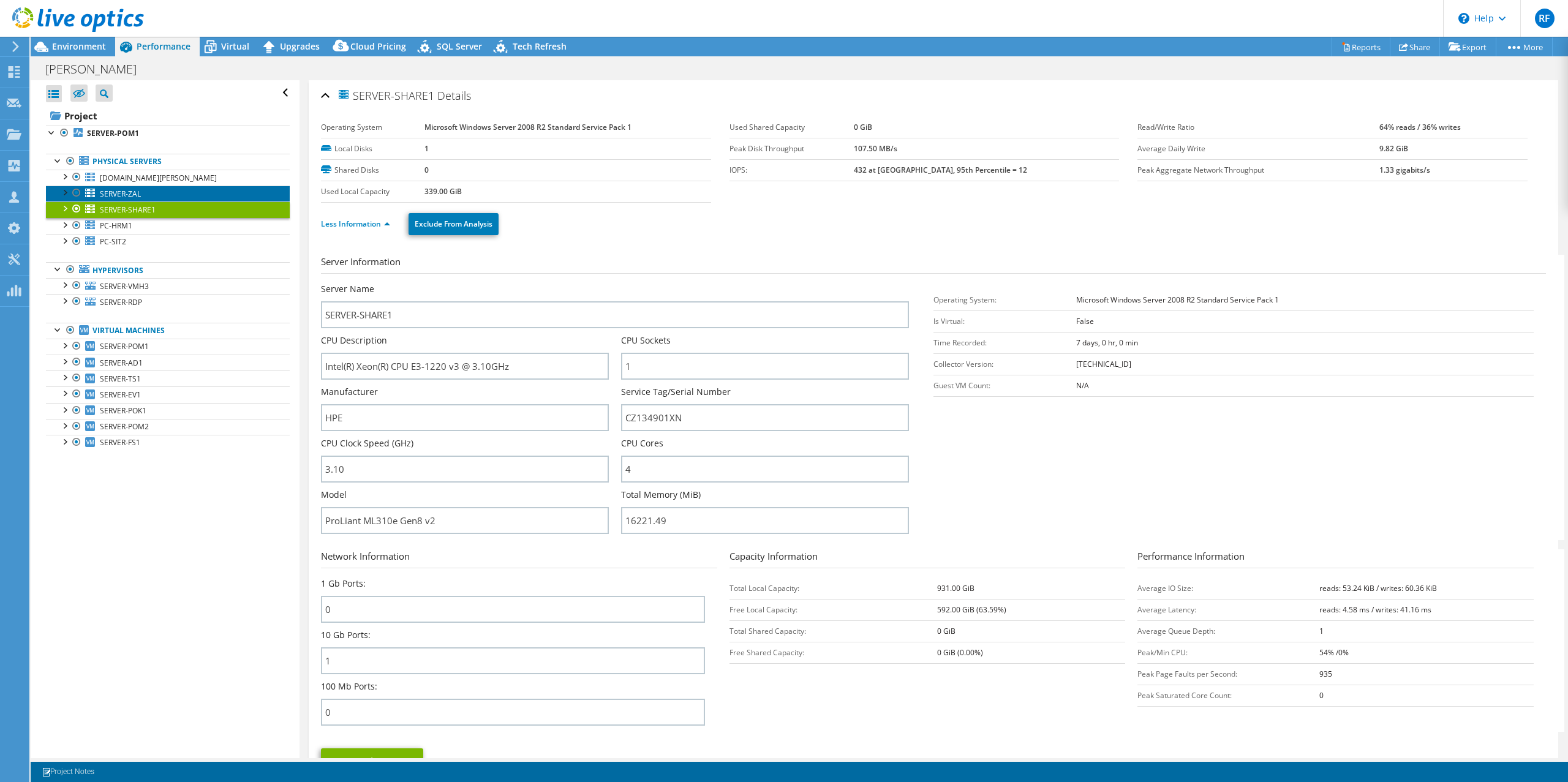
click at [125, 199] on link "SERVER-ZAL" at bounding box center [167, 193] width 243 height 15
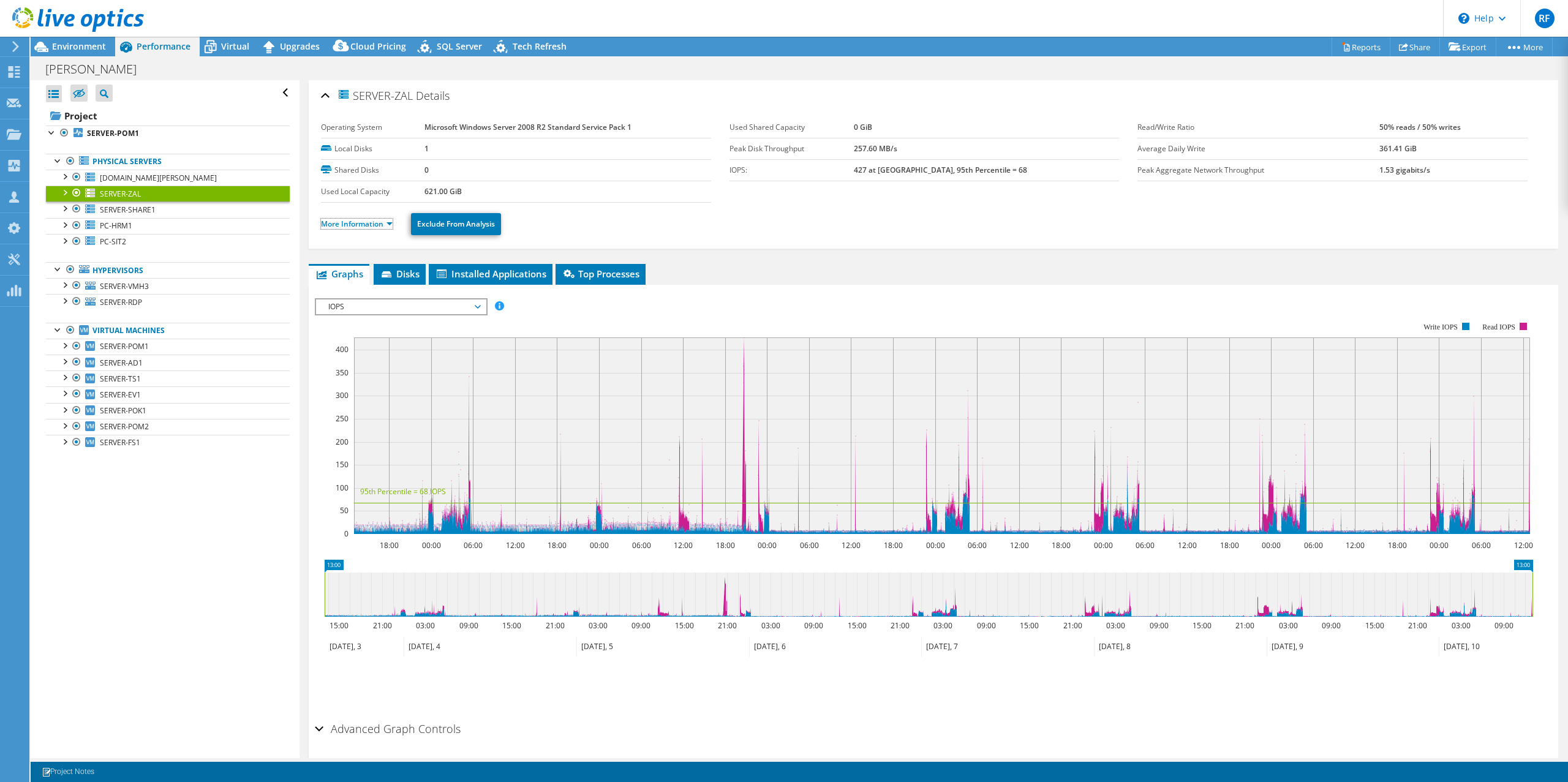
click at [366, 221] on link "More Information" at bounding box center [356, 223] width 72 height 10
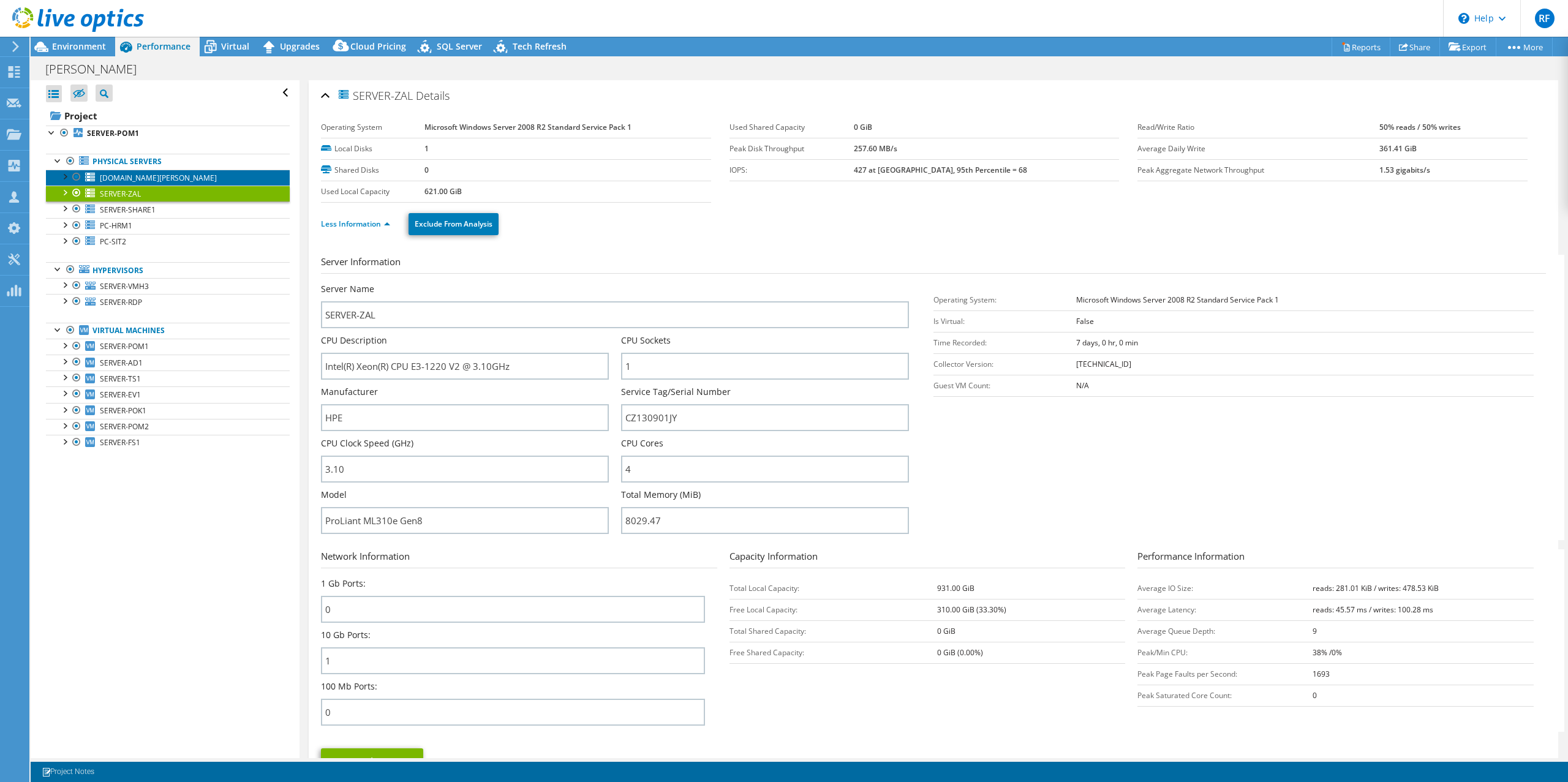
click at [144, 177] on span "[DOMAIN_NAME][PERSON_NAME]" at bounding box center [159, 178] width 117 height 10
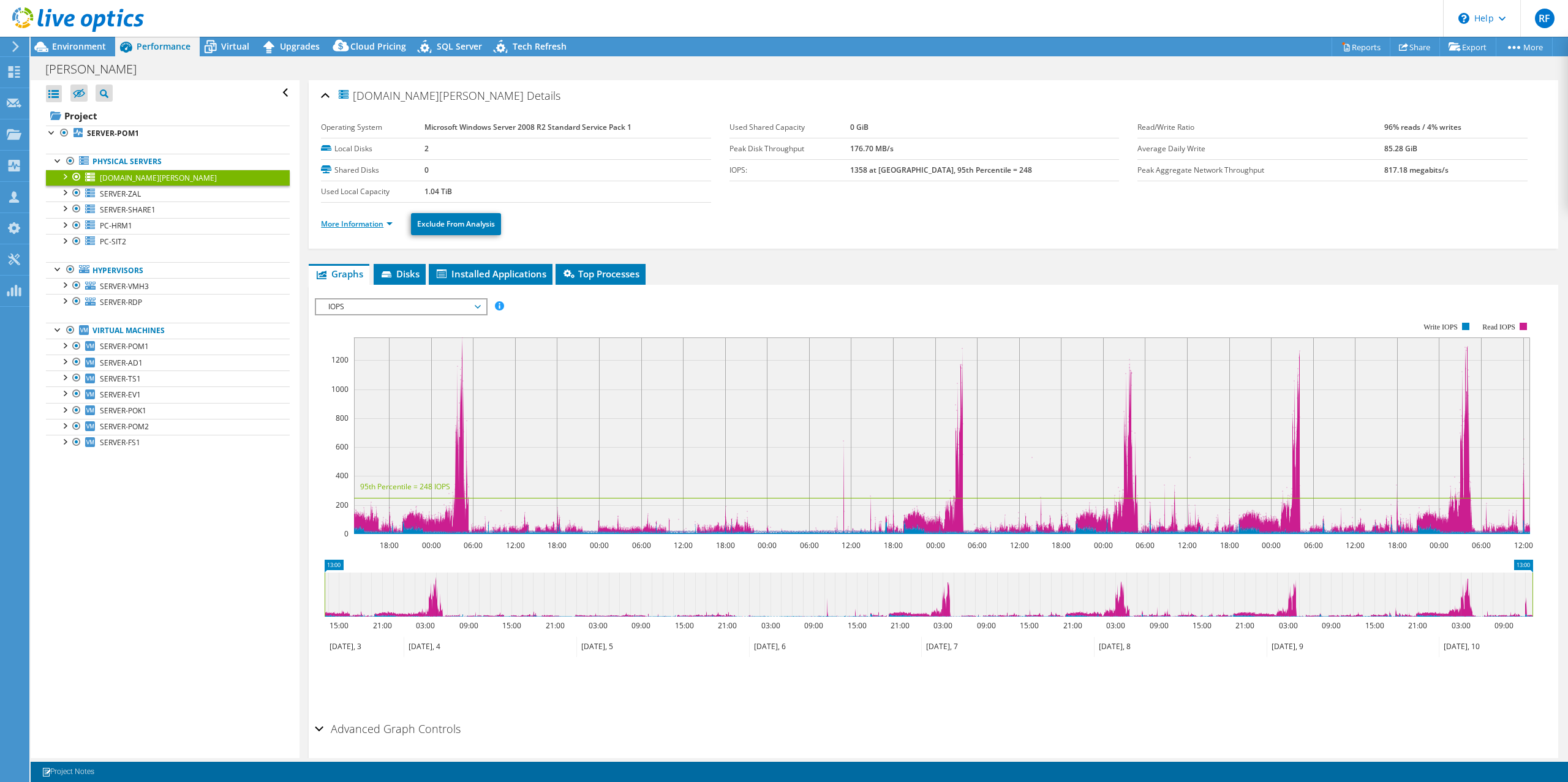
click at [348, 223] on link "More Information" at bounding box center [356, 223] width 72 height 10
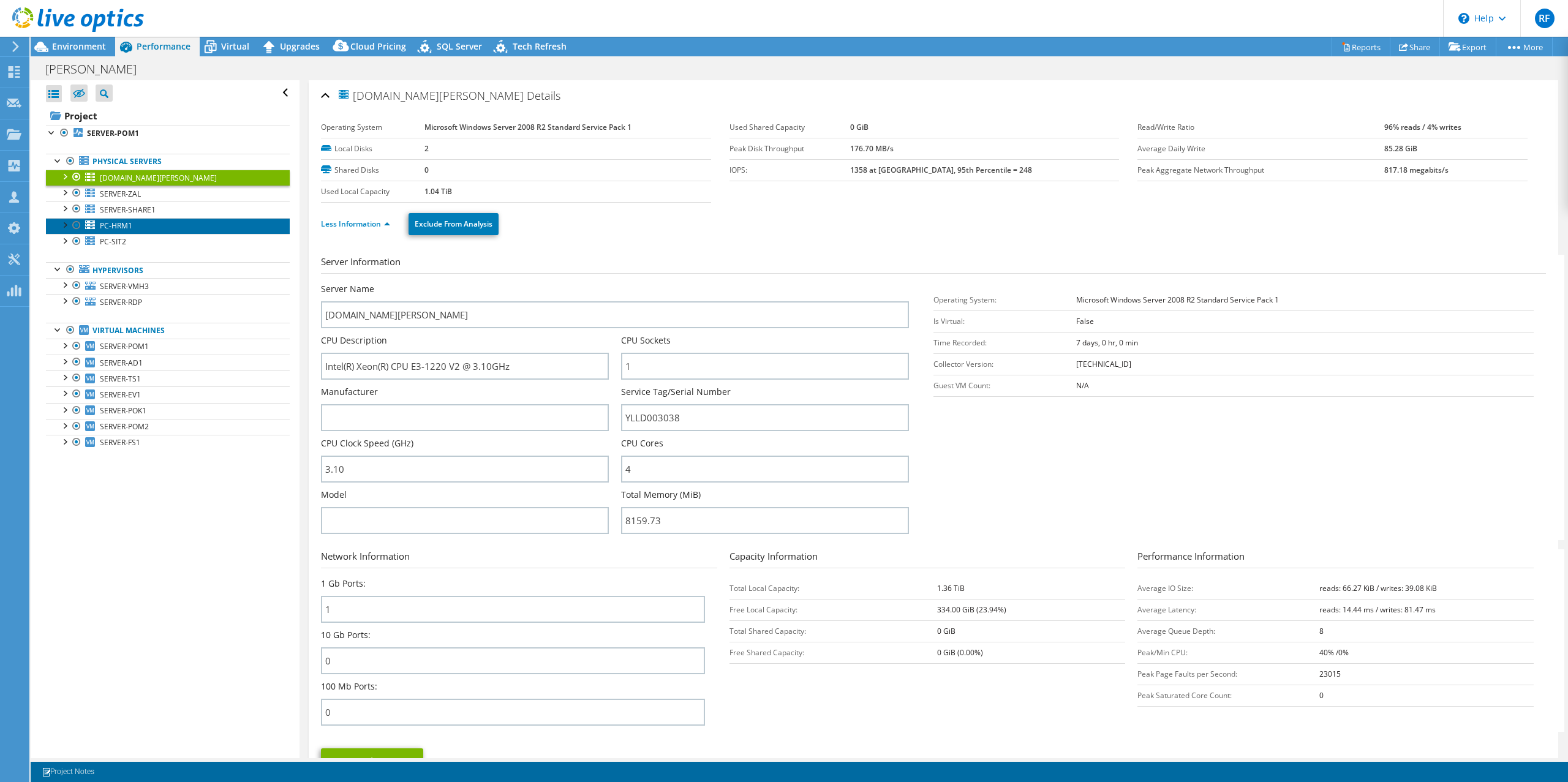
click at [126, 227] on span "PC-HRM1" at bounding box center [117, 225] width 33 height 10
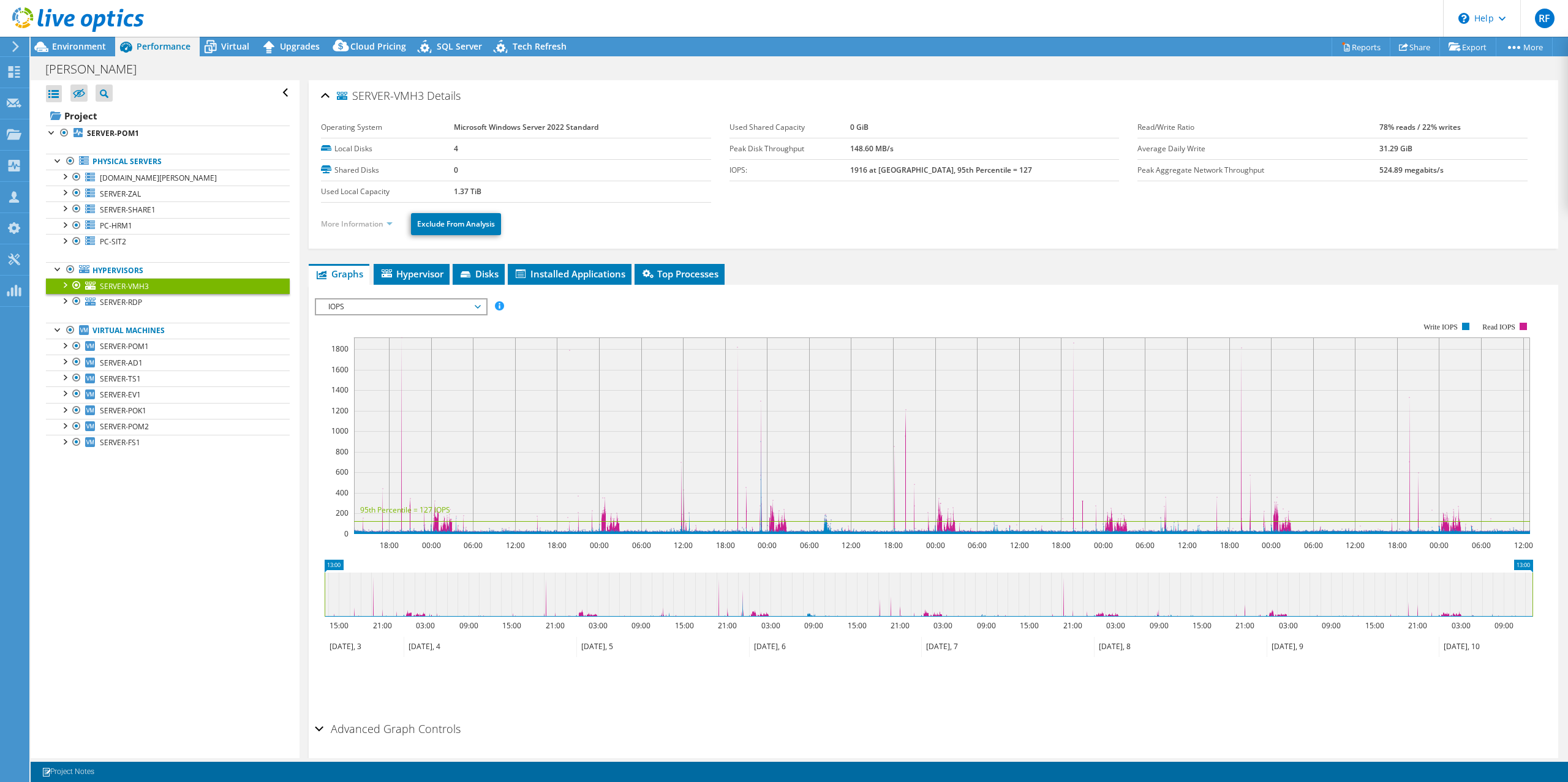
select select "USD"
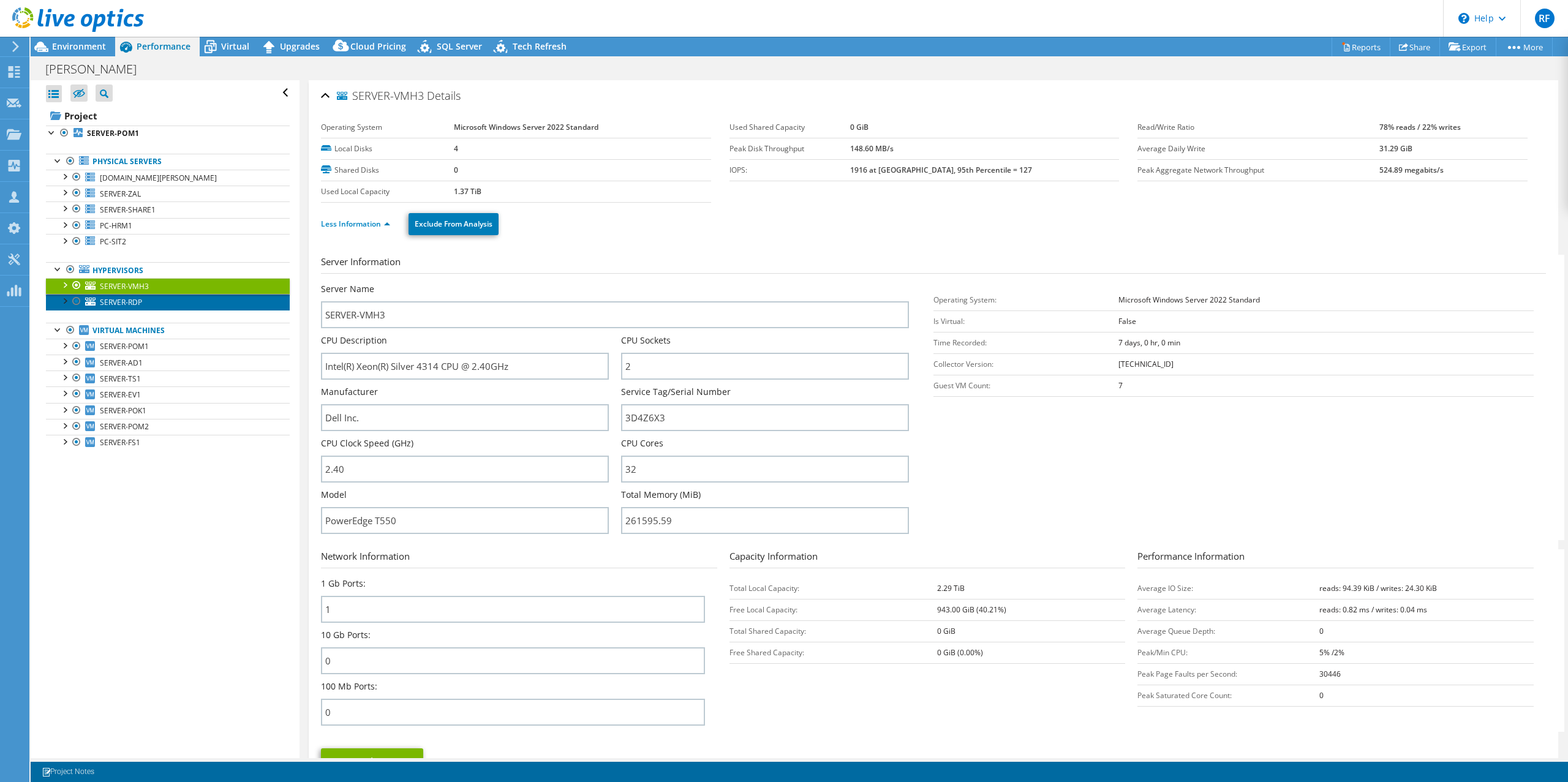
click at [136, 304] on span "SERVER-RDP" at bounding box center [121, 302] width 42 height 10
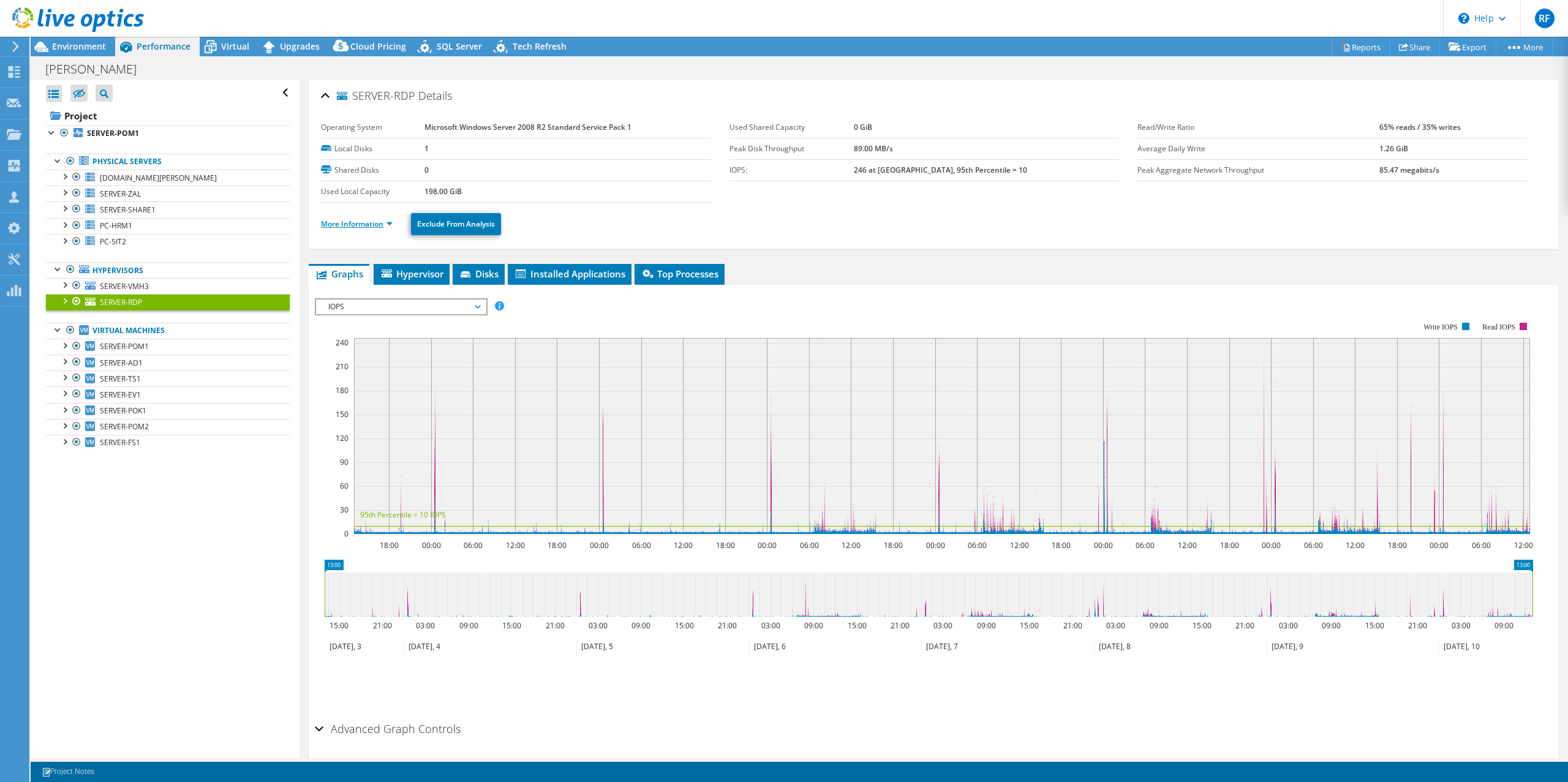
click at [369, 225] on link "More Information" at bounding box center [356, 223] width 72 height 10
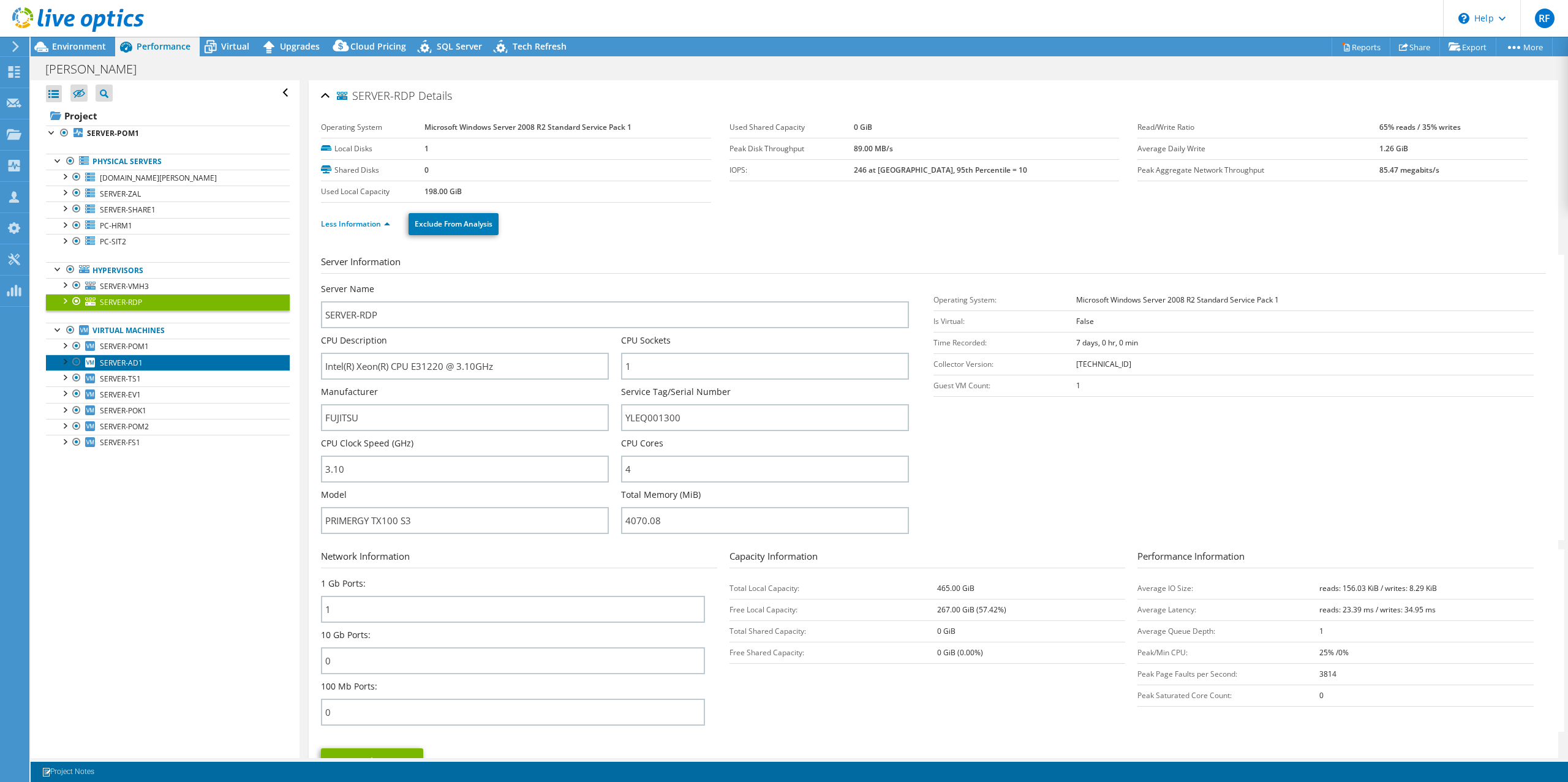
click at [124, 364] on span "SERVER-AD1" at bounding box center [121, 362] width 43 height 10
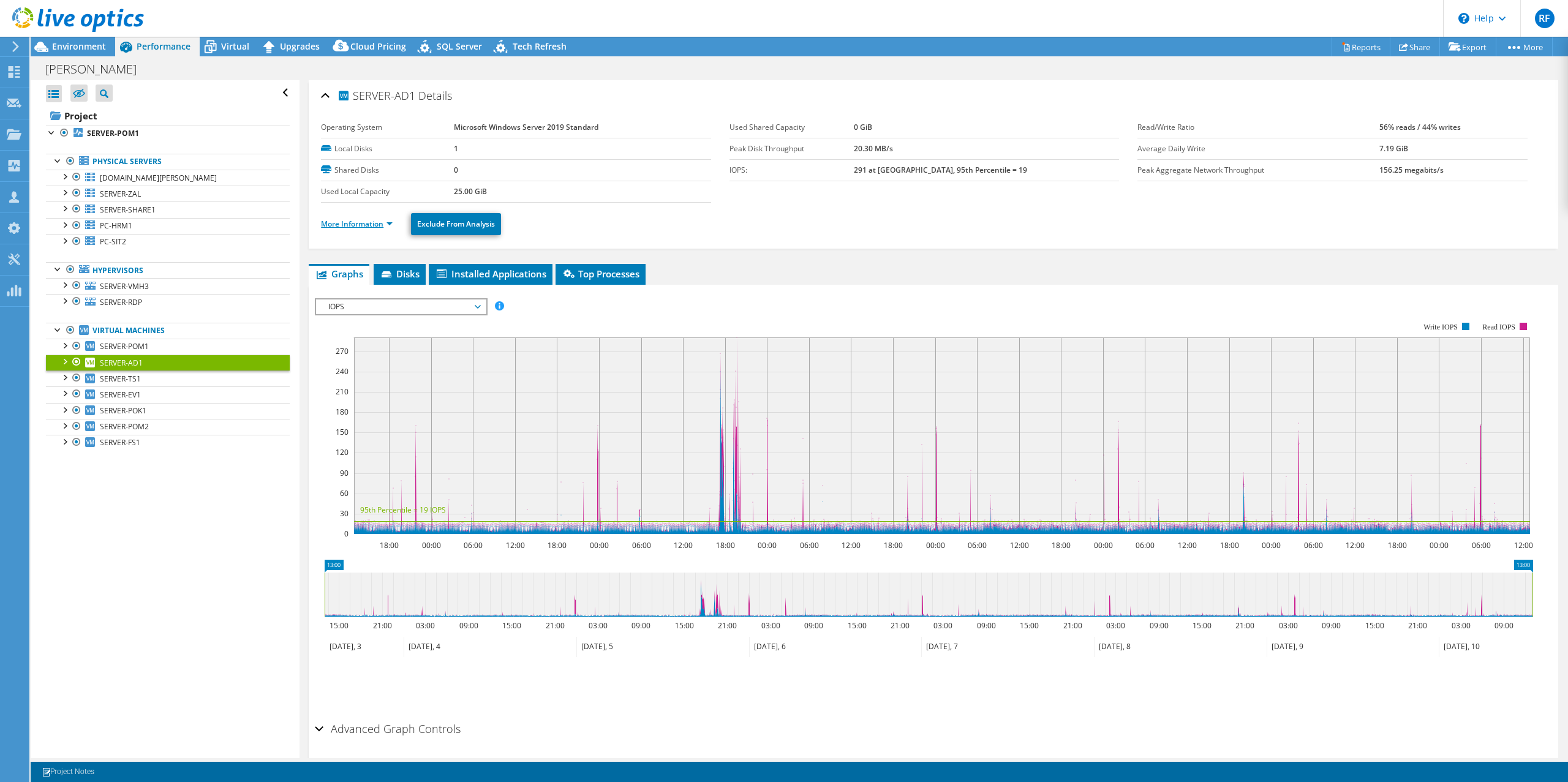
click at [369, 225] on link "More Information" at bounding box center [356, 223] width 72 height 10
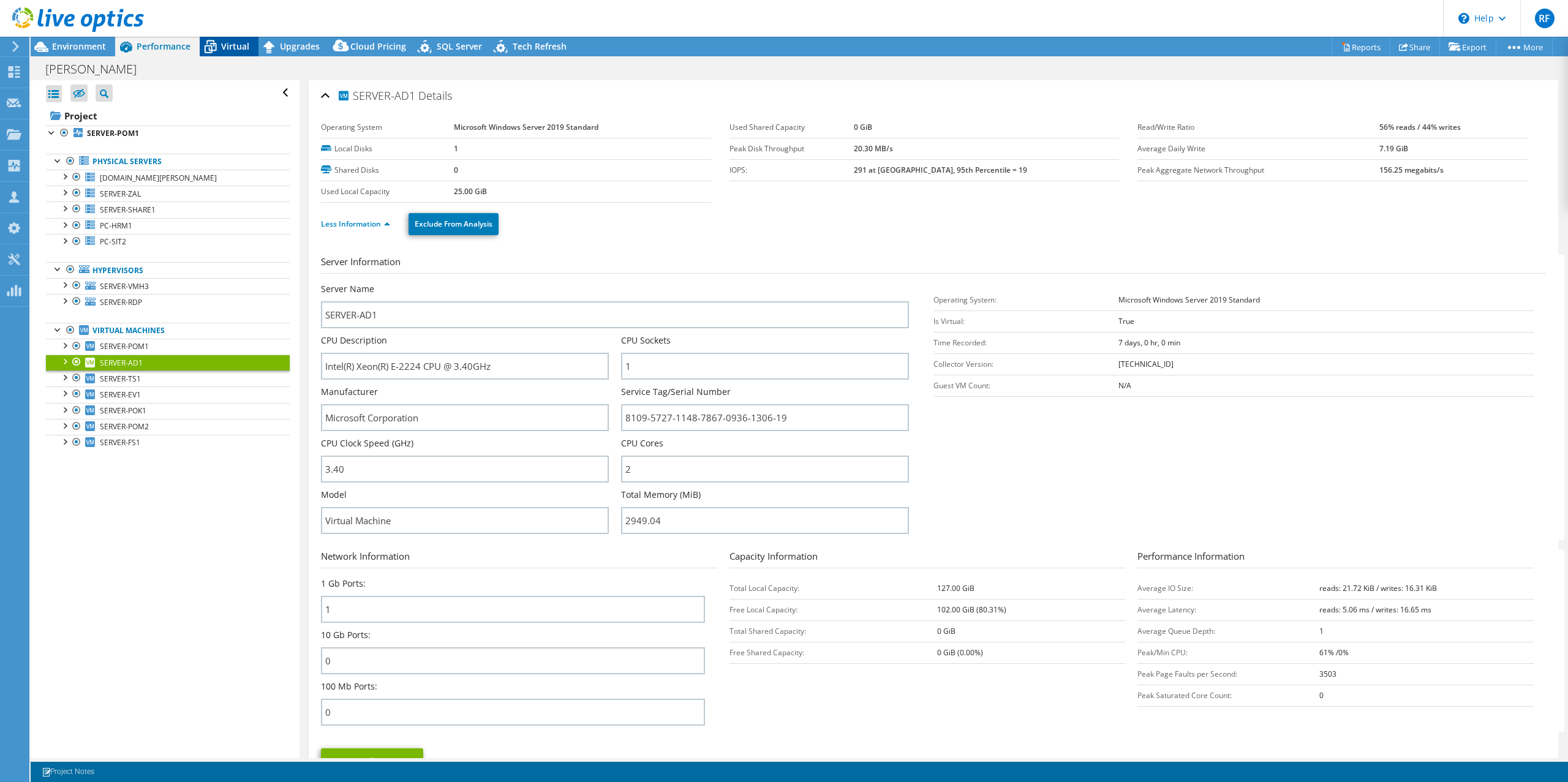
click at [231, 39] on div "Virtual" at bounding box center [229, 46] width 59 height 20
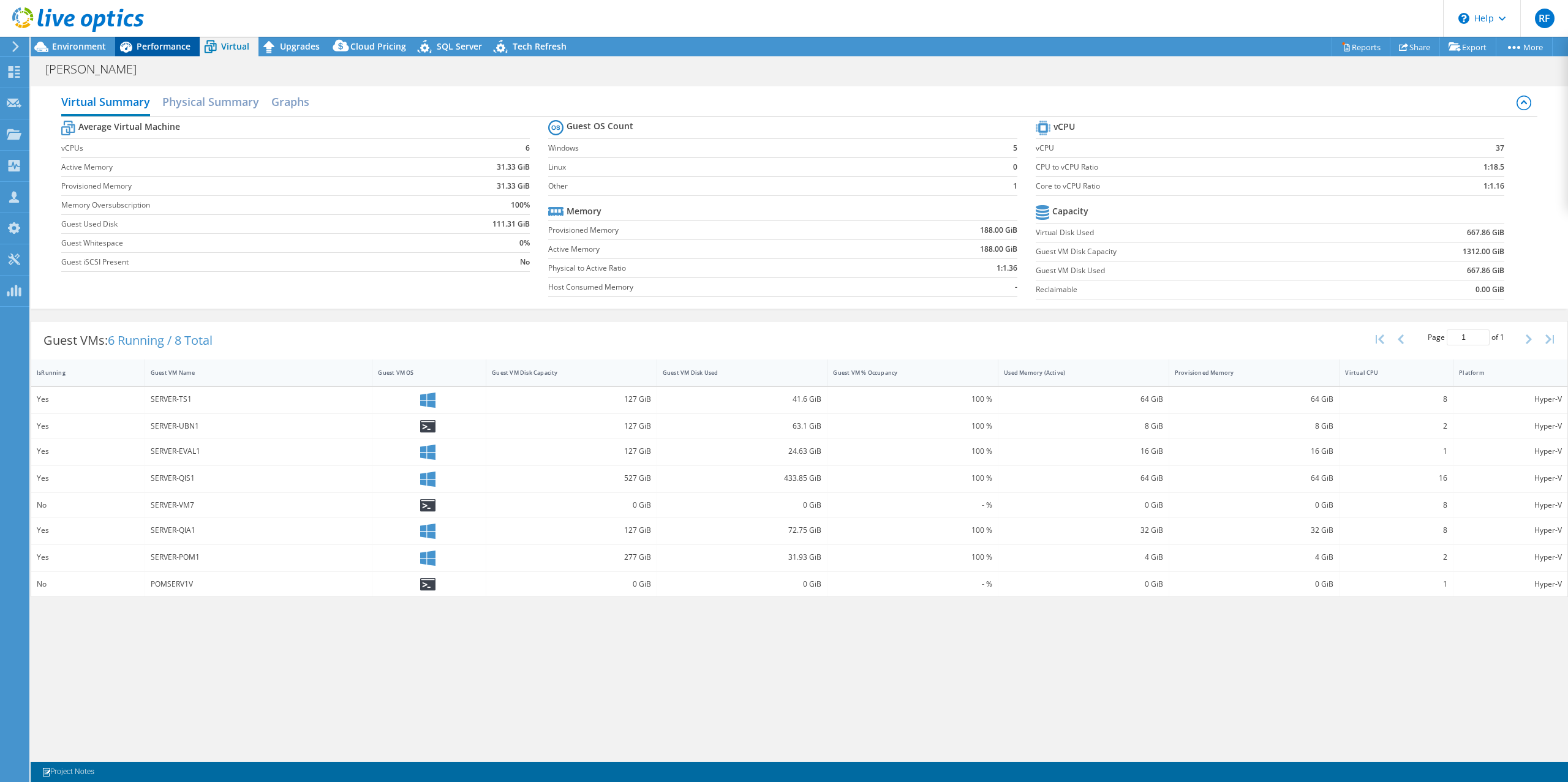
click at [136, 45] on icon at bounding box center [126, 47] width 22 height 22
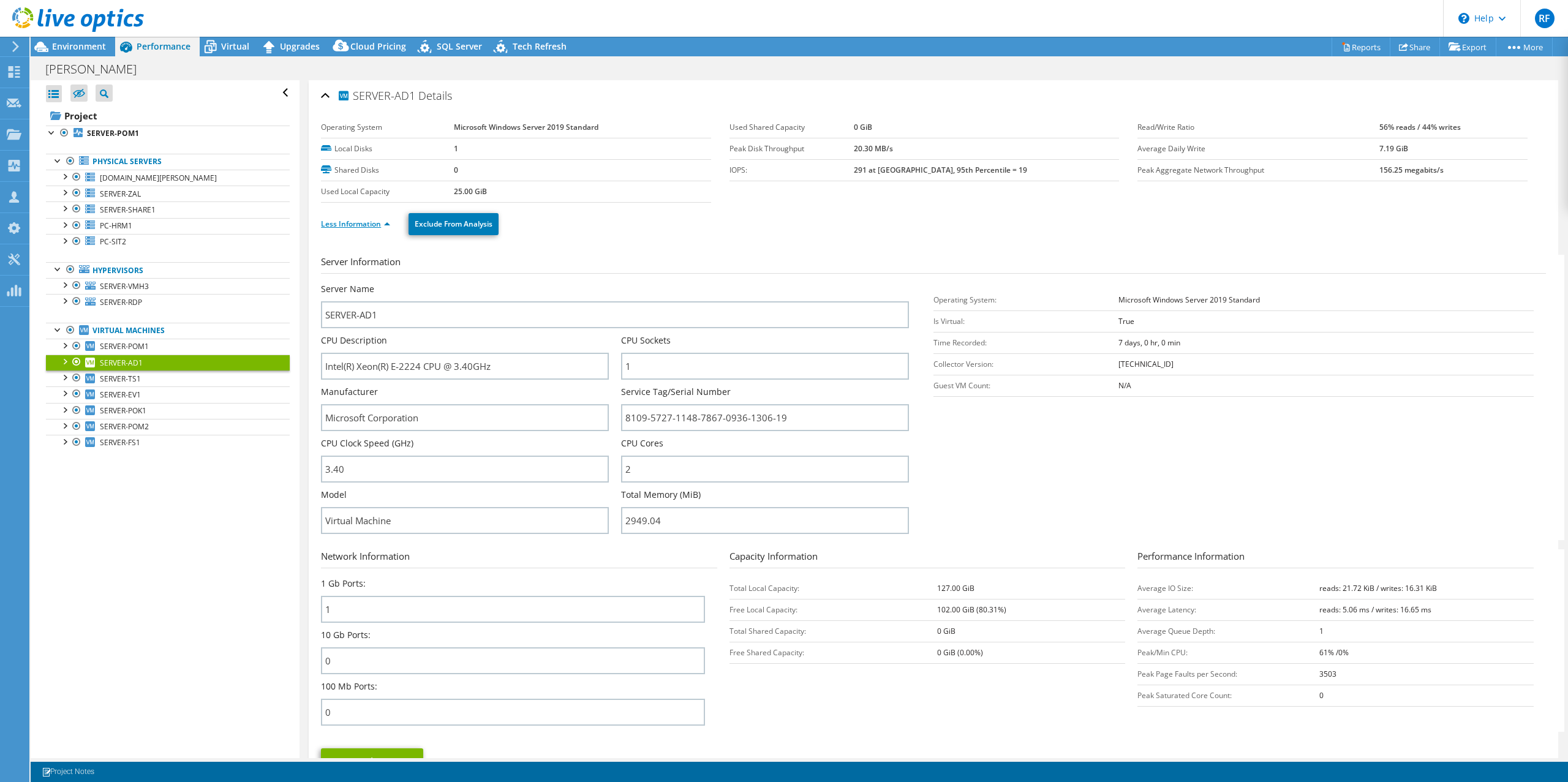
drag, startPoint x: 378, startPoint y: 223, endPoint x: 427, endPoint y: 261, distance: 62.0
click at [378, 223] on link "Less Information" at bounding box center [356, 223] width 69 height 10
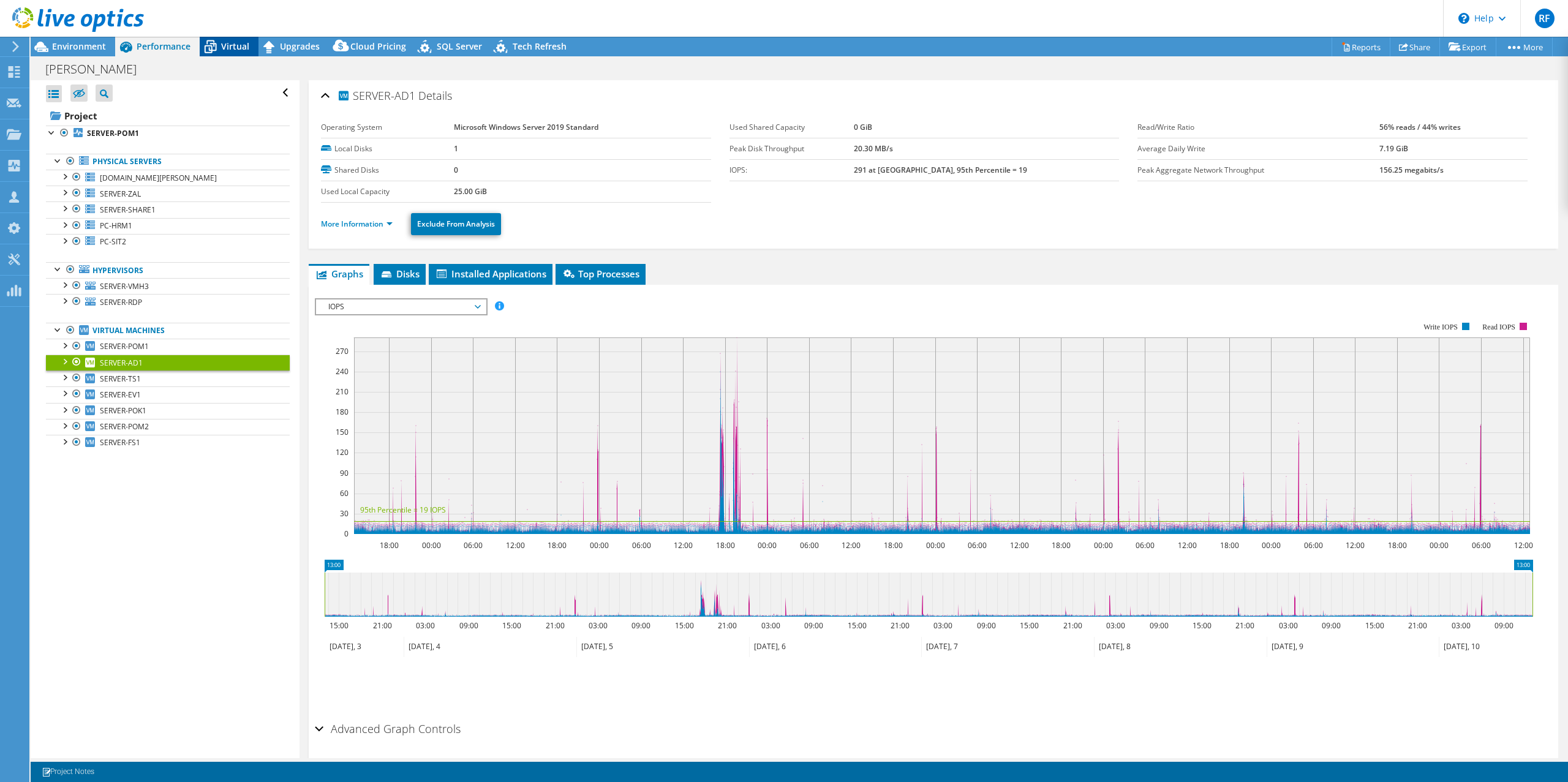
drag, startPoint x: 222, startPoint y: 42, endPoint x: 220, endPoint y: 50, distance: 8.2
click at [222, 42] on span "Virtual" at bounding box center [235, 46] width 28 height 12
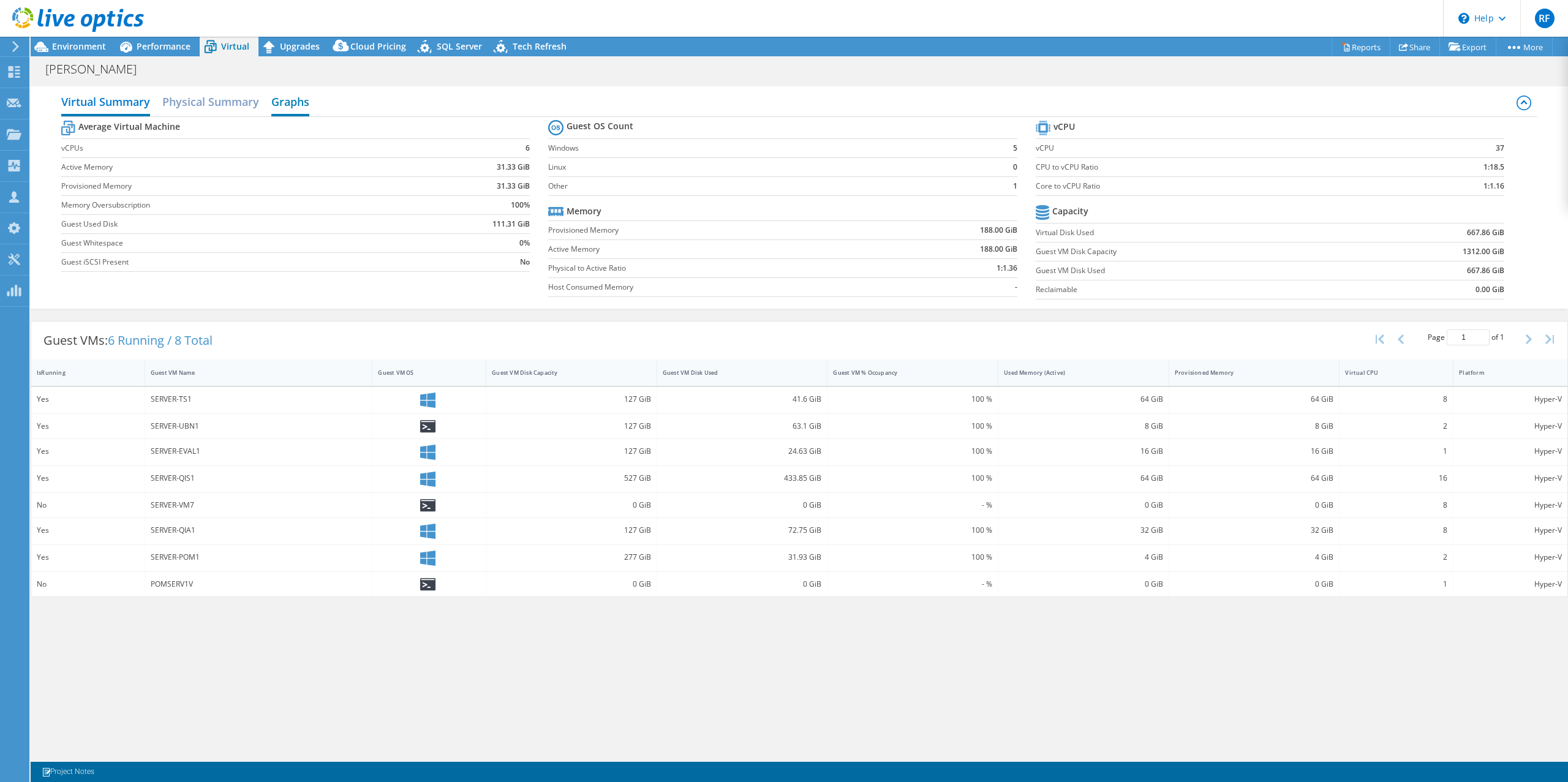
click at [296, 103] on h2 "Graphs" at bounding box center [291, 103] width 38 height 27
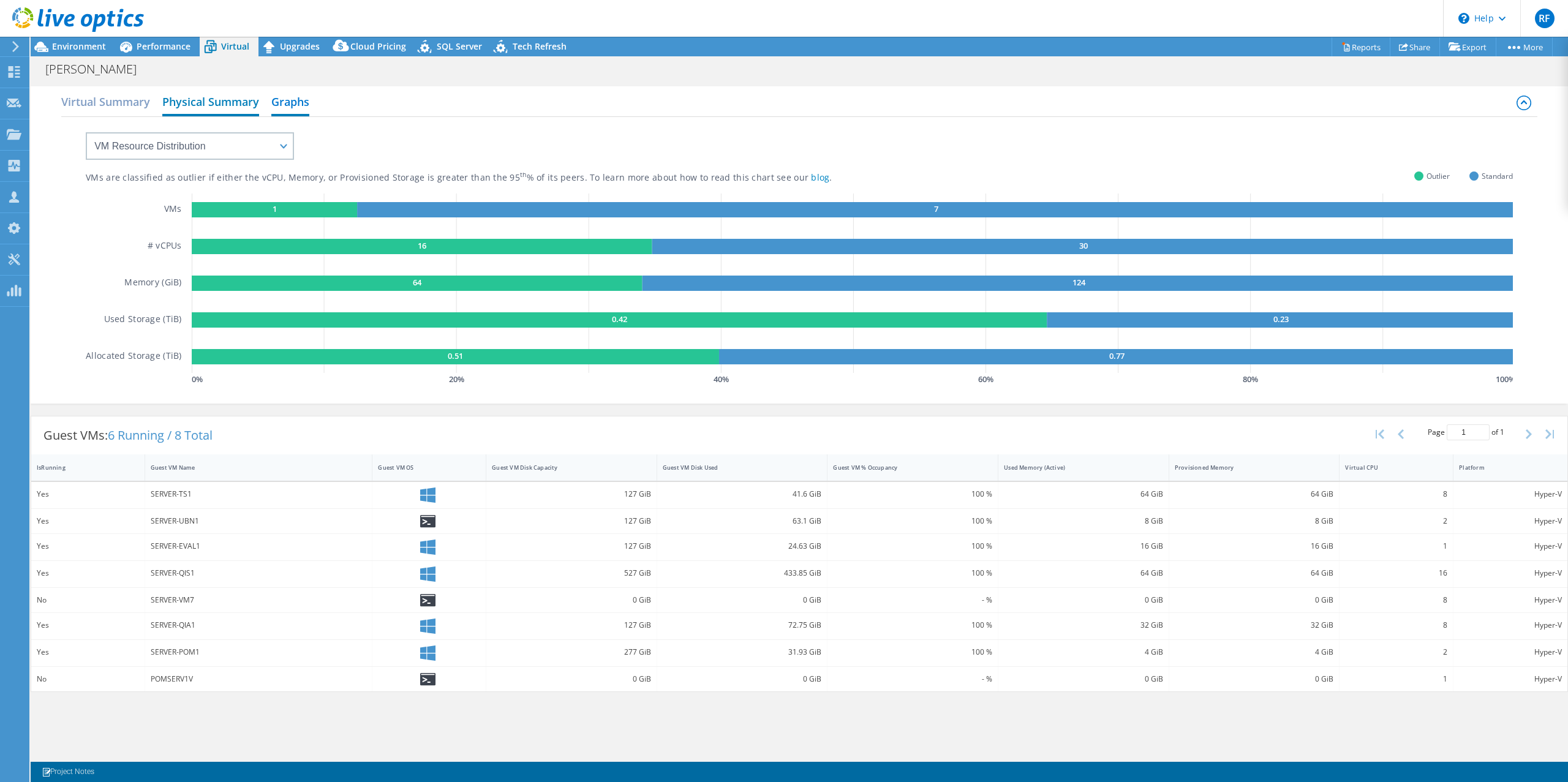
click at [223, 108] on h2 "Physical Summary" at bounding box center [211, 103] width 97 height 27
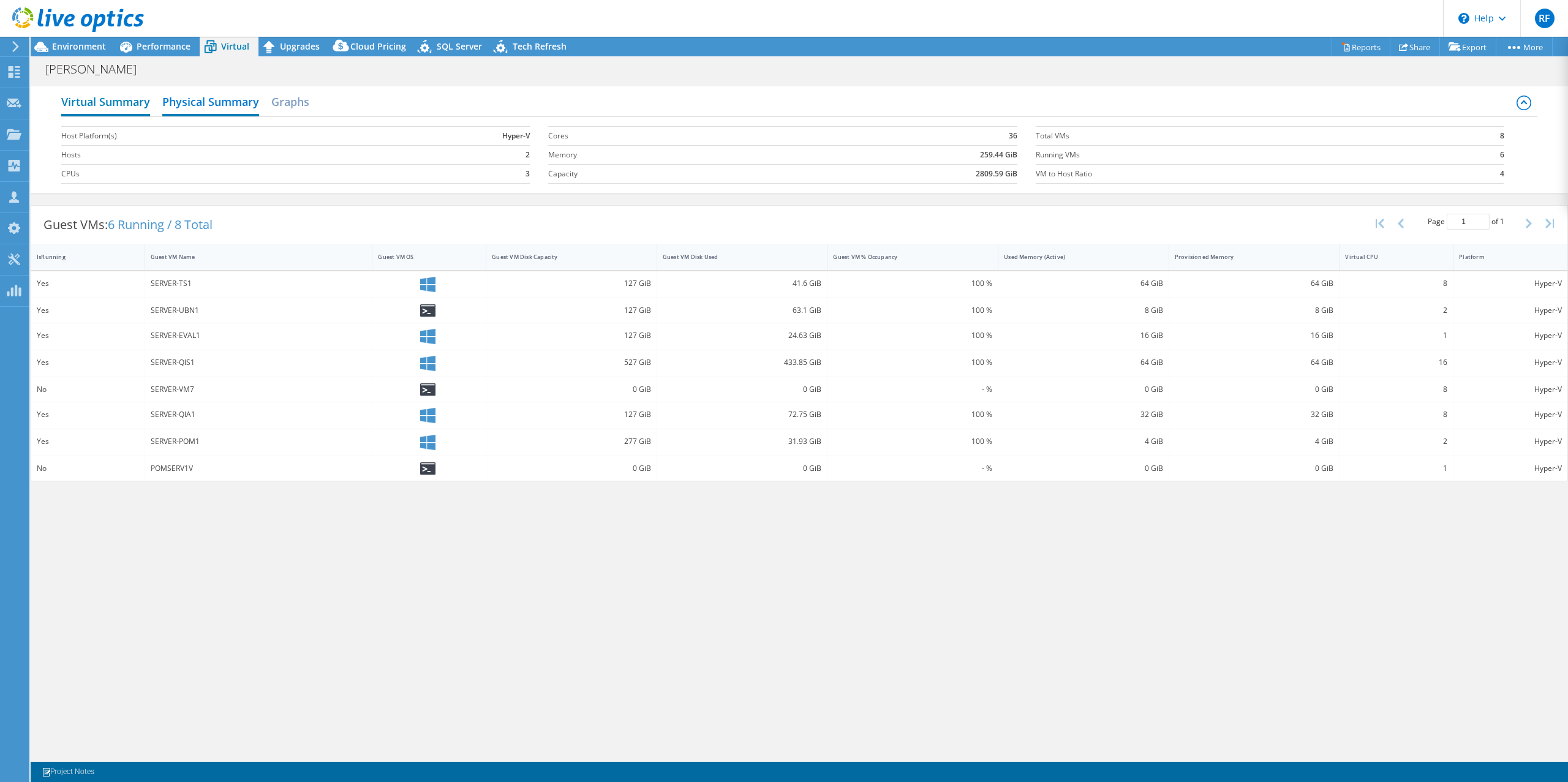
click at [117, 104] on h2 "Virtual Summary" at bounding box center [105, 103] width 88 height 27
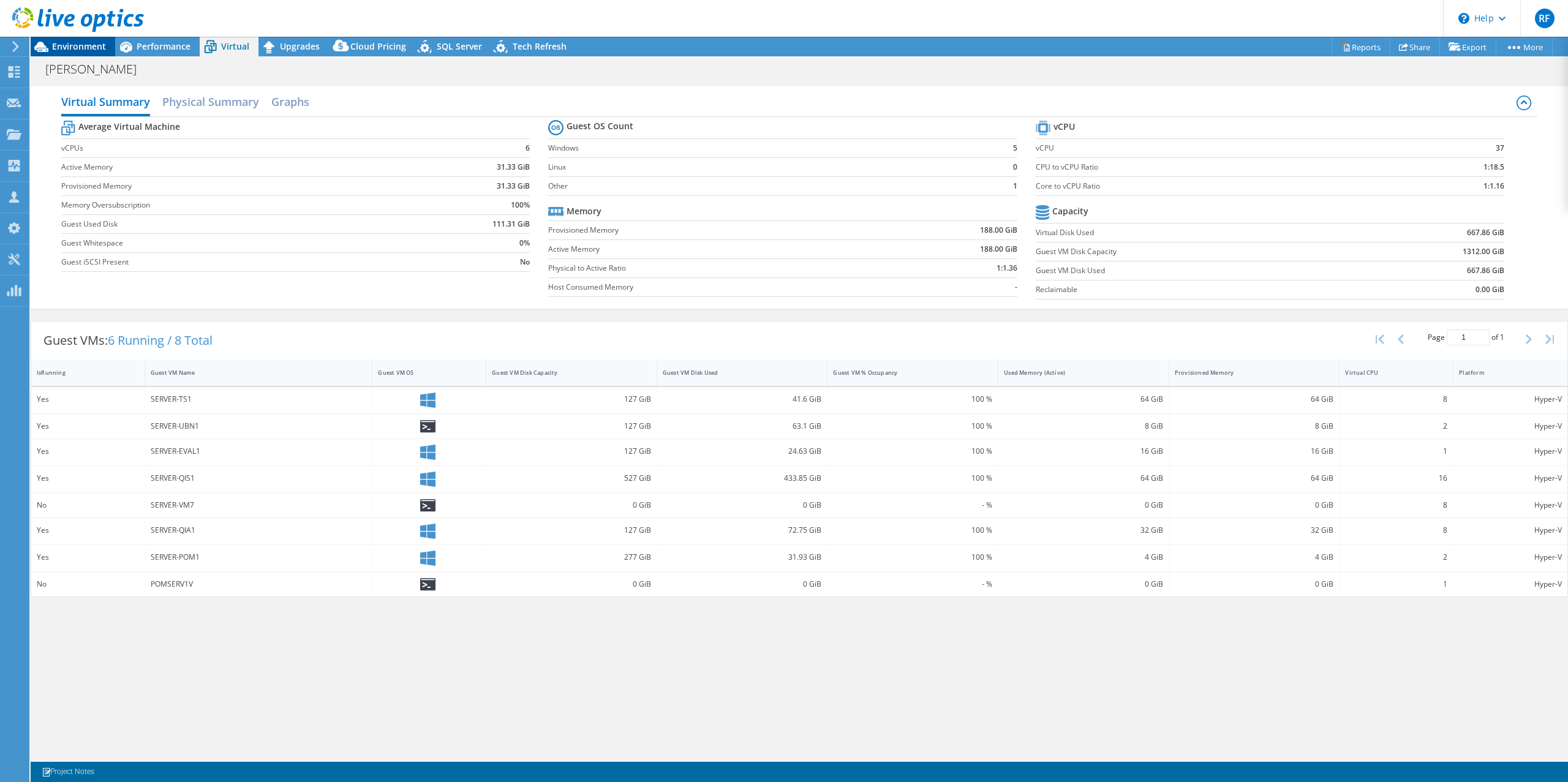
click at [77, 52] on div "Environment" at bounding box center [73, 46] width 85 height 20
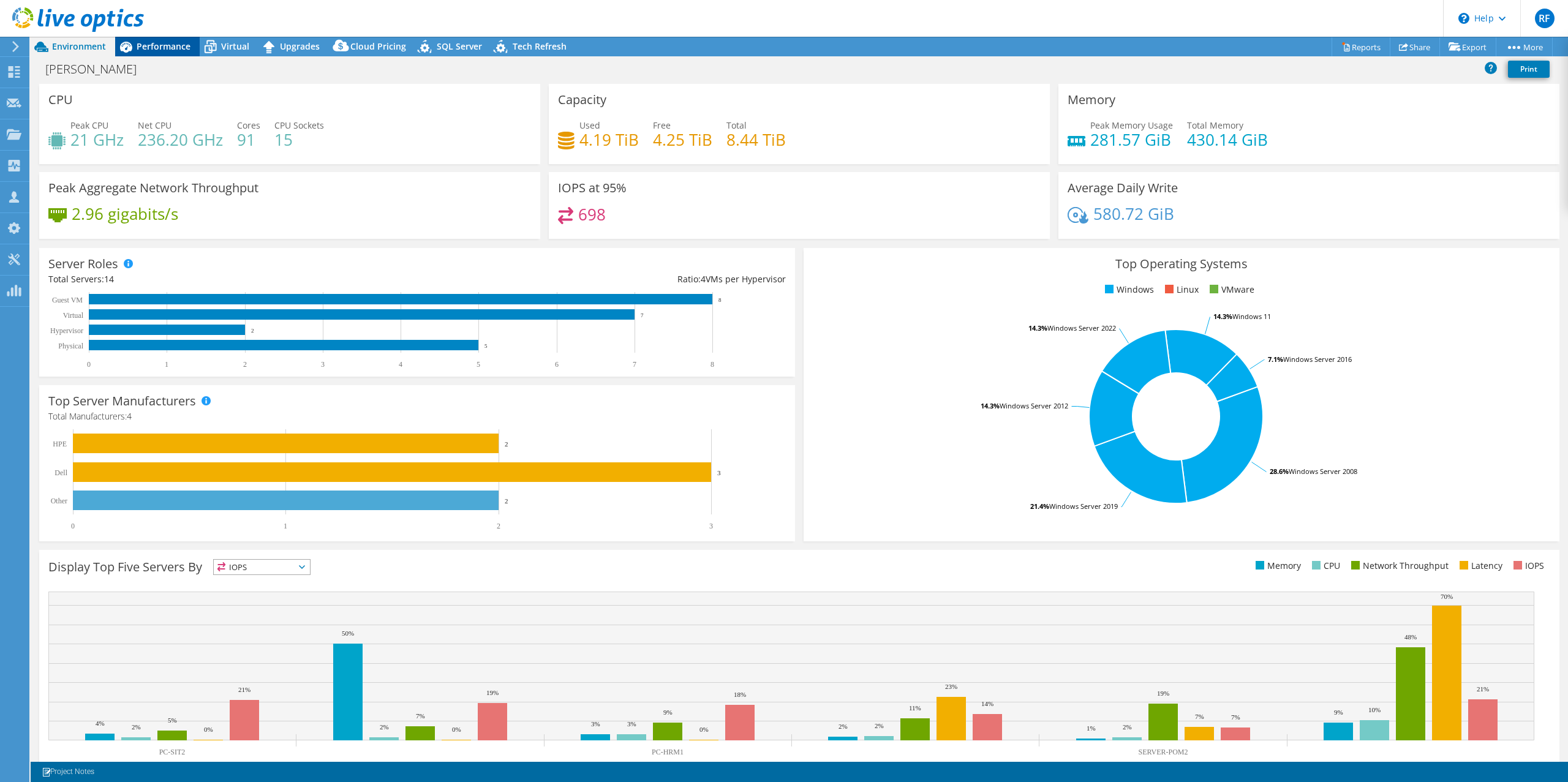
click at [153, 51] on span "Performance" at bounding box center [163, 46] width 54 height 12
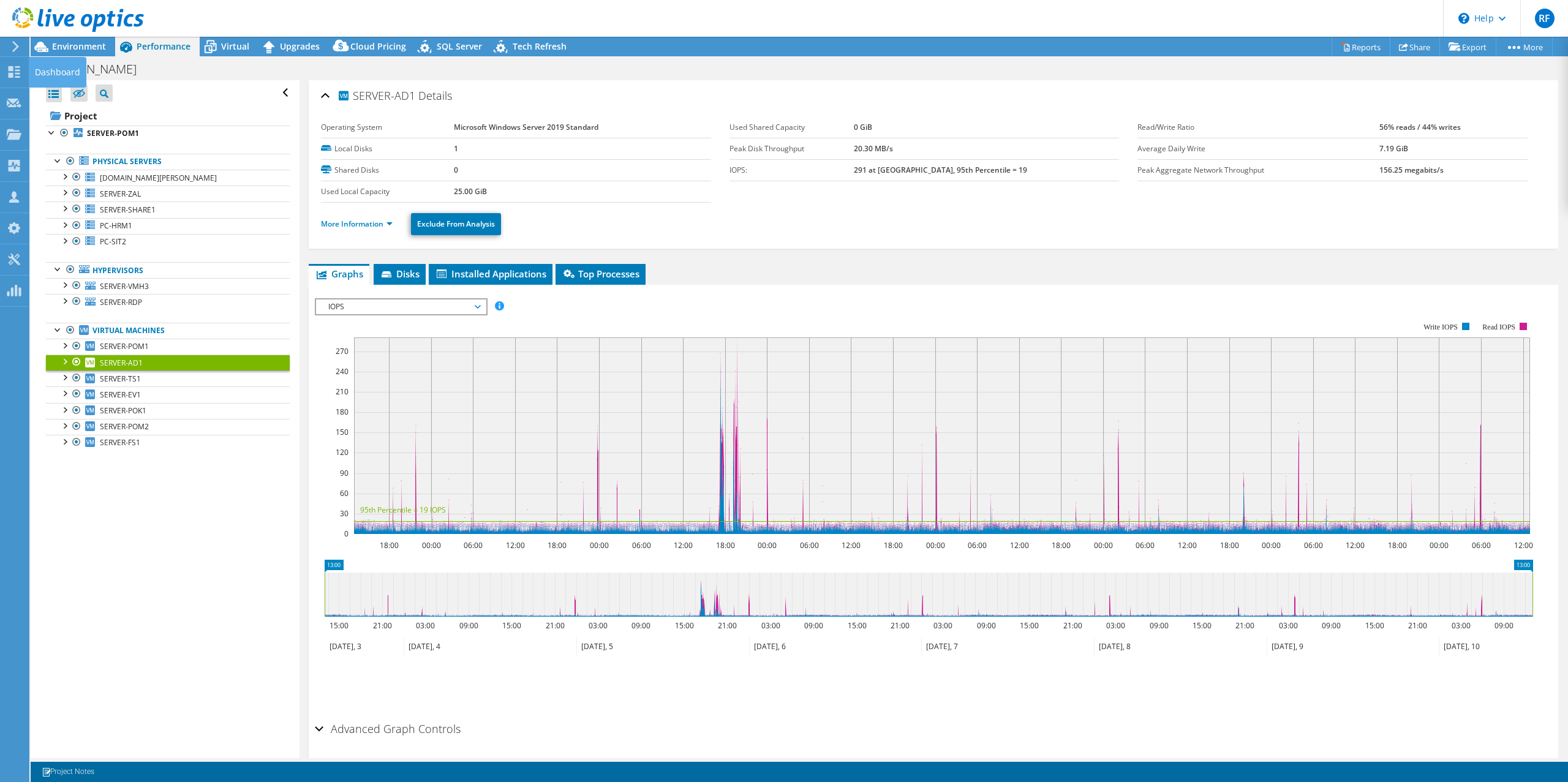
drag, startPoint x: 12, startPoint y: 70, endPoint x: 118, endPoint y: 96, distance: 109.1
click at [12, 70] on use at bounding box center [14, 72] width 12 height 12
